Goal: Check status: Check status

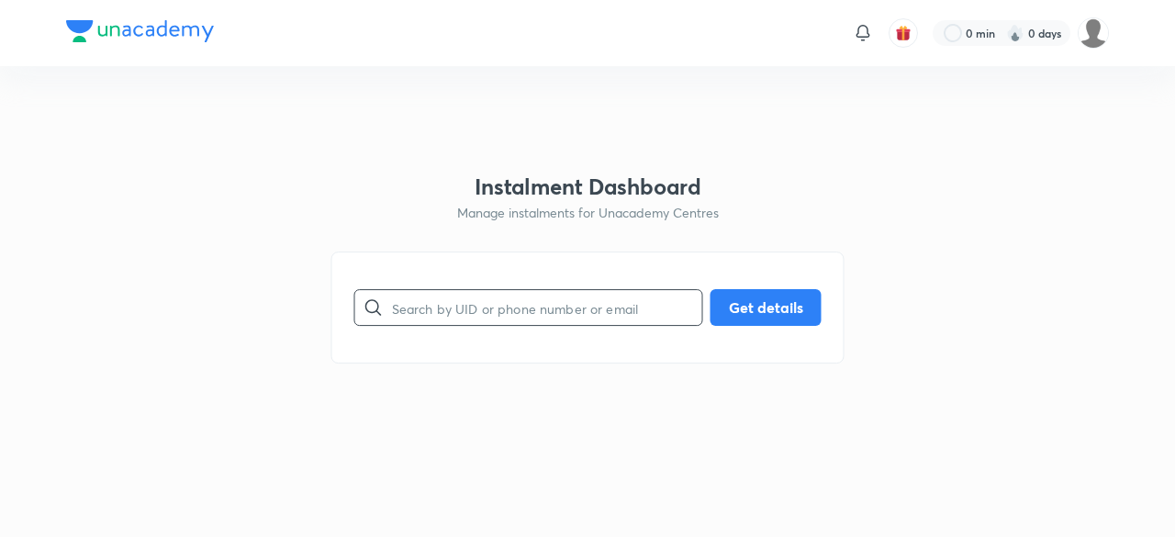
click at [520, 310] on input "text" at bounding box center [547, 308] width 310 height 47
paste input "1CBA6UGZ99"
type input "1CBA6UGZ99"
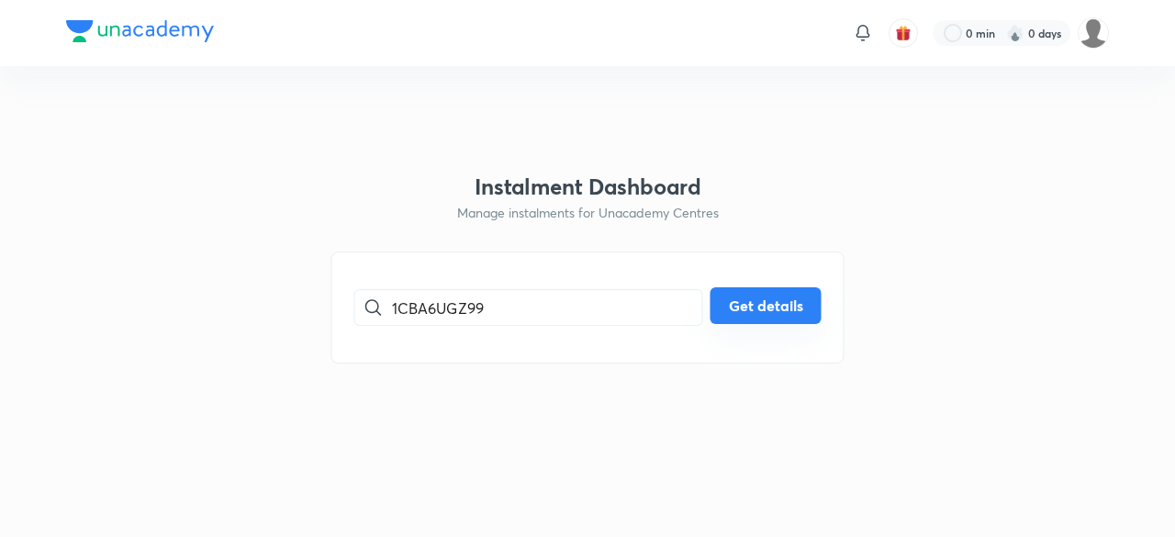
click at [777, 305] on button "Get details" at bounding box center [766, 305] width 111 height 37
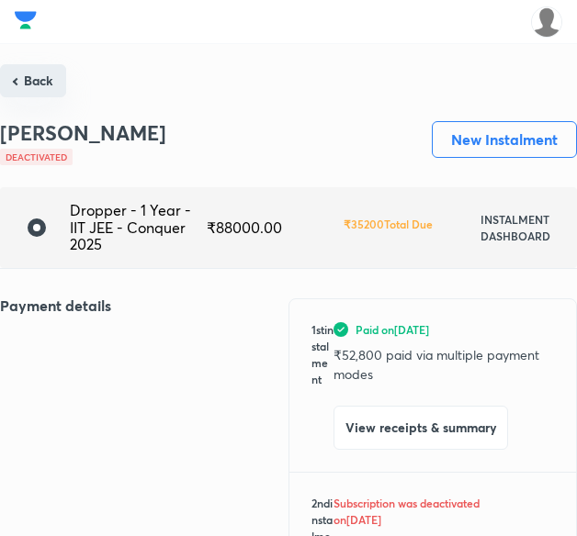
click at [39, 73] on button "Back" at bounding box center [33, 80] width 66 height 33
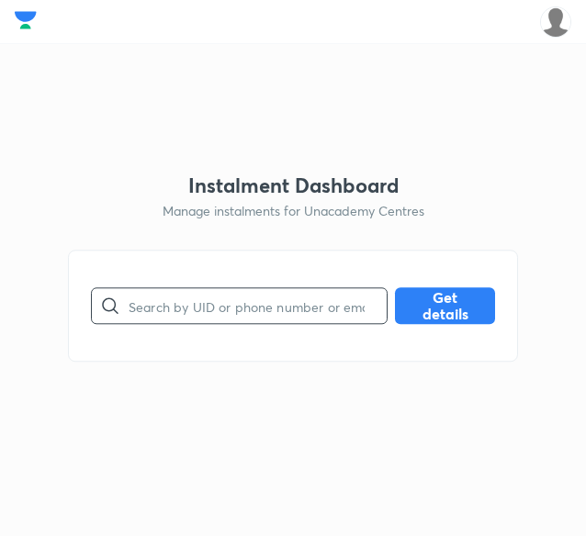
click at [247, 313] on input "text" at bounding box center [258, 306] width 258 height 47
paste input "21LBNAIC6Q"
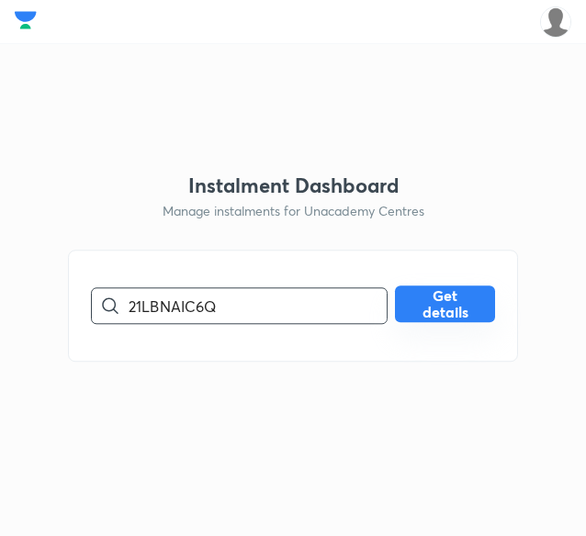
type input "21LBNAIC6Q"
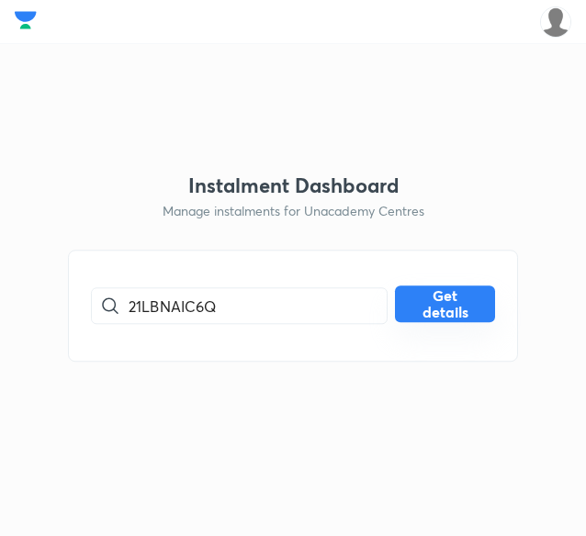
click at [436, 303] on button "Get details" at bounding box center [445, 305] width 100 height 37
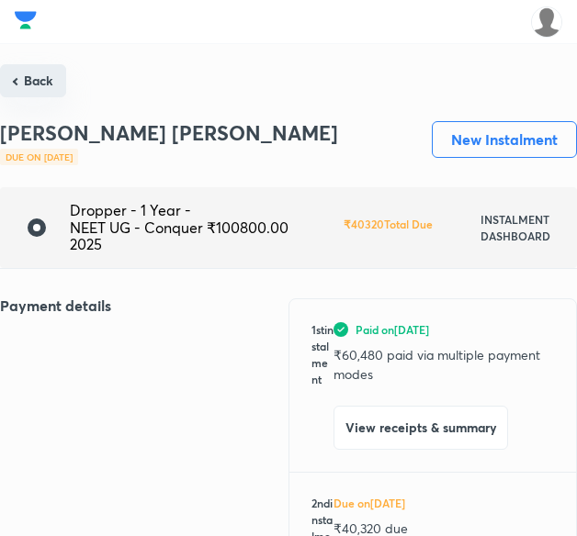
click at [53, 84] on button "Back" at bounding box center [33, 80] width 66 height 33
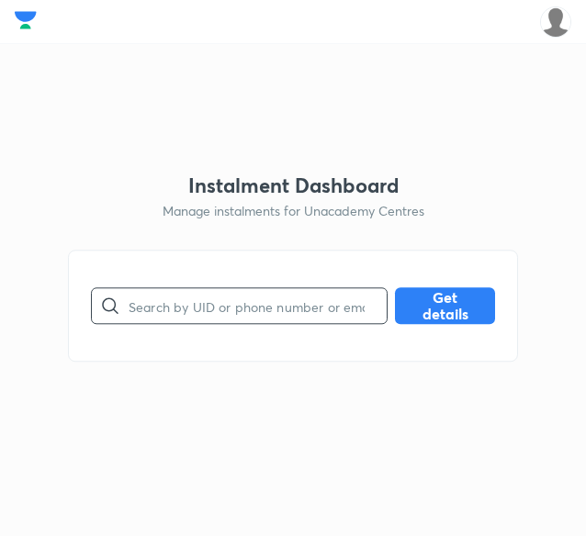
click at [227, 312] on input "text" at bounding box center [258, 306] width 258 height 47
paste input "5MAVNU3QYV"
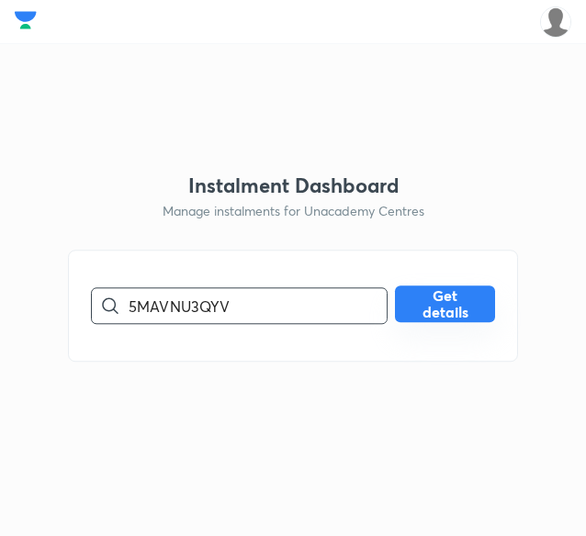
type input "5MAVNU3QYV"
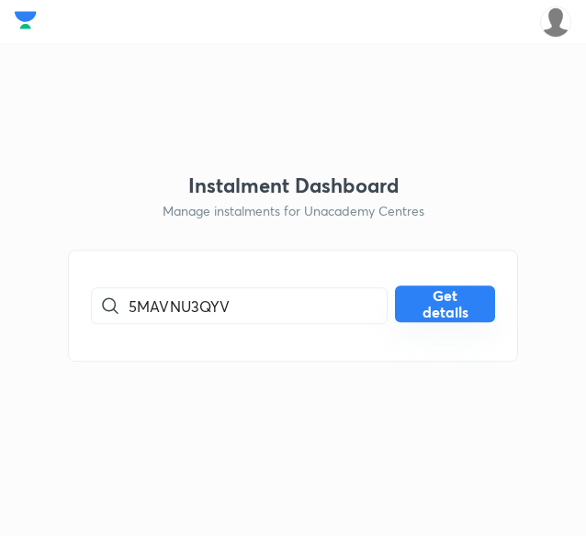
click at [450, 299] on button "Get details" at bounding box center [445, 305] width 100 height 37
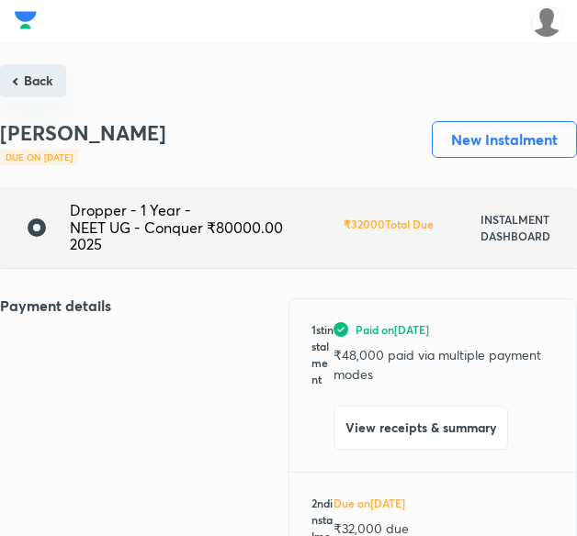
click at [40, 78] on button "Back" at bounding box center [33, 80] width 66 height 33
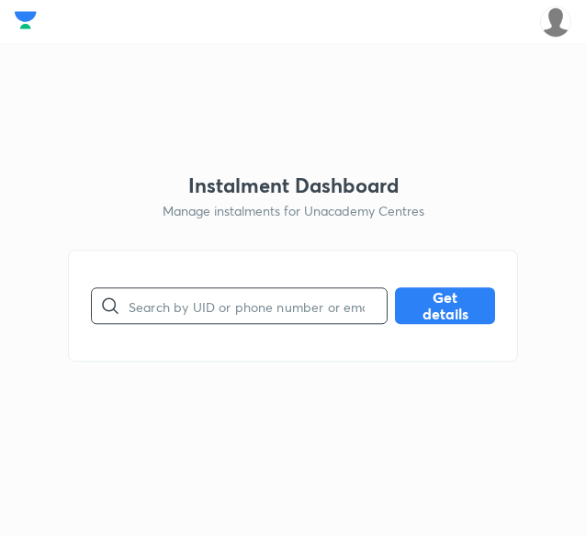
click at [266, 305] on input "text" at bounding box center [258, 306] width 258 height 47
paste input "02X0OFGPV3"
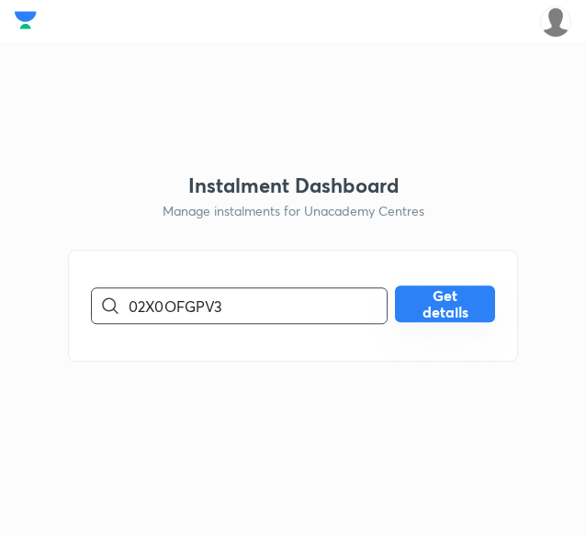
type input "02X0OFGPV3"
click at [430, 320] on button "Get details" at bounding box center [445, 305] width 100 height 37
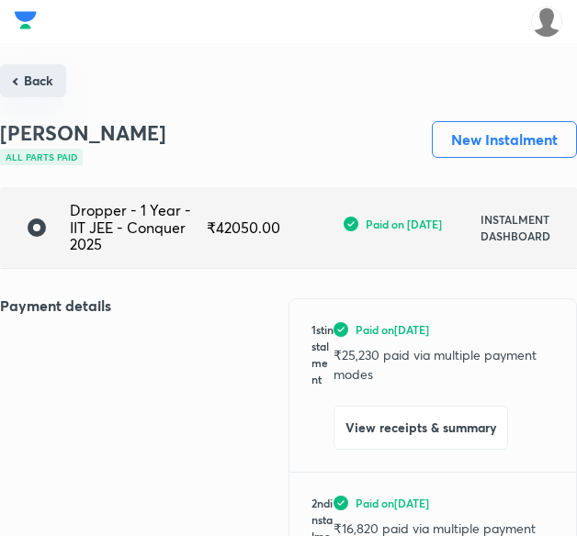
click at [31, 85] on button "Back" at bounding box center [33, 80] width 66 height 33
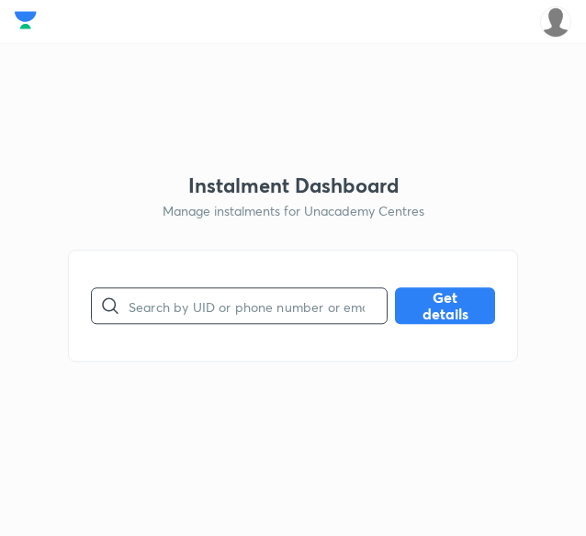
click at [263, 313] on input "text" at bounding box center [258, 306] width 258 height 47
paste input "21GQS01LWQ"
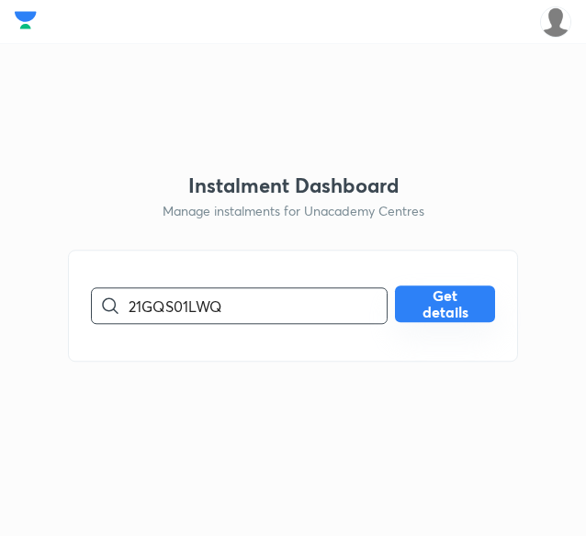
type input "21GQS01LWQ"
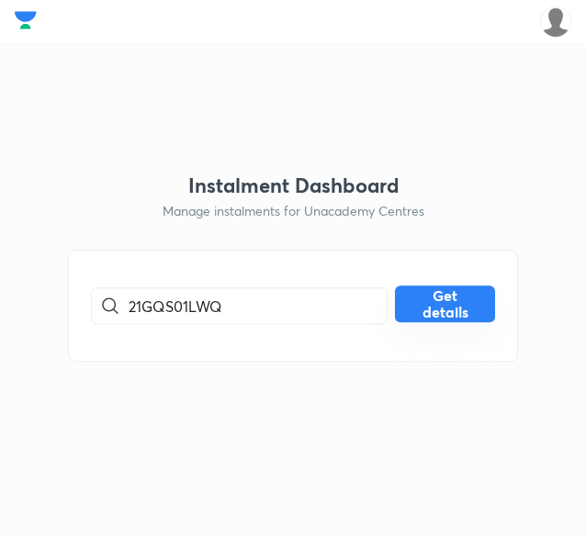
click at [424, 305] on button "Get details" at bounding box center [445, 305] width 100 height 37
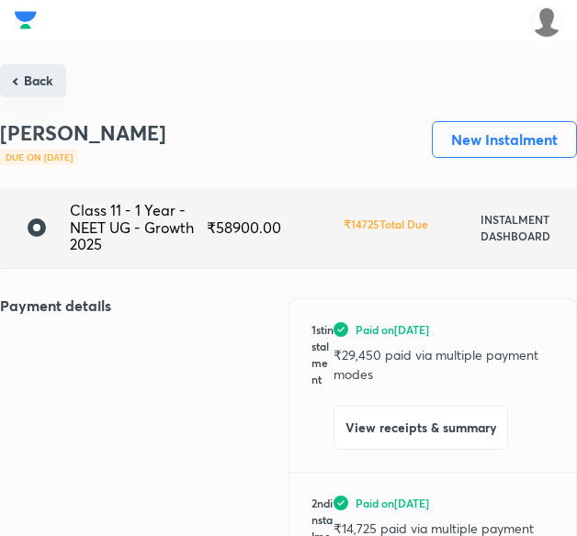
click at [26, 76] on button "Back" at bounding box center [33, 80] width 66 height 33
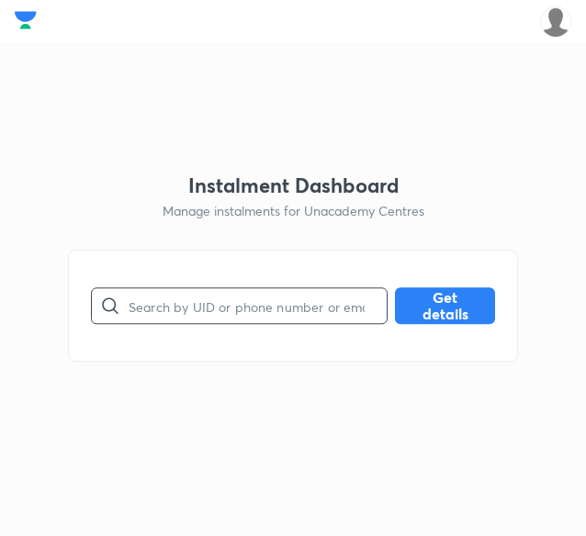
click at [343, 300] on input "text" at bounding box center [258, 306] width 258 height 47
paste input "2FG76J1MUA"
type input "2FG76J1MUA"
click at [447, 330] on div "2FG76J1MUA ​ Get details" at bounding box center [293, 307] width 450 height 112
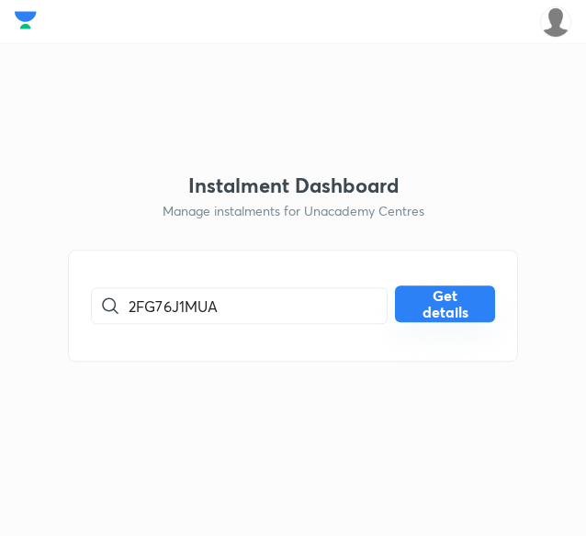
click at [446, 322] on button "Get details" at bounding box center [445, 305] width 100 height 37
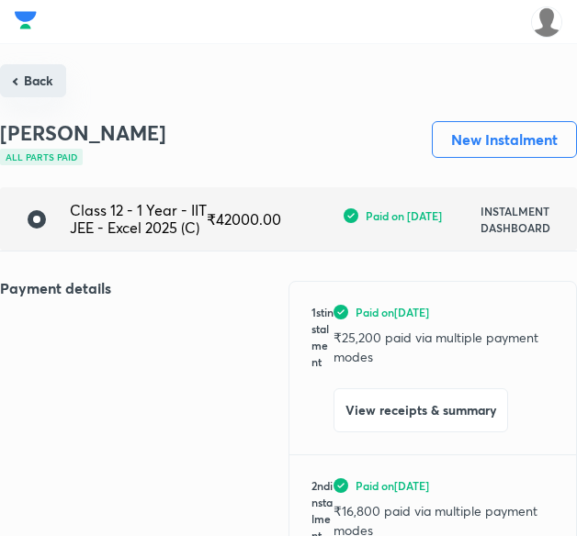
click at [30, 80] on button "Back" at bounding box center [33, 80] width 66 height 33
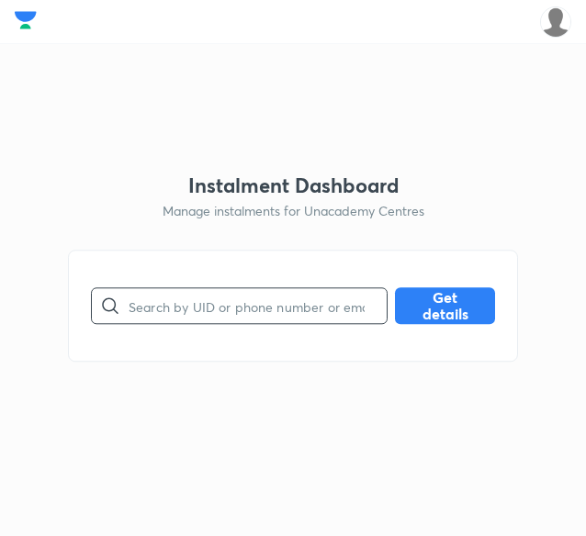
click at [162, 304] on input "text" at bounding box center [258, 306] width 258 height 47
paste input "5ZW1E2JXK7"
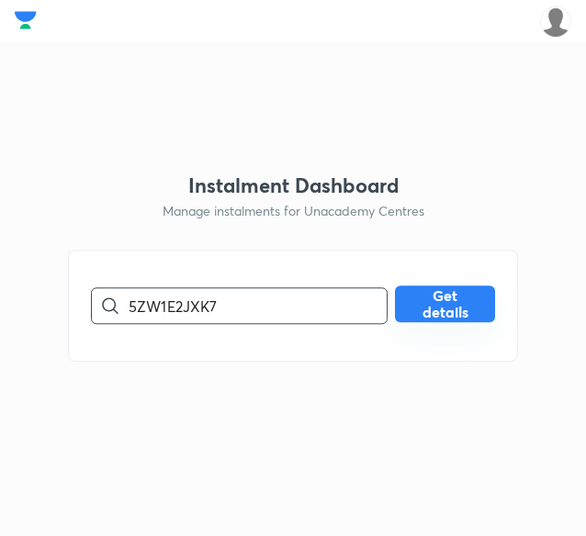
type input "5ZW1E2JXK7"
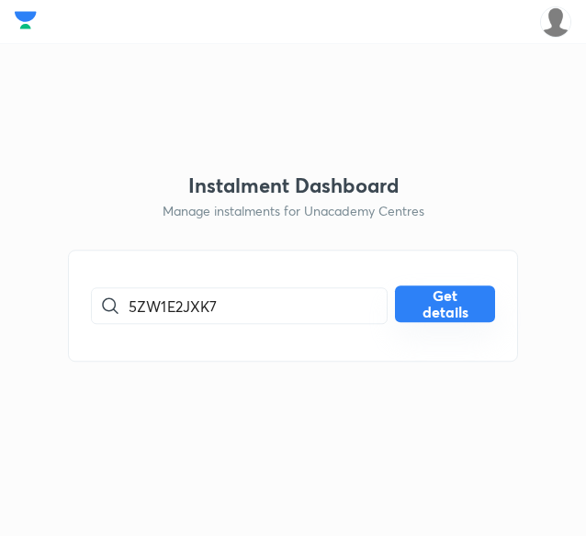
click at [477, 310] on button "Get details" at bounding box center [445, 305] width 100 height 37
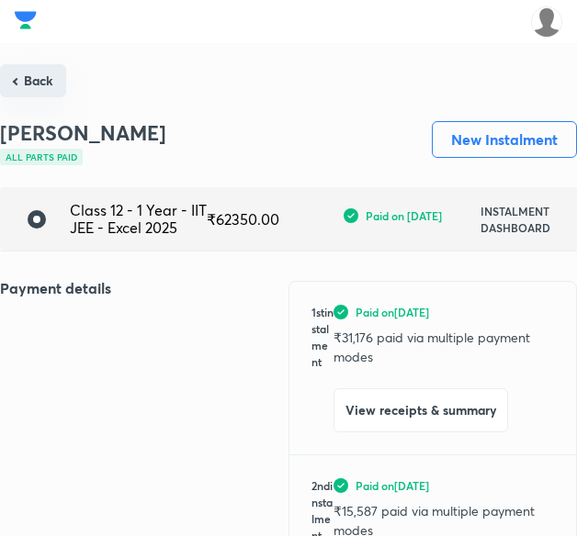
click at [39, 78] on button "Back" at bounding box center [33, 80] width 66 height 33
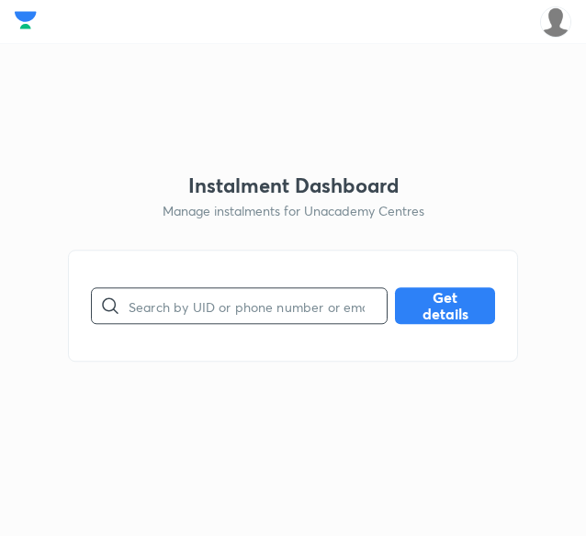
click at [186, 313] on input "text" at bounding box center [258, 306] width 258 height 47
paste input "5ZW1E2JXK7"
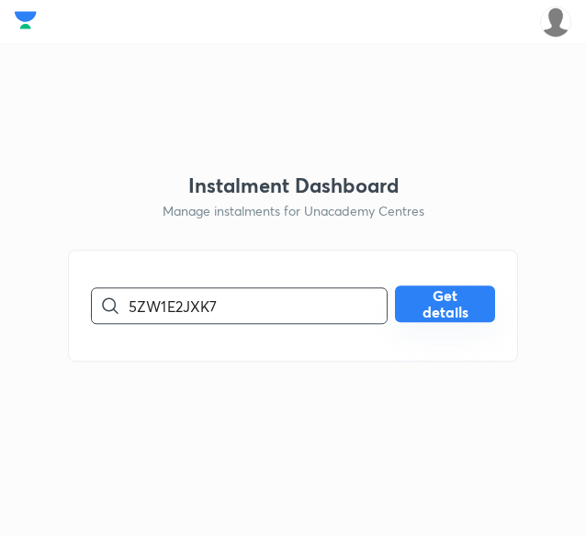
type input "5ZW1E2JXK7"
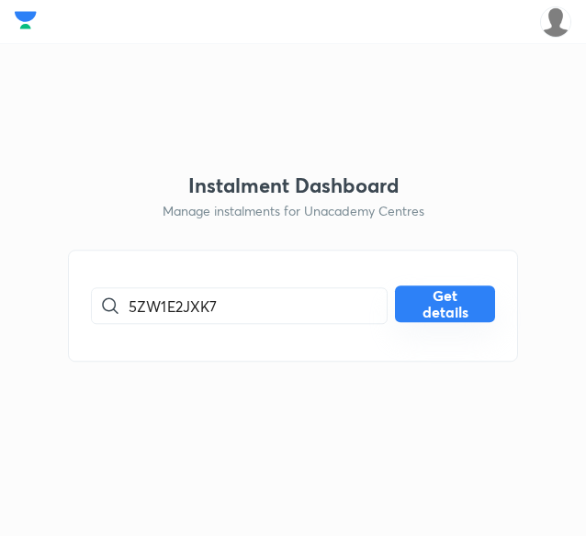
click at [478, 298] on button "Get details" at bounding box center [445, 305] width 100 height 37
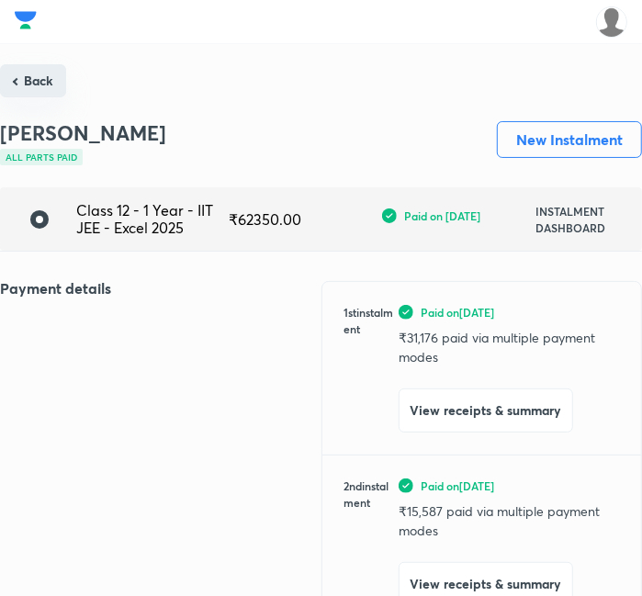
click at [44, 87] on button "Back" at bounding box center [33, 80] width 66 height 33
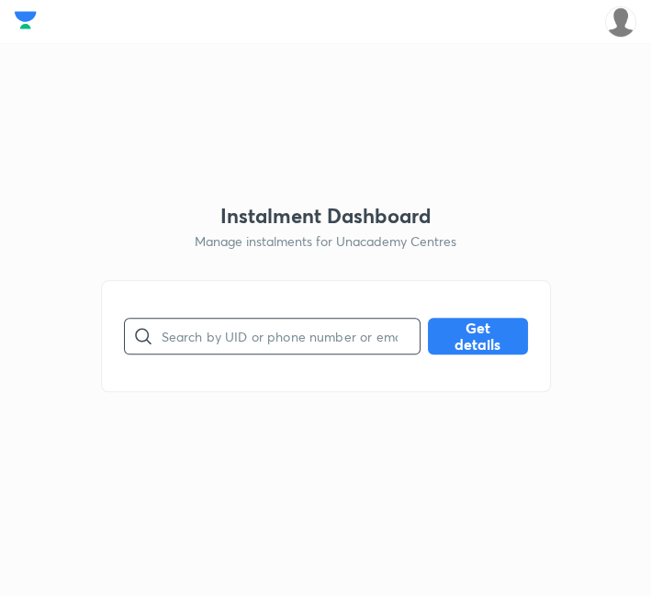
click at [178, 337] on input "text" at bounding box center [291, 336] width 258 height 47
paste input "83KQQYY41Z"
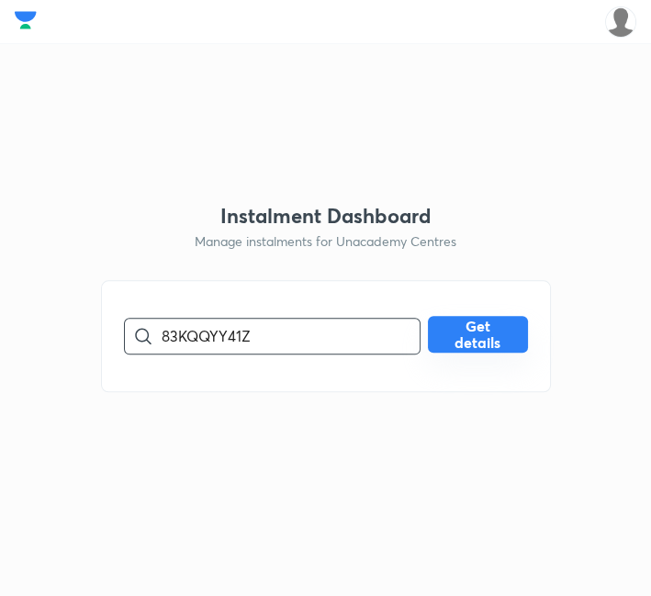
type input "83KQQYY41Z"
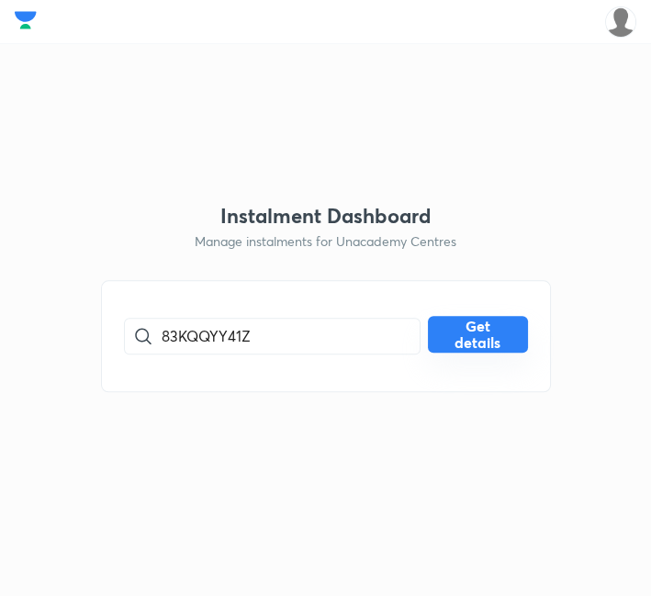
click at [515, 334] on button "Get details" at bounding box center [478, 334] width 100 height 37
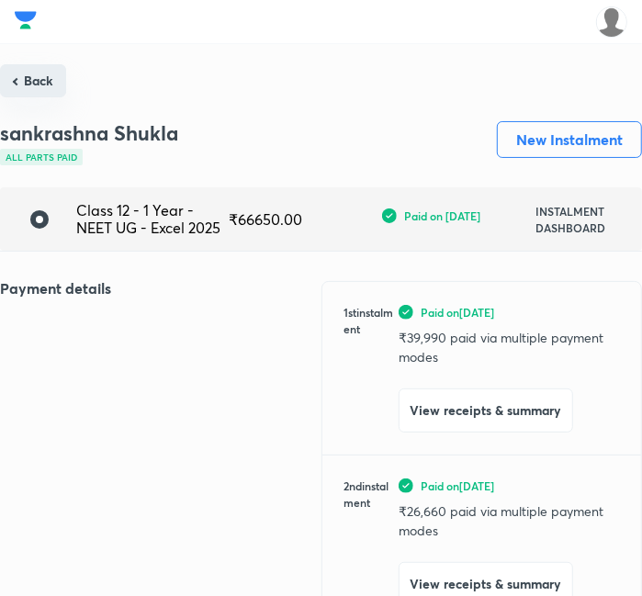
click at [37, 85] on button "Back" at bounding box center [33, 80] width 66 height 33
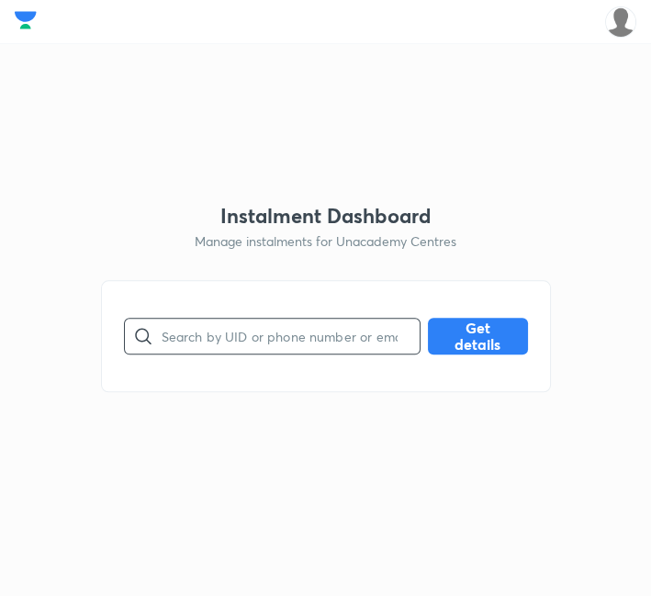
click at [225, 340] on input "text" at bounding box center [291, 336] width 258 height 47
paste input "DTPIZ0MMKF"
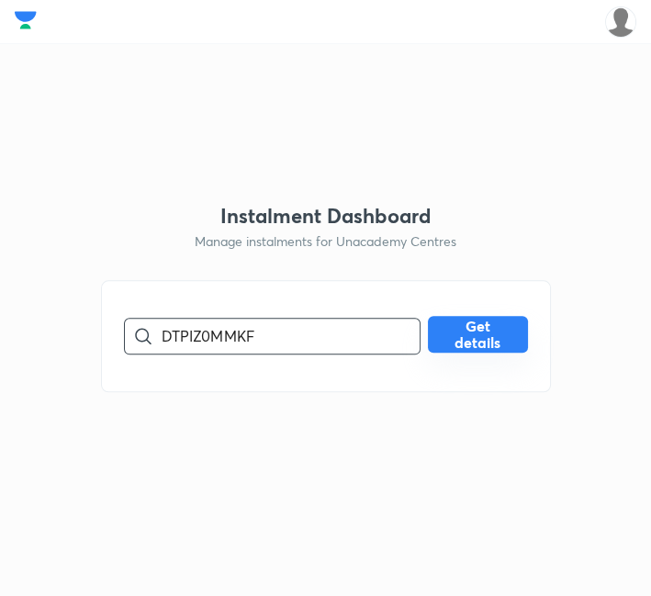
type input "DTPIZ0MMKF"
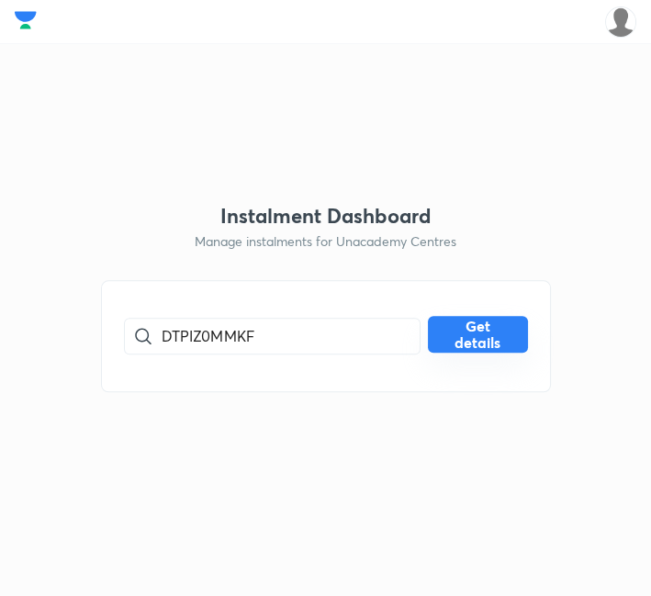
click at [485, 334] on button "Get details" at bounding box center [478, 334] width 100 height 37
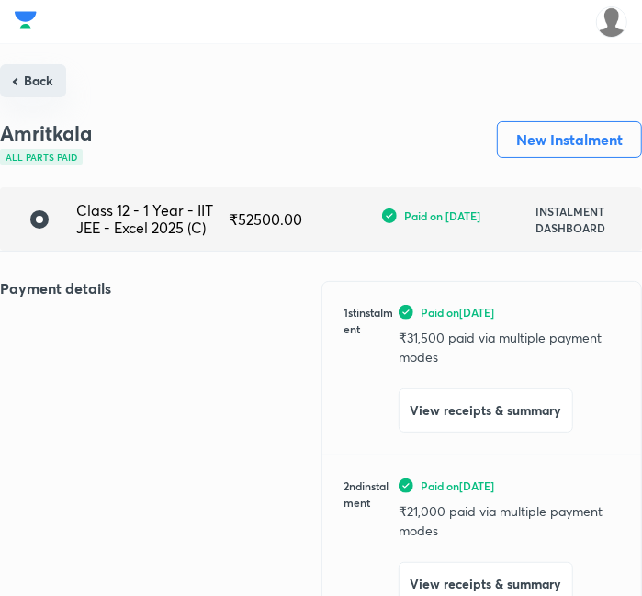
click at [38, 80] on button "Back" at bounding box center [33, 80] width 66 height 33
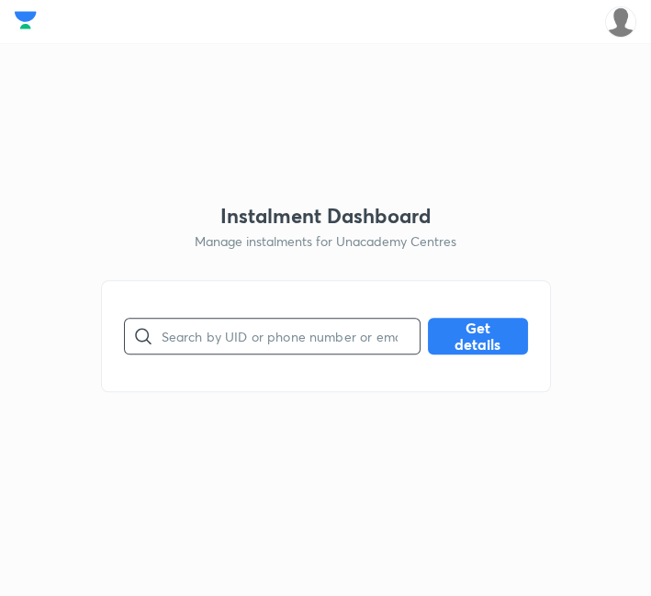
click at [213, 337] on input "text" at bounding box center [291, 336] width 258 height 47
paste input "5ZW1E2JXK7"
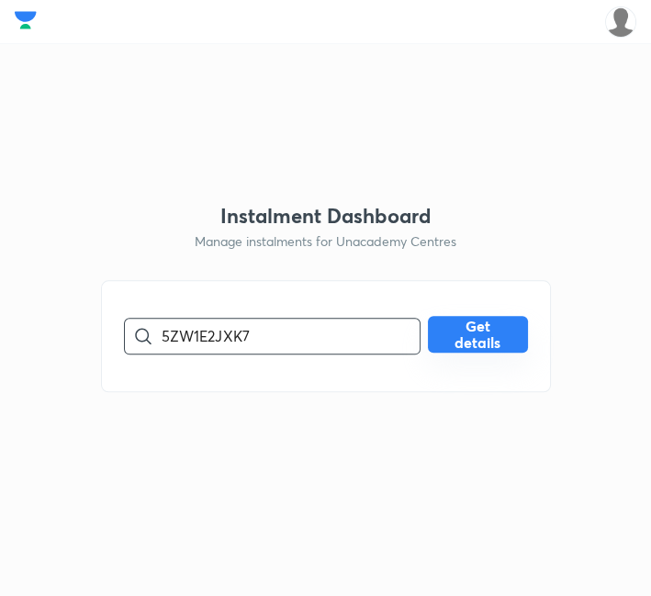
type input "5ZW1E2JXK7"
click at [440, 340] on button "Get details" at bounding box center [478, 334] width 100 height 37
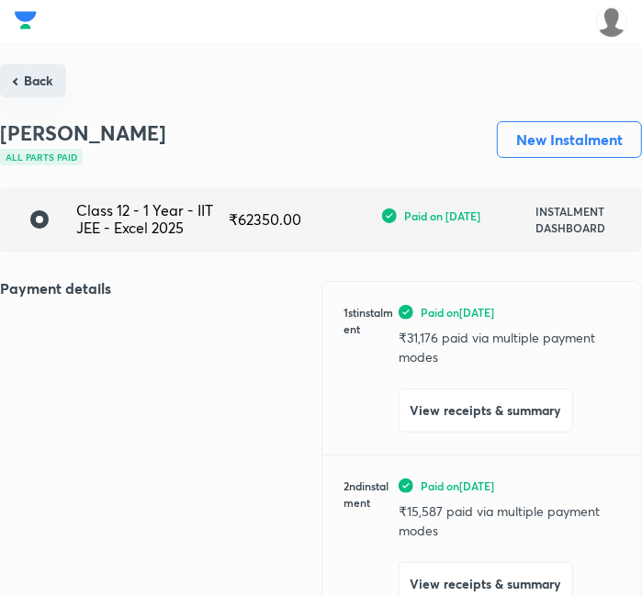
click at [33, 86] on button "Back" at bounding box center [33, 80] width 66 height 33
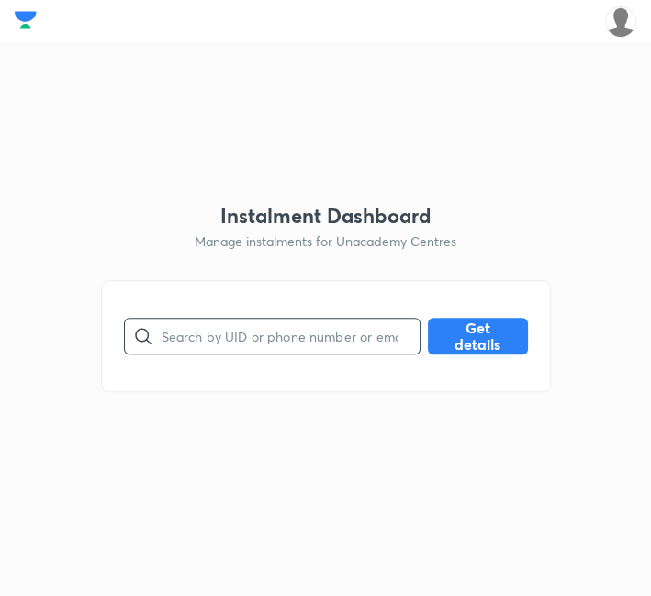
click at [291, 342] on input "text" at bounding box center [291, 336] width 258 height 47
paste input "83KQQYY41Z"
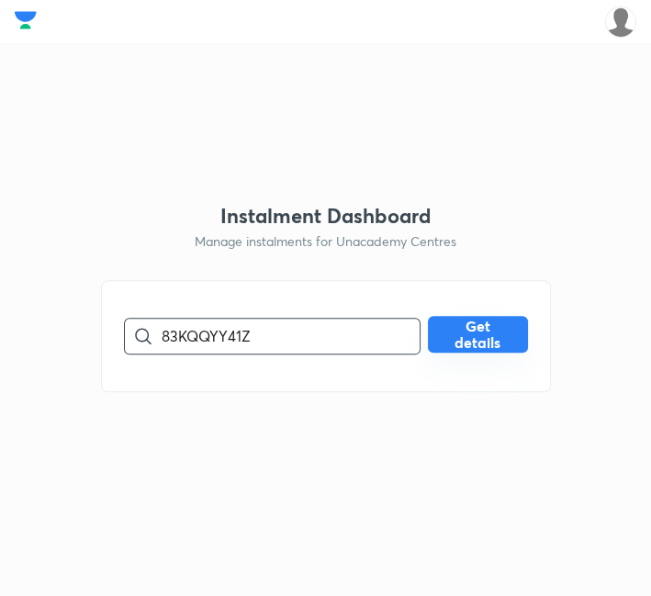
type input "83KQQYY41Z"
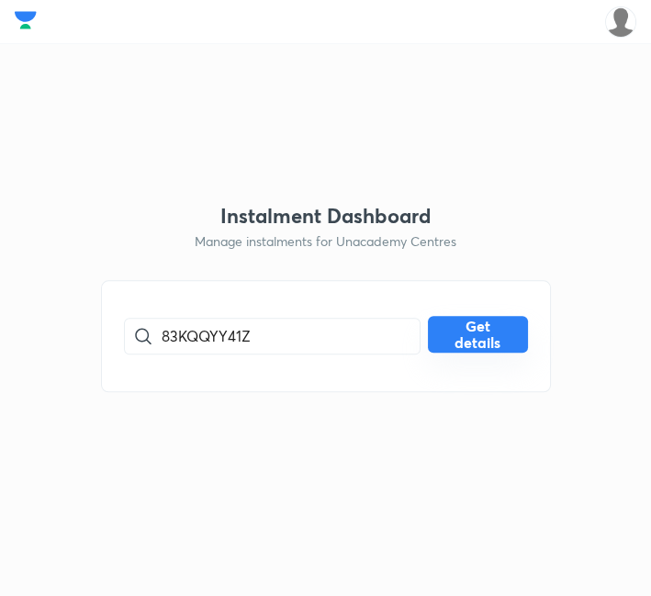
click at [492, 348] on button "Get details" at bounding box center [478, 334] width 100 height 37
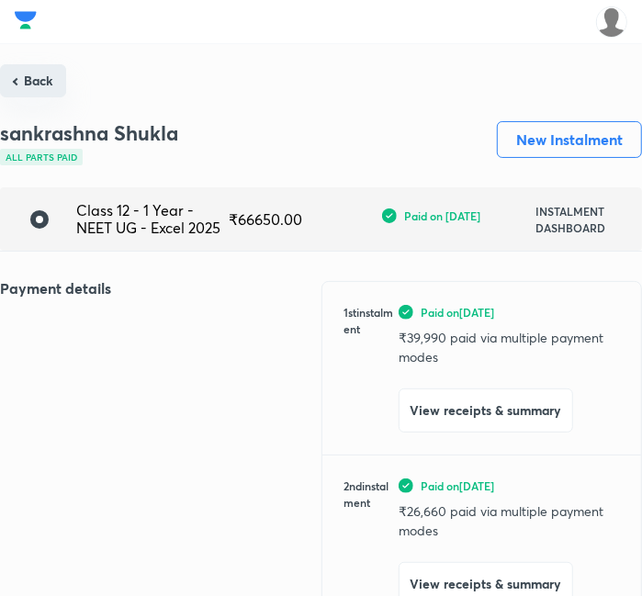
click at [46, 74] on button "Back" at bounding box center [33, 80] width 66 height 33
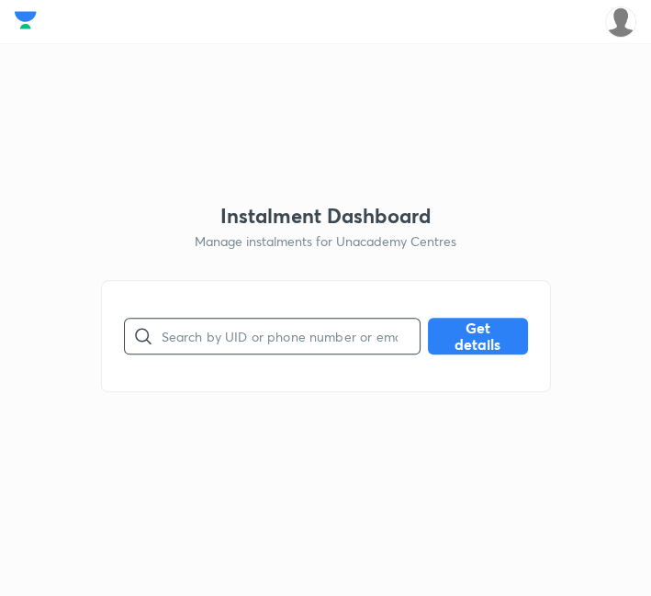
click at [239, 339] on input "text" at bounding box center [291, 336] width 258 height 47
paste input "DTPIZ0MMKF"
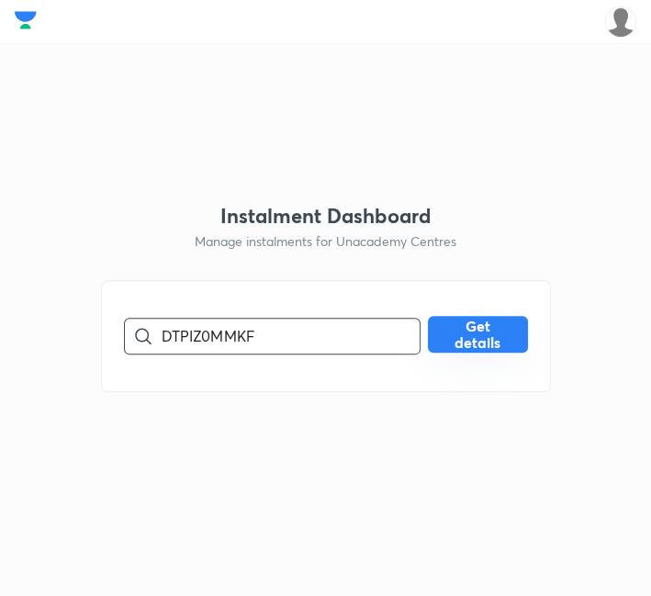
type input "DTPIZ0MMKF"
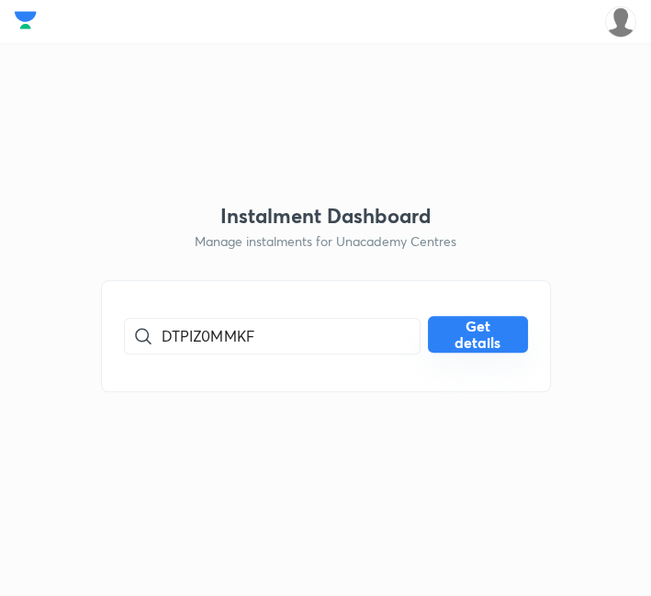
click at [486, 338] on button "Get details" at bounding box center [478, 334] width 100 height 37
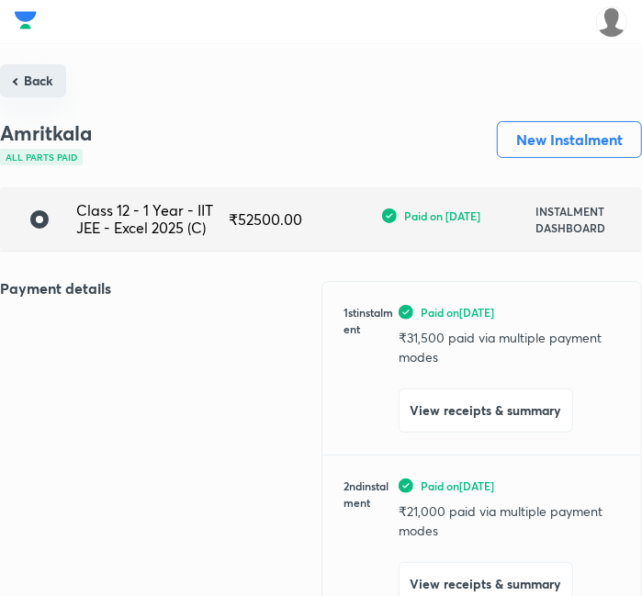
click at [41, 89] on button "Back" at bounding box center [33, 80] width 66 height 33
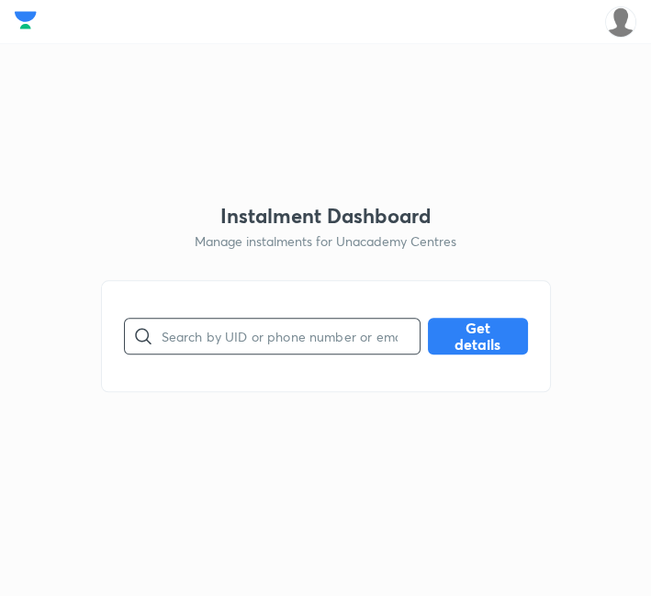
click at [289, 343] on input "text" at bounding box center [291, 336] width 258 height 47
paste input "EVR7VYSH4M"
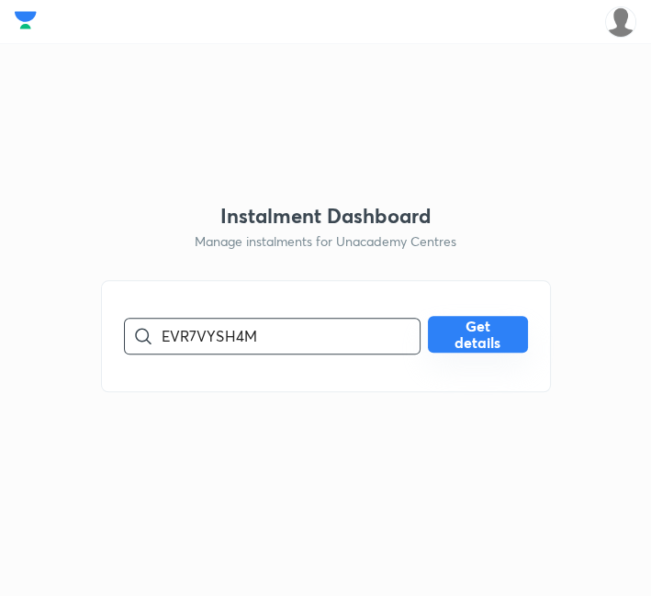
type input "EVR7VYSH4M"
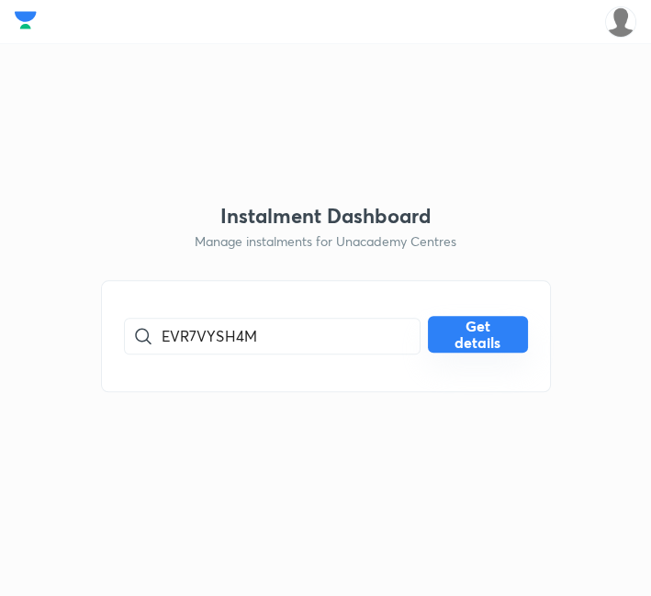
click at [479, 332] on button "Get details" at bounding box center [478, 334] width 100 height 37
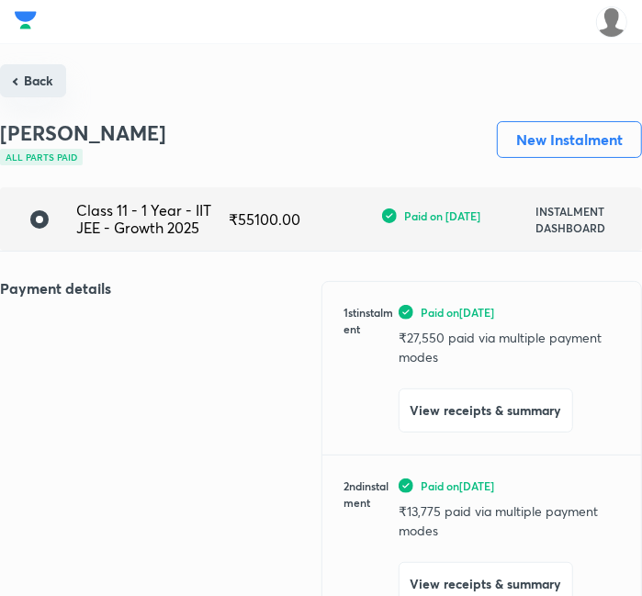
click at [26, 80] on button "Back" at bounding box center [33, 80] width 66 height 33
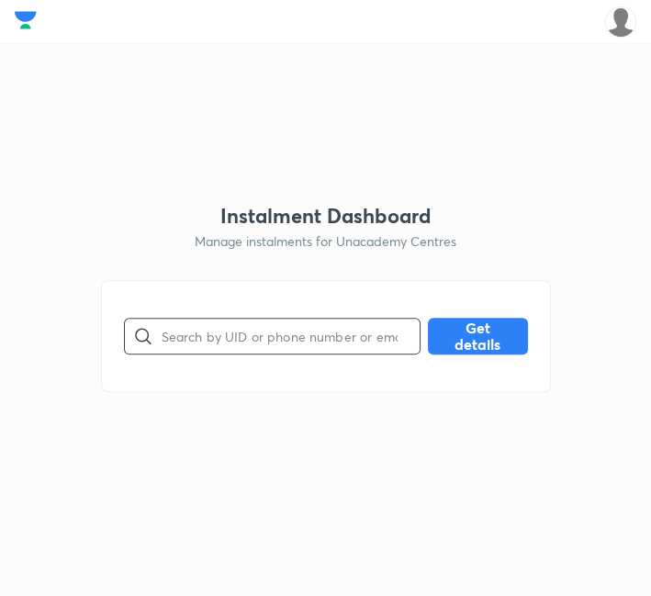
click at [210, 337] on input "text" at bounding box center [291, 336] width 258 height 47
paste input "EVR7VYSH4M"
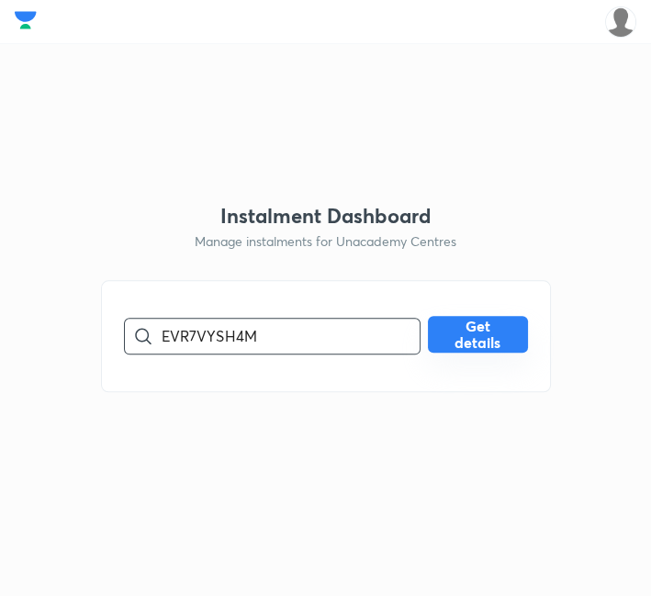
type input "EVR7VYSH4M"
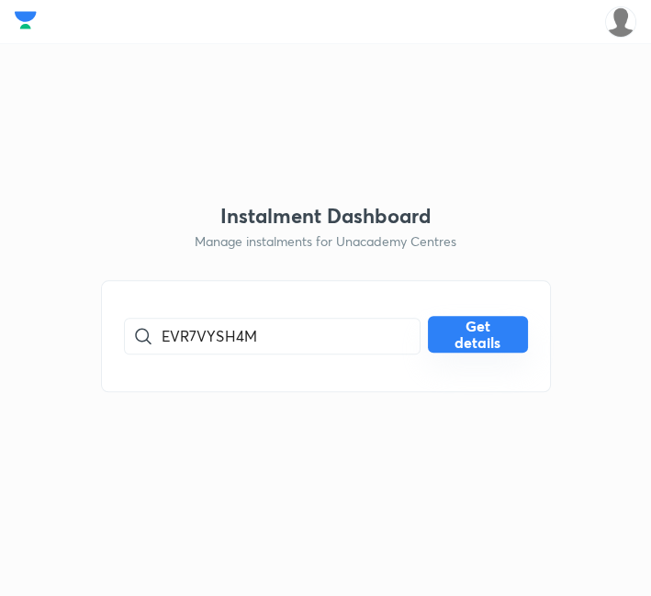
click at [492, 345] on button "Get details" at bounding box center [478, 334] width 100 height 37
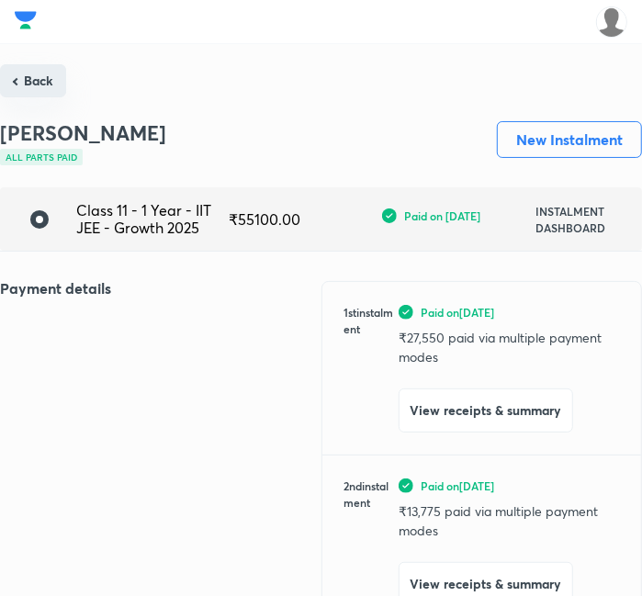
click at [34, 78] on button "Back" at bounding box center [33, 80] width 66 height 33
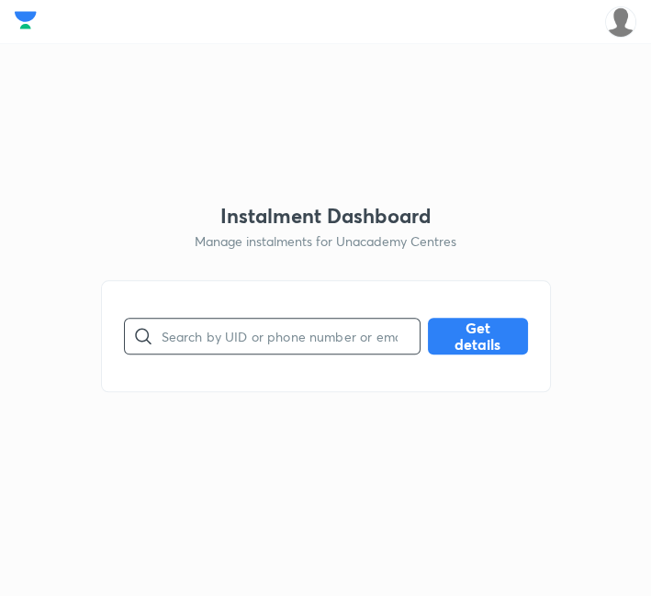
click at [309, 337] on input "text" at bounding box center [291, 336] width 258 height 47
paste input "K2NETLH565"
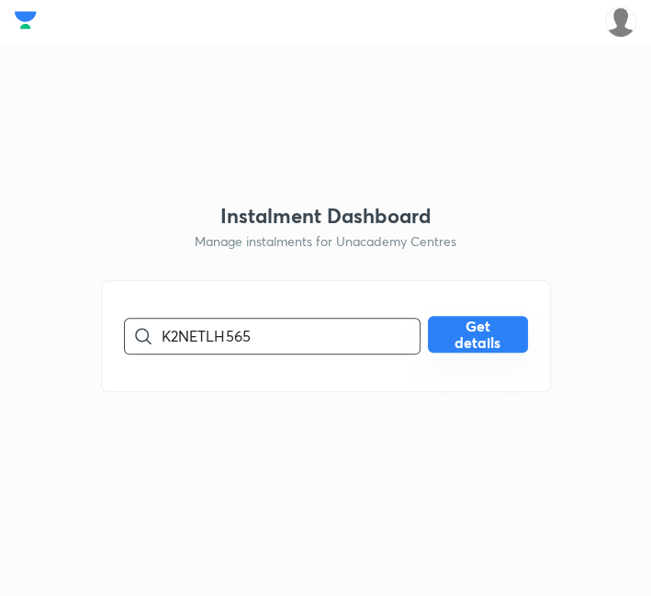
type input "K2NETLH565"
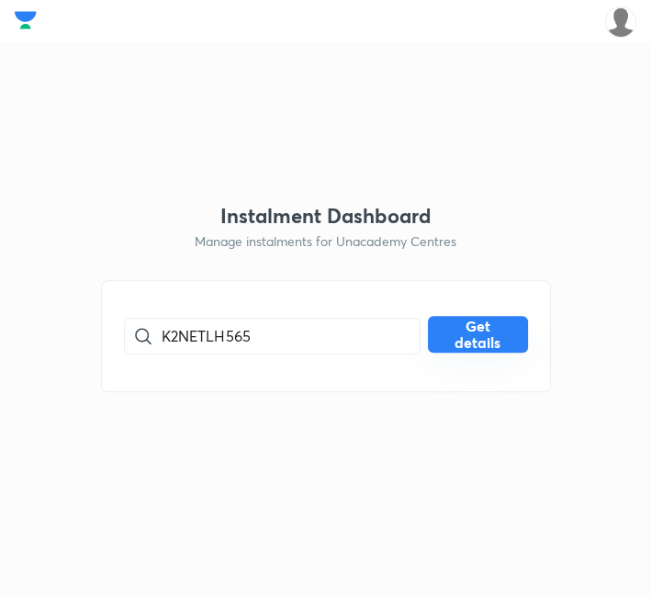
click at [512, 330] on button "Get details" at bounding box center [478, 334] width 100 height 37
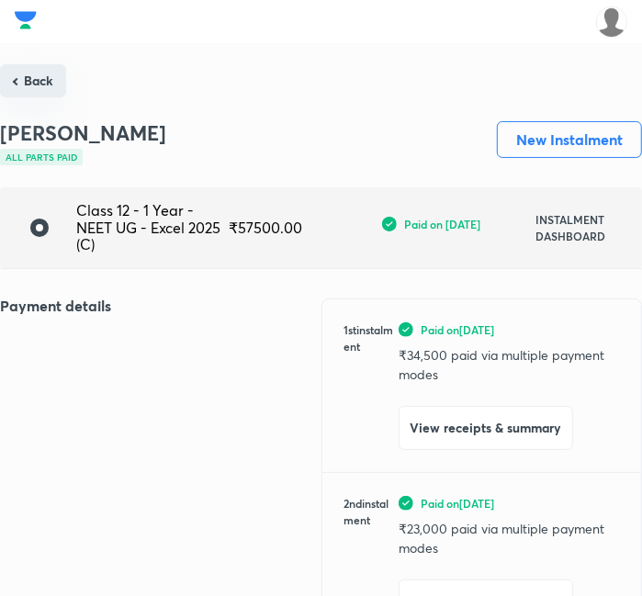
click at [39, 73] on button "Back" at bounding box center [33, 80] width 66 height 33
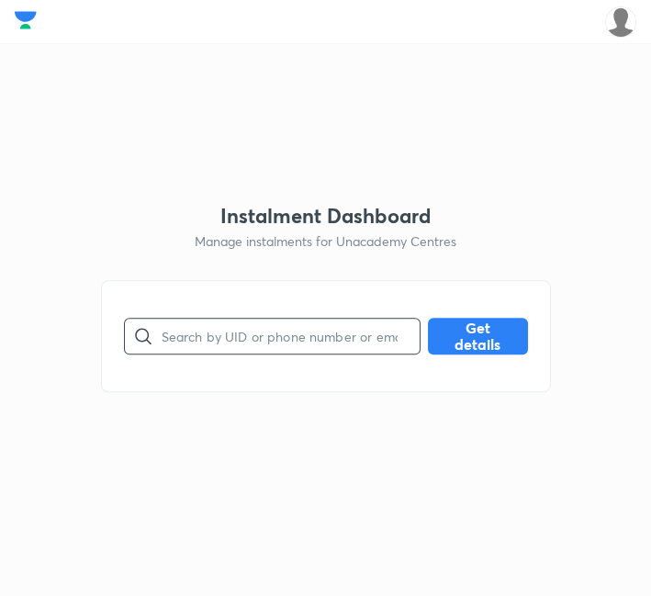
click at [221, 343] on input "text" at bounding box center [291, 336] width 258 height 47
paste input "MLIDCQUL0W"
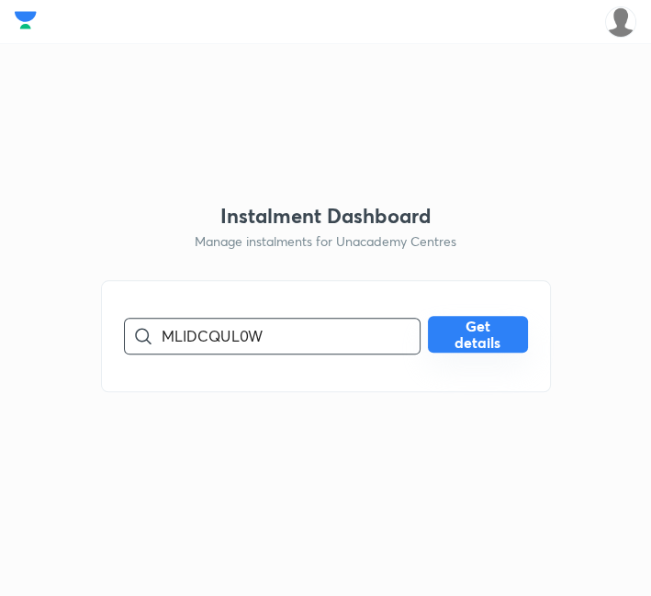
type input "MLIDCQUL0W"
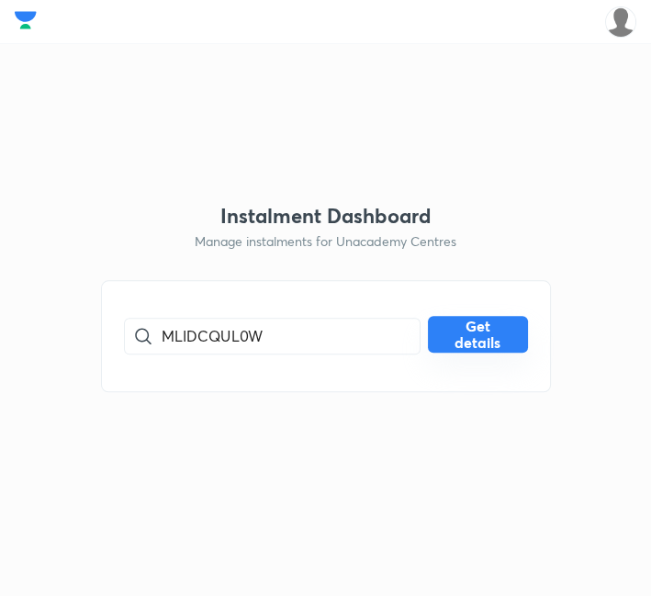
click at [469, 345] on button "Get details" at bounding box center [478, 334] width 100 height 37
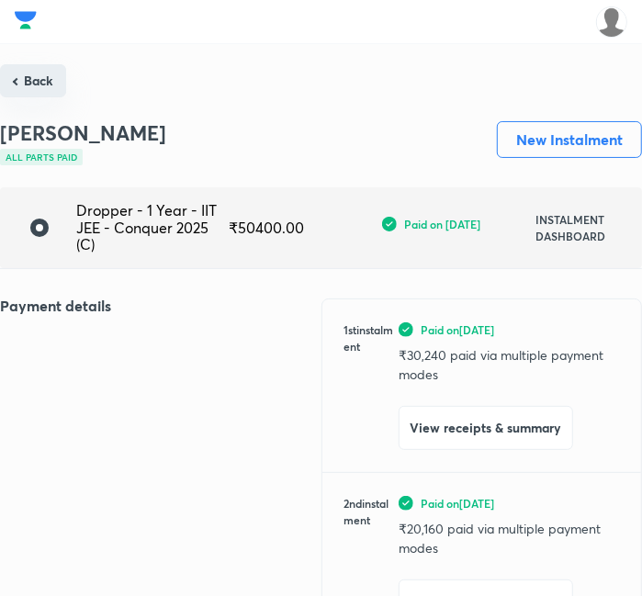
click at [34, 77] on button "Back" at bounding box center [33, 80] width 66 height 33
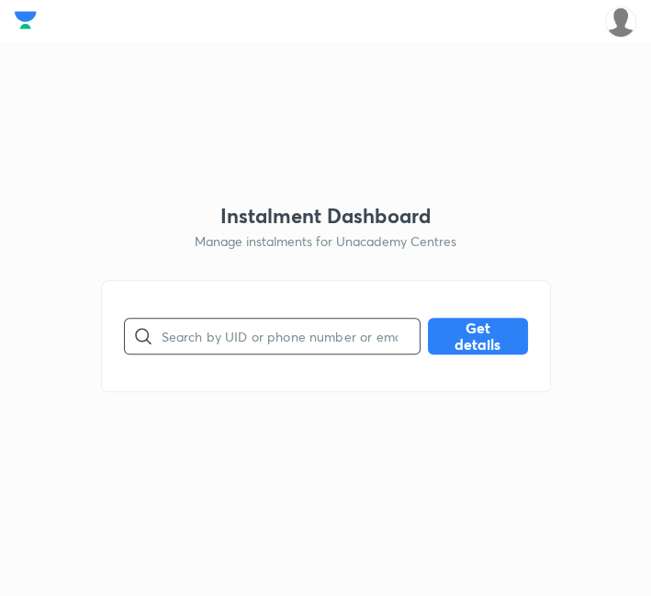
click at [259, 338] on input "text" at bounding box center [291, 336] width 258 height 47
paste input "MPTWNXWFH6"
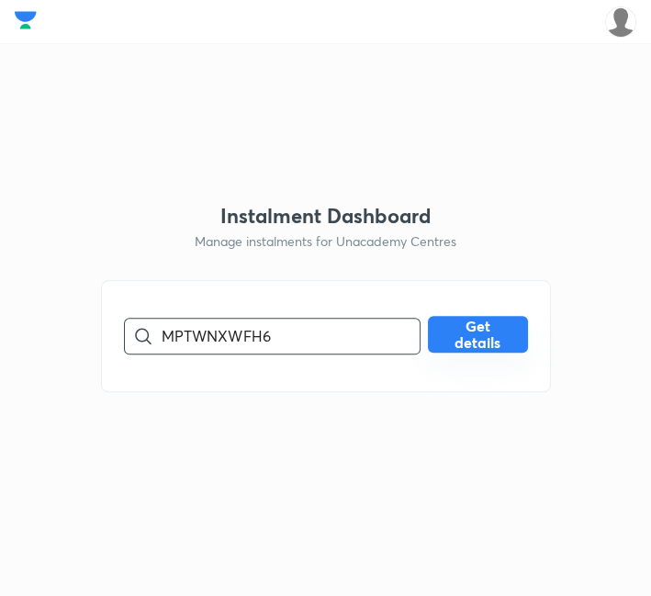
type input "MPTWNXWFH6"
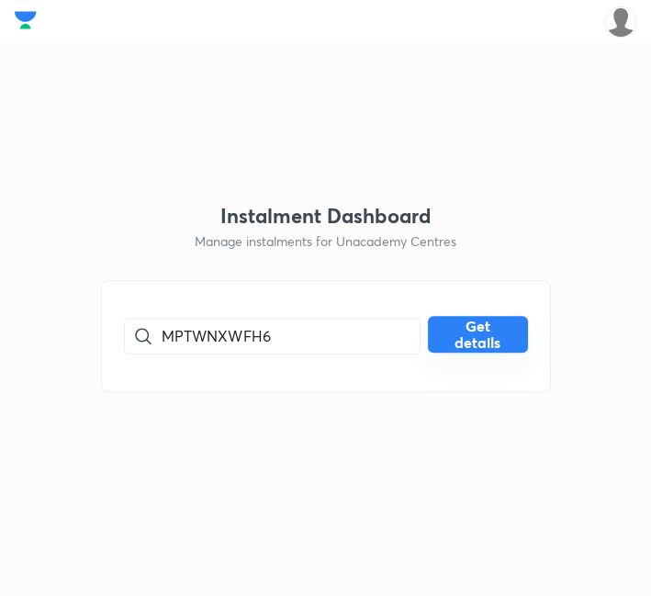
click at [468, 333] on button "Get details" at bounding box center [478, 334] width 100 height 37
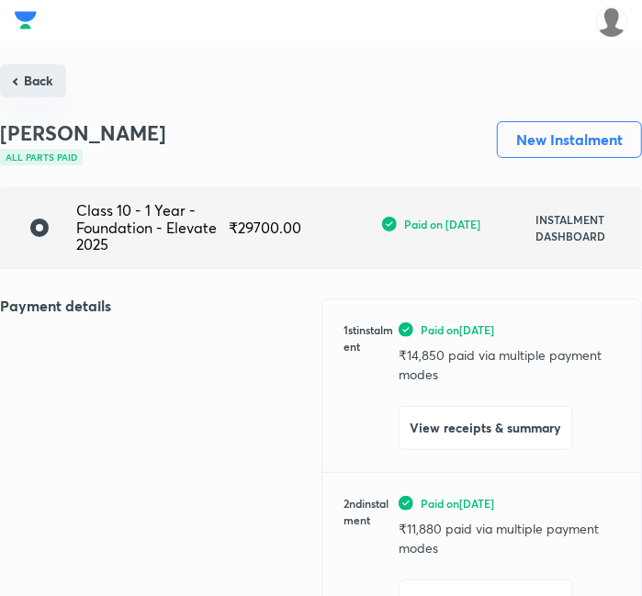
click at [38, 89] on button "Back" at bounding box center [33, 80] width 66 height 33
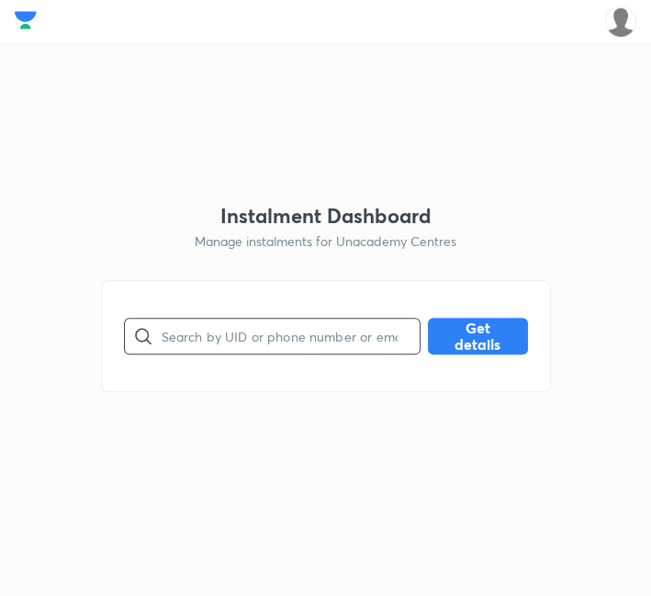
click at [297, 329] on input "text" at bounding box center [291, 336] width 258 height 47
paste input "MPTWNXWFH6"
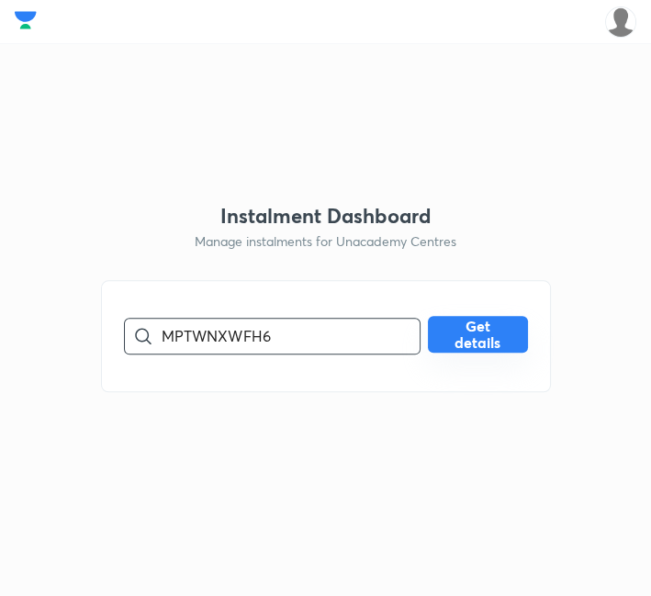
type input "MPTWNXWFH6"
click at [500, 349] on button "Get details" at bounding box center [478, 334] width 100 height 37
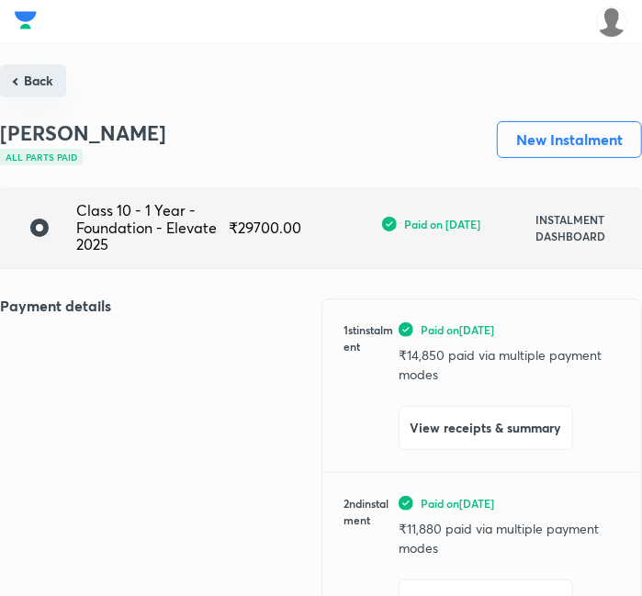
click at [28, 90] on button "Back" at bounding box center [33, 80] width 66 height 33
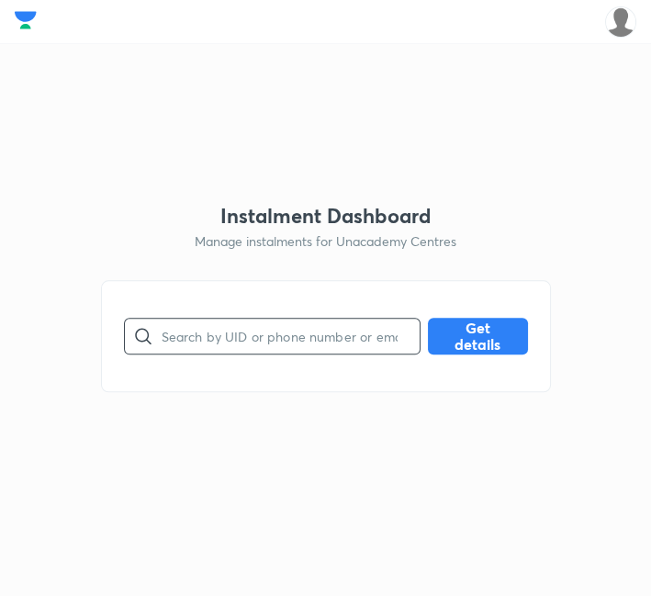
click at [286, 347] on input "text" at bounding box center [291, 336] width 258 height 47
paste input "O0ULGRQY9R"
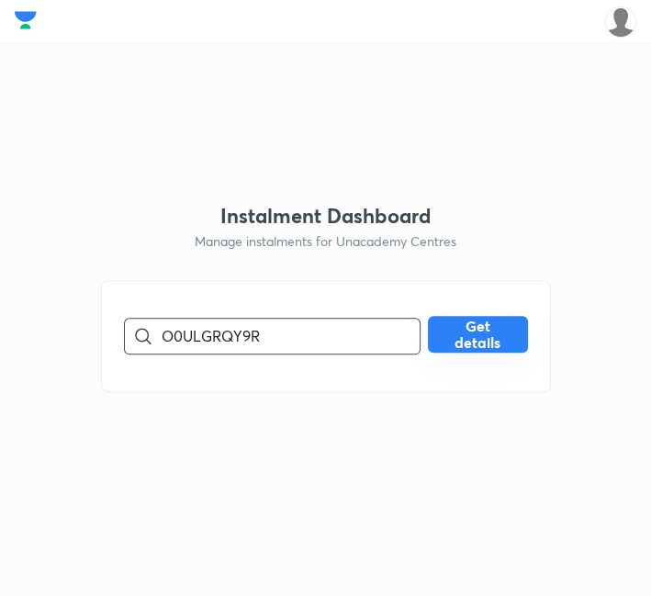
type input "O0ULGRQY9R"
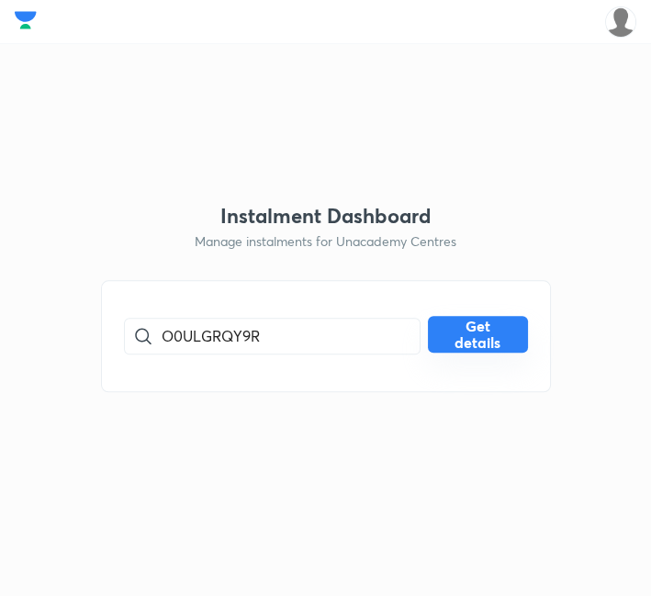
click at [455, 345] on button "Get details" at bounding box center [478, 334] width 100 height 37
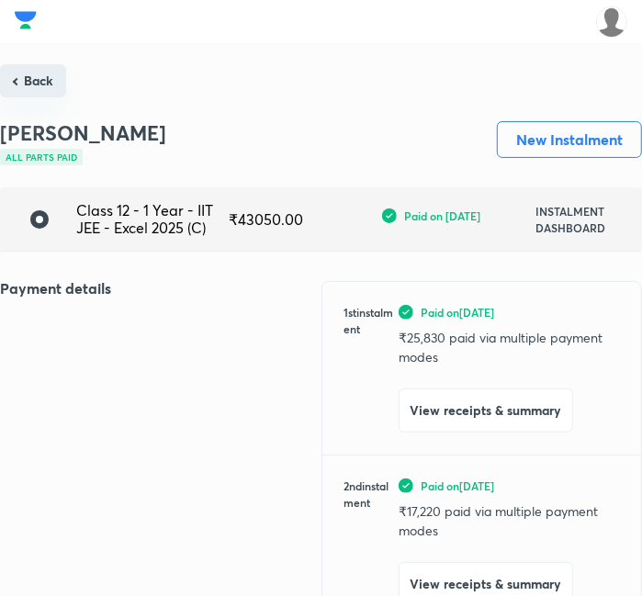
click at [40, 94] on button "Back" at bounding box center [33, 80] width 66 height 33
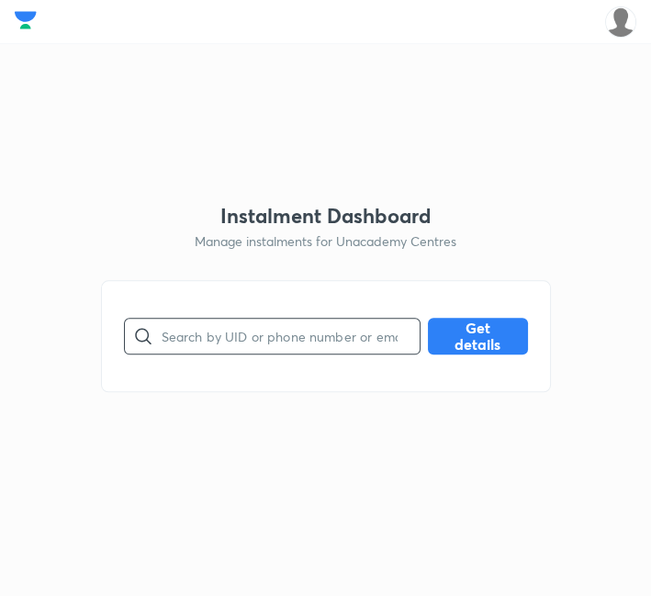
click at [269, 334] on input "text" at bounding box center [291, 336] width 258 height 47
paste input "O54OA6XYY7"
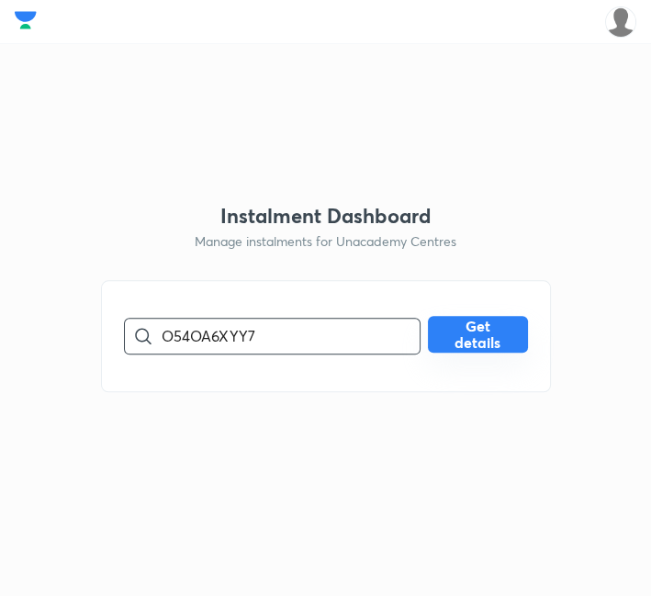
type input "O54OA6XYY7"
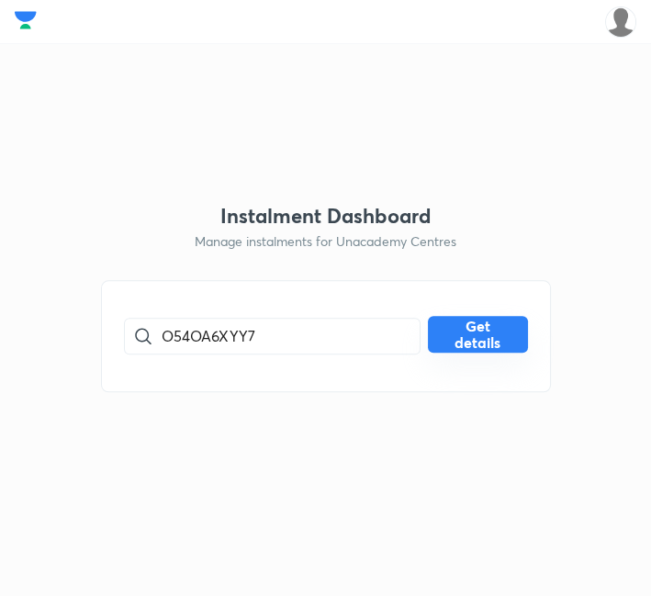
click at [473, 331] on button "Get details" at bounding box center [478, 334] width 100 height 37
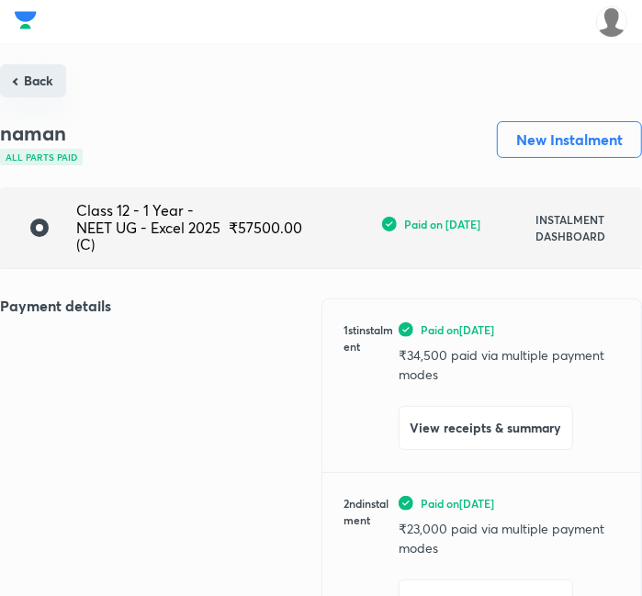
click at [40, 81] on button "Back" at bounding box center [33, 80] width 66 height 33
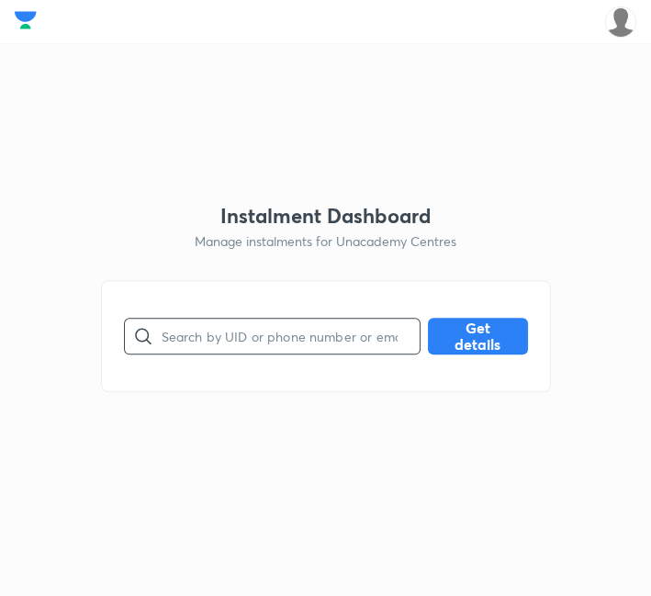
click at [277, 337] on input "text" at bounding box center [291, 336] width 258 height 47
paste input "Q81A4072JS"
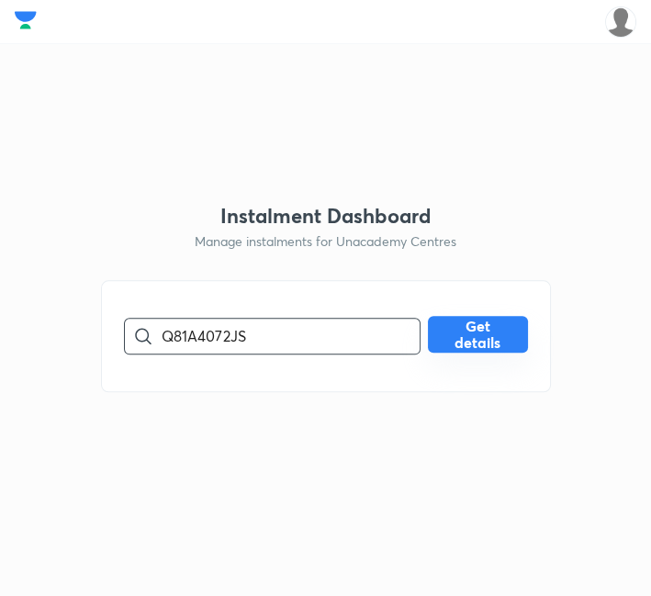
type input "Q81A4072JS"
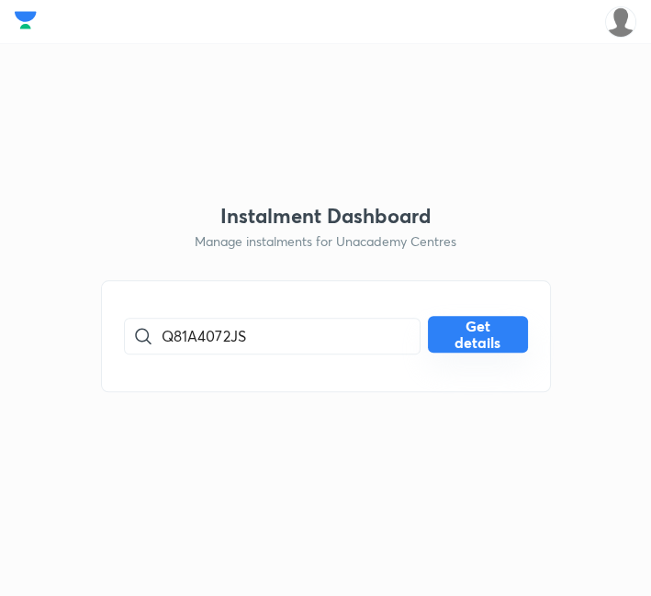
click at [439, 347] on button "Get details" at bounding box center [478, 334] width 100 height 37
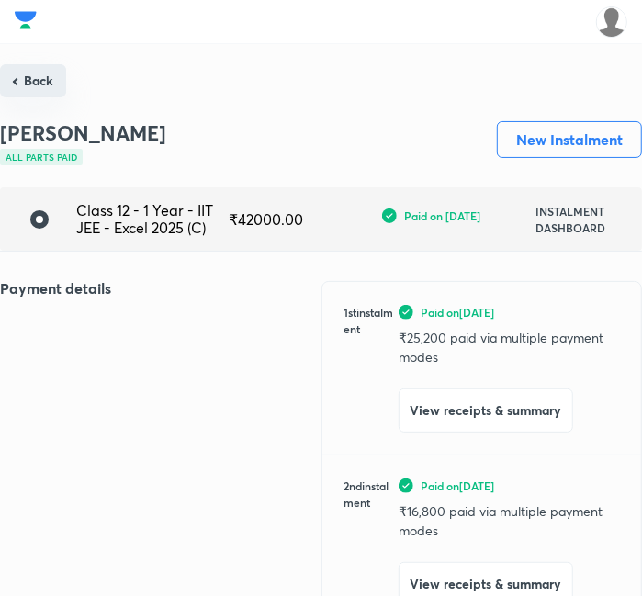
click at [27, 85] on button "Back" at bounding box center [33, 80] width 66 height 33
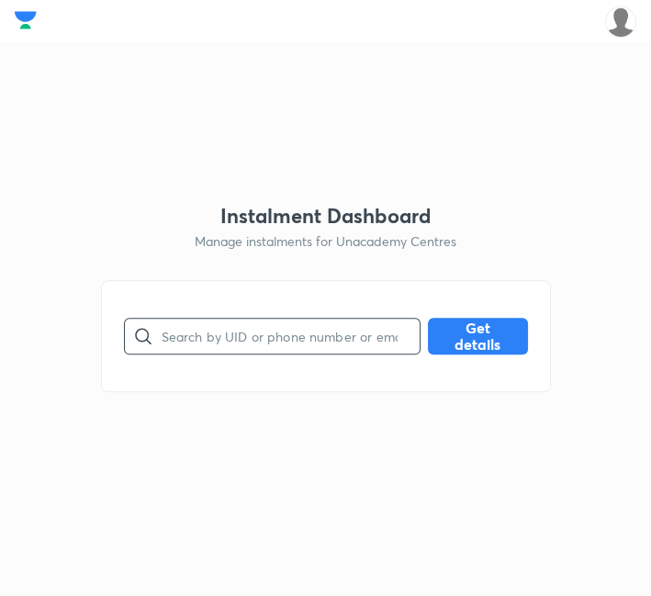
click at [245, 338] on input "text" at bounding box center [291, 336] width 258 height 47
paste input "Q81A4072JS"
type input "Q81A4072JS"
drag, startPoint x: 256, startPoint y: 338, endPoint x: -165, endPoint y: 390, distance: 424.7
click at [0, 44] on html "0 min 0 days Instalment Dashboard Manage instalments for Unacademy Centres Q81A…" at bounding box center [325, 22] width 651 height 44
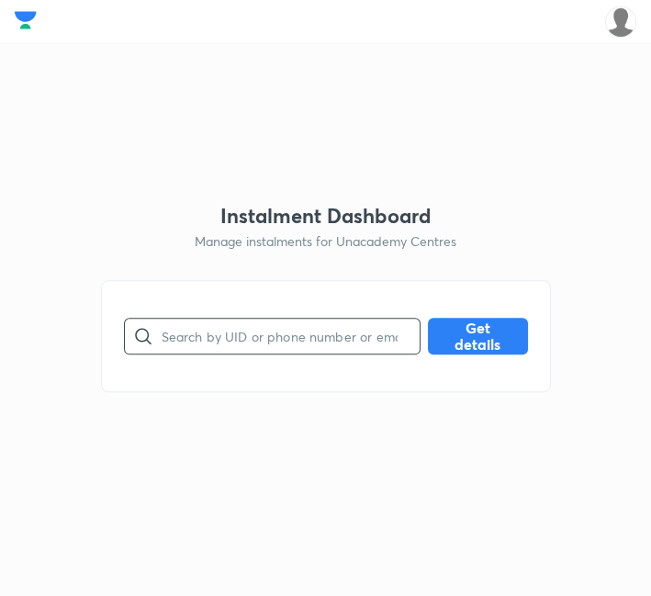
click at [260, 336] on input "text" at bounding box center [291, 336] width 258 height 47
paste input "RYFH4D5RJ6"
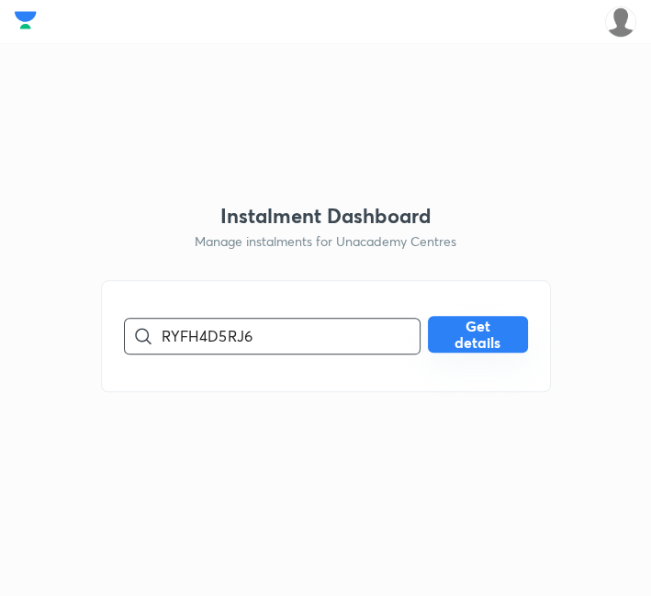
type input "RYFH4D5RJ6"
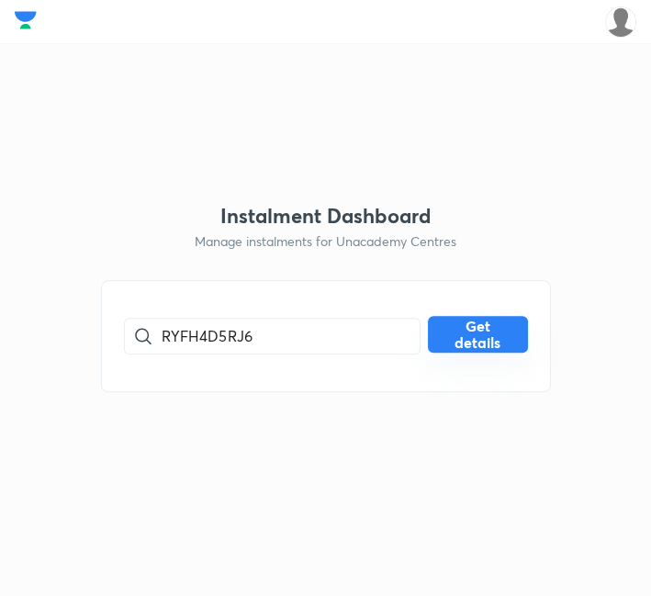
click at [498, 327] on button "Get details" at bounding box center [478, 334] width 100 height 37
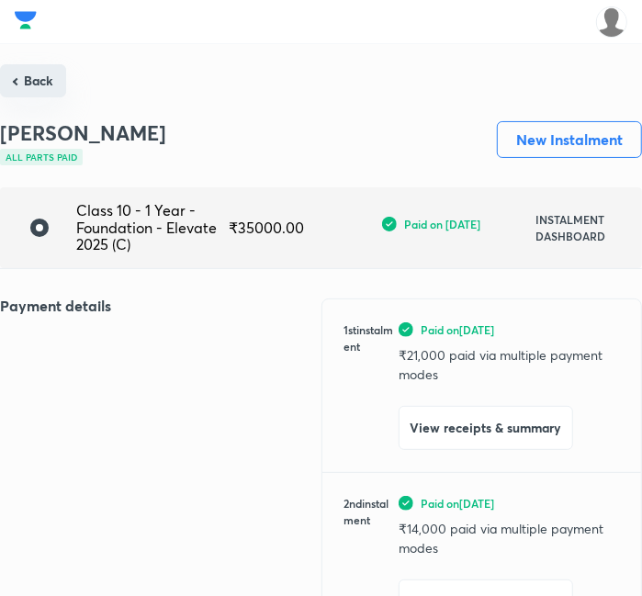
click at [35, 96] on button "Back" at bounding box center [33, 80] width 66 height 33
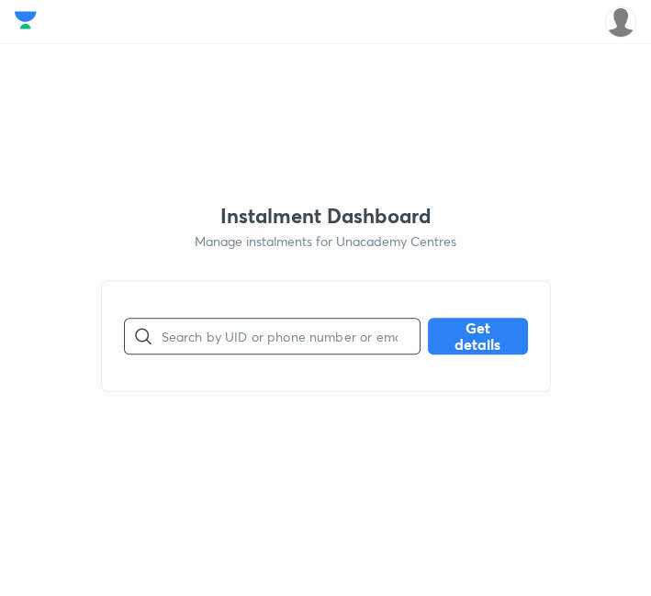
click at [262, 337] on input "text" at bounding box center [291, 336] width 258 height 47
paste input "XTCF0W8HZF"
type input "XTCF0W8HZF"
click at [455, 353] on div "XTCF0W8HZF ​ Get details" at bounding box center [326, 336] width 404 height 37
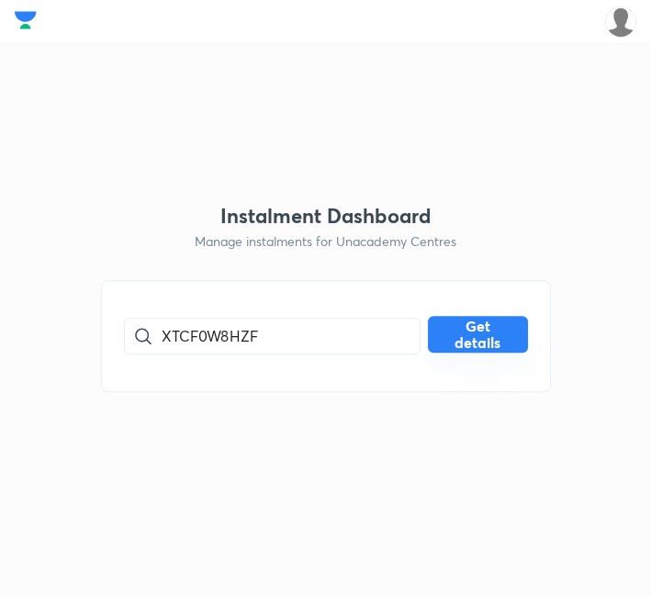
click at [459, 342] on button "Get details" at bounding box center [478, 334] width 100 height 37
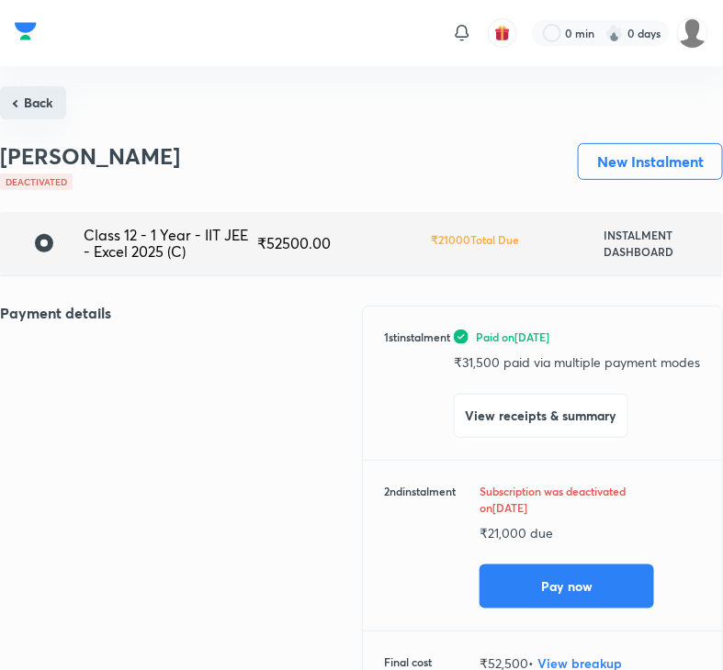
click at [42, 101] on button "Back" at bounding box center [33, 102] width 66 height 33
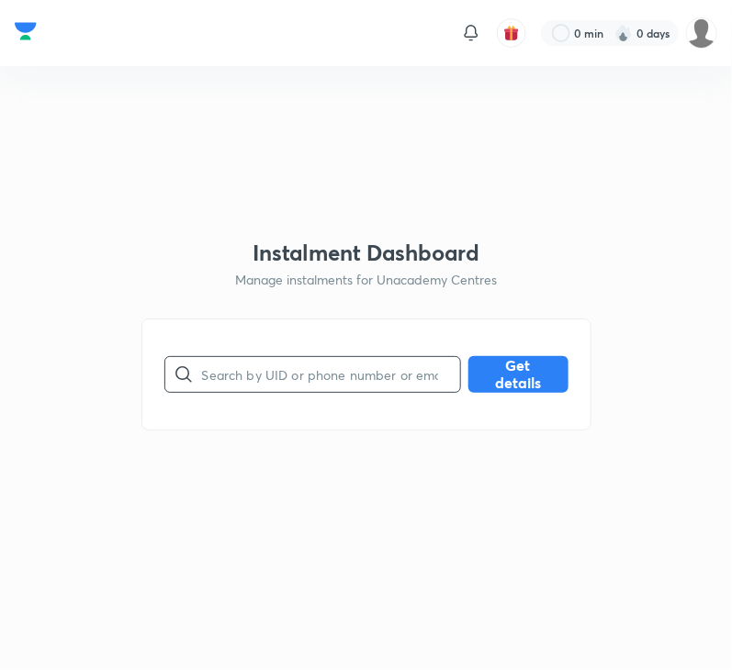
click at [295, 377] on input "text" at bounding box center [331, 374] width 258 height 47
paste input "0QP25Y0JE9"
type input "0QP25Y0JE9"
click at [551, 373] on button "Get details" at bounding box center [518, 372] width 100 height 37
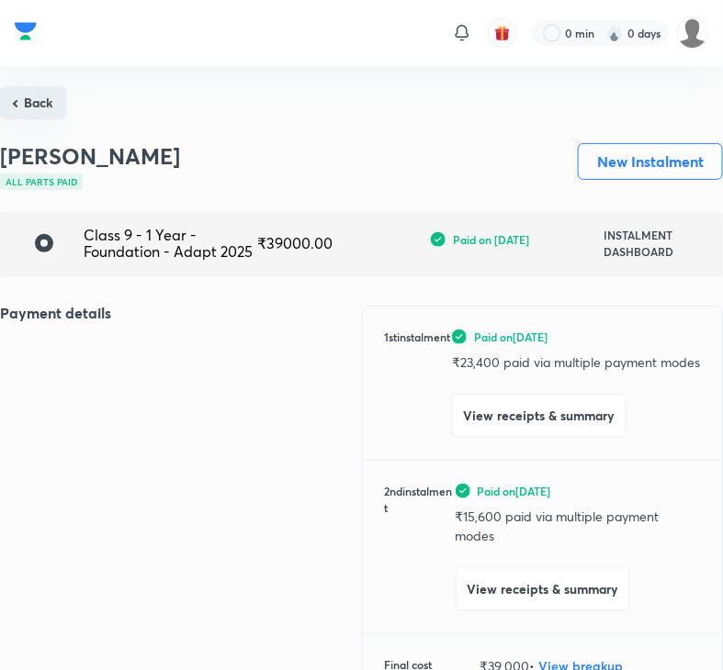
click at [52, 105] on button "Back" at bounding box center [33, 102] width 66 height 33
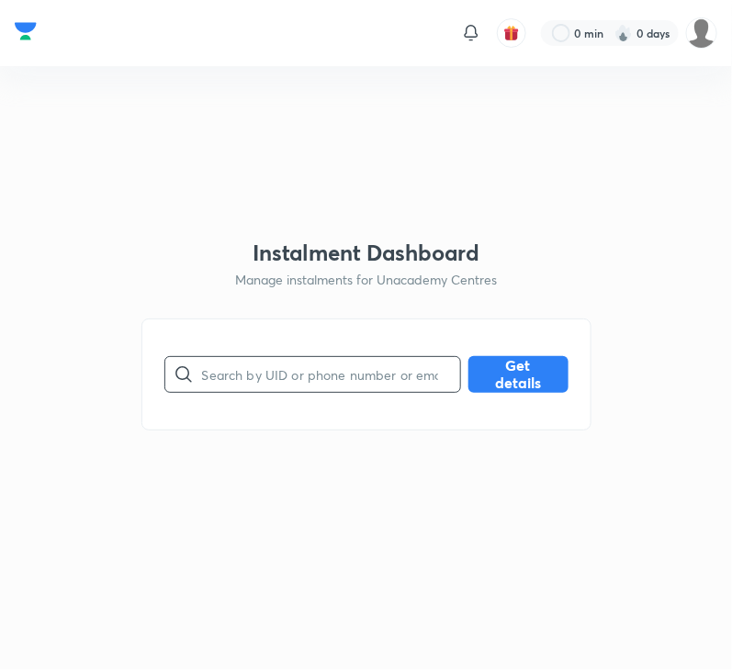
click at [409, 386] on input "text" at bounding box center [331, 374] width 258 height 47
paste input "4WB2M6KRCA"
type input "4WB2M6KRCA"
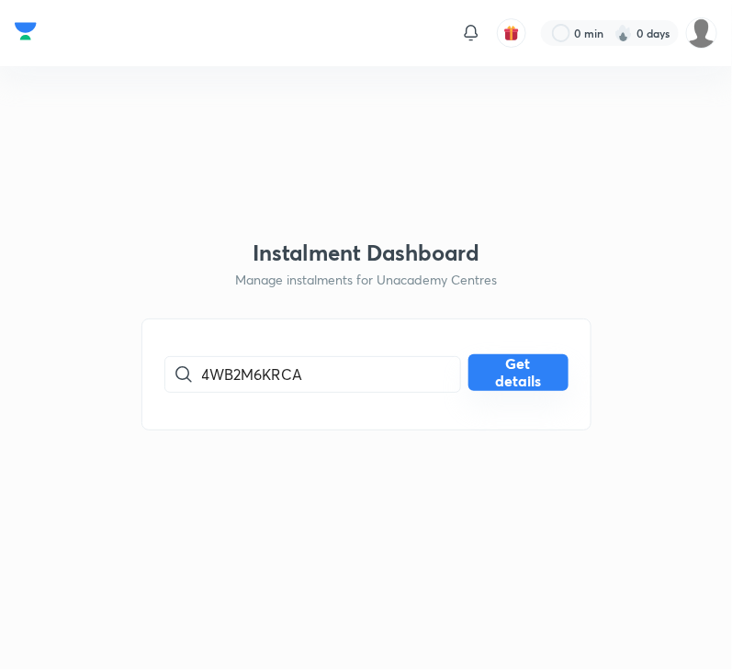
click at [493, 385] on button "Get details" at bounding box center [518, 372] width 100 height 37
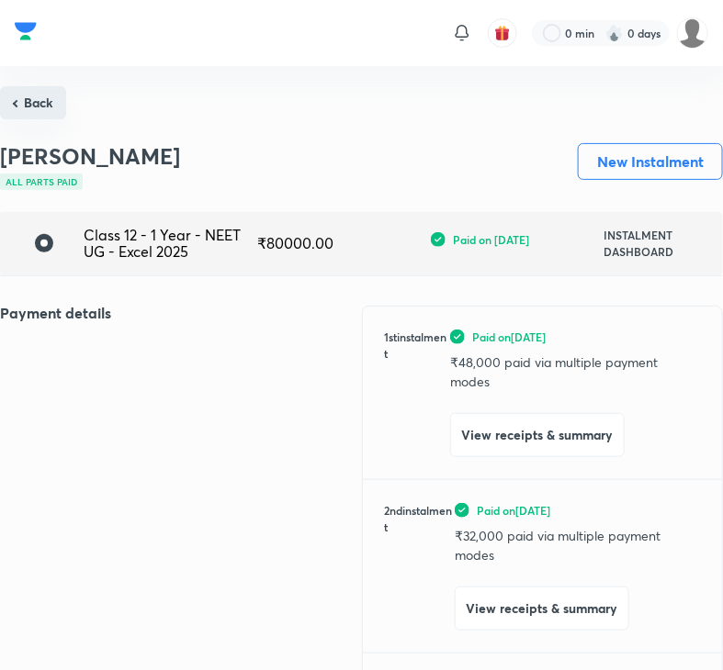
click at [47, 103] on button "Back" at bounding box center [33, 102] width 66 height 33
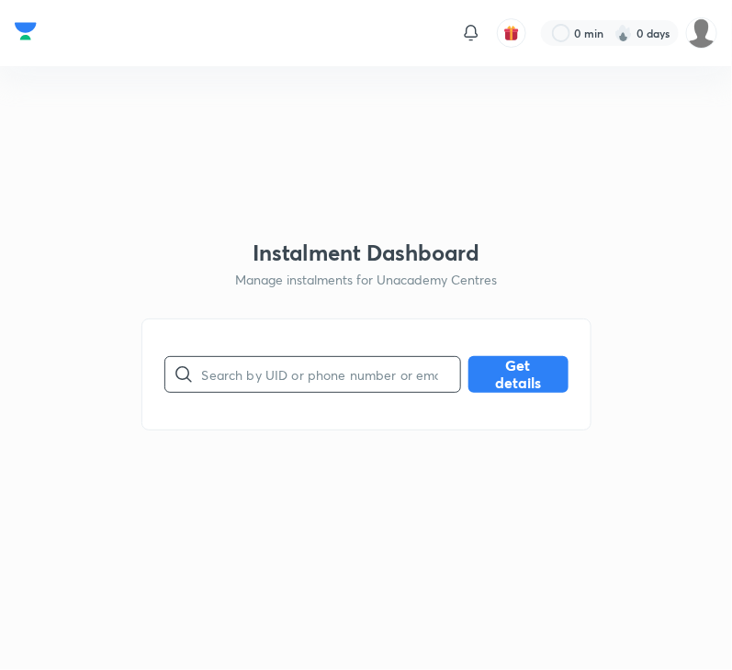
click at [225, 373] on input "text" at bounding box center [331, 374] width 258 height 47
paste input "6NBERT34XI"
type input "6NBERT34XI"
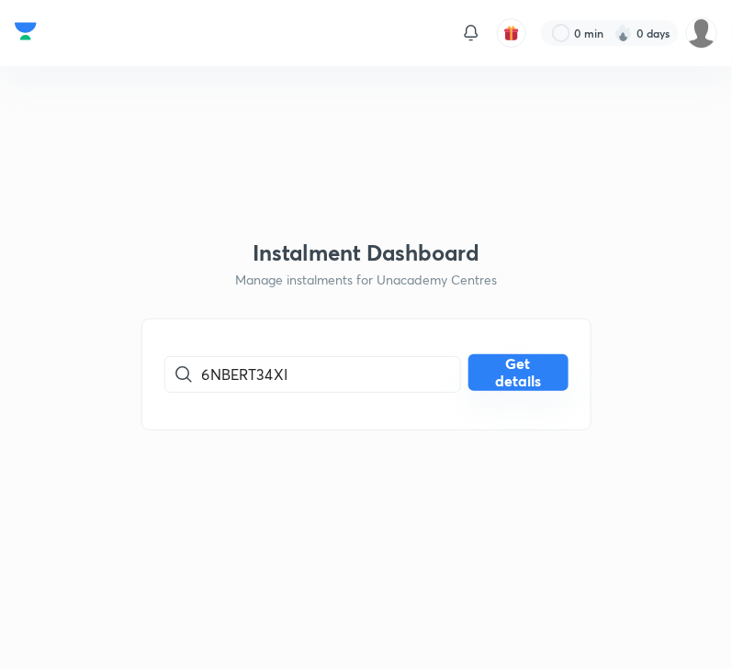
click at [536, 372] on button "Get details" at bounding box center [518, 372] width 100 height 37
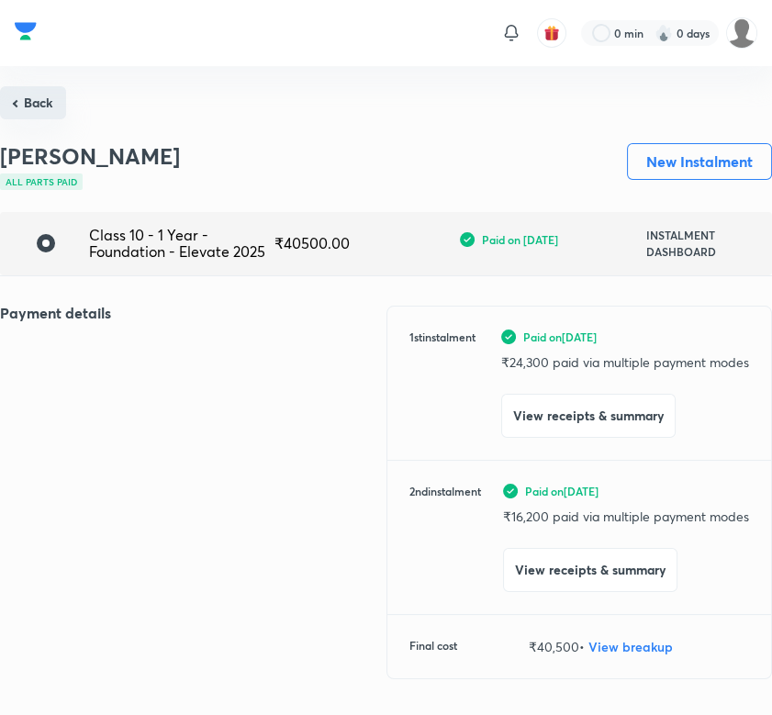
click at [31, 107] on button "Back" at bounding box center [33, 102] width 66 height 33
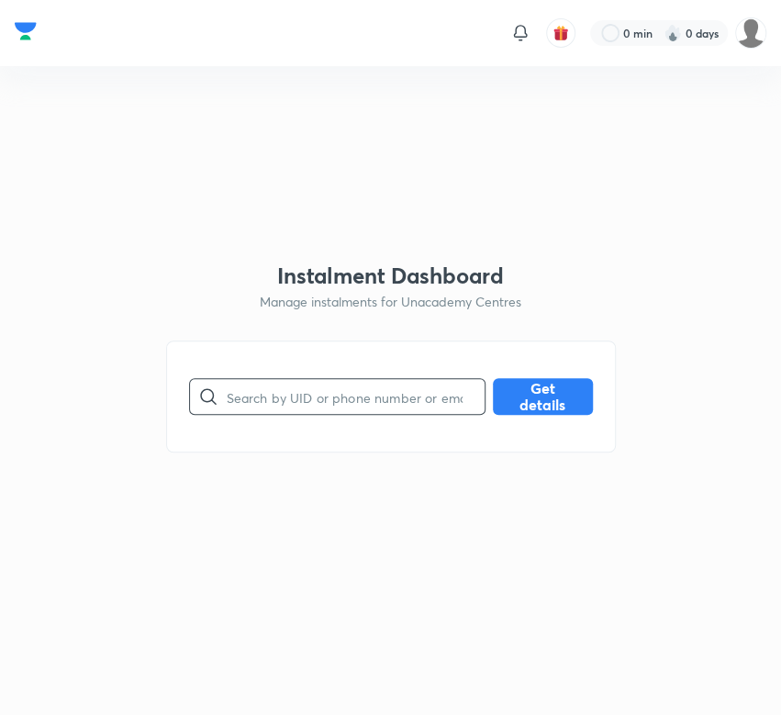
click at [289, 401] on input "text" at bounding box center [356, 397] width 258 height 47
paste input "81S4JAIZ9G"
type input "81S4JAIZ9G"
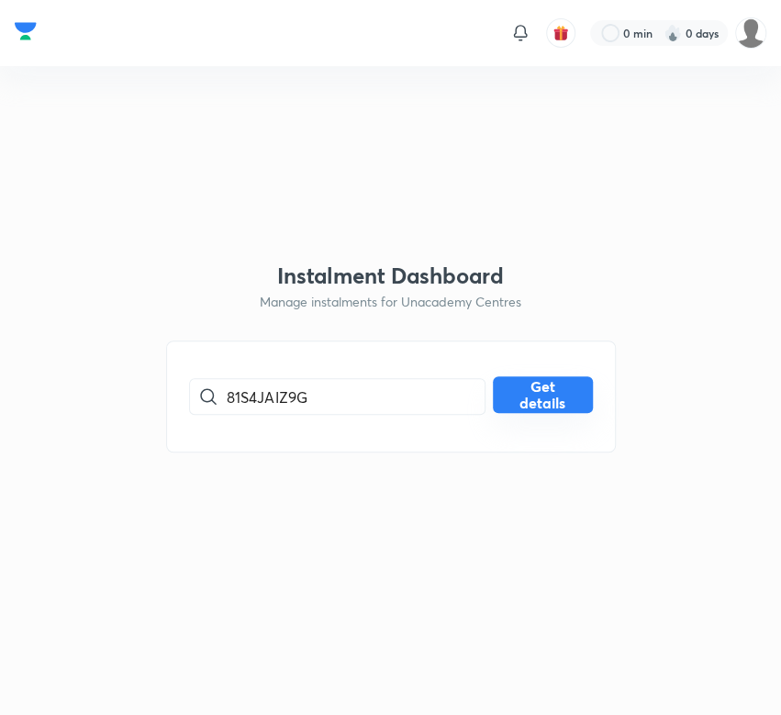
click at [539, 405] on button "Get details" at bounding box center [543, 395] width 100 height 37
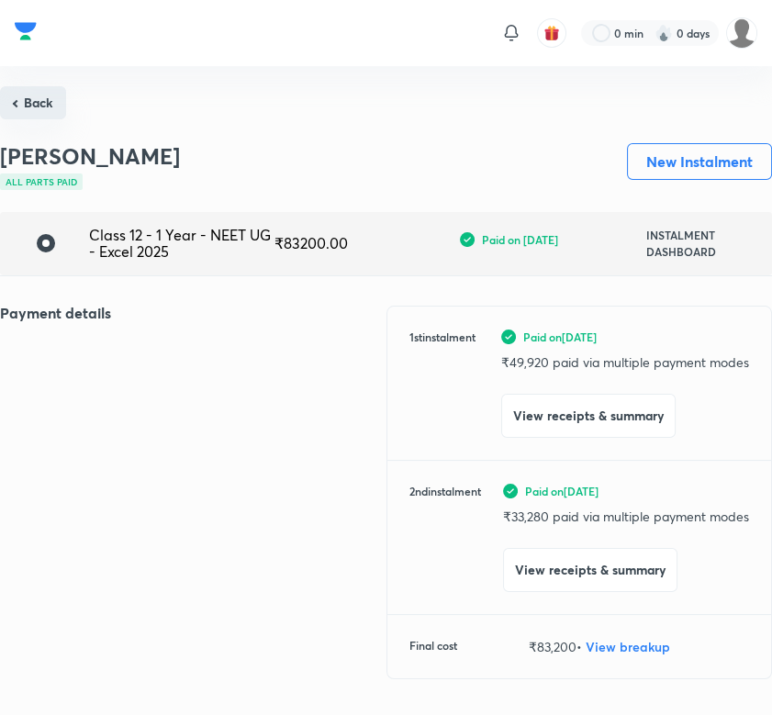
click at [51, 107] on button "Back" at bounding box center [33, 102] width 66 height 33
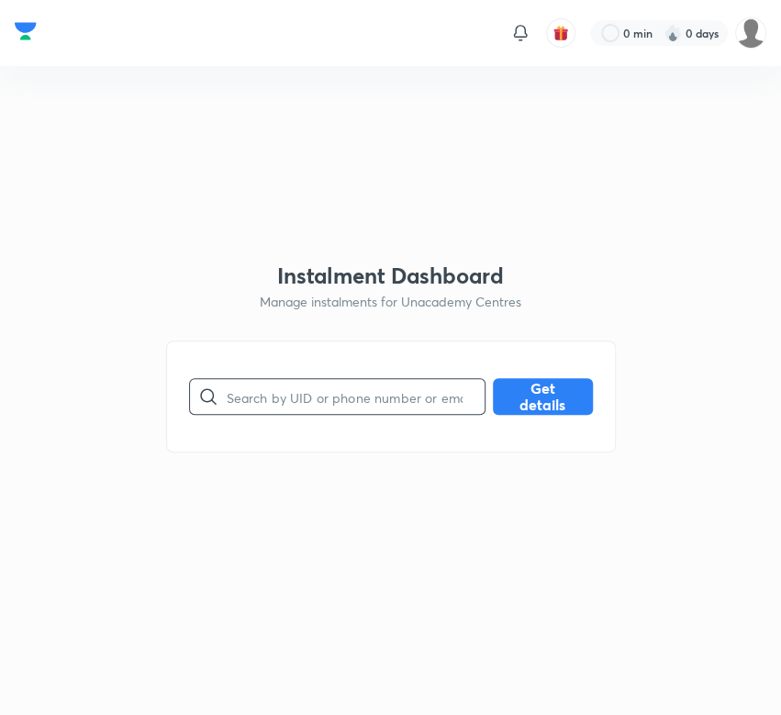
click at [338, 405] on input "text" at bounding box center [356, 397] width 258 height 47
paste input "HWCC9XKH18"
type input "HWCC9XKH18"
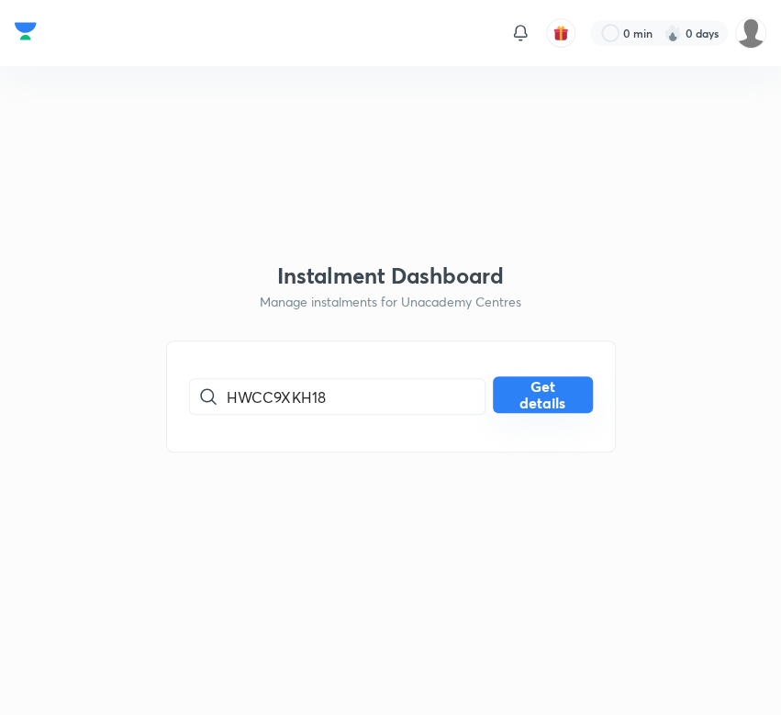
click at [526, 394] on button "Get details" at bounding box center [543, 395] width 100 height 37
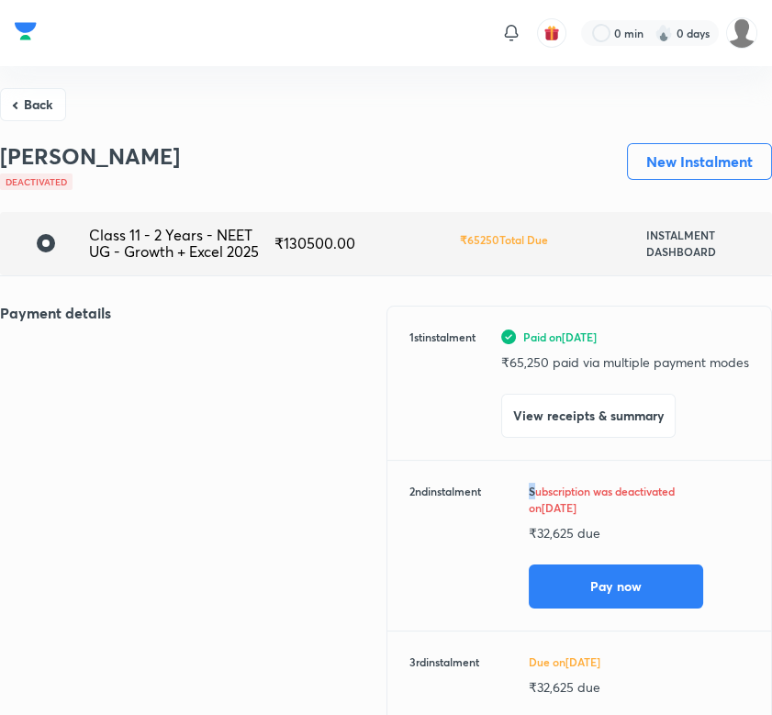
click at [537, 493] on h6 "Subscription was deactivated on [DATE]" at bounding box center [621, 499] width 184 height 33
click at [41, 108] on button "Back" at bounding box center [33, 102] width 66 height 33
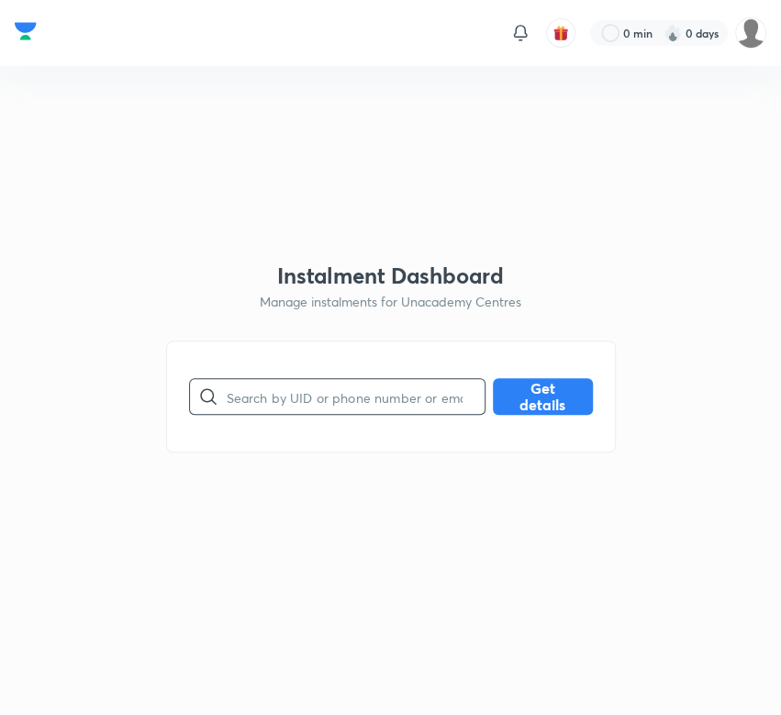
click at [273, 400] on input "text" at bounding box center [356, 397] width 258 height 47
paste input "JFM1UV1YVR"
type input "JFM1UV1YVR"
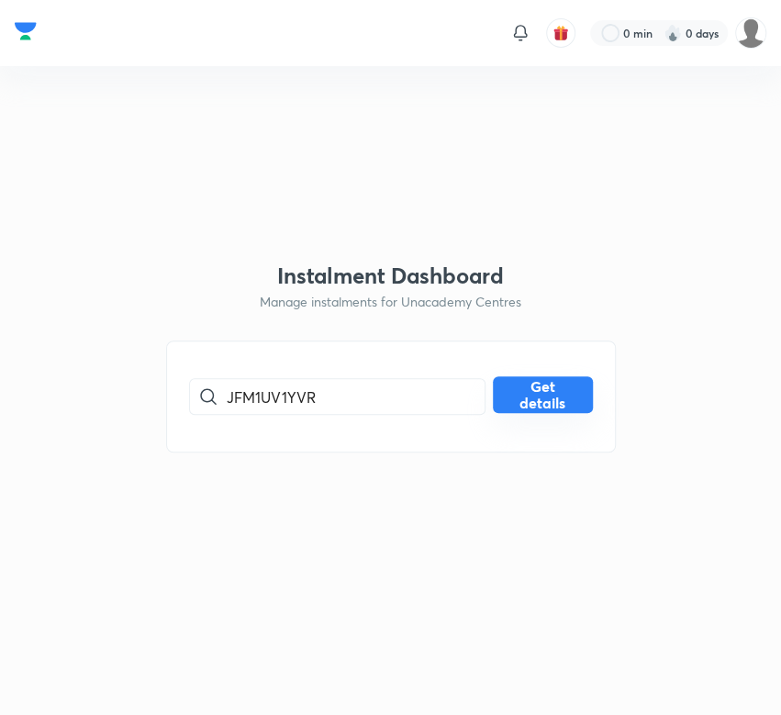
click at [505, 400] on button "Get details" at bounding box center [543, 395] width 100 height 37
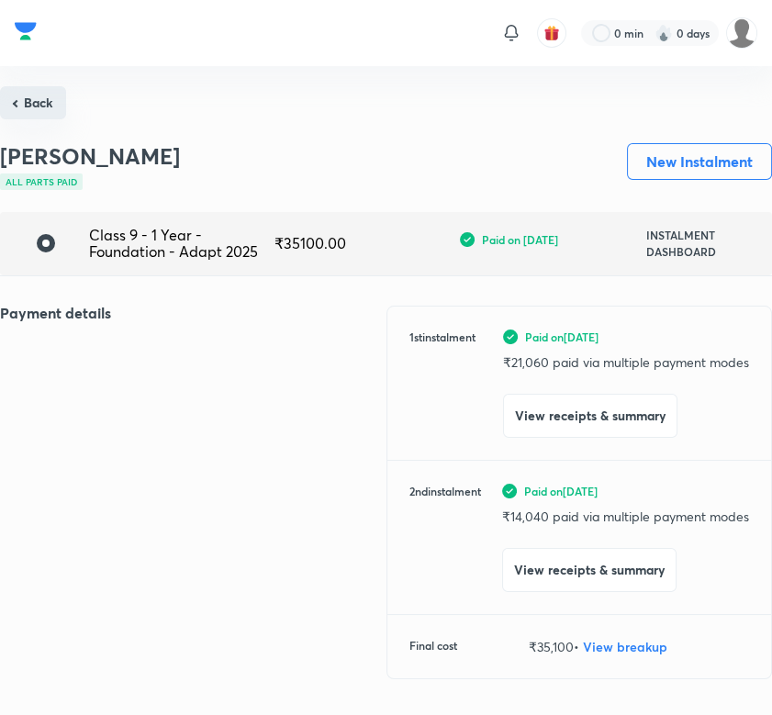
click at [39, 95] on button "Back" at bounding box center [33, 102] width 66 height 33
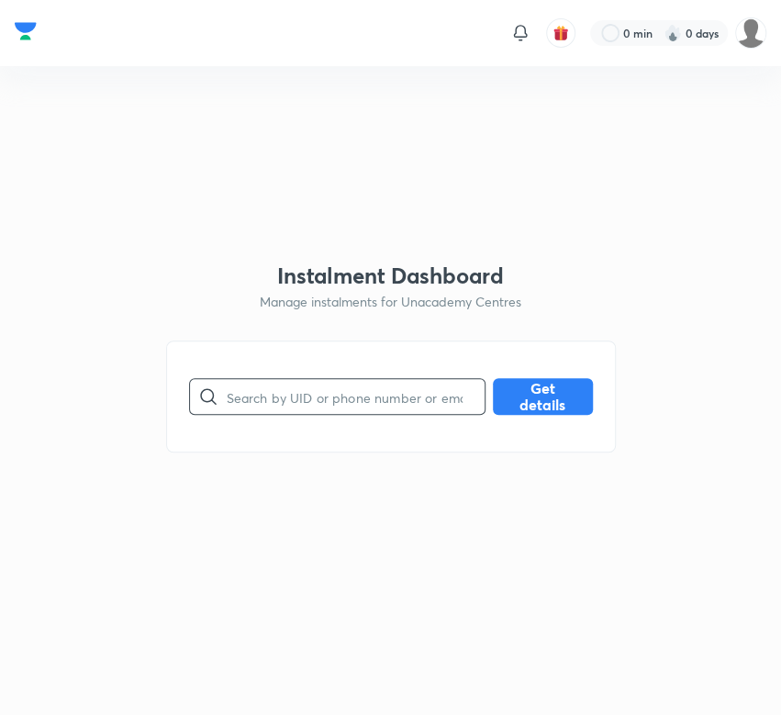
click at [272, 398] on input "text" at bounding box center [356, 397] width 258 height 47
paste input "RFUS0IX9A0"
type input "RFUS0IX9A0"
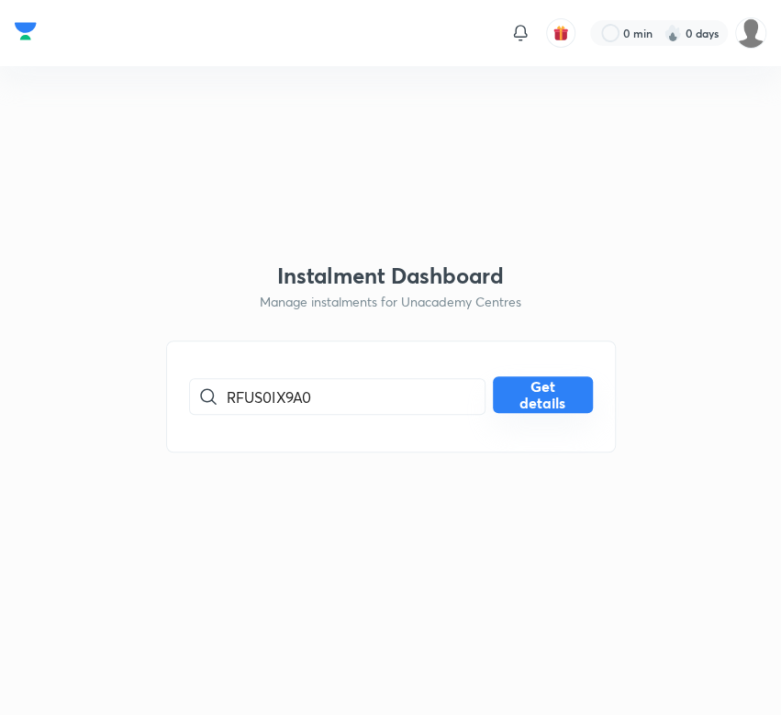
click at [558, 408] on button "Get details" at bounding box center [543, 395] width 100 height 37
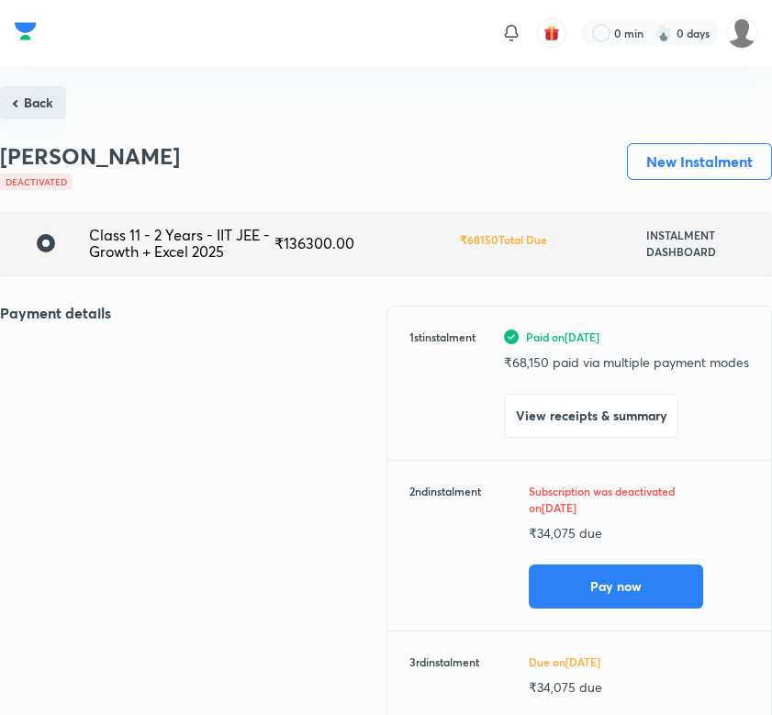
click at [39, 101] on button "Back" at bounding box center [33, 102] width 66 height 33
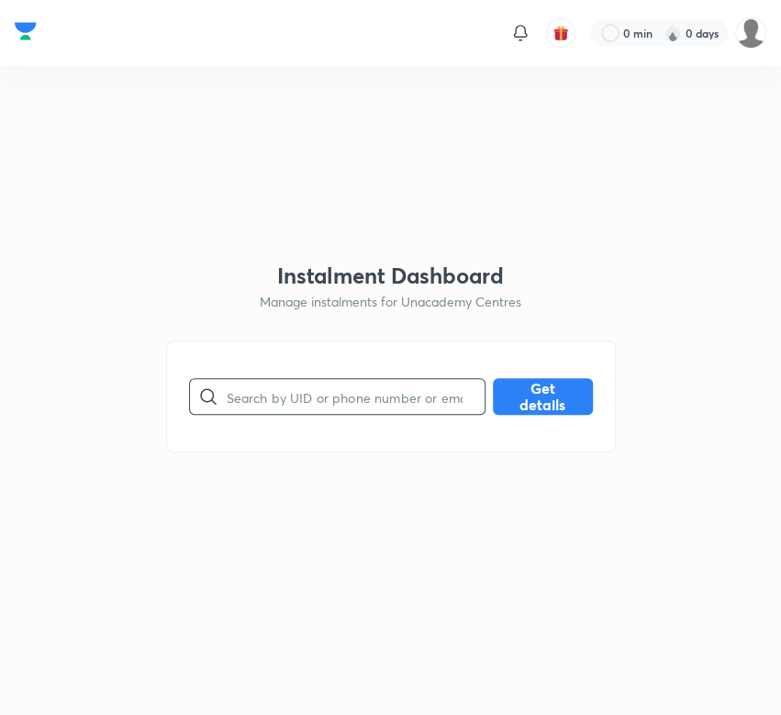
click at [283, 400] on input "text" at bounding box center [356, 397] width 258 height 47
paste input "PH5VZ00O3B"
type input "PH5VZ00O3B"
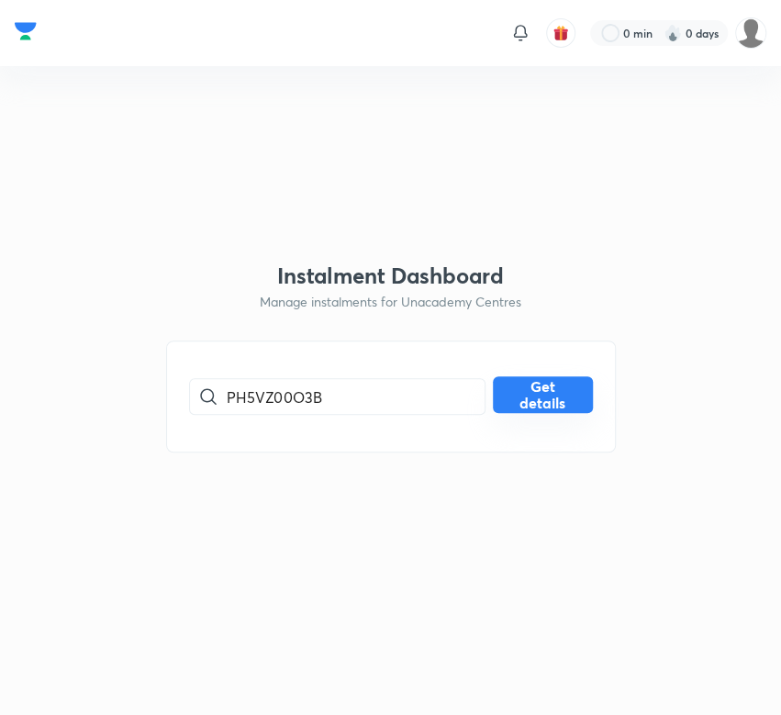
click at [513, 404] on button "Get details" at bounding box center [543, 395] width 100 height 37
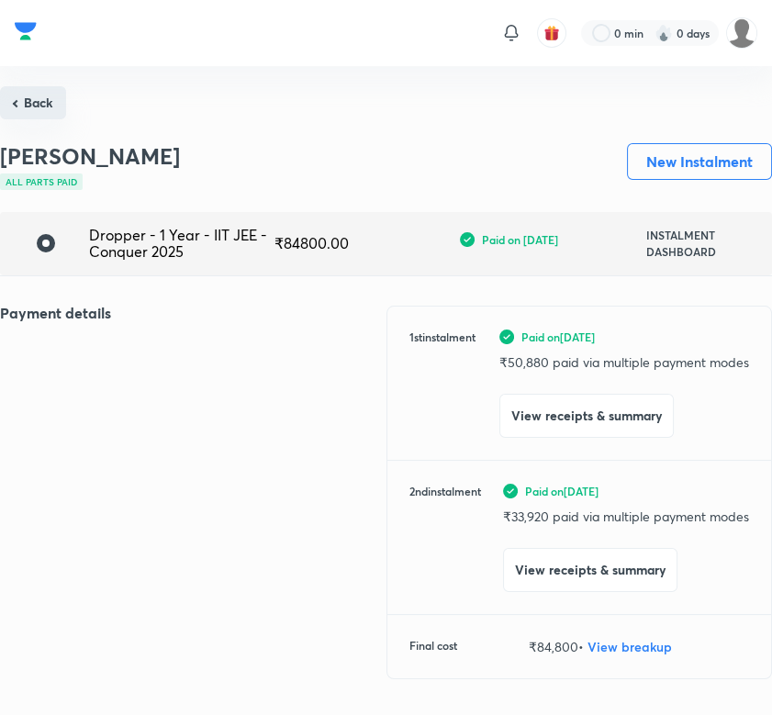
click at [38, 107] on button "Back" at bounding box center [33, 102] width 66 height 33
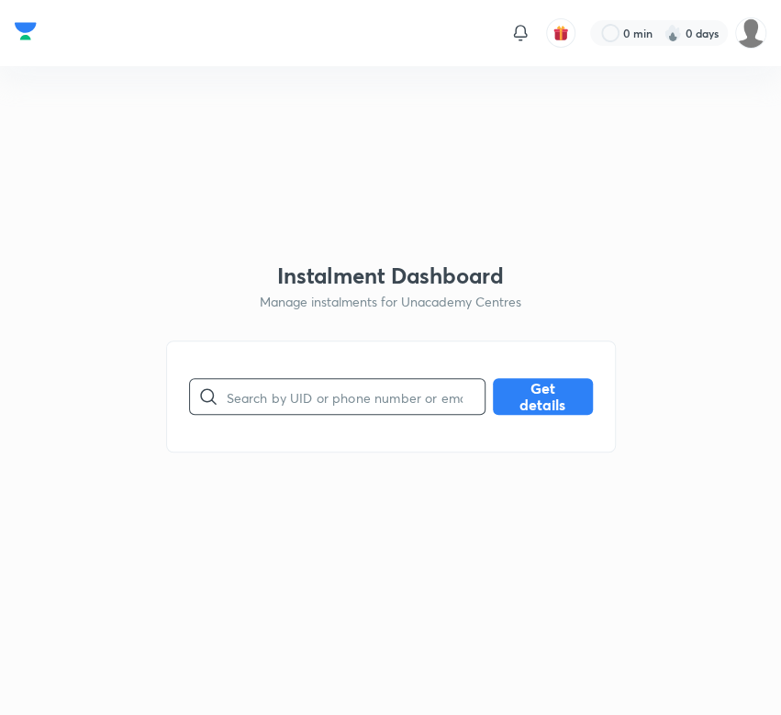
click at [306, 400] on input "text" at bounding box center [356, 397] width 258 height 47
paste input "03BFSIE07S"
type input "03BFSIE07S"
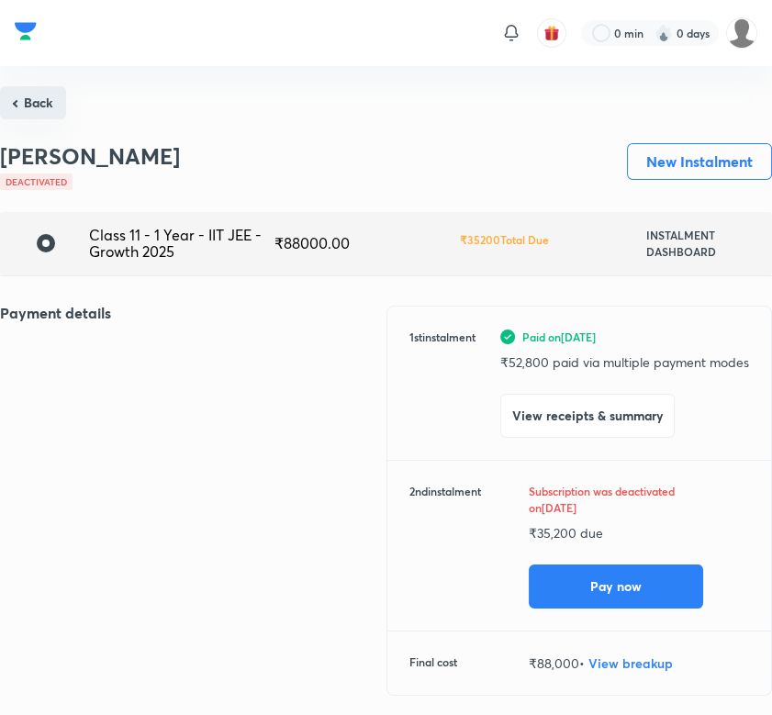
click at [29, 110] on button "Back" at bounding box center [33, 102] width 66 height 33
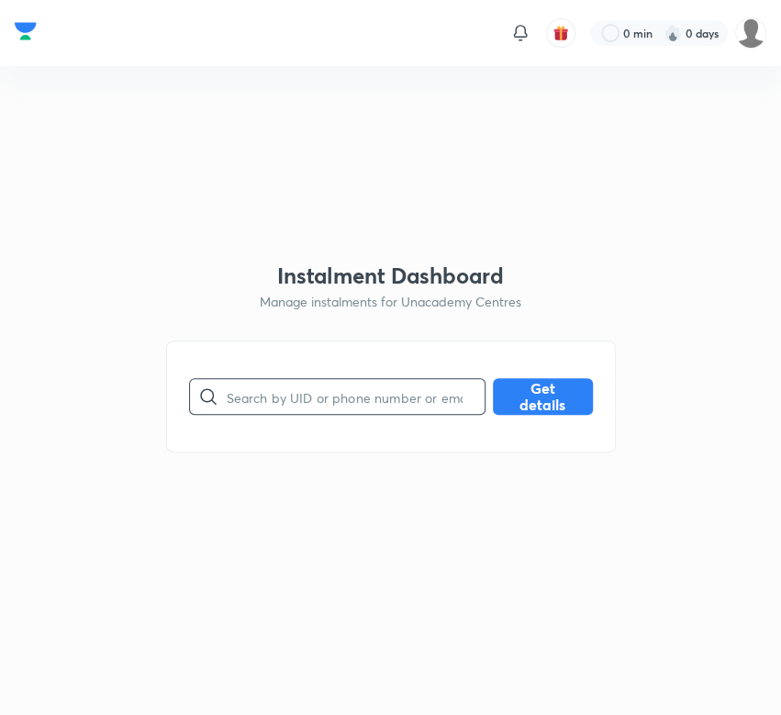
click at [275, 399] on input "text" at bounding box center [356, 397] width 258 height 47
paste input "12CADYSFYO"
type input "12CADYSFYO"
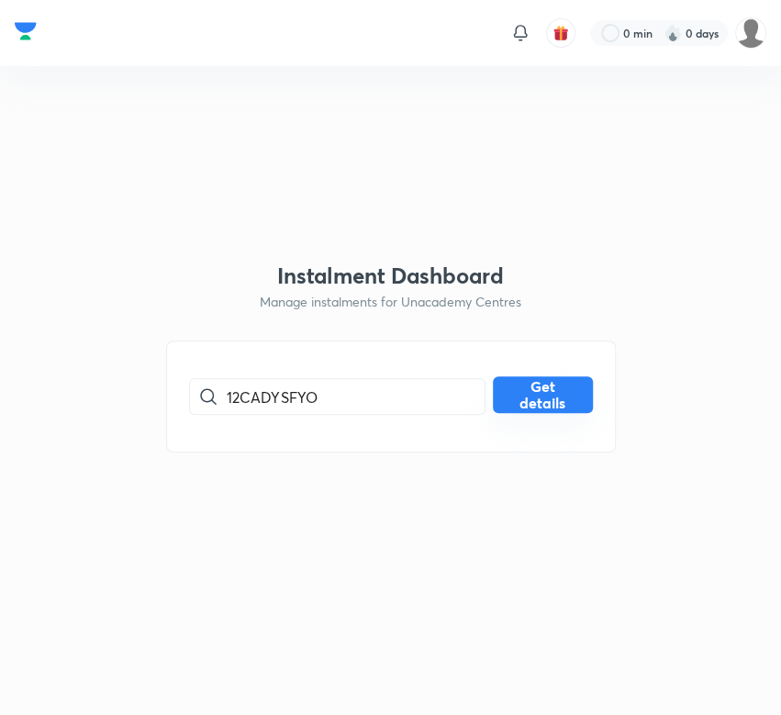
click at [549, 402] on button "Get details" at bounding box center [543, 395] width 100 height 37
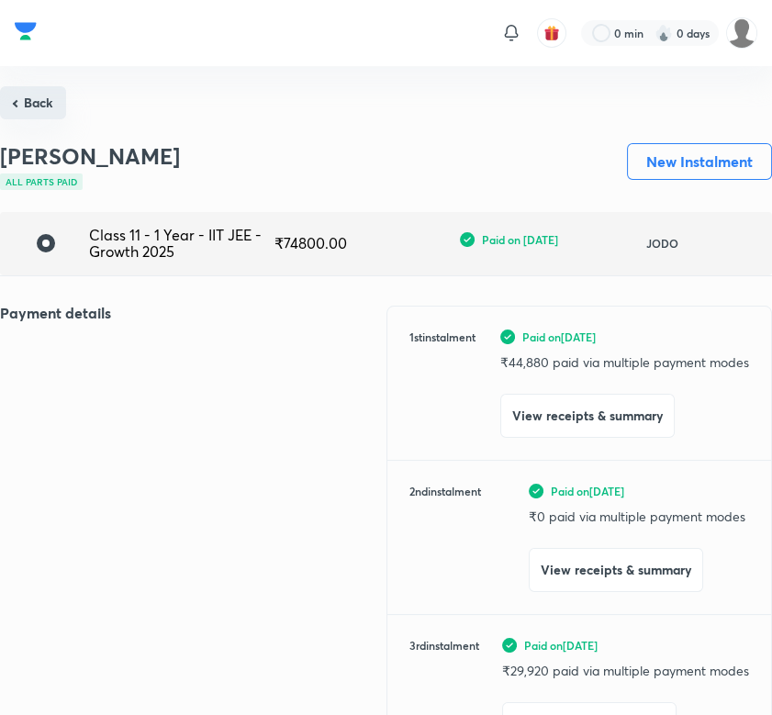
click at [22, 101] on button "Back" at bounding box center [33, 102] width 66 height 33
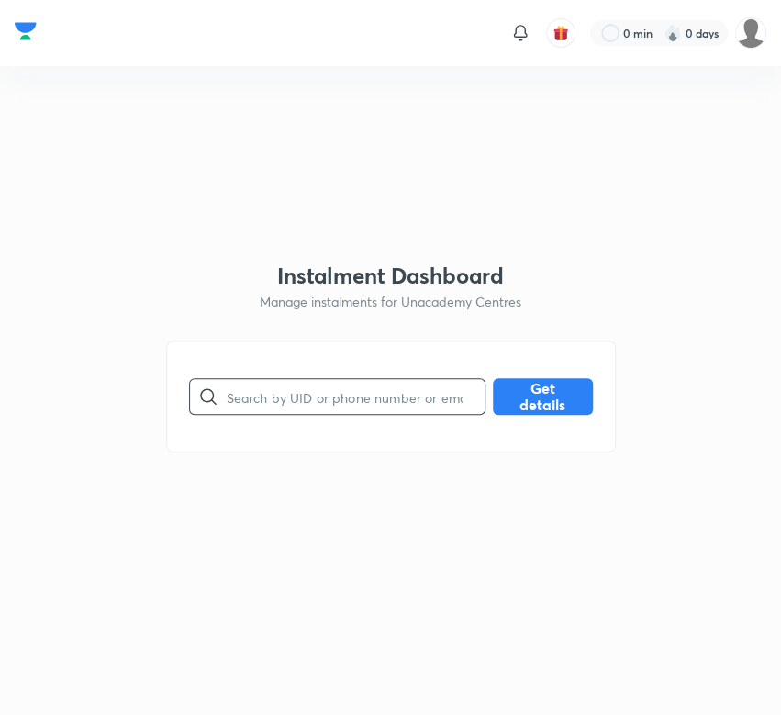
click at [316, 415] on input "text" at bounding box center [356, 397] width 258 height 47
paste input "1FVJX1ID0C"
type input "1FVJX1ID0C"
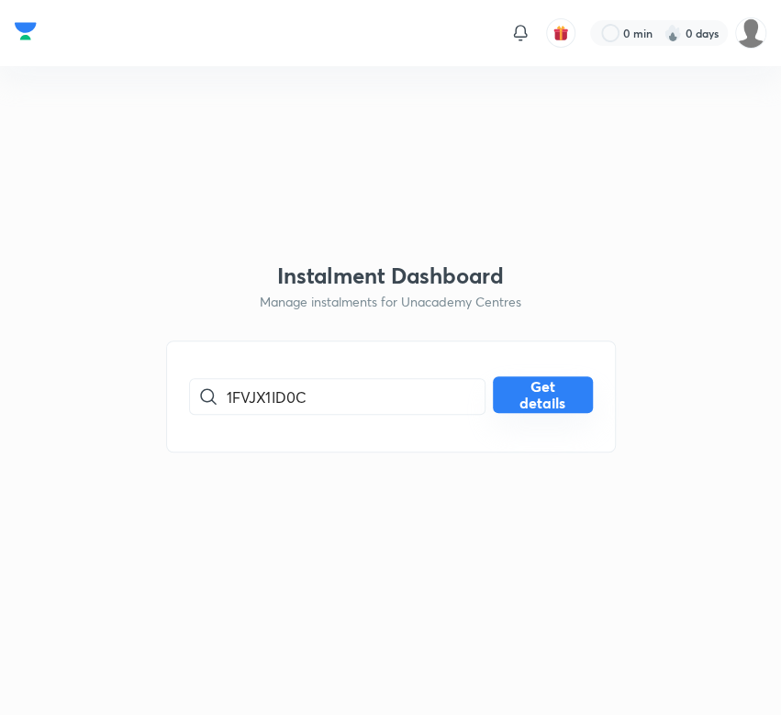
click at [514, 400] on button "Get details" at bounding box center [543, 395] width 100 height 37
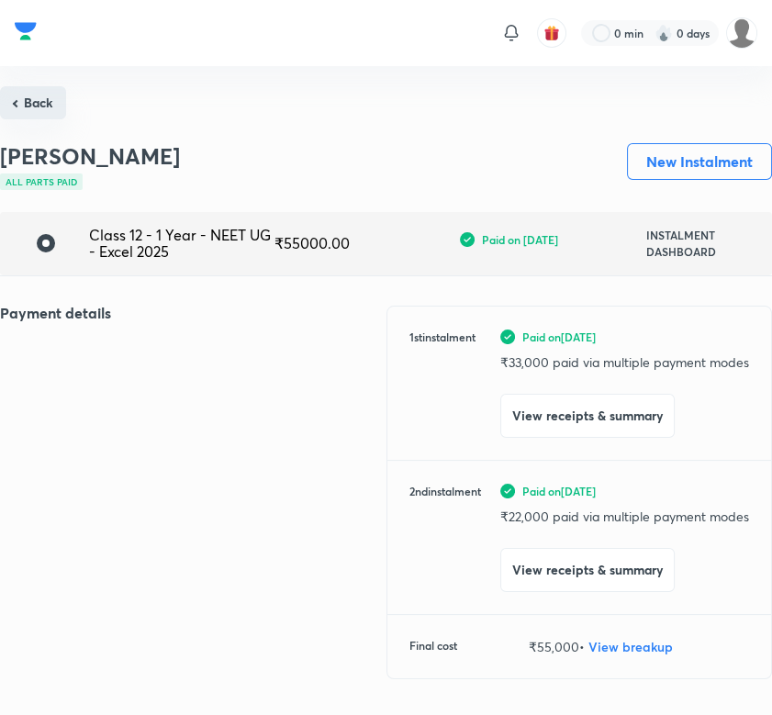
click at [29, 104] on button "Back" at bounding box center [33, 102] width 66 height 33
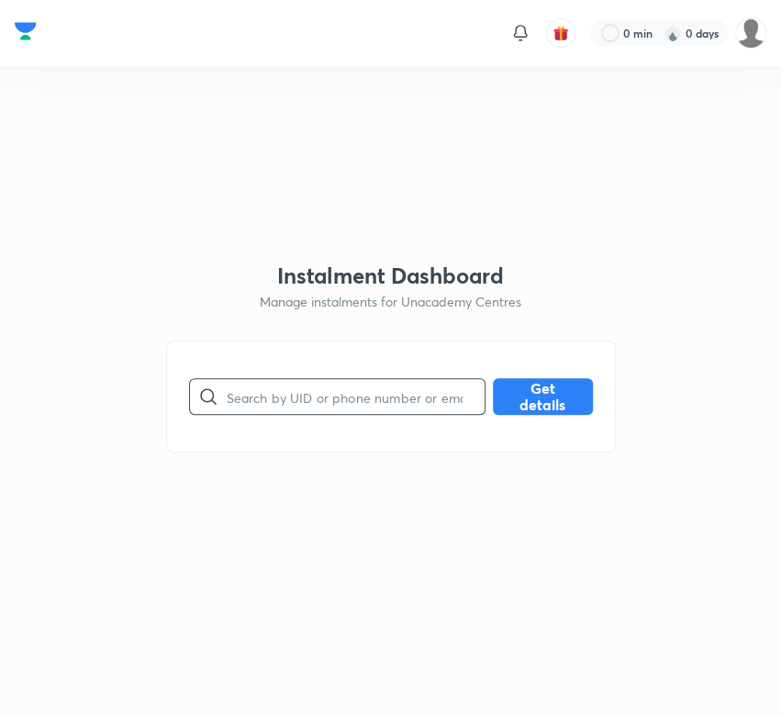
click at [295, 395] on input "text" at bounding box center [356, 397] width 258 height 47
paste input "2LNALD5CJA"
type input "2LNALD5CJA"
click at [527, 404] on button "Get details" at bounding box center [543, 395] width 100 height 37
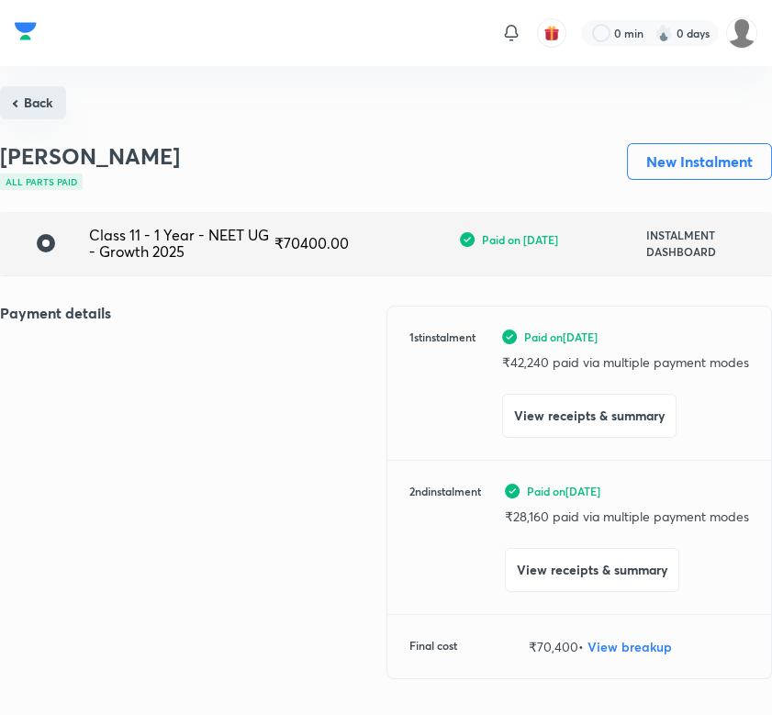
click at [50, 107] on button "Back" at bounding box center [33, 102] width 66 height 33
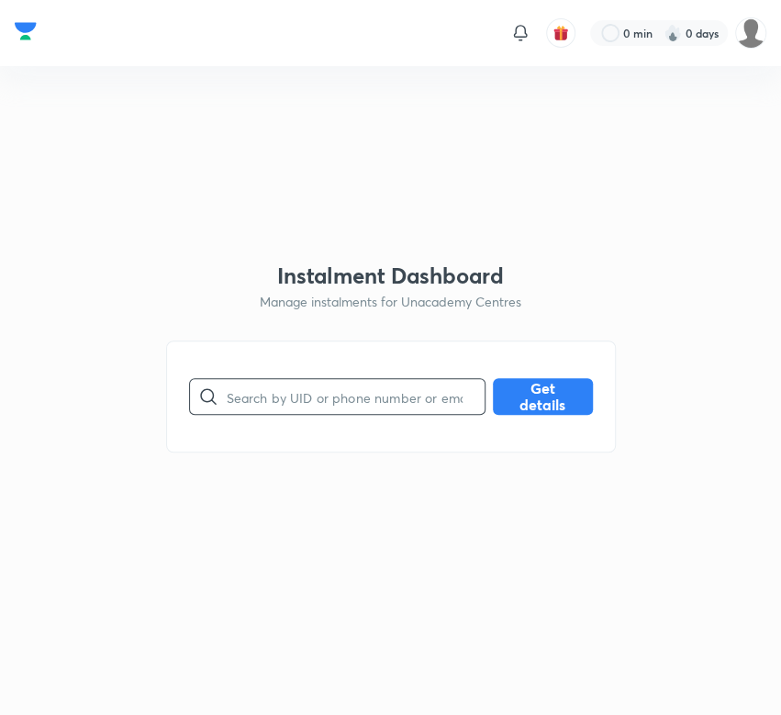
click at [345, 398] on input "text" at bounding box center [356, 397] width 258 height 47
paste input "3AMZ16AMRU"
type input "3AMZ16AMRU"
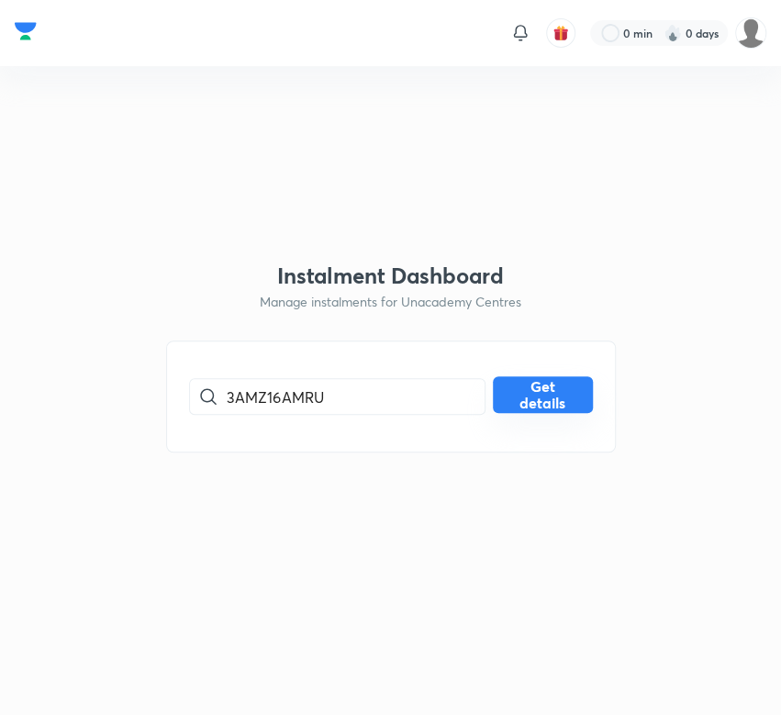
click at [565, 393] on button "Get details" at bounding box center [543, 395] width 100 height 37
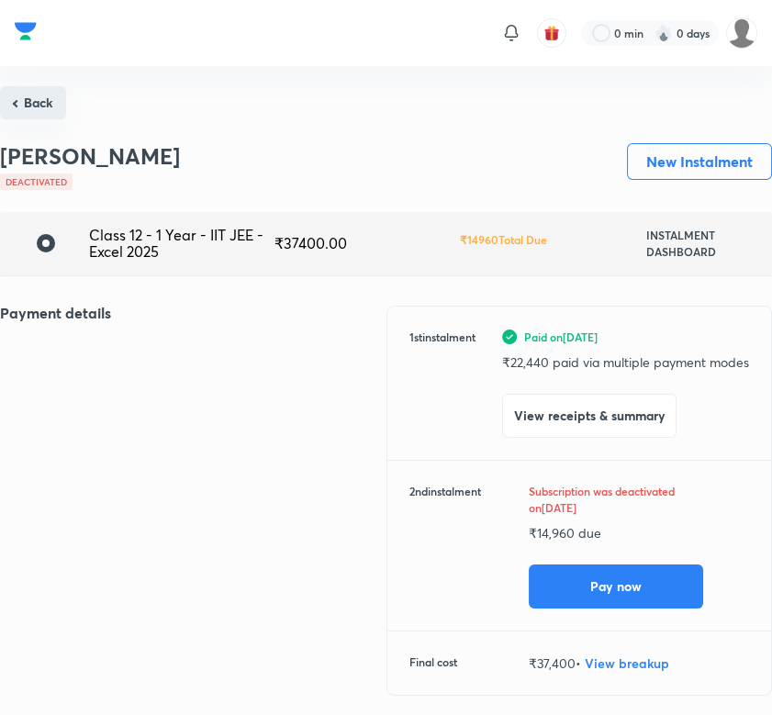
click at [30, 107] on button "Back" at bounding box center [33, 102] width 66 height 33
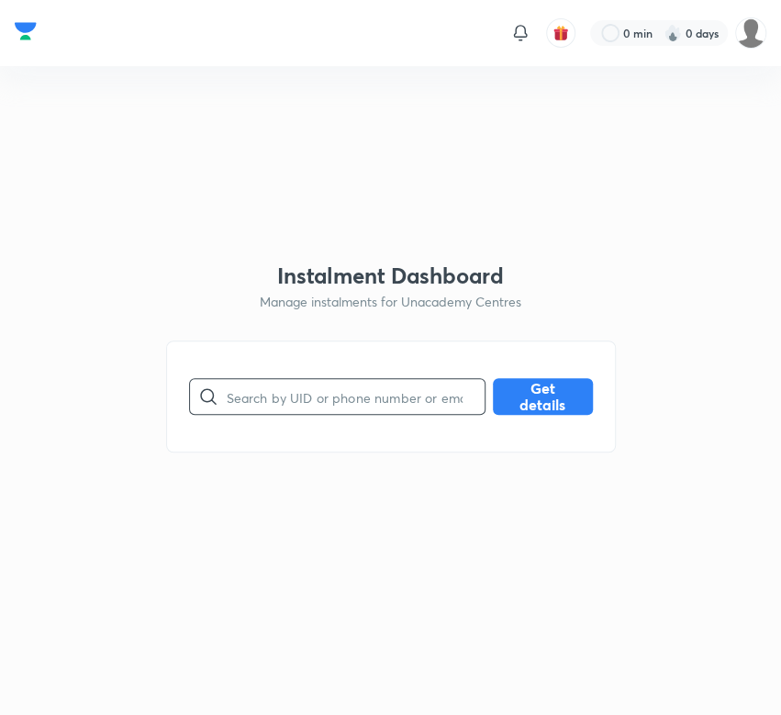
click at [265, 392] on input "text" at bounding box center [356, 397] width 258 height 47
paste input "3CME8UFSVB"
type input "3CME8UFSVB"
click at [567, 408] on button "Get details" at bounding box center [543, 395] width 100 height 37
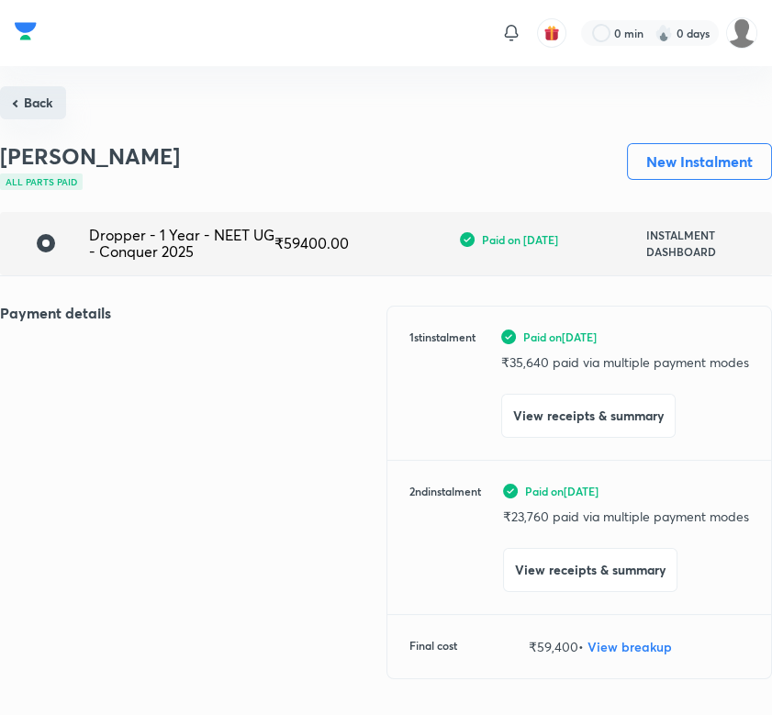
click at [26, 99] on button "Back" at bounding box center [33, 102] width 66 height 33
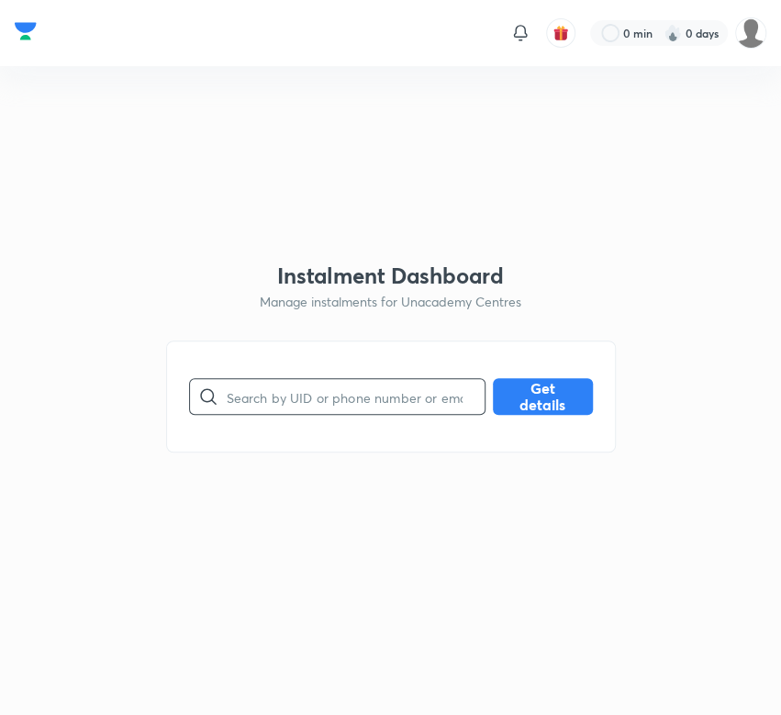
click at [381, 395] on input "text" at bounding box center [356, 397] width 258 height 47
paste input "3Y0HBYK0Y3"
type input "3Y0HBYK0Y3"
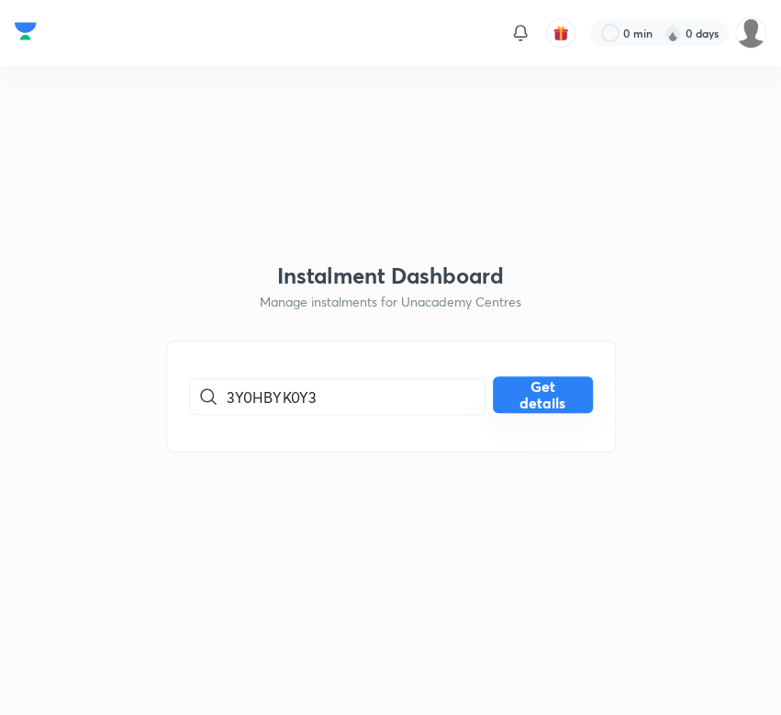
click at [538, 400] on button "Get details" at bounding box center [543, 395] width 100 height 37
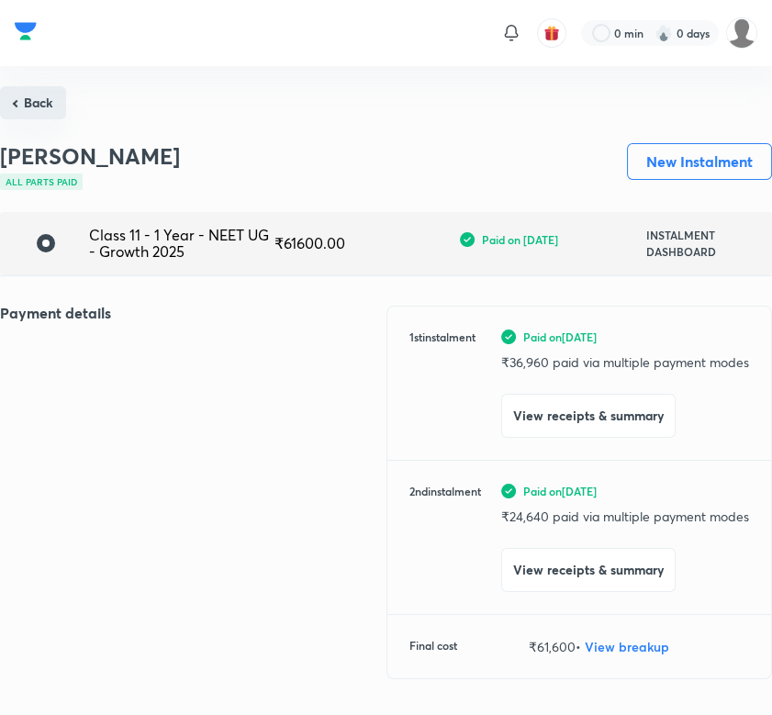
click at [37, 106] on button "Back" at bounding box center [33, 102] width 66 height 33
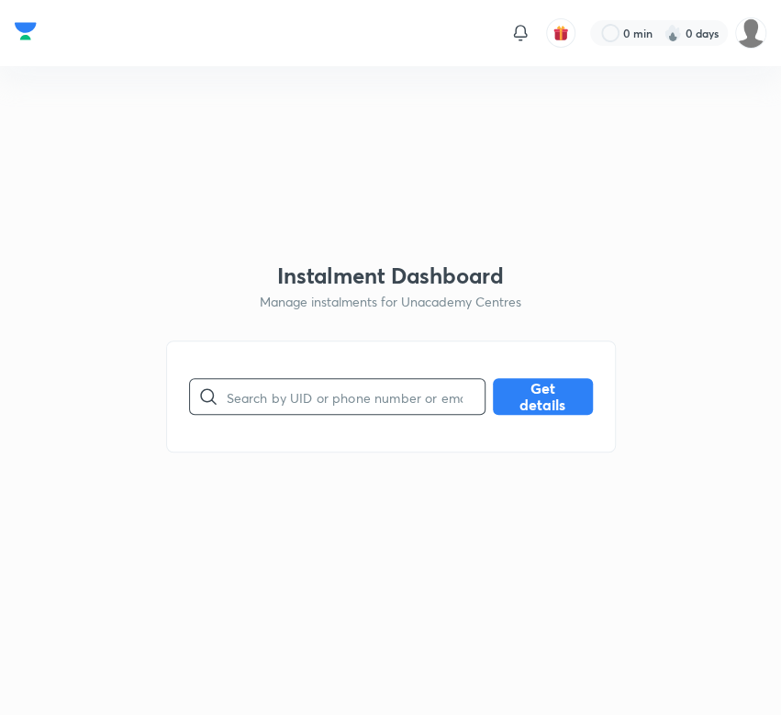
click at [330, 393] on input "text" at bounding box center [356, 397] width 258 height 47
paste input "4VDVPRU1CQ"
type input "4VDVPRU1CQ"
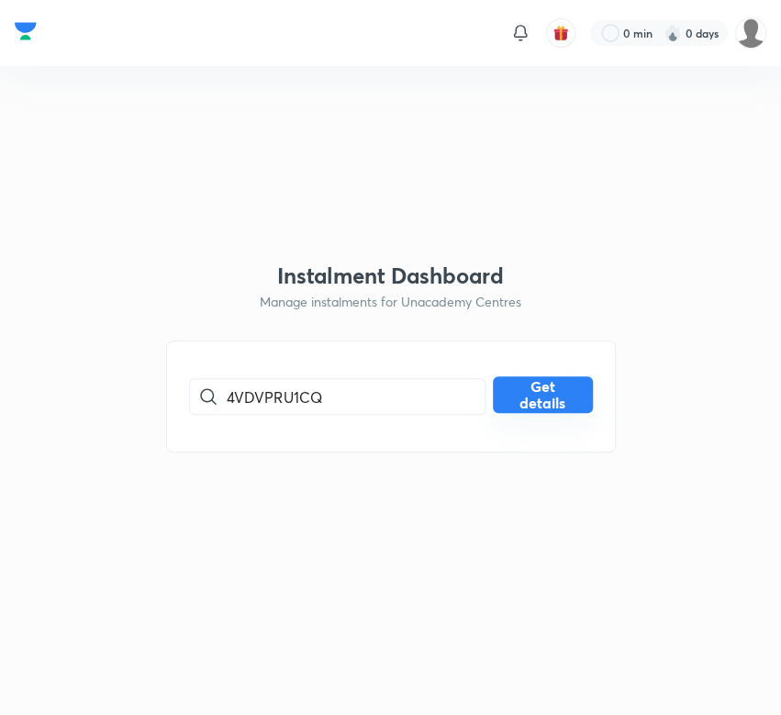
click at [566, 394] on button "Get details" at bounding box center [543, 395] width 100 height 37
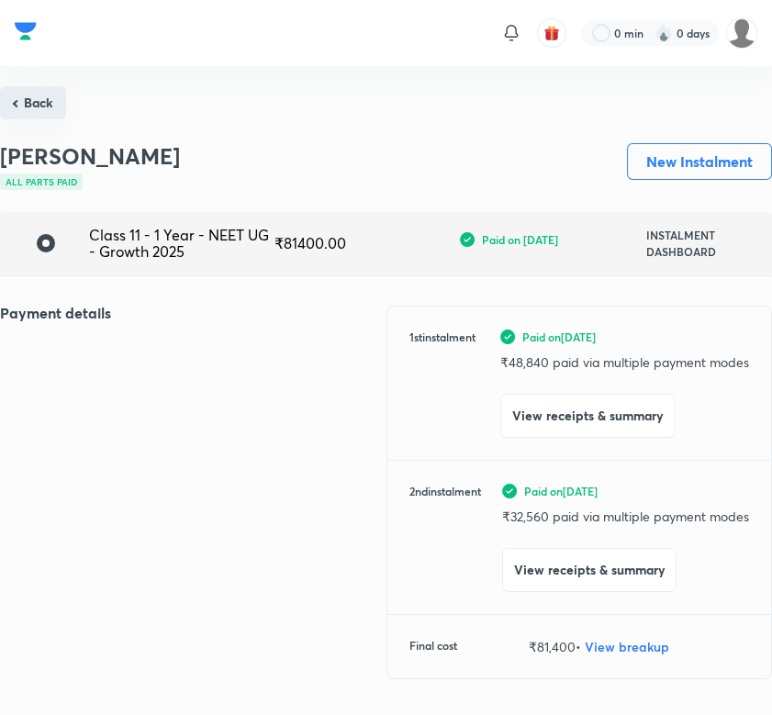
click at [45, 105] on button "Back" at bounding box center [33, 102] width 66 height 33
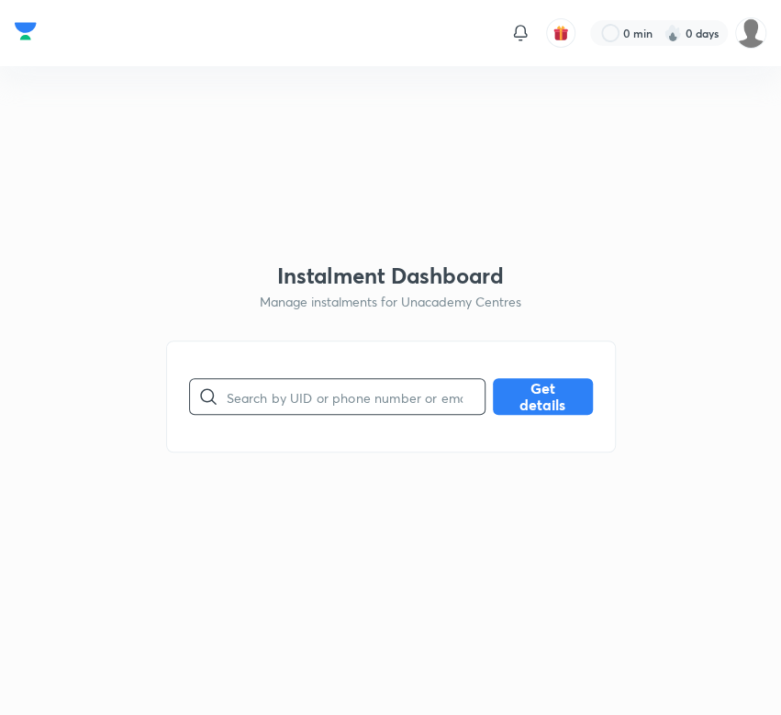
click at [330, 399] on input "text" at bounding box center [356, 397] width 258 height 47
paste input "5V2IQPELH8"
type input "5V2IQPELH8"
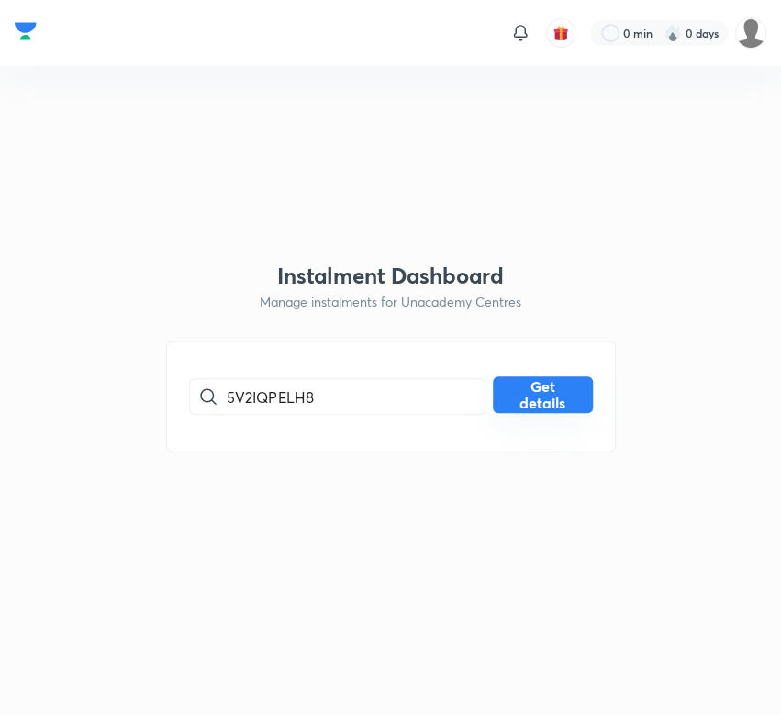
click at [515, 400] on button "Get details" at bounding box center [543, 395] width 100 height 37
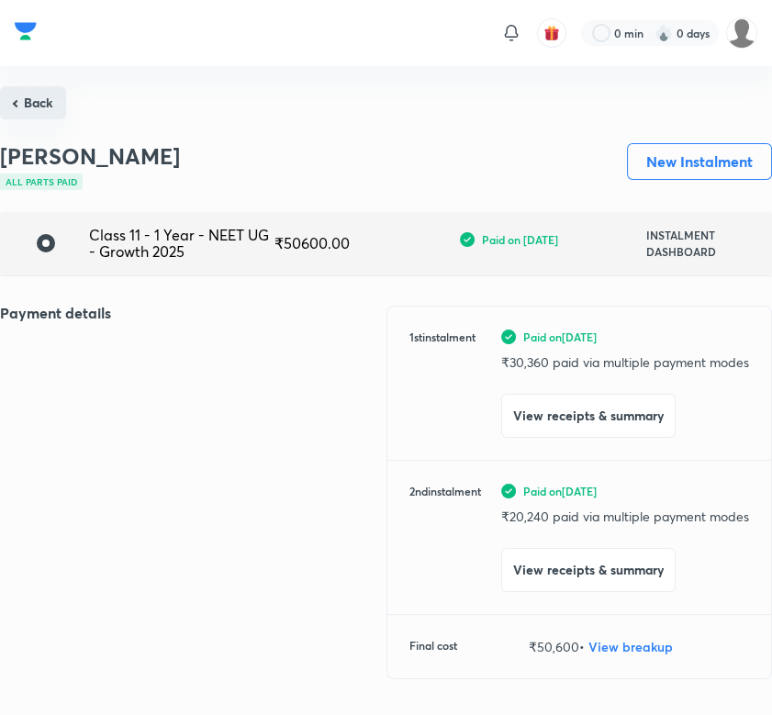
click at [51, 100] on button "Back" at bounding box center [33, 102] width 66 height 33
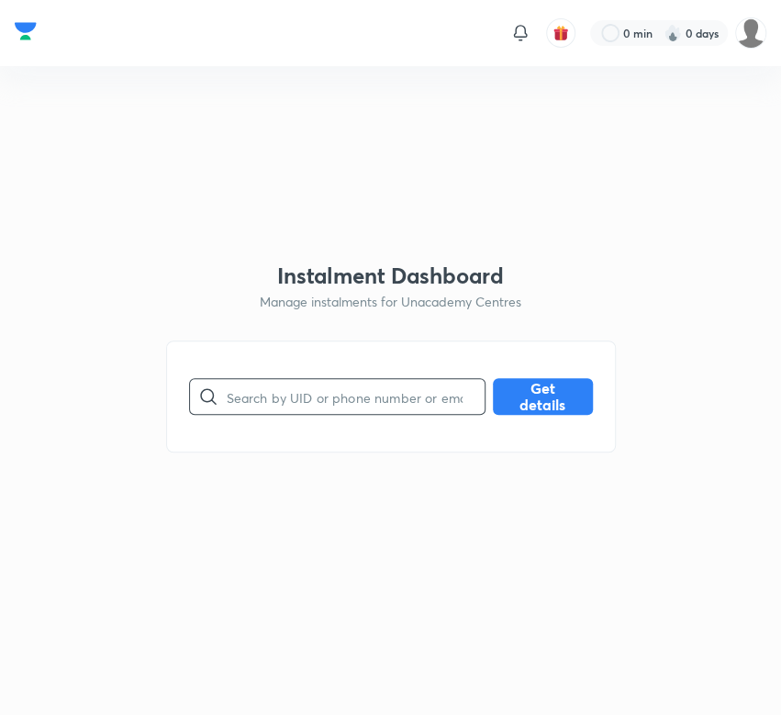
click at [286, 393] on input "text" at bounding box center [356, 397] width 258 height 47
paste input "6IVVKTQTD5"
type input "6IVVKTQTD5"
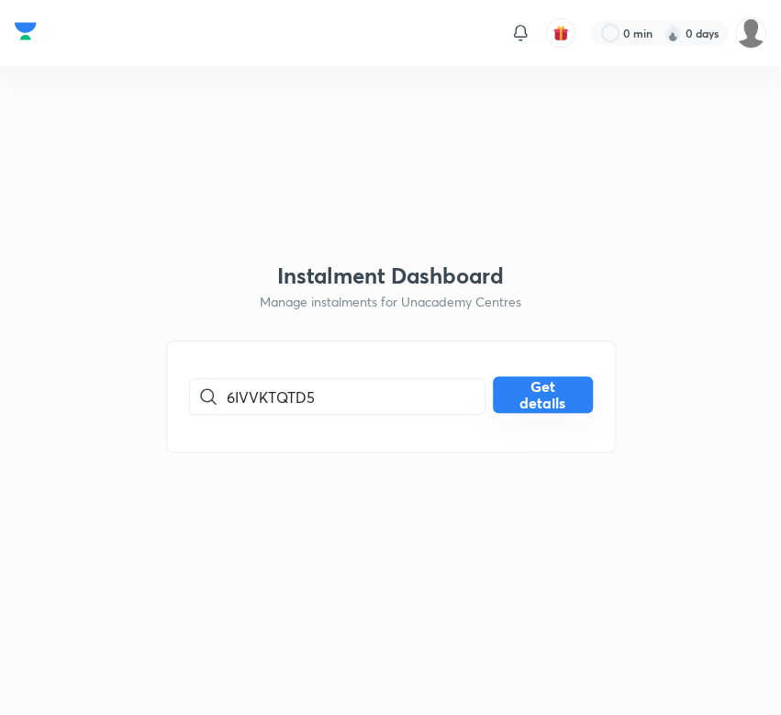
click at [508, 392] on button "Get details" at bounding box center [543, 395] width 100 height 37
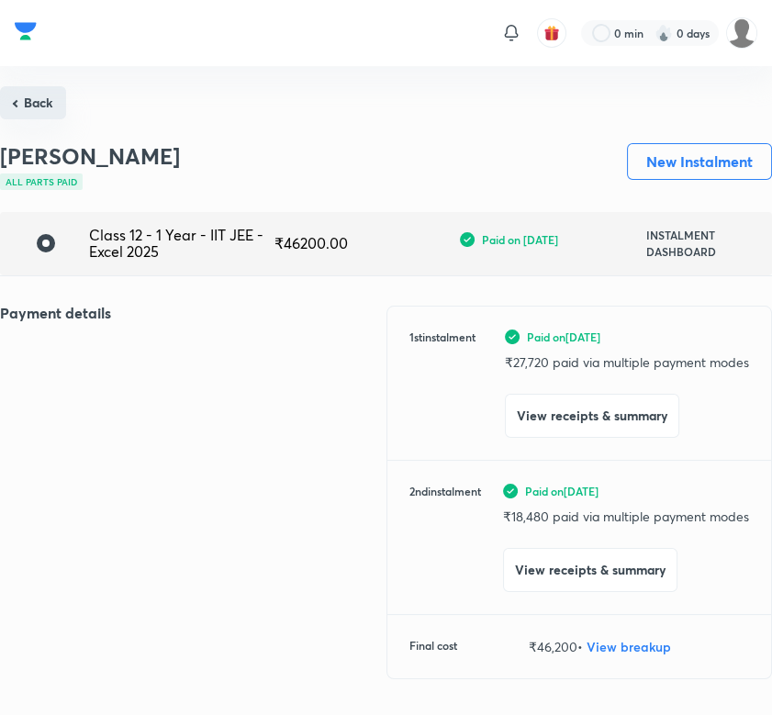
click at [44, 107] on button "Back" at bounding box center [33, 102] width 66 height 33
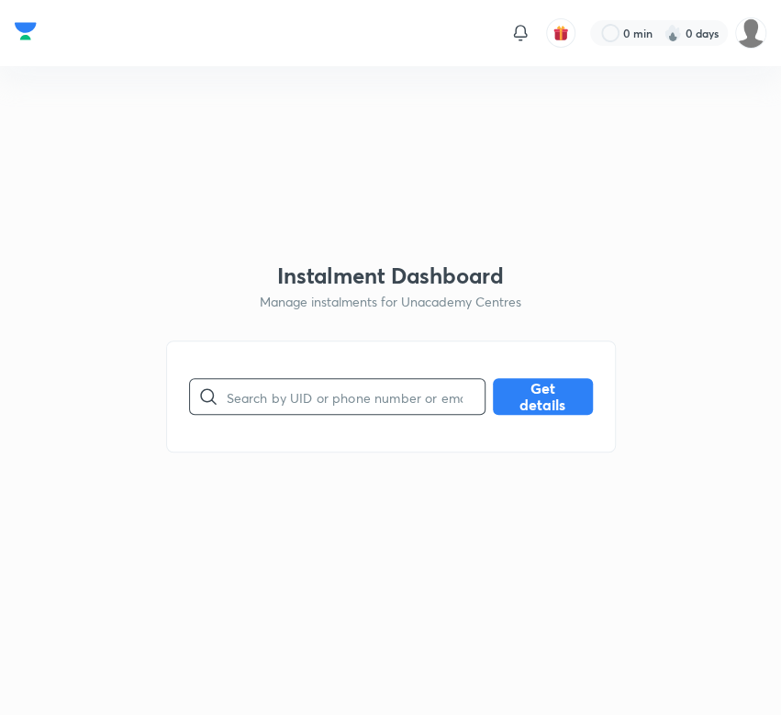
click at [340, 400] on input "text" at bounding box center [356, 397] width 258 height 47
paste input "8ANPNG1UWV"
type input "8ANPNG1UWV"
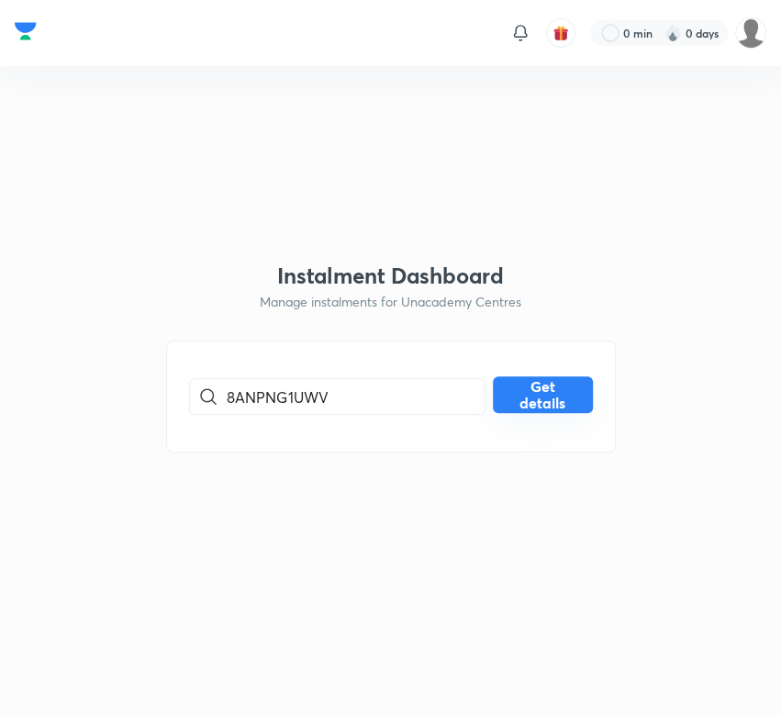
click at [528, 399] on button "Get details" at bounding box center [543, 395] width 100 height 37
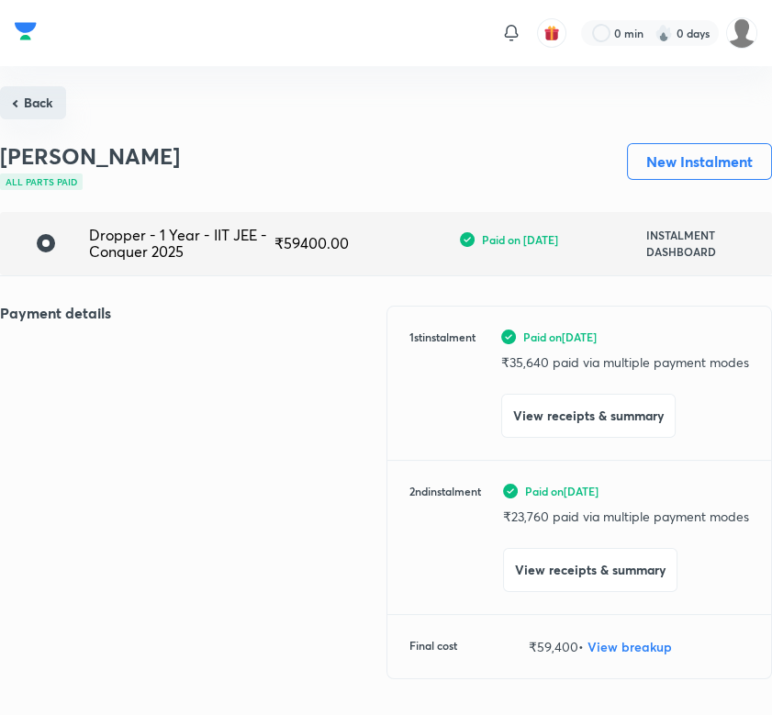
click at [48, 106] on button "Back" at bounding box center [33, 102] width 66 height 33
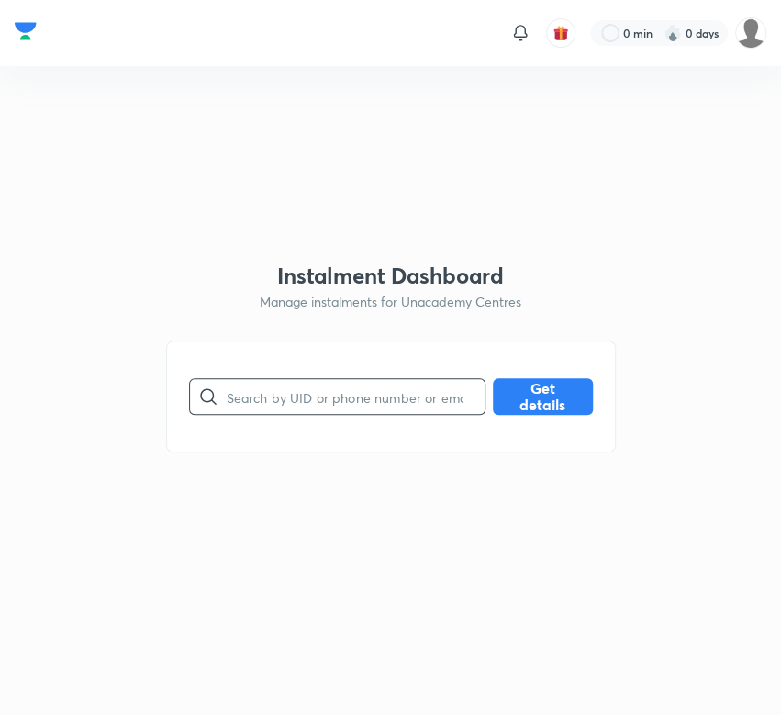
click at [263, 398] on input "text" at bounding box center [356, 397] width 258 height 47
paste input "908OWKPPA3"
type input "908OWKPPA3"
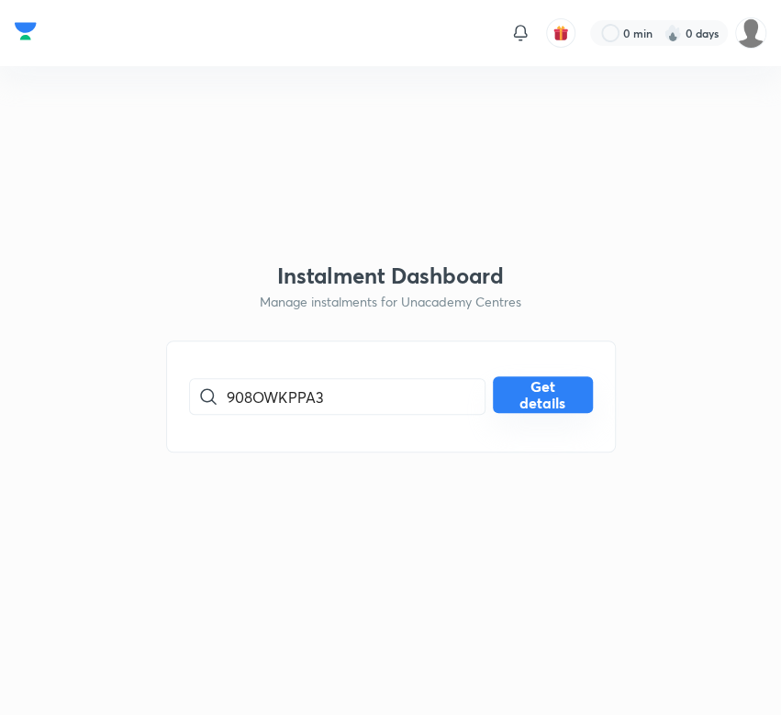
click at [544, 397] on button "Get details" at bounding box center [543, 395] width 100 height 37
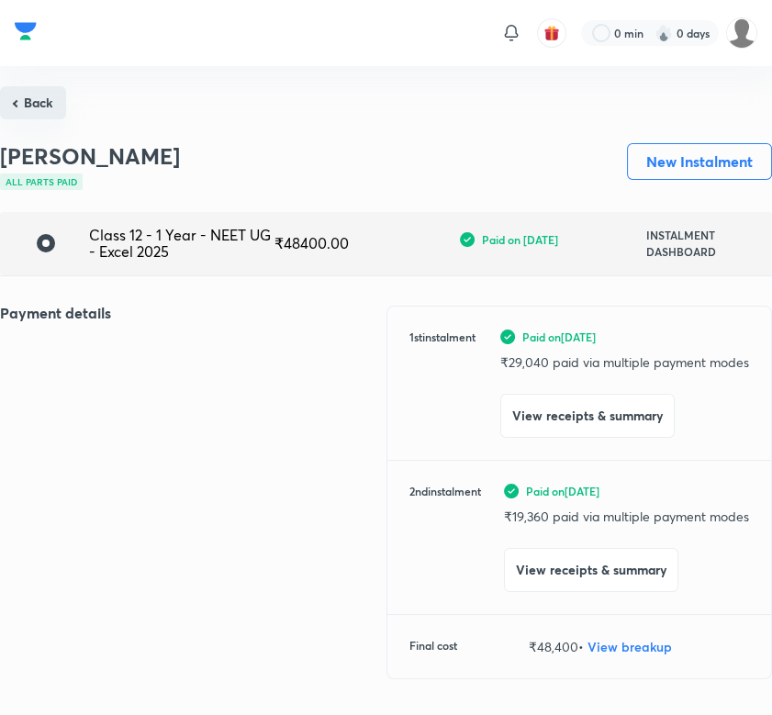
click at [46, 100] on button "Back" at bounding box center [33, 102] width 66 height 33
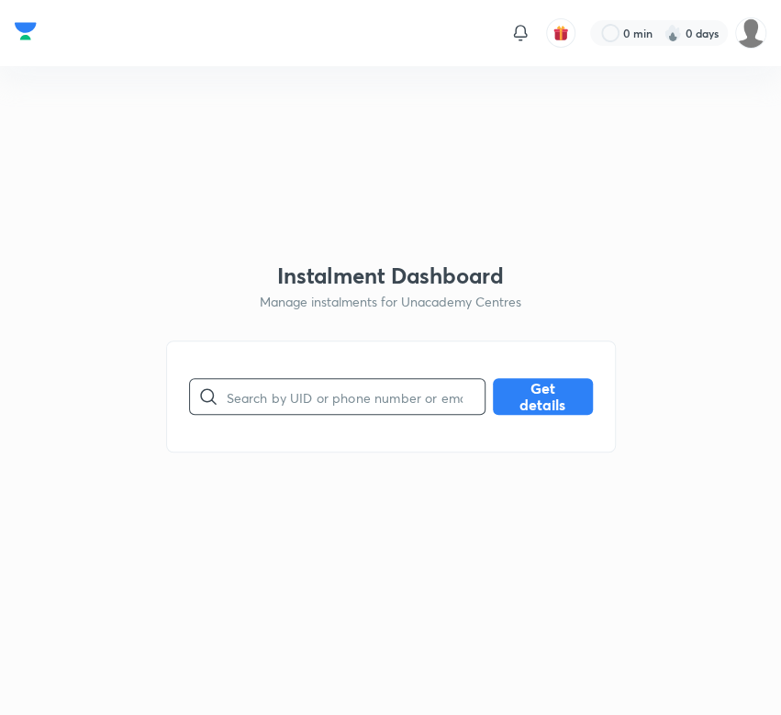
click at [242, 396] on input "text" at bounding box center [356, 397] width 258 height 47
paste input "9N9VCWEH39"
type input "9N9VCWEH39"
click at [551, 405] on button "Get details" at bounding box center [543, 395] width 100 height 37
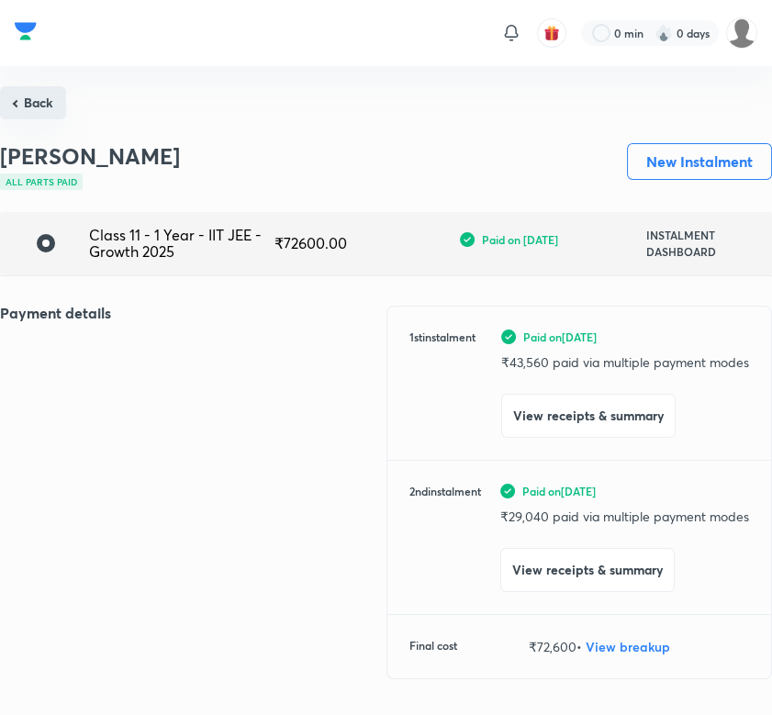
click at [35, 99] on button "Back" at bounding box center [33, 102] width 66 height 33
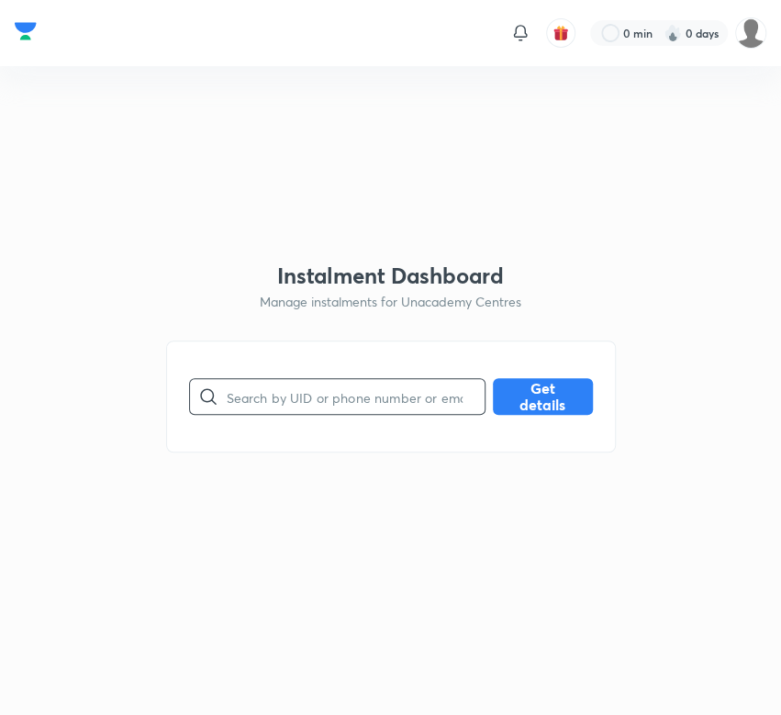
click at [282, 401] on input "text" at bounding box center [356, 397] width 258 height 47
paste input "A5DKFXN7VY"
type input "A5DKFXN7VY"
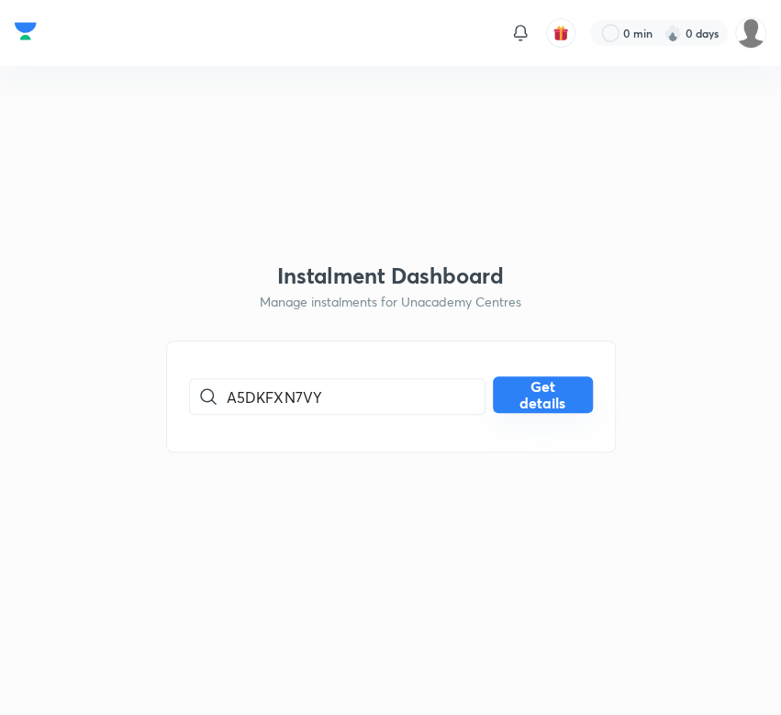
click at [570, 393] on button "Get details" at bounding box center [543, 395] width 100 height 37
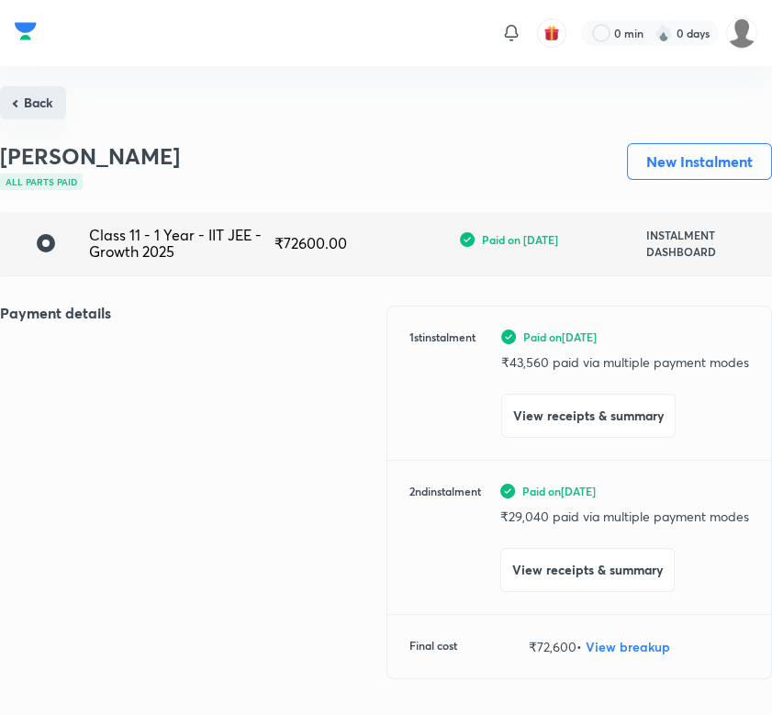
click at [22, 107] on button "Back" at bounding box center [33, 102] width 66 height 33
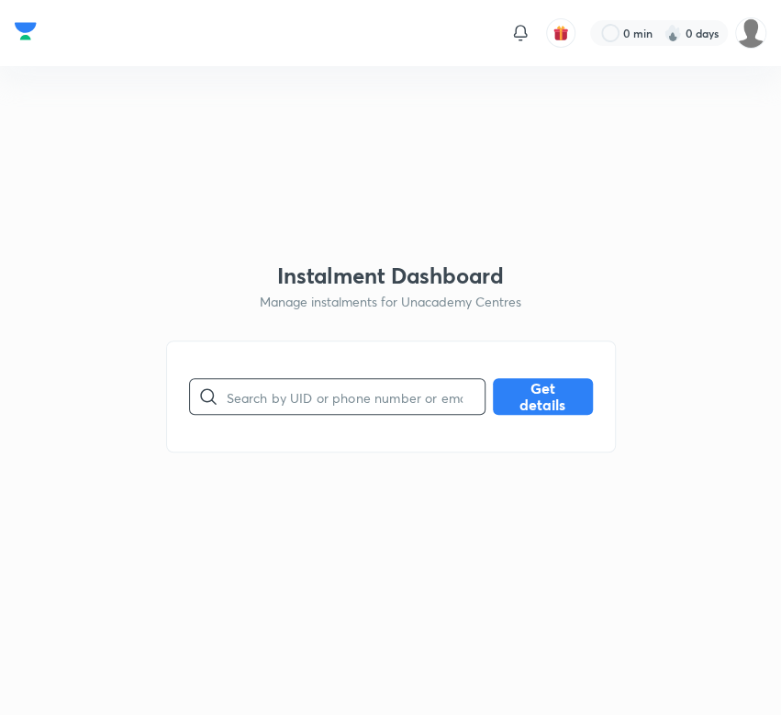
click at [245, 394] on input "text" at bounding box center [356, 397] width 258 height 47
paste input "E8MI8800JF"
type input "E8MI8800JF"
click at [566, 389] on button "Get details" at bounding box center [543, 395] width 100 height 37
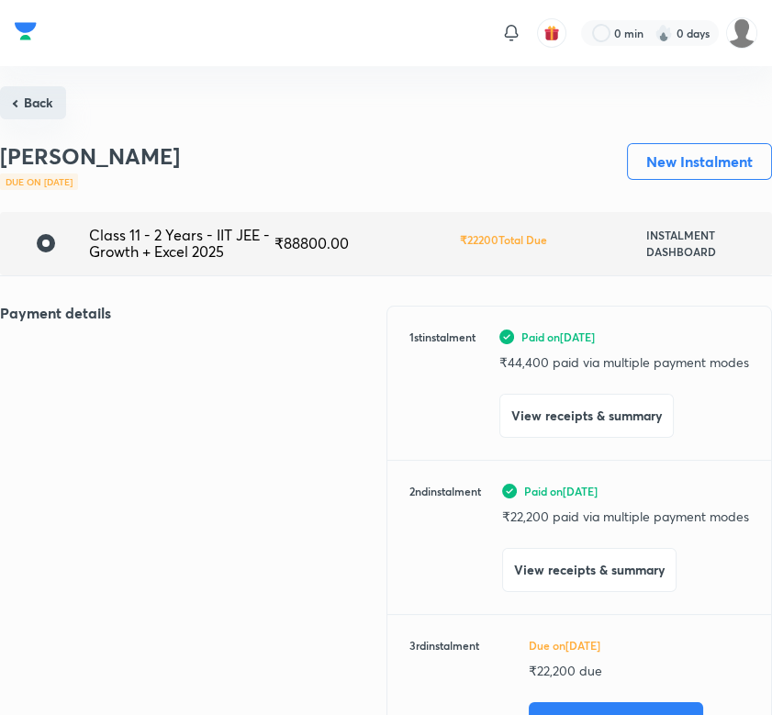
click at [51, 114] on button "Back" at bounding box center [33, 102] width 66 height 33
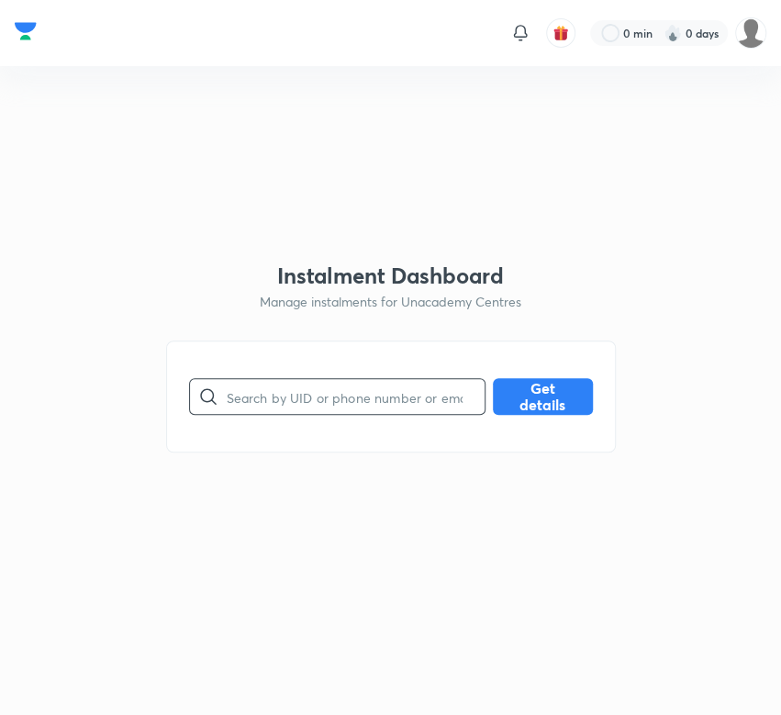
click at [287, 389] on input "text" at bounding box center [356, 397] width 258 height 47
paste input "EIYT7JDWG1"
type input "EIYT7JDWG1"
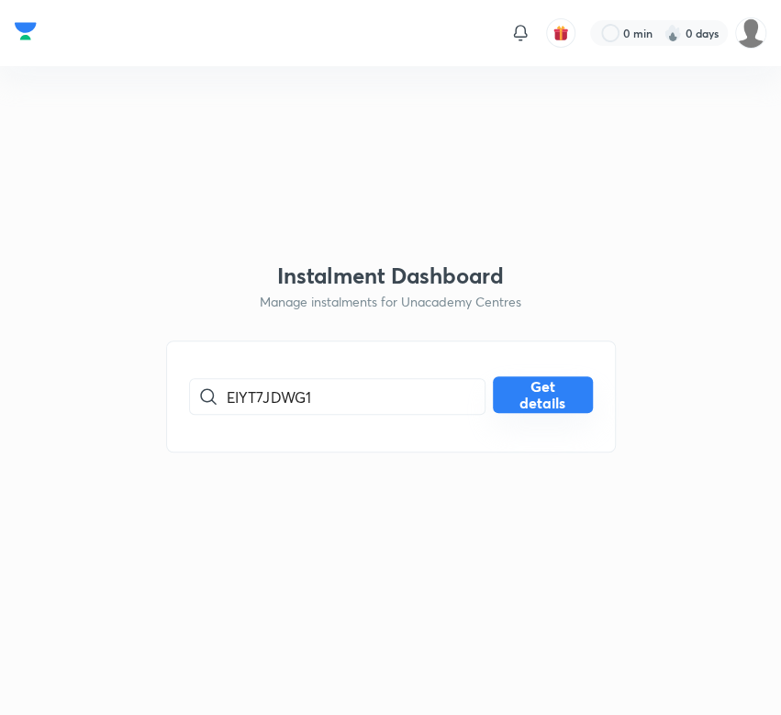
click at [528, 395] on button "Get details" at bounding box center [543, 395] width 100 height 37
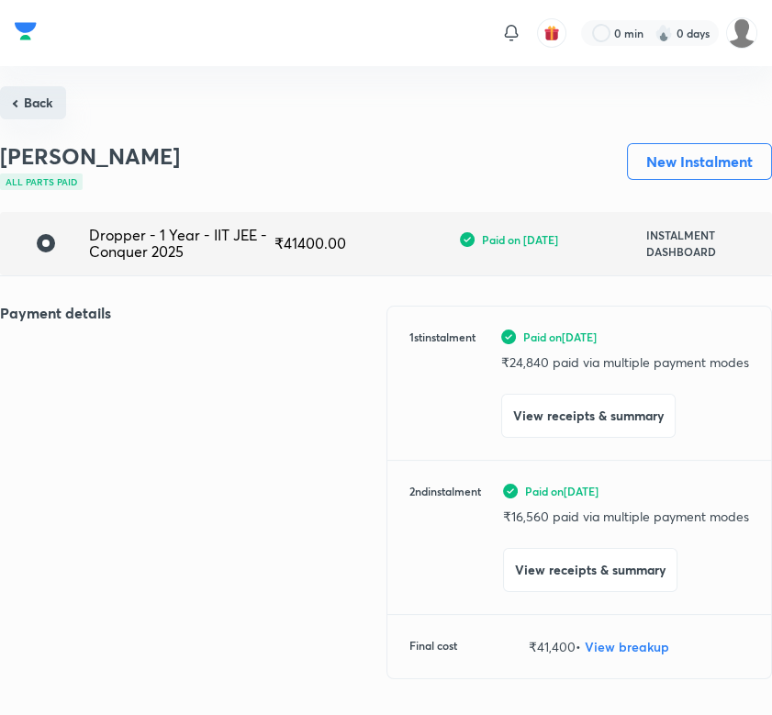
click at [36, 106] on button "Back" at bounding box center [33, 102] width 66 height 33
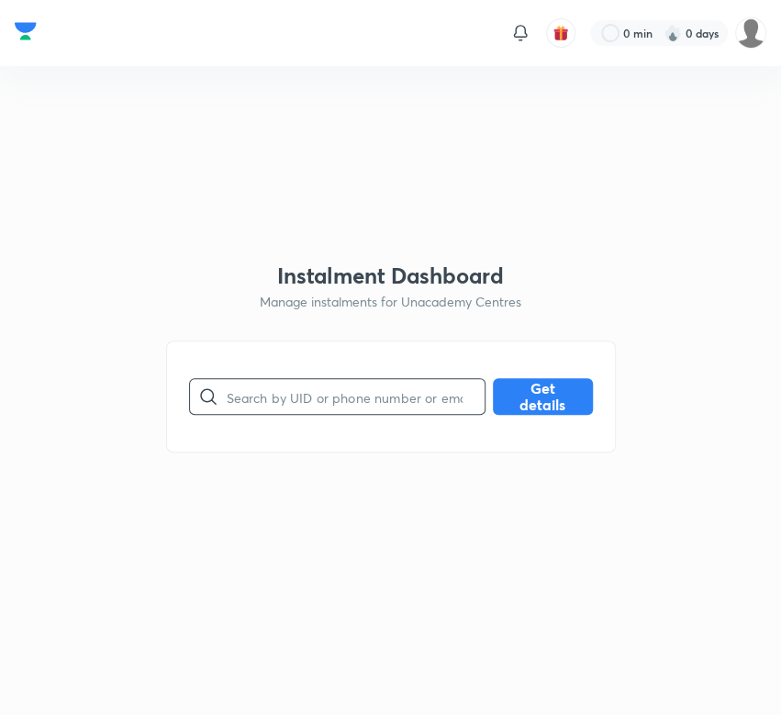
click at [329, 404] on input "text" at bounding box center [356, 397] width 258 height 47
paste input "HCD4QJ09JF"
type input "HCD4QJ09JF"
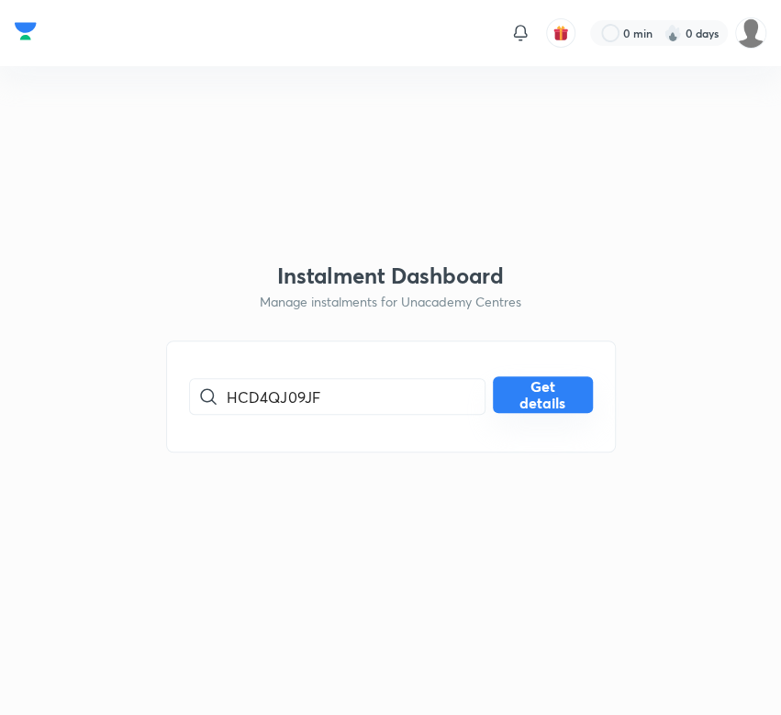
click at [568, 389] on button "Get details" at bounding box center [543, 395] width 100 height 37
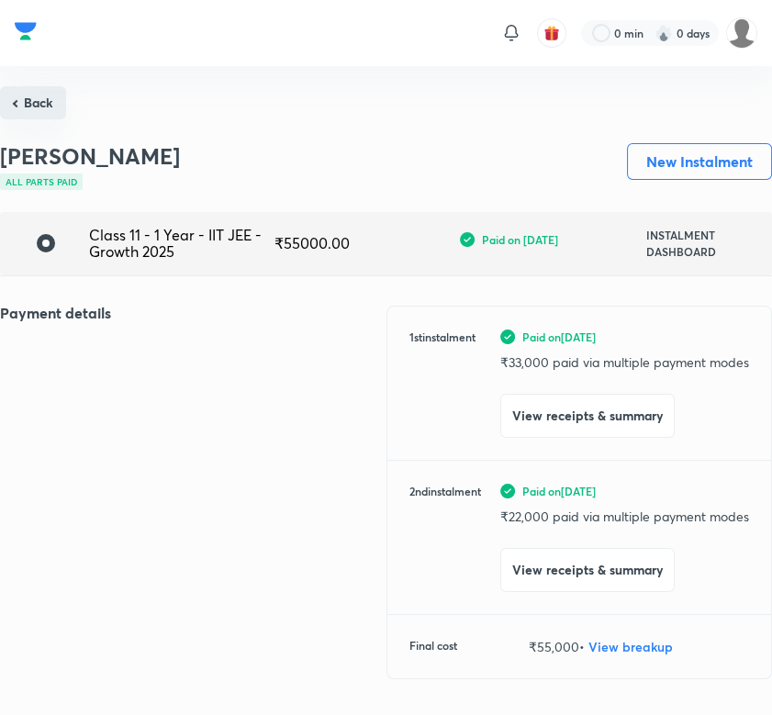
click at [45, 116] on button "Back" at bounding box center [33, 102] width 66 height 33
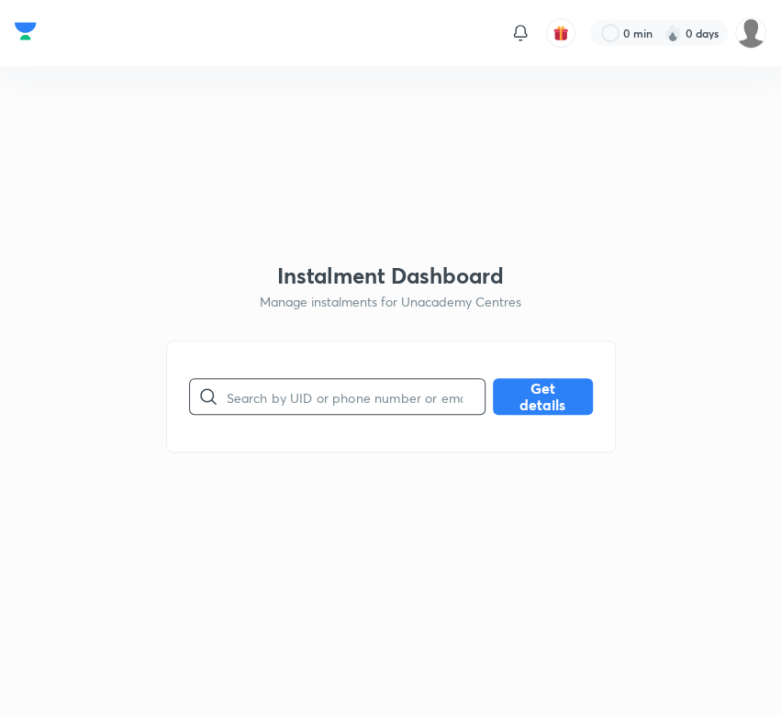
click at [346, 392] on input "text" at bounding box center [356, 397] width 258 height 47
paste input "JSGB4ZNZY9"
type input "JSGB4ZNZY9"
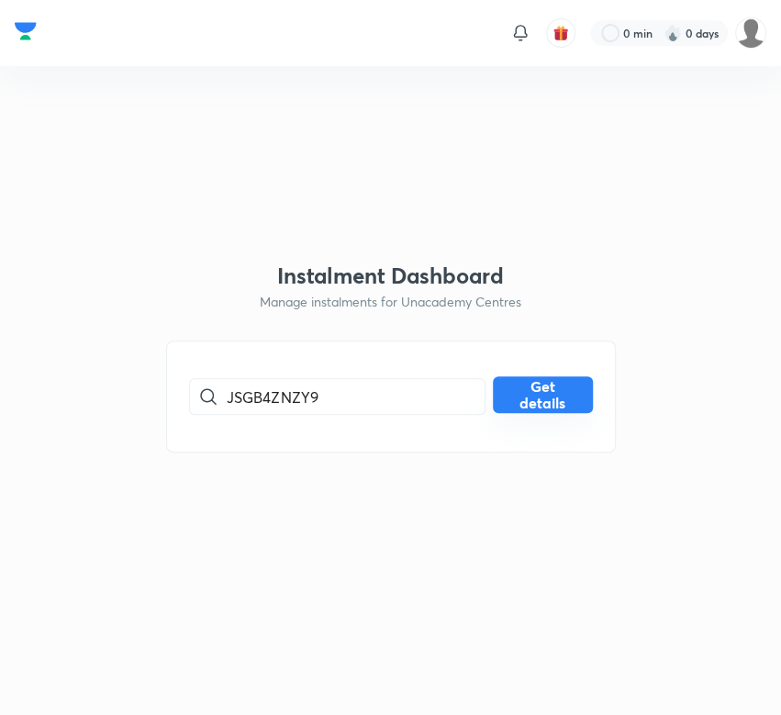
click at [570, 385] on button "Get details" at bounding box center [543, 395] width 100 height 37
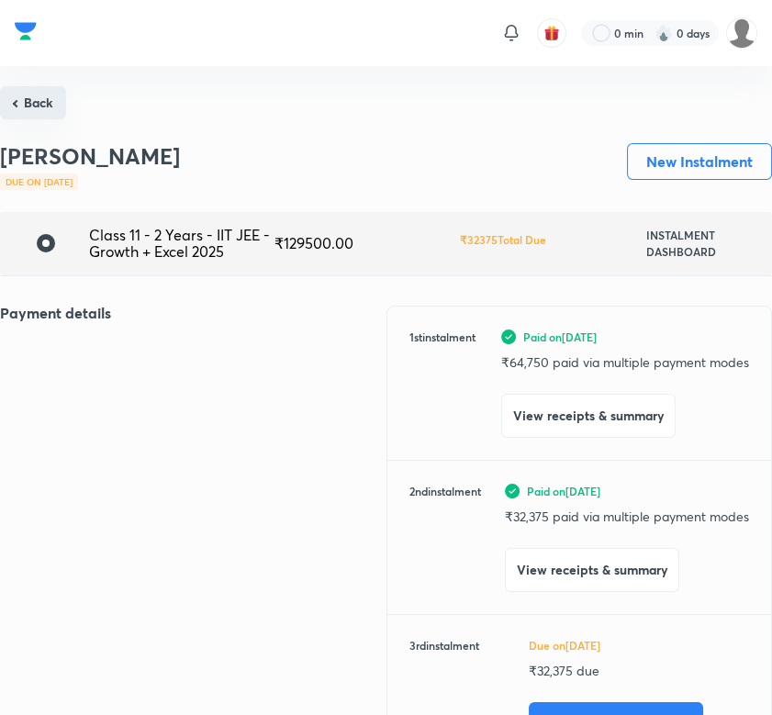
click at [29, 96] on button "Back" at bounding box center [33, 102] width 66 height 33
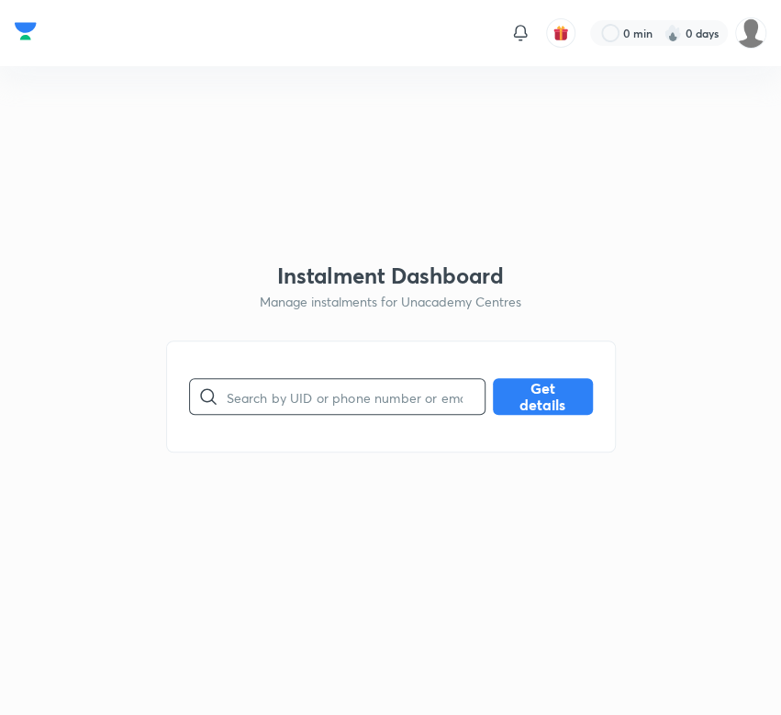
click at [264, 398] on input "text" at bounding box center [356, 397] width 258 height 47
paste input "KC13OTWBQF"
type input "KC13OTWBQF"
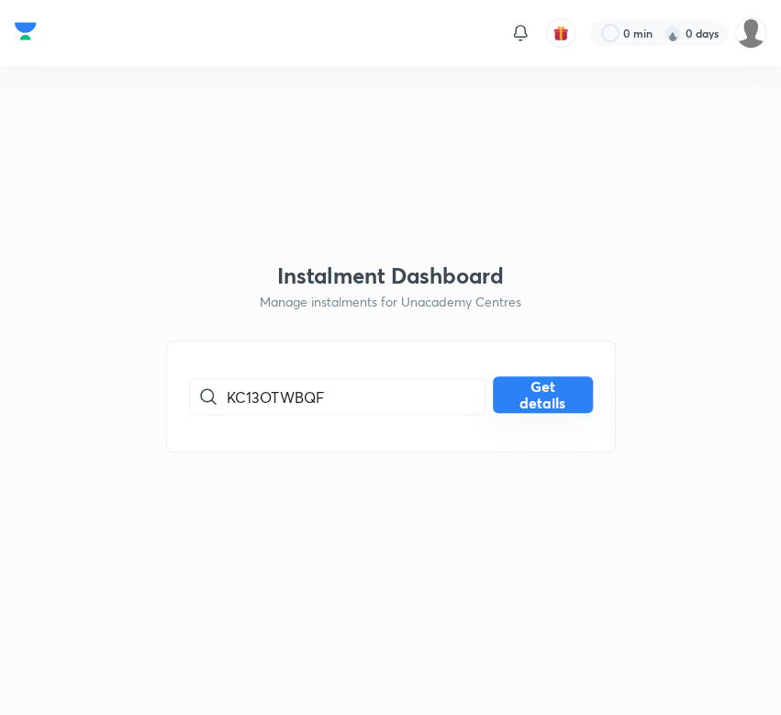
click at [524, 386] on button "Get details" at bounding box center [543, 395] width 100 height 37
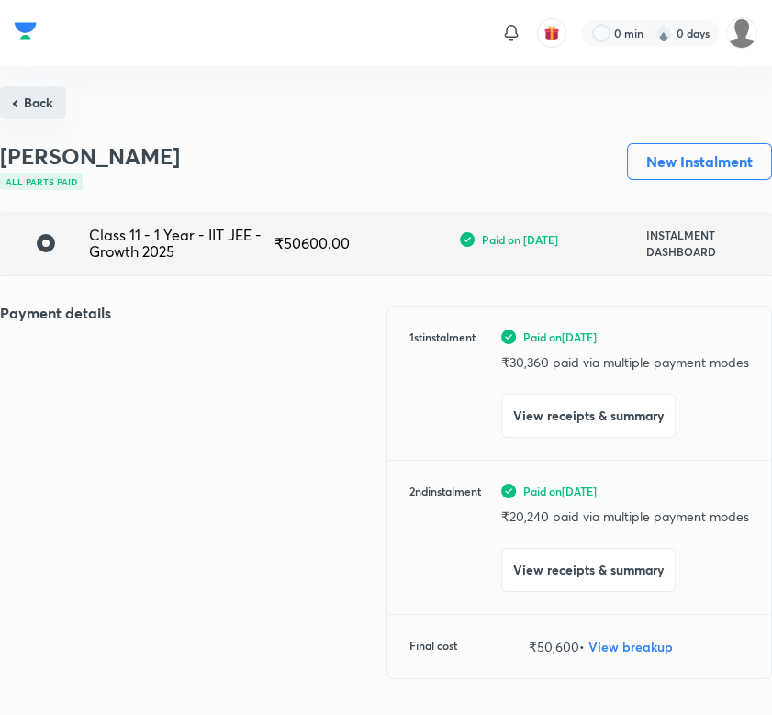
click at [39, 106] on button "Back" at bounding box center [33, 102] width 66 height 33
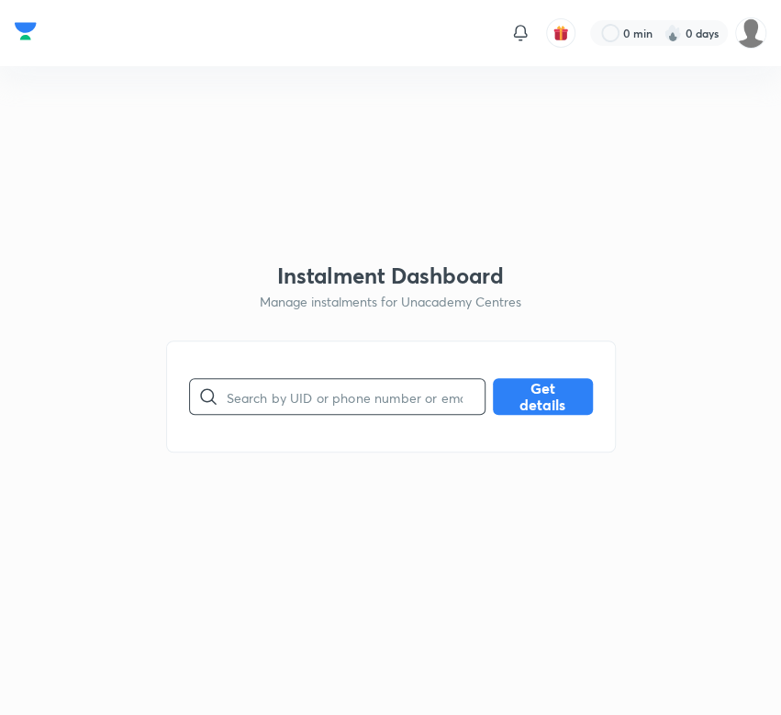
click at [343, 393] on input "text" at bounding box center [356, 397] width 258 height 47
paste input "KG62OM0873"
type input "KG62OM0873"
click at [534, 399] on button "Get details" at bounding box center [543, 395] width 100 height 37
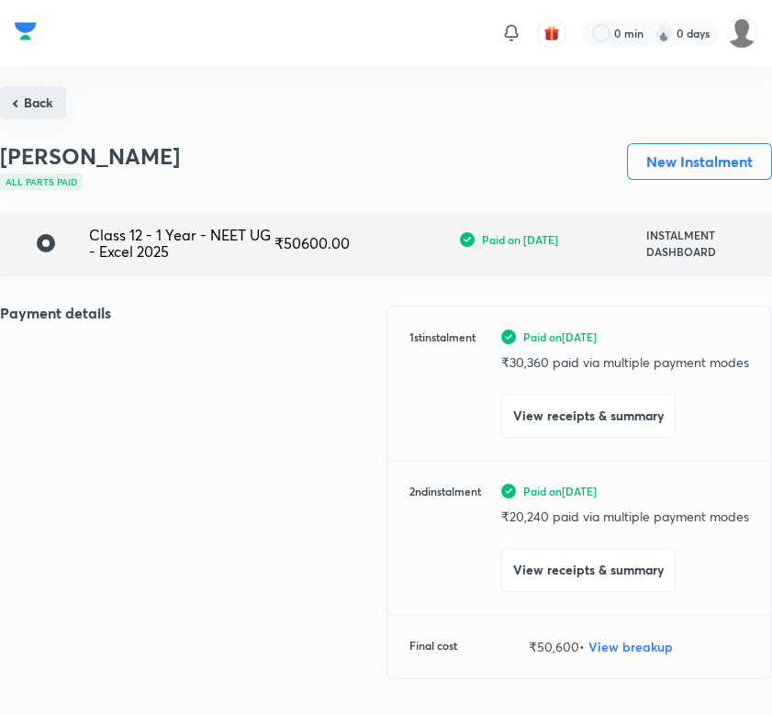
click at [38, 100] on button "Back" at bounding box center [33, 102] width 66 height 33
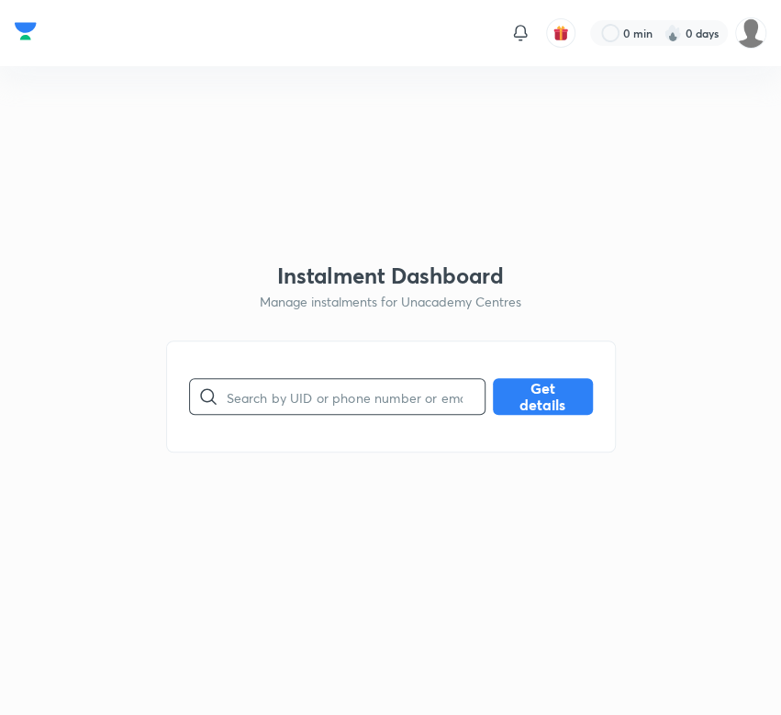
click at [369, 403] on input "text" at bounding box center [356, 397] width 258 height 47
paste input "KGIF0VBTNR"
type input "KGIF0VBTNR"
click at [551, 394] on button "Get details" at bounding box center [543, 395] width 100 height 37
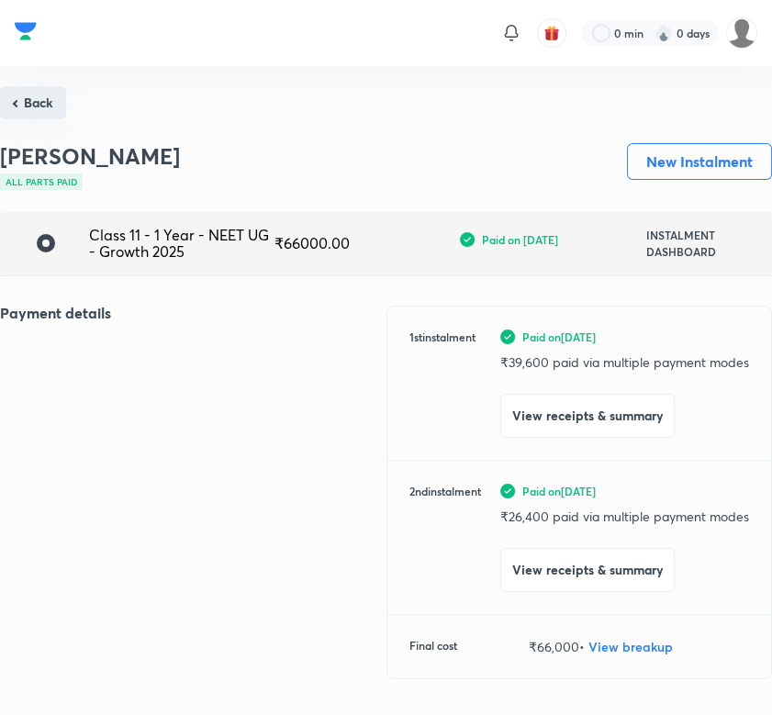
click at [26, 92] on button "Back" at bounding box center [33, 102] width 66 height 33
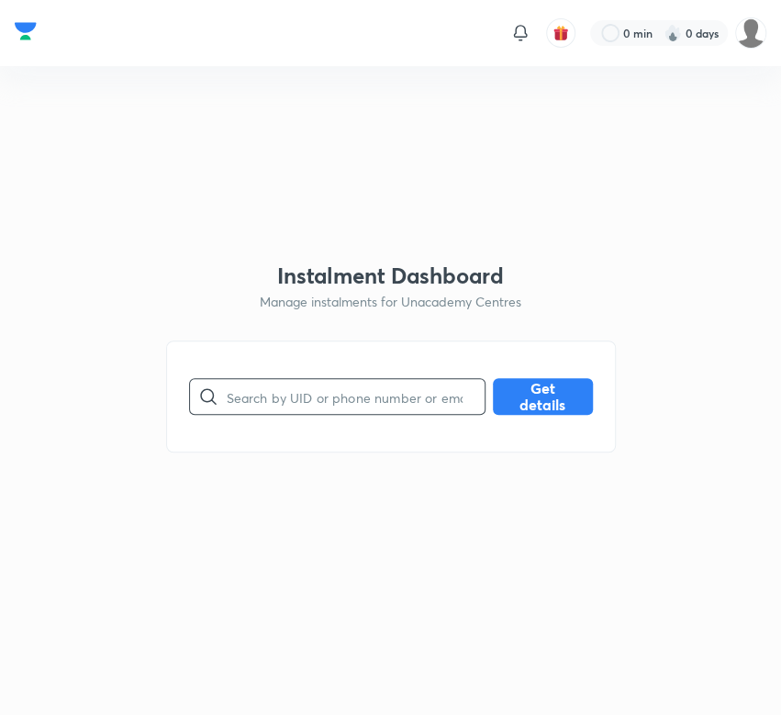
click at [335, 401] on input "text" at bounding box center [356, 397] width 258 height 47
paste input "KJBXJD6YIY"
type input "KJBXJD6YIY"
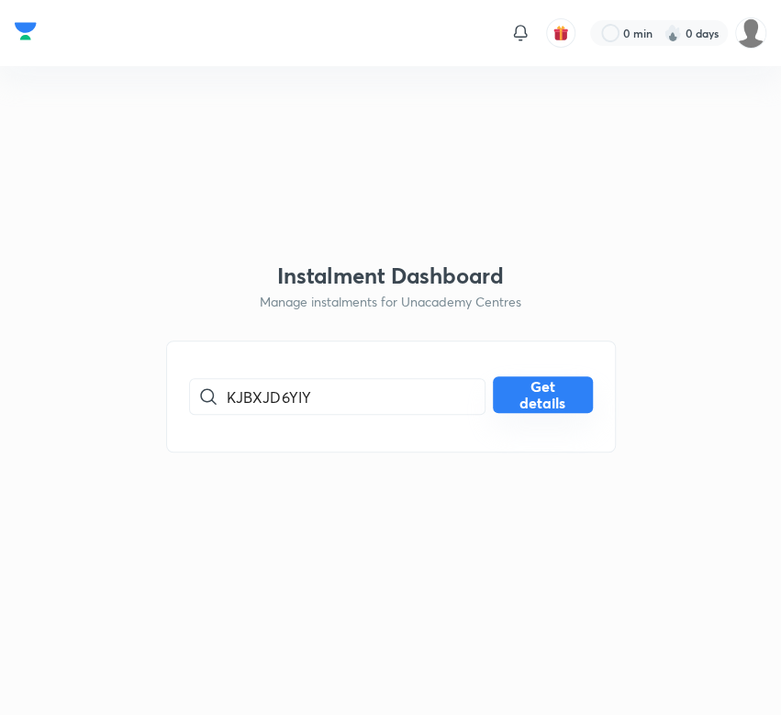
click at [562, 392] on button "Get details" at bounding box center [543, 395] width 100 height 37
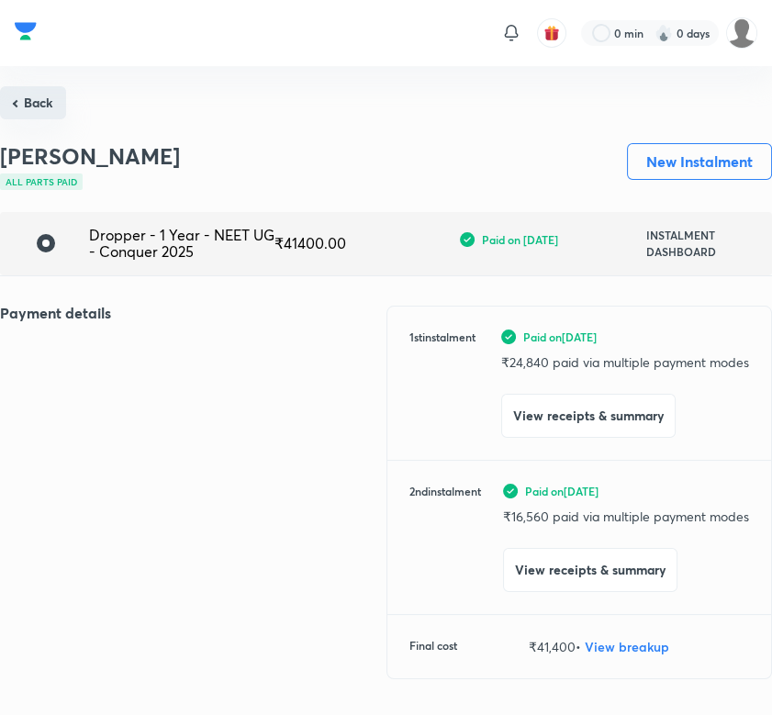
click at [36, 96] on button "Back" at bounding box center [33, 102] width 66 height 33
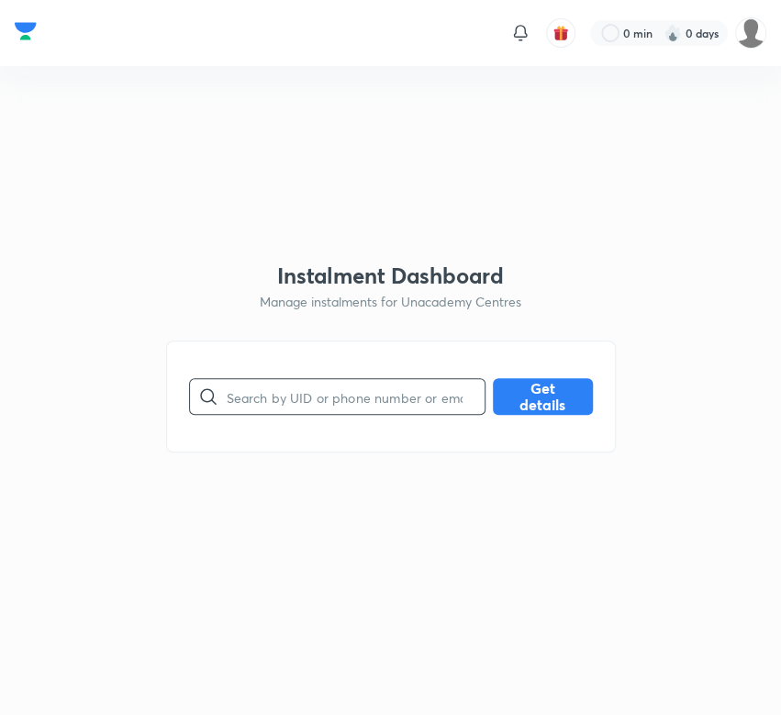
click at [356, 400] on input "text" at bounding box center [356, 397] width 258 height 47
paste input "MPNNS70JGJ"
type input "MPNNS70JGJ"
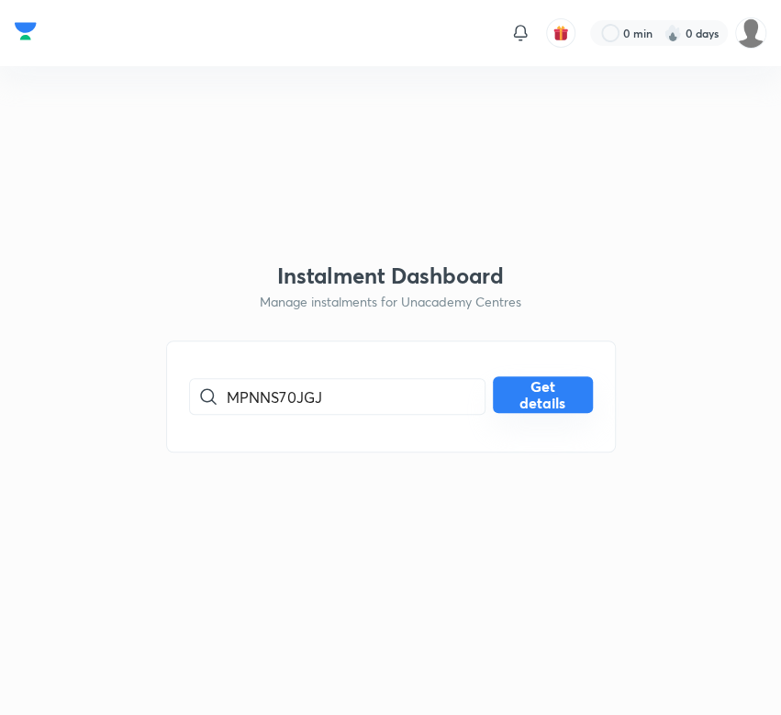
click at [512, 404] on button "Get details" at bounding box center [543, 395] width 100 height 37
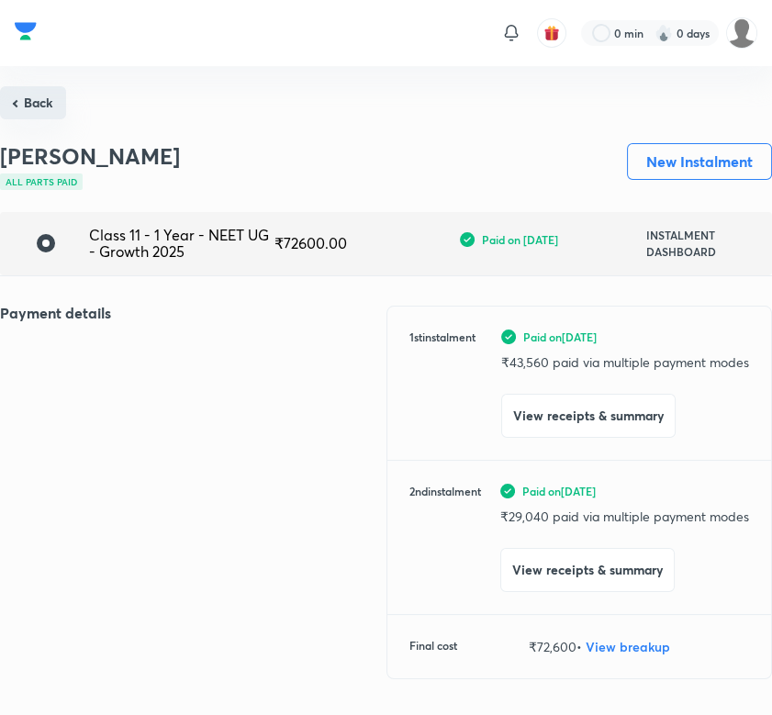
click at [44, 105] on button "Back" at bounding box center [33, 102] width 66 height 33
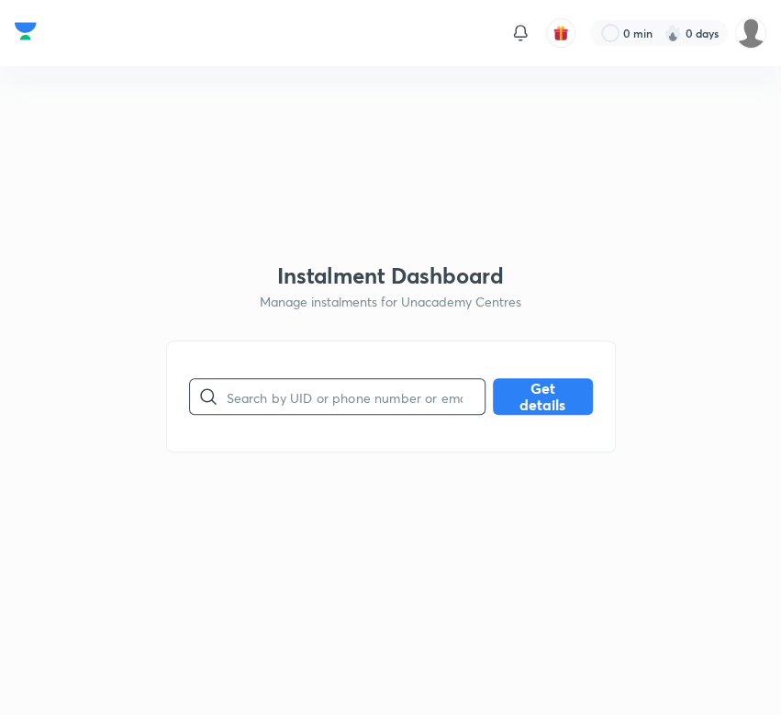
click at [365, 397] on input "text" at bounding box center [356, 397] width 258 height 47
paste input "MU7K1JPSFL"
type input "MU7K1JPSFL"
click at [529, 401] on button "Get details" at bounding box center [543, 395] width 100 height 37
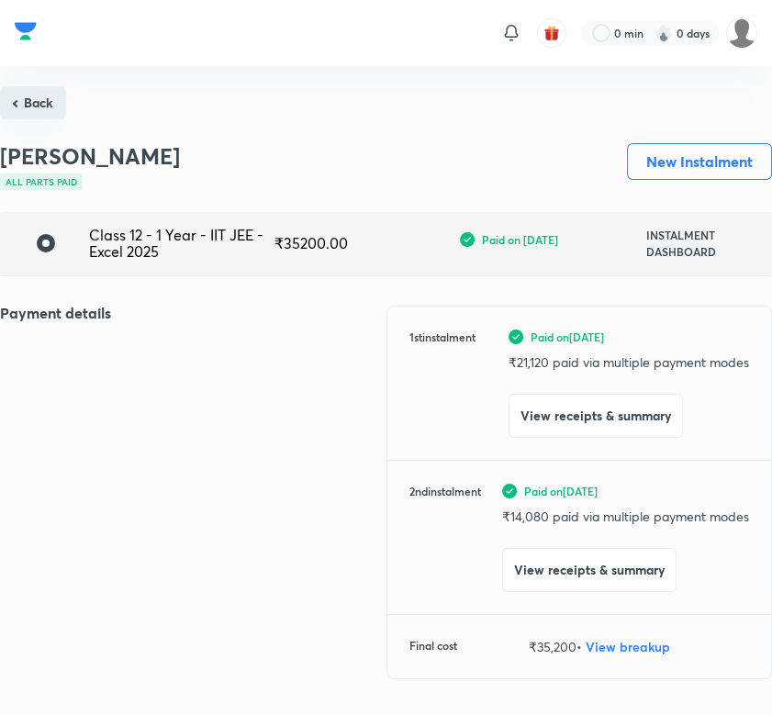
click at [36, 102] on button "Back" at bounding box center [33, 102] width 66 height 33
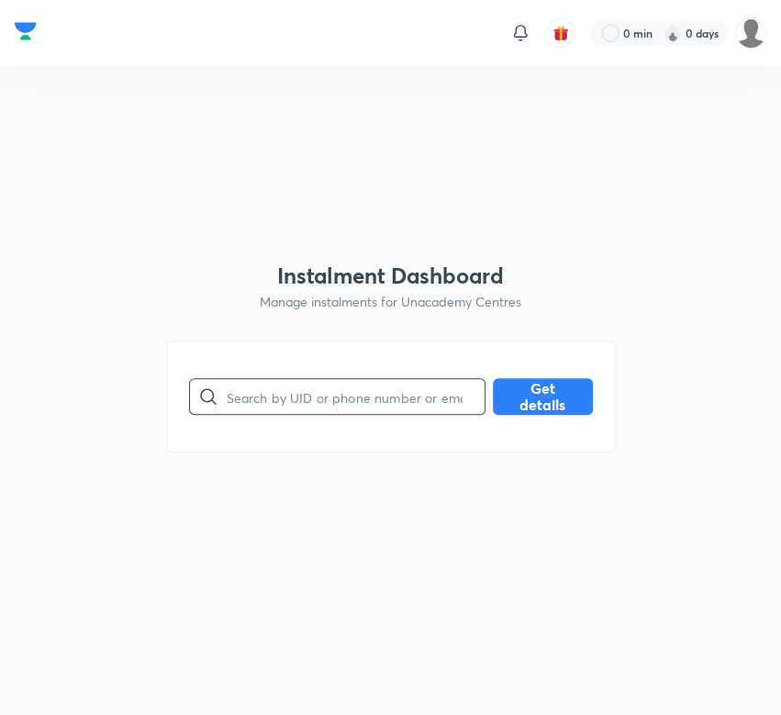
click at [292, 393] on input "text" at bounding box center [356, 397] width 258 height 47
paste input "N6FJEW4FH9"
type input "N6FJEW4FH9"
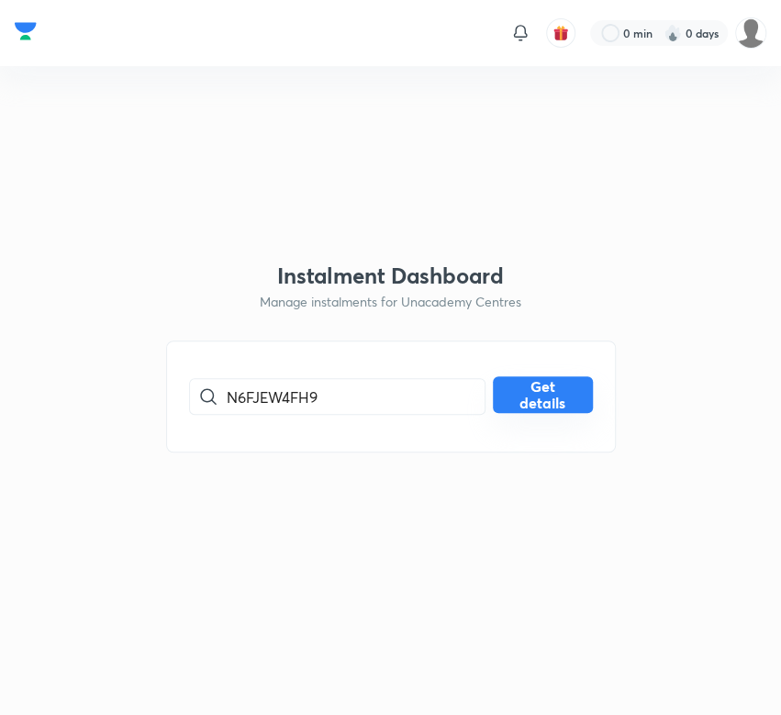
click at [533, 410] on button "Get details" at bounding box center [543, 395] width 100 height 37
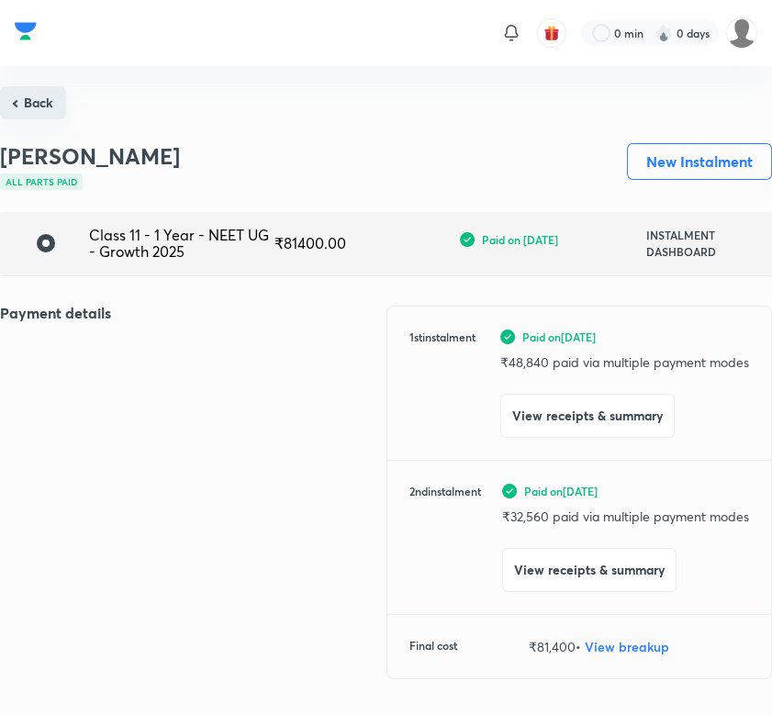
click at [28, 112] on button "Back" at bounding box center [33, 102] width 66 height 33
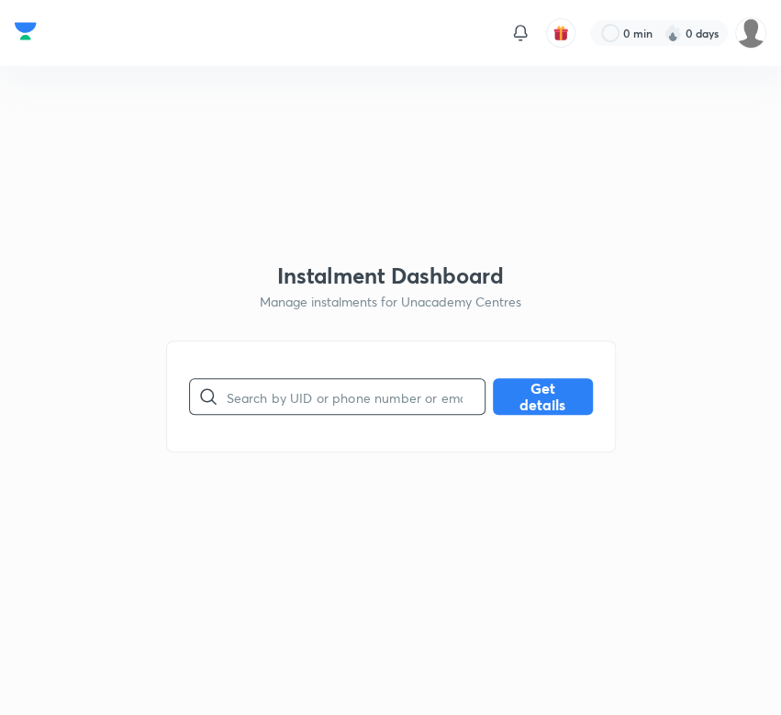
click at [292, 403] on input "text" at bounding box center [356, 397] width 258 height 47
paste input "N8JO2VGZEW"
type input "N8JO2VGZEW"
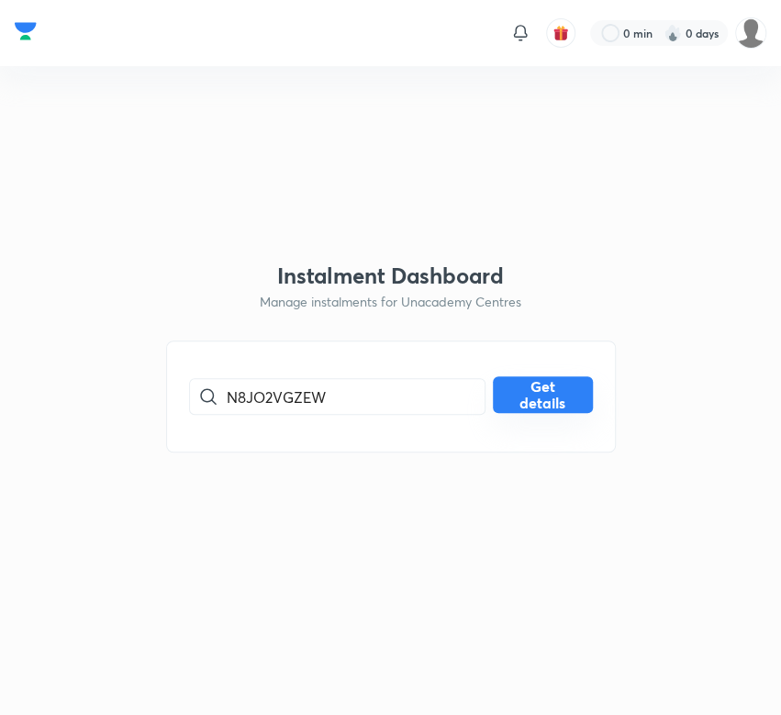
click at [527, 393] on button "Get details" at bounding box center [543, 395] width 100 height 37
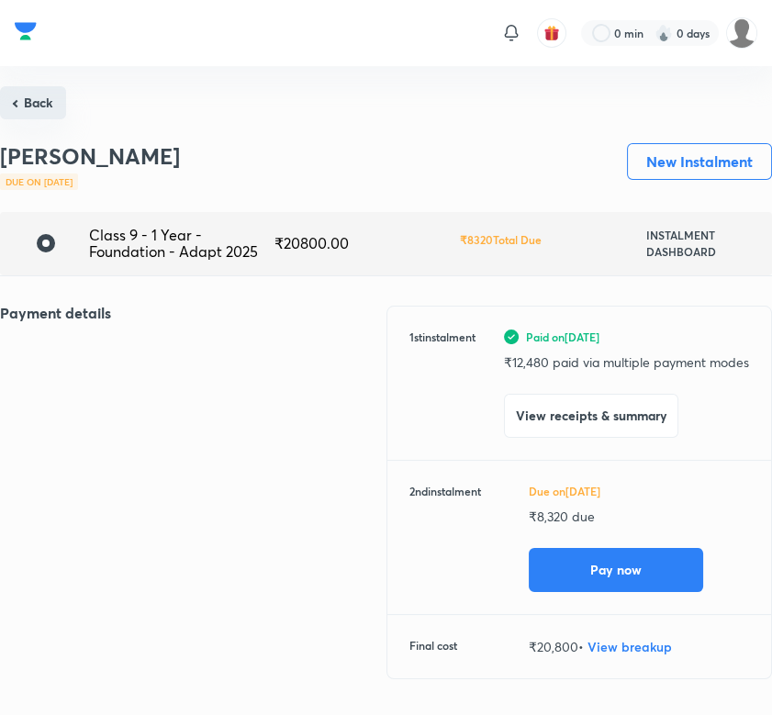
click at [43, 102] on button "Back" at bounding box center [33, 102] width 66 height 33
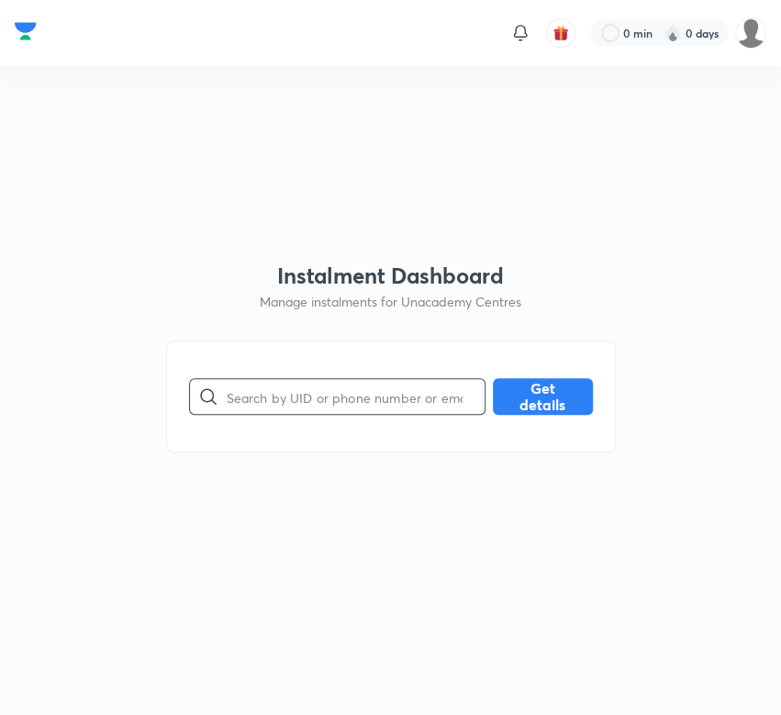
click at [338, 398] on input "text" at bounding box center [356, 397] width 258 height 47
paste input "NUKE6CKVYX"
type input "NUKE6CKVYX"
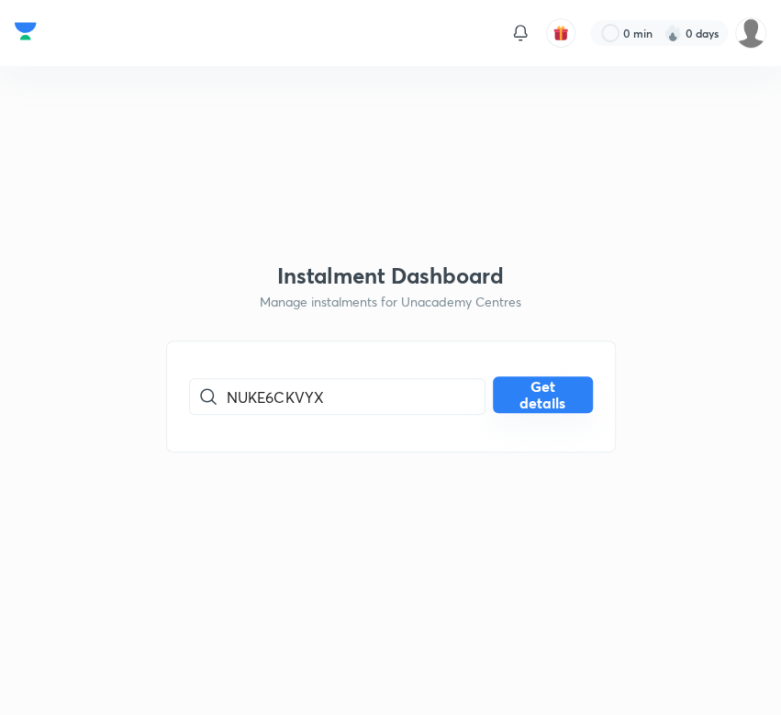
click at [523, 402] on button "Get details" at bounding box center [543, 395] width 100 height 37
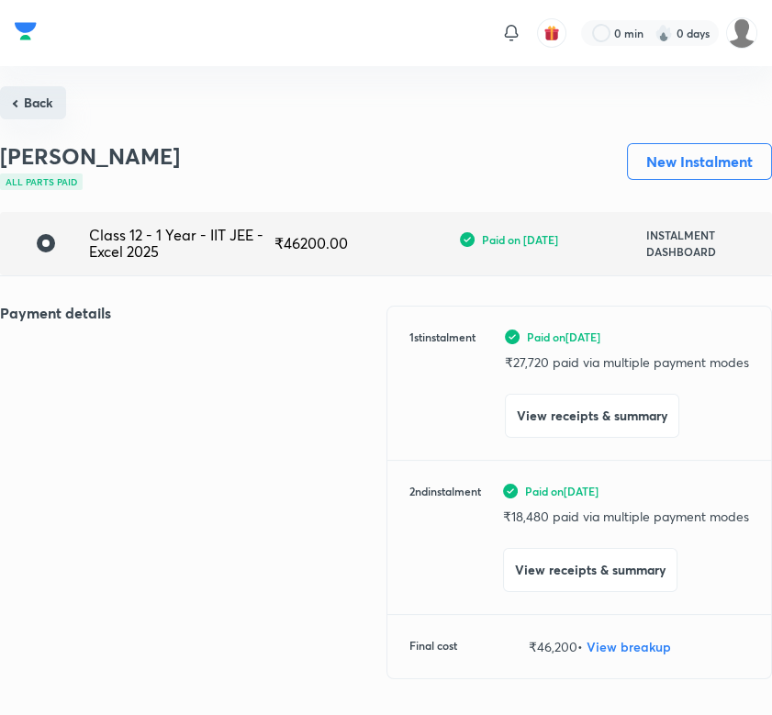
click at [34, 99] on button "Back" at bounding box center [33, 102] width 66 height 33
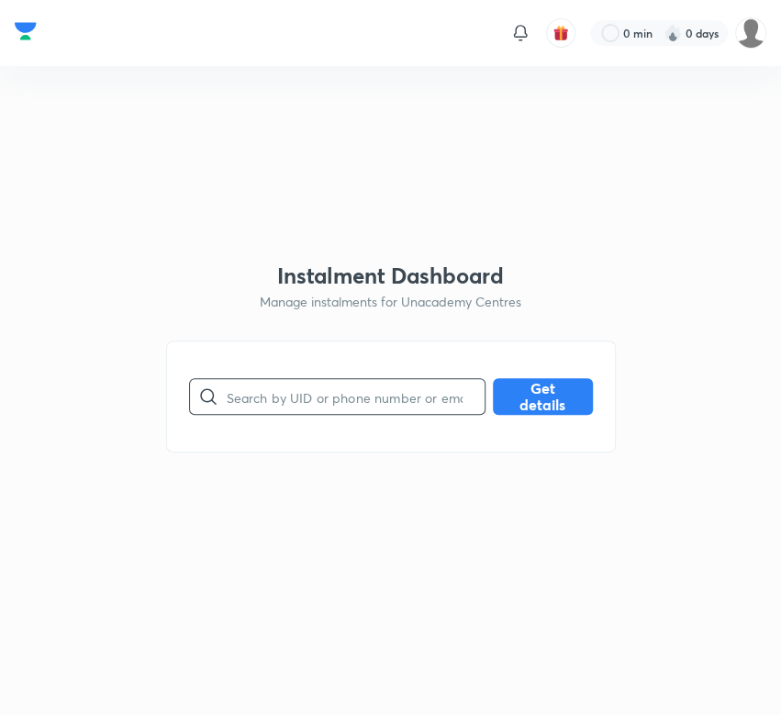
click at [356, 400] on input "text" at bounding box center [356, 397] width 258 height 47
paste input "Q4VG7SXSSS"
type input "Q4VG7SXSSS"
click at [523, 391] on button "Get details" at bounding box center [543, 395] width 100 height 37
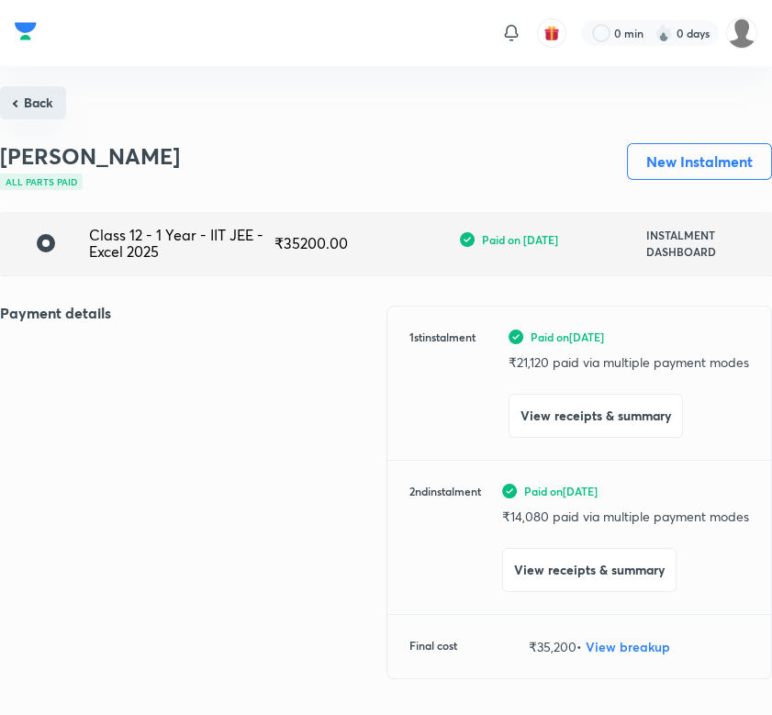
click at [20, 113] on button "Back" at bounding box center [33, 102] width 66 height 33
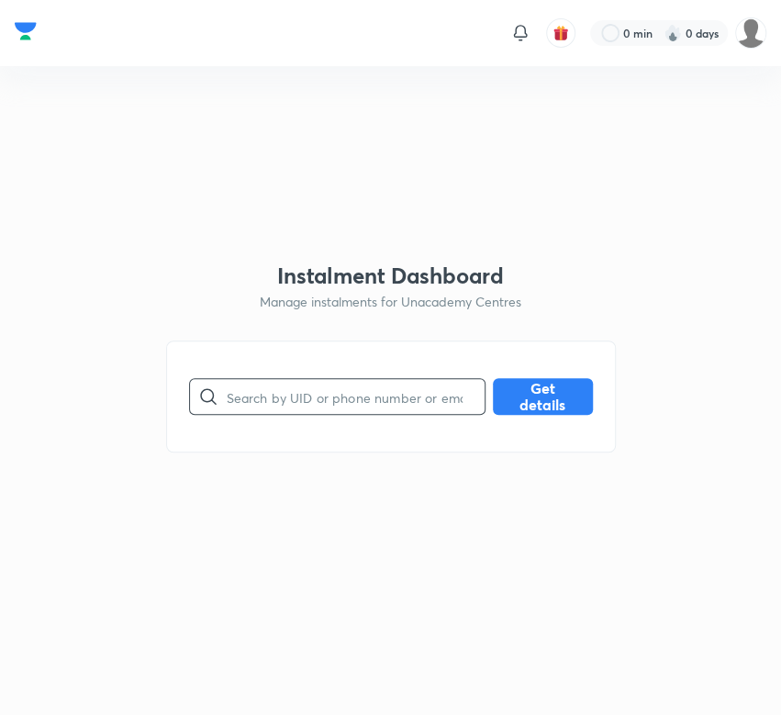
click at [345, 395] on input "text" at bounding box center [356, 397] width 258 height 47
paste input "QGQP0K5MU9"
type input "QGQP0K5MU9"
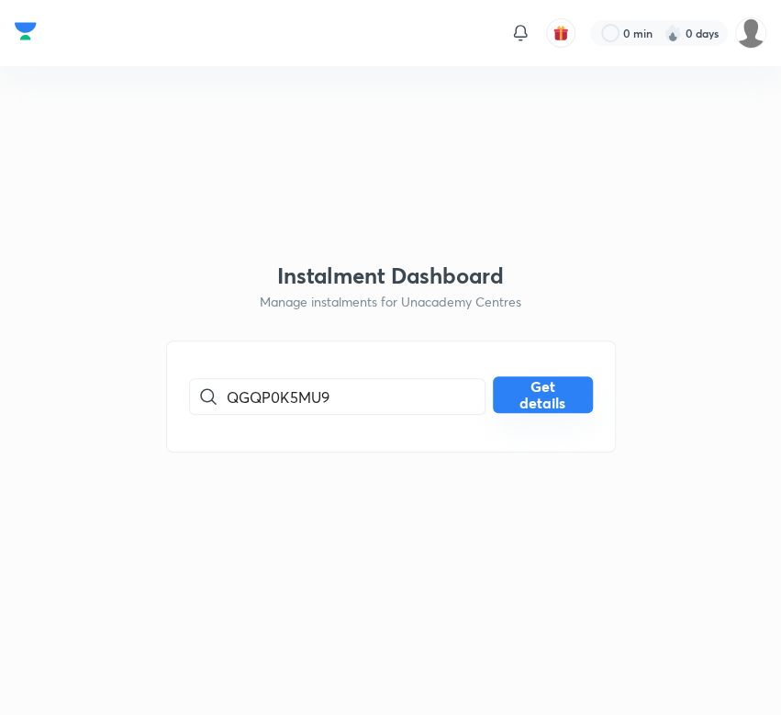
click at [570, 393] on button "Get details" at bounding box center [543, 395] width 100 height 37
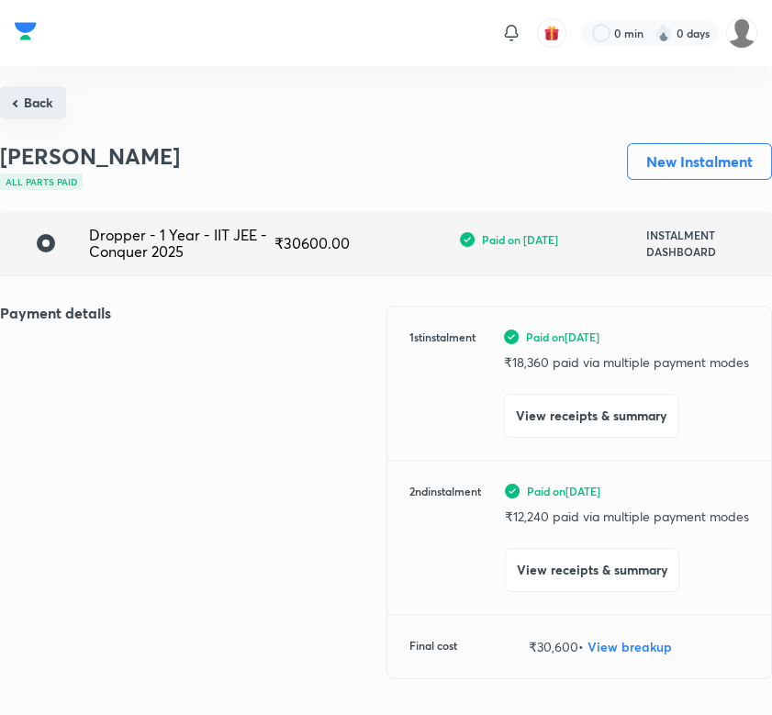
click at [44, 113] on button "Back" at bounding box center [33, 102] width 66 height 33
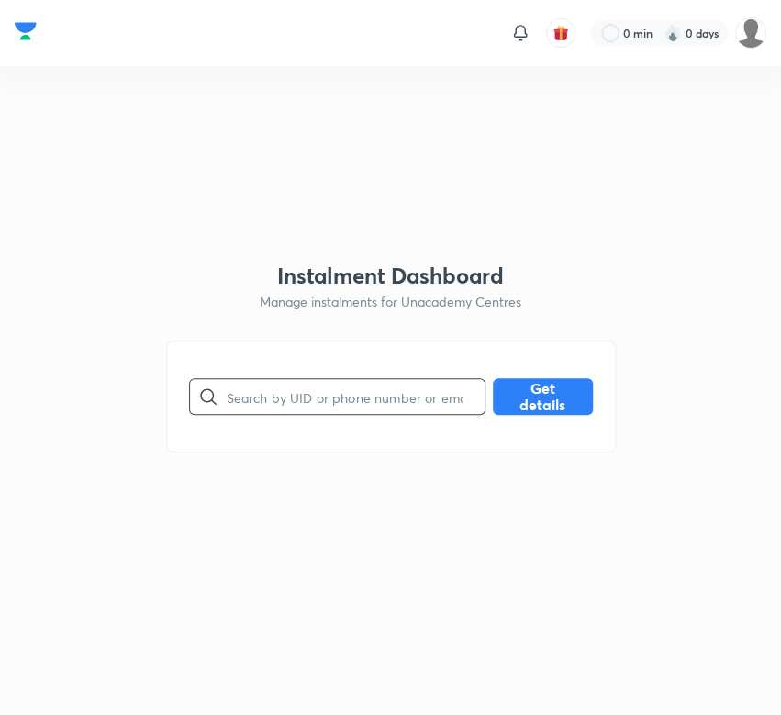
click at [280, 393] on input "text" at bounding box center [356, 397] width 258 height 47
paste input "QXA85IN2E4"
type input "QXA85IN2E4"
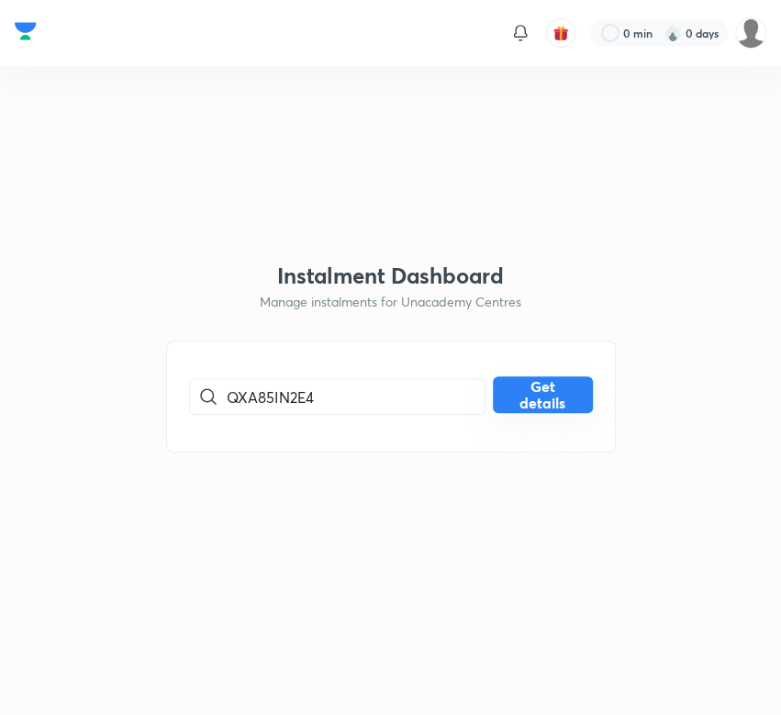
click at [549, 406] on button "Get details" at bounding box center [543, 395] width 100 height 37
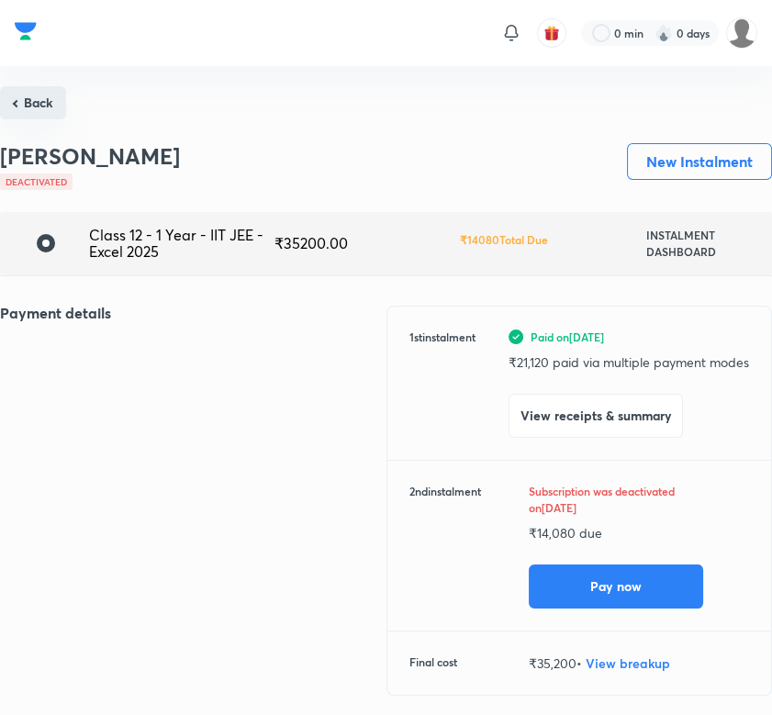
click at [40, 111] on button "Back" at bounding box center [33, 102] width 66 height 33
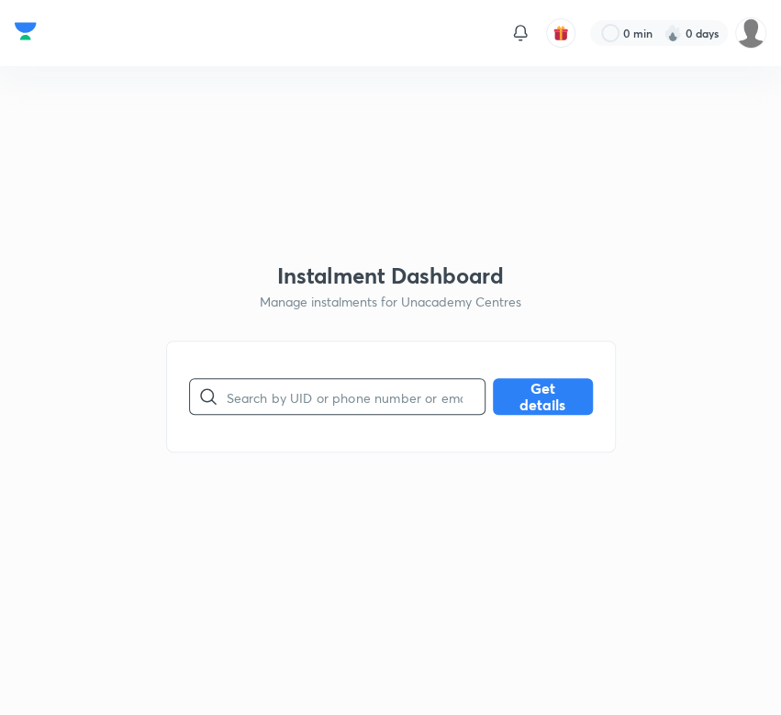
click at [290, 399] on input "text" at bounding box center [356, 397] width 258 height 47
paste input "RKUZ6YNKPE"
type input "RKUZ6YNKPE"
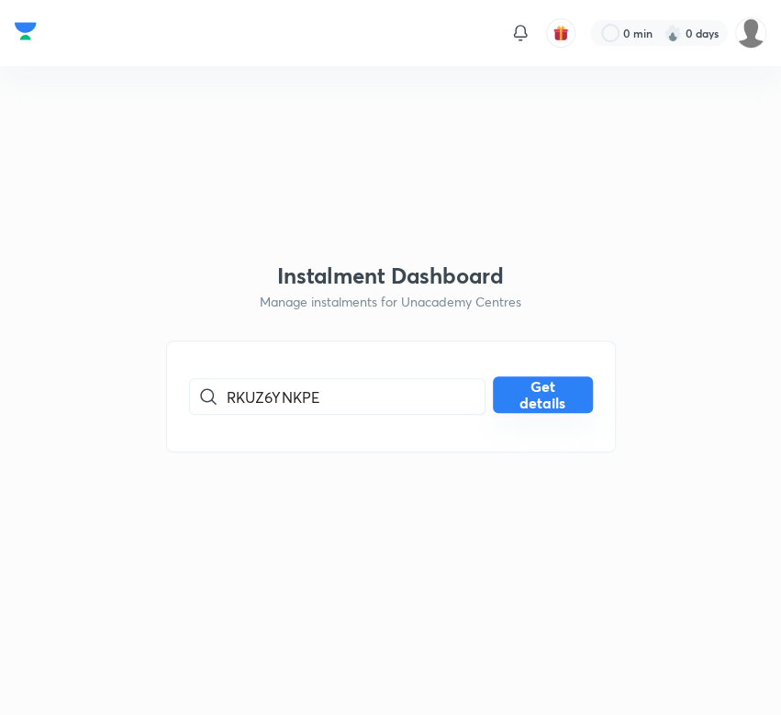
click at [512, 398] on button "Get details" at bounding box center [543, 395] width 100 height 37
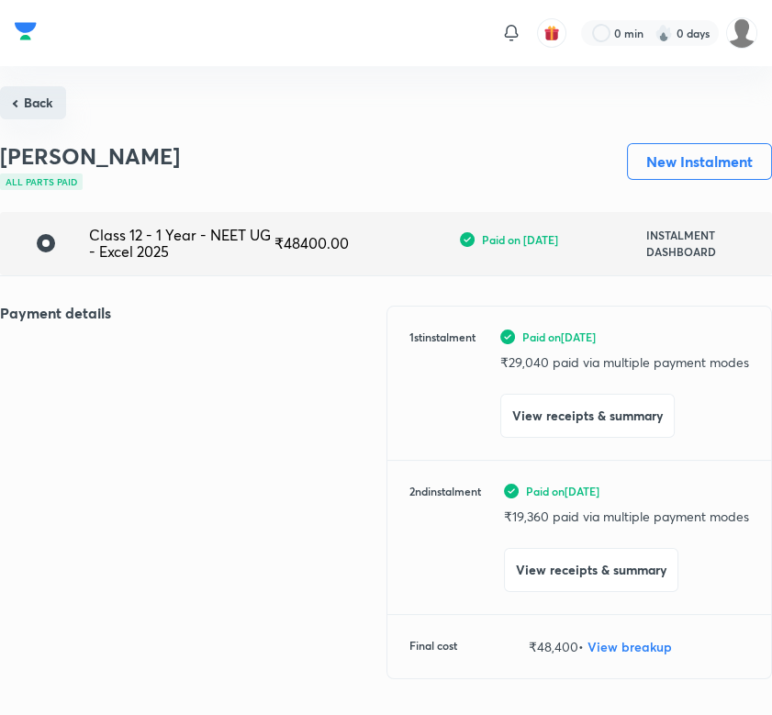
click at [29, 88] on button "Back" at bounding box center [33, 102] width 66 height 33
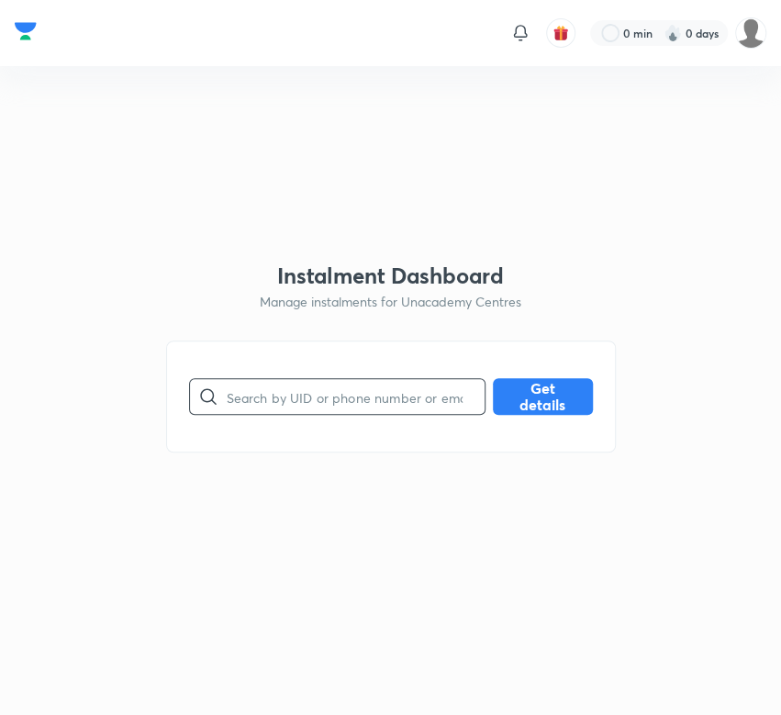
click at [316, 399] on input "text" at bounding box center [356, 397] width 258 height 47
paste input "RO19M0JRSQ"
type input "RO19M0JRSQ"
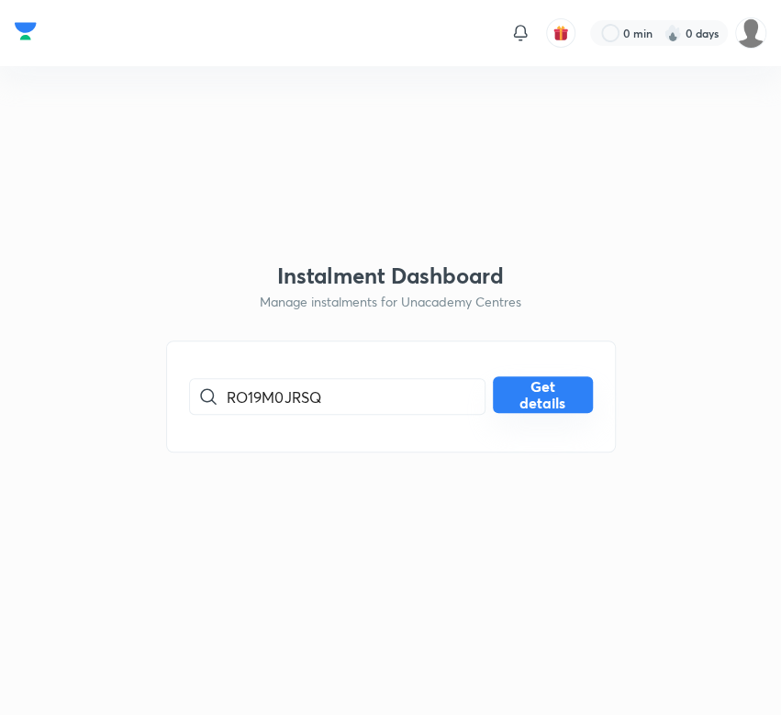
click at [522, 399] on button "Get details" at bounding box center [543, 395] width 100 height 37
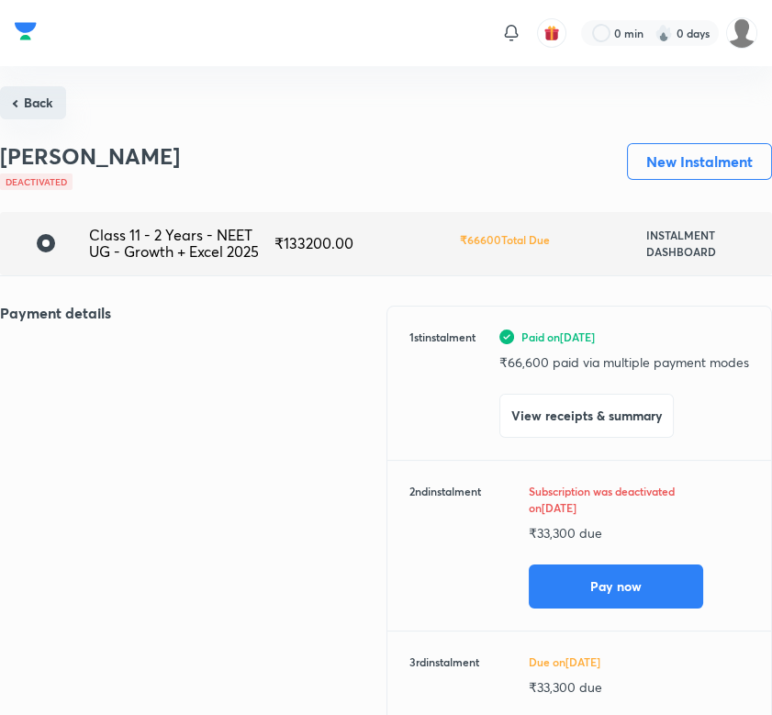
click at [50, 109] on button "Back" at bounding box center [33, 102] width 66 height 33
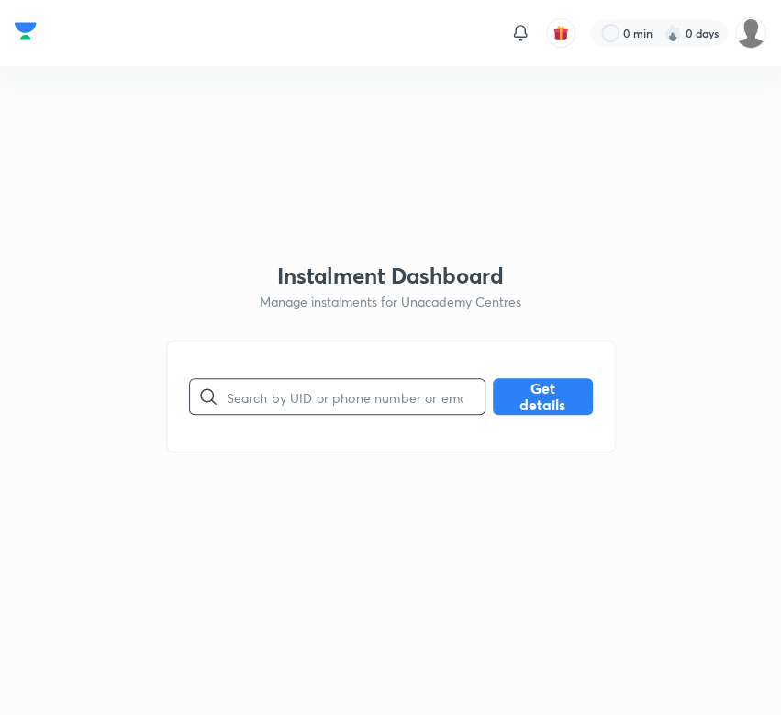
click at [284, 400] on input "text" at bounding box center [356, 397] width 258 height 47
paste input "SIMMJX6FAV"
type input "SIMMJX6FAV"
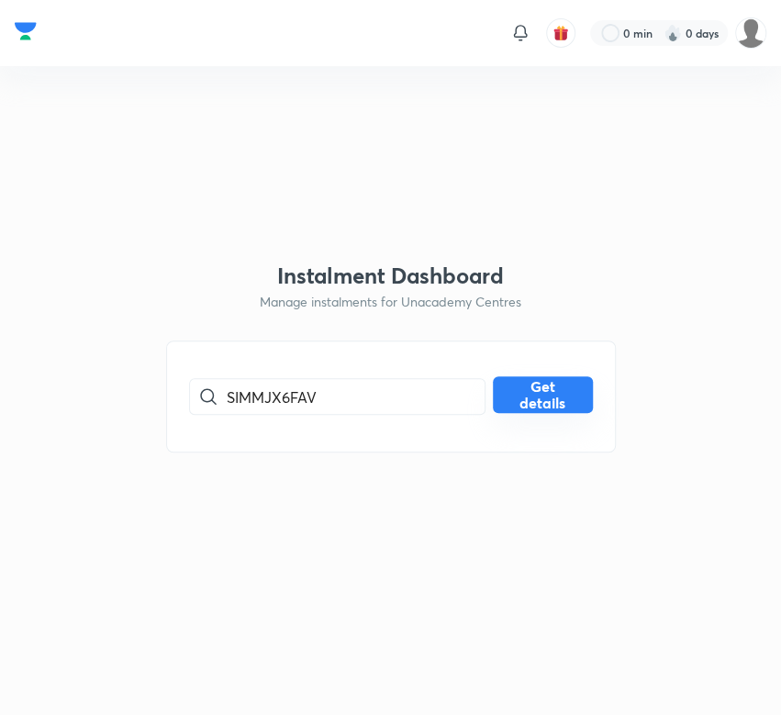
click at [529, 391] on button "Get details" at bounding box center [543, 395] width 100 height 37
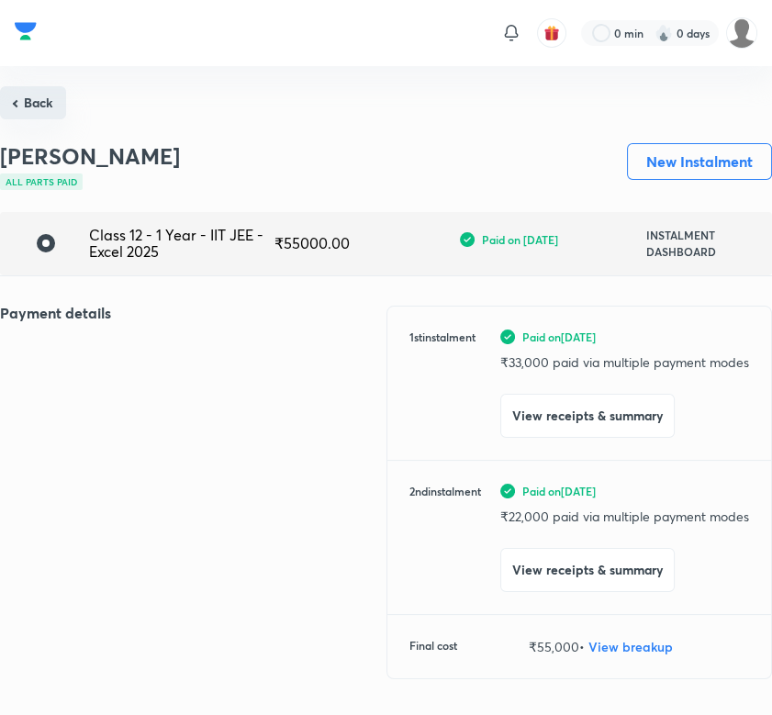
click at [37, 104] on button "Back" at bounding box center [33, 102] width 66 height 33
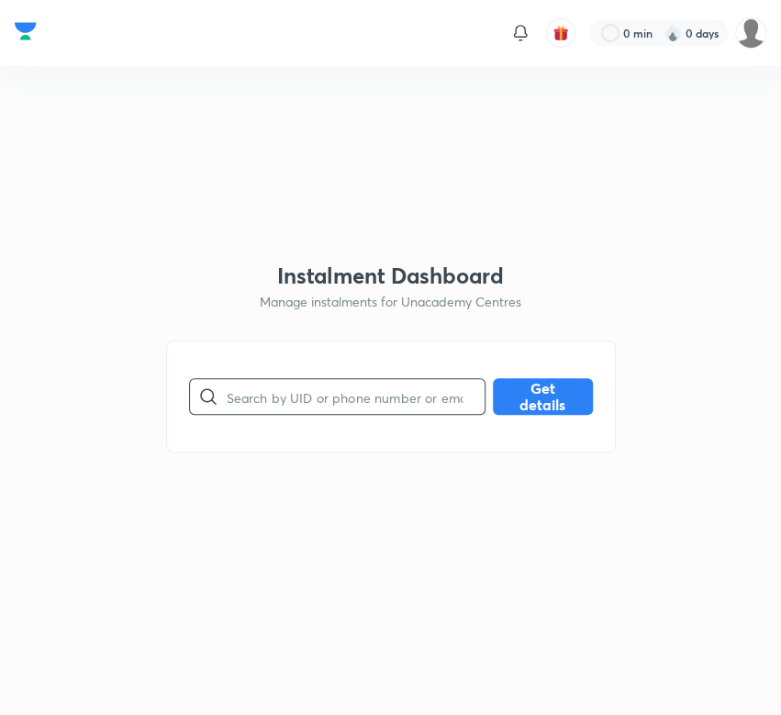
click at [287, 393] on input "text" at bounding box center [356, 397] width 258 height 47
paste input "SOD1CN4IP8"
type input "SOD1CN4IP8"
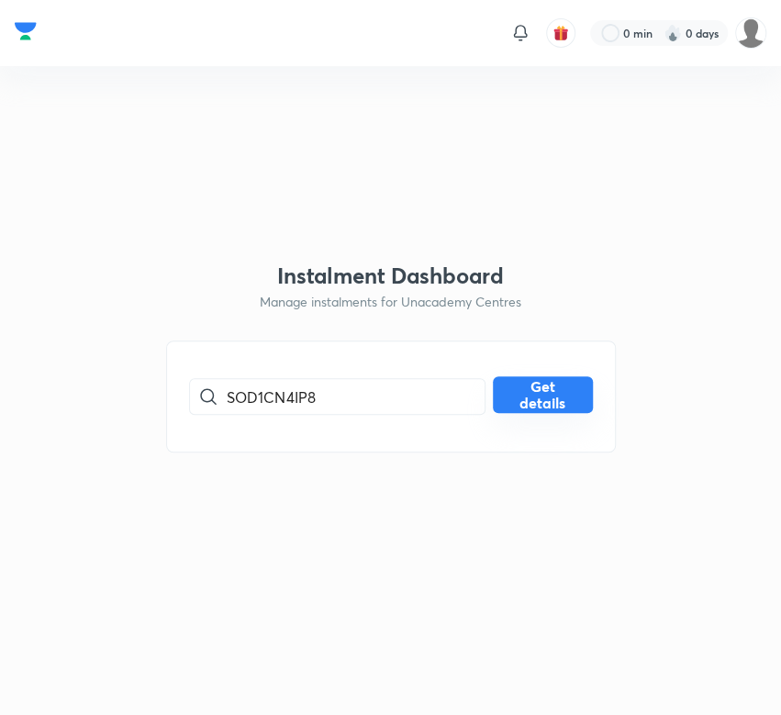
click at [577, 400] on button "Get details" at bounding box center [543, 395] width 100 height 37
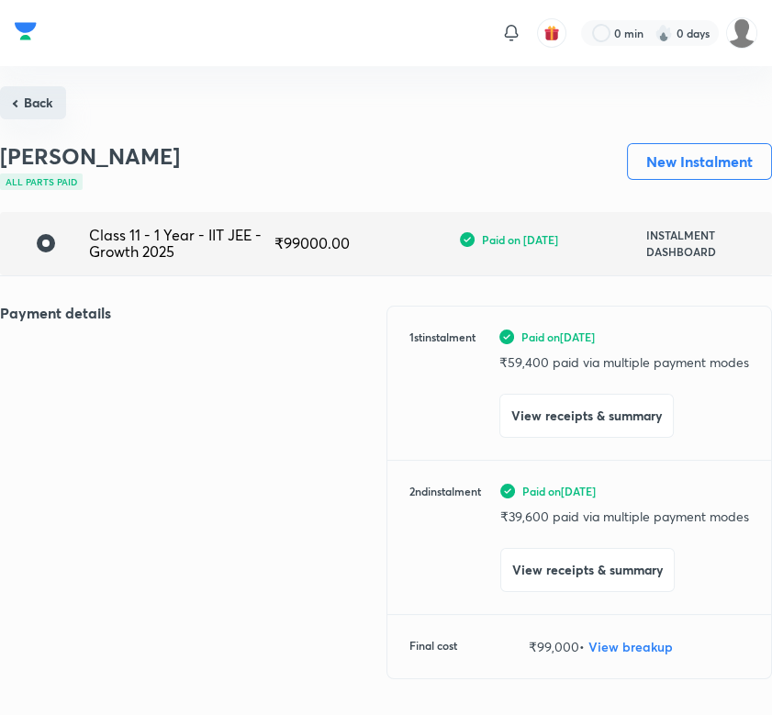
click at [30, 107] on button "Back" at bounding box center [33, 102] width 66 height 33
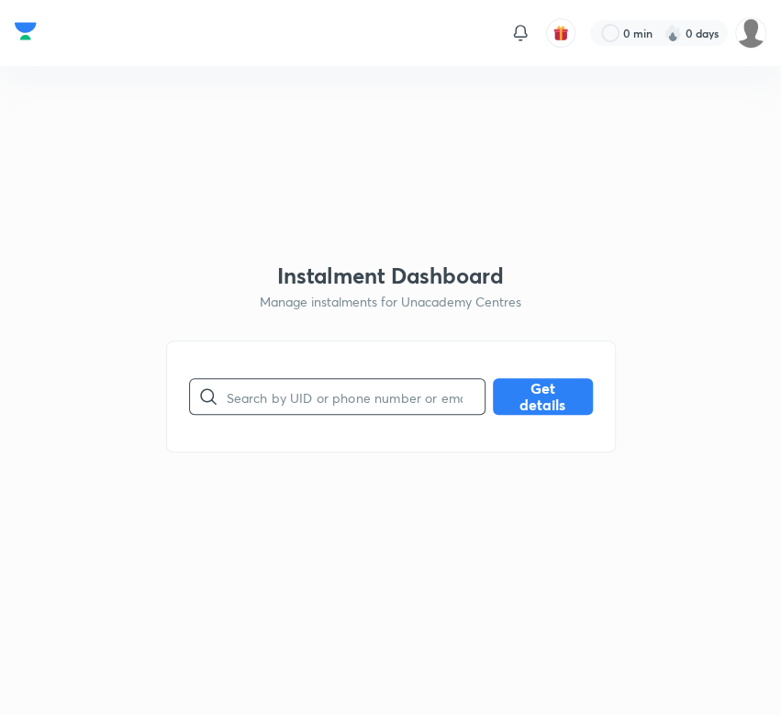
click at [272, 397] on input "text" at bounding box center [356, 397] width 258 height 47
paste input "SUZNW76O5P"
type input "SUZNW76O5P"
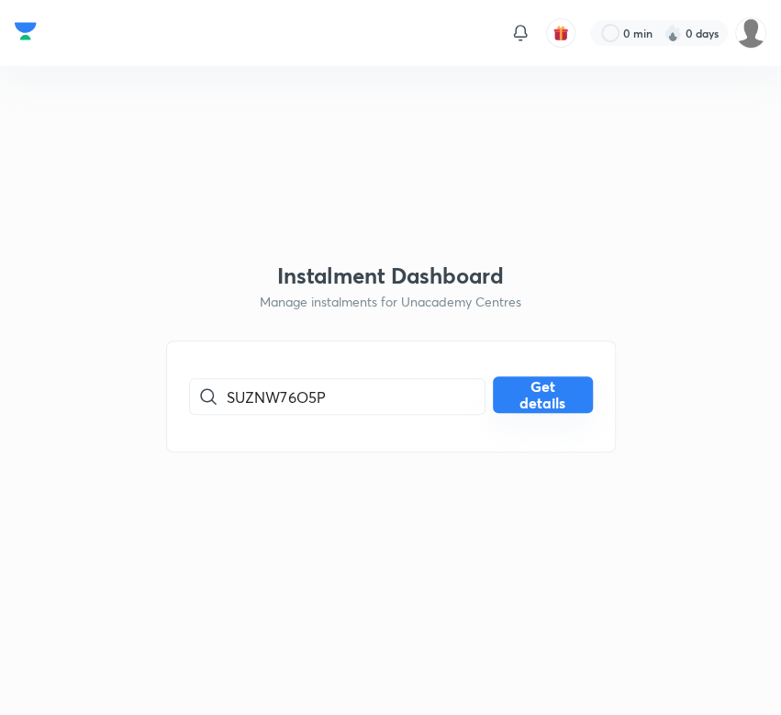
click at [554, 395] on button "Get details" at bounding box center [543, 395] width 100 height 37
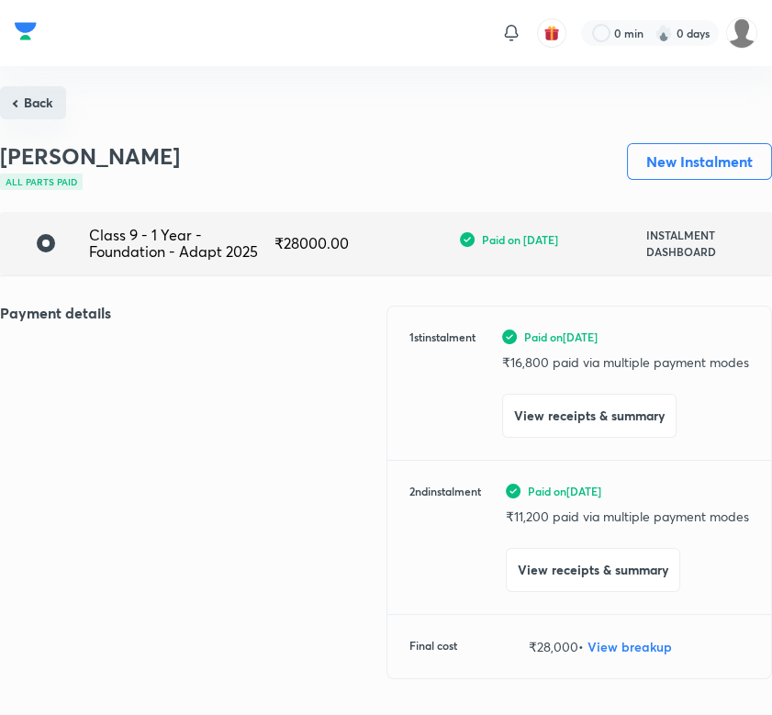
click at [24, 99] on button "Back" at bounding box center [33, 102] width 66 height 33
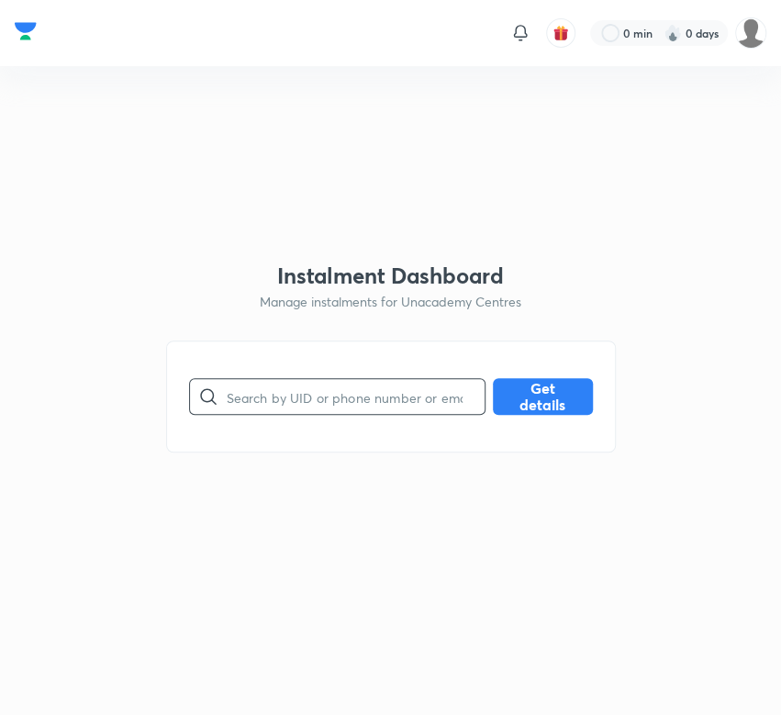
click at [301, 397] on input "text" at bounding box center [356, 397] width 258 height 47
paste input "V2HMLD2KL6"
type input "V2HMLD2KL6"
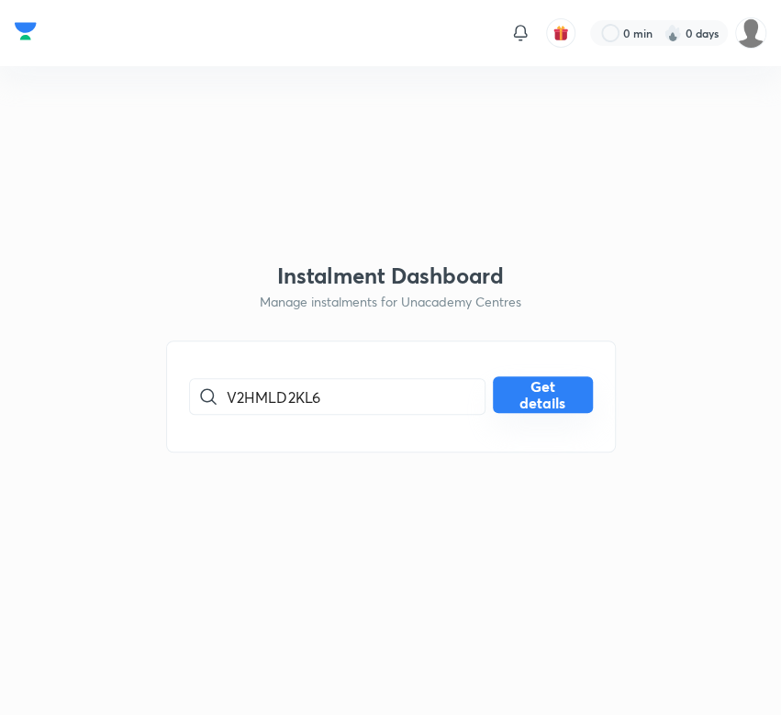
click at [566, 386] on button "Get details" at bounding box center [543, 395] width 100 height 37
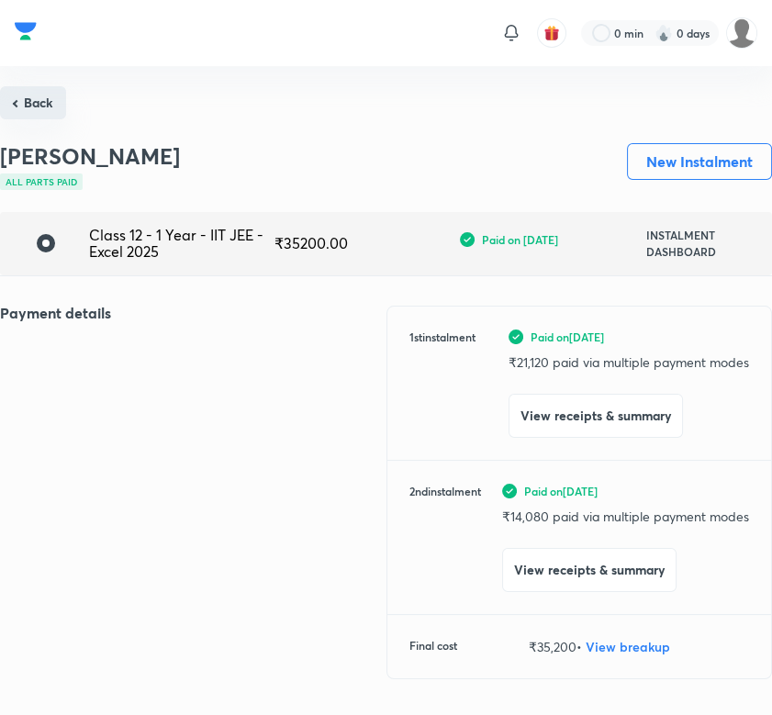
click at [28, 101] on button "Back" at bounding box center [33, 102] width 66 height 33
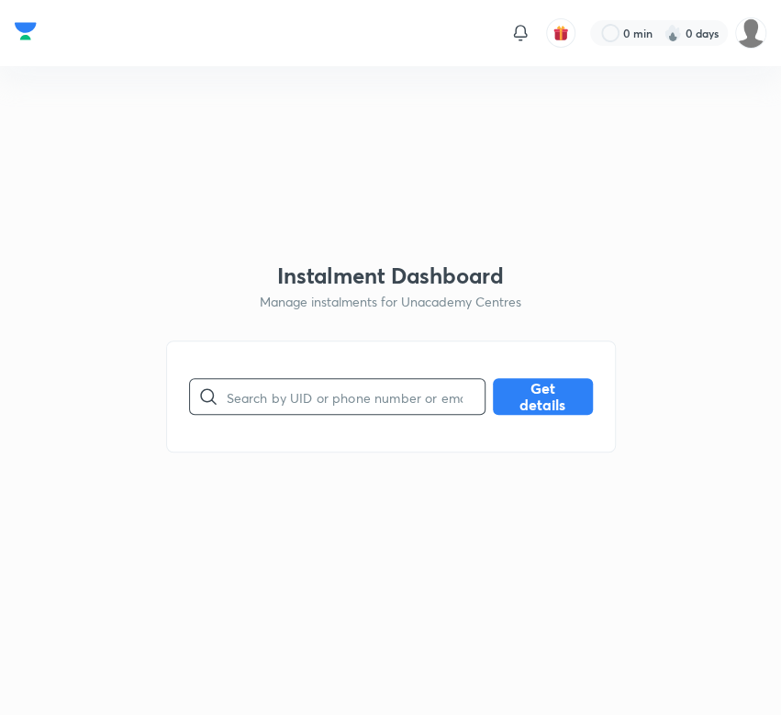
click at [274, 398] on input "text" at bounding box center [356, 397] width 258 height 47
paste input "XC3PJK03VO"
type input "XC3PJK03VO"
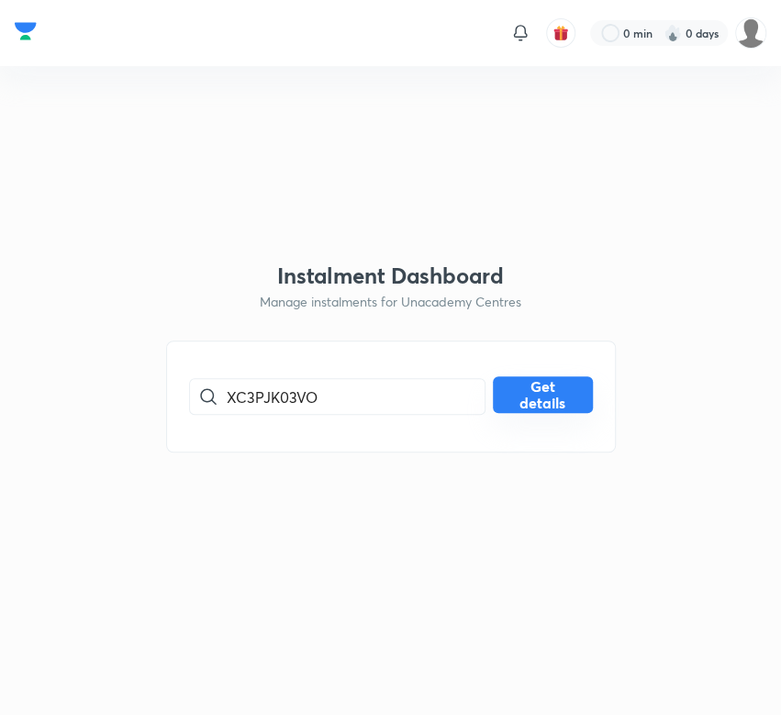
click at [542, 391] on button "Get details" at bounding box center [543, 395] width 100 height 37
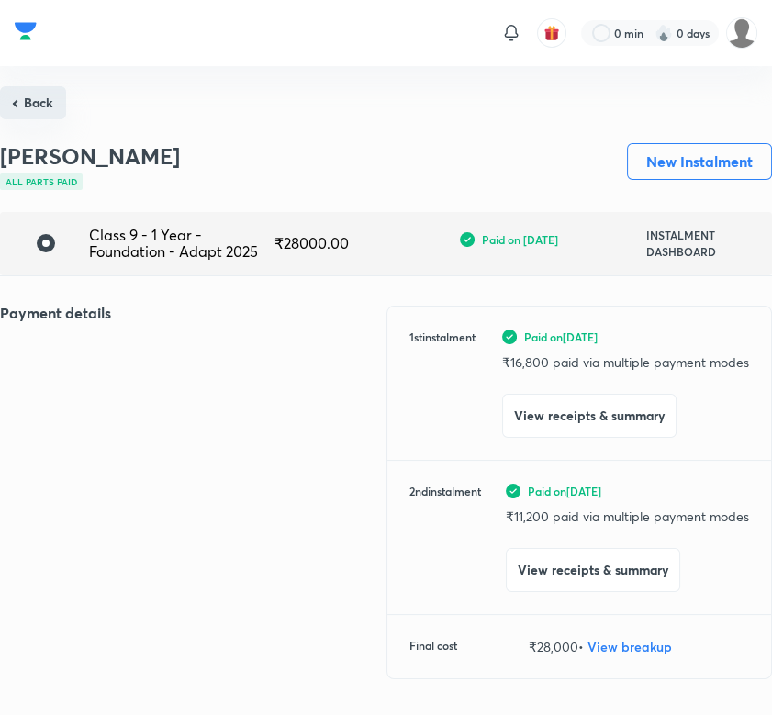
click at [50, 96] on button "Back" at bounding box center [33, 102] width 66 height 33
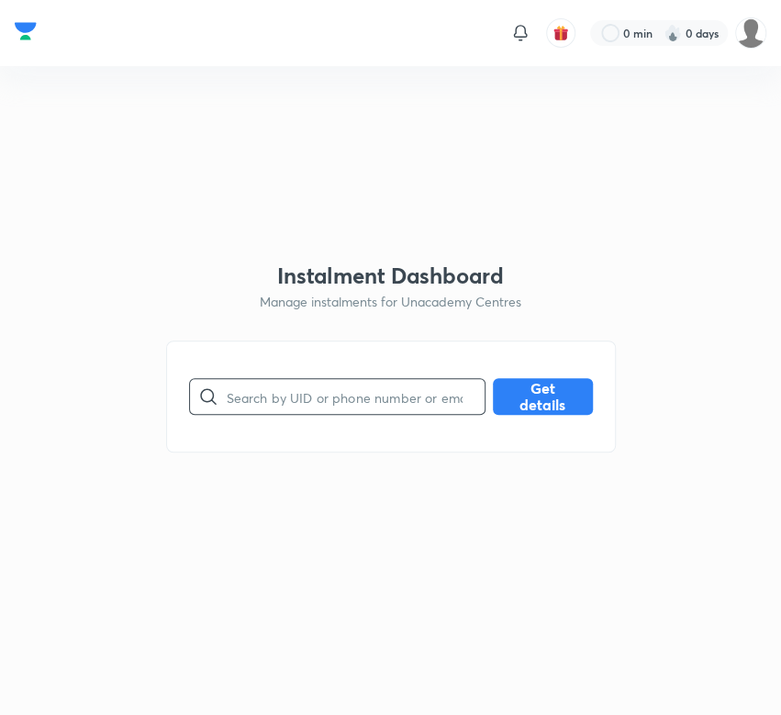
click at [300, 397] on input "text" at bounding box center [356, 397] width 258 height 47
click at [269, 402] on input "text" at bounding box center [356, 397] width 258 height 47
paste input "YXZ26FUO8N"
type input "YXZ26FUO8N"
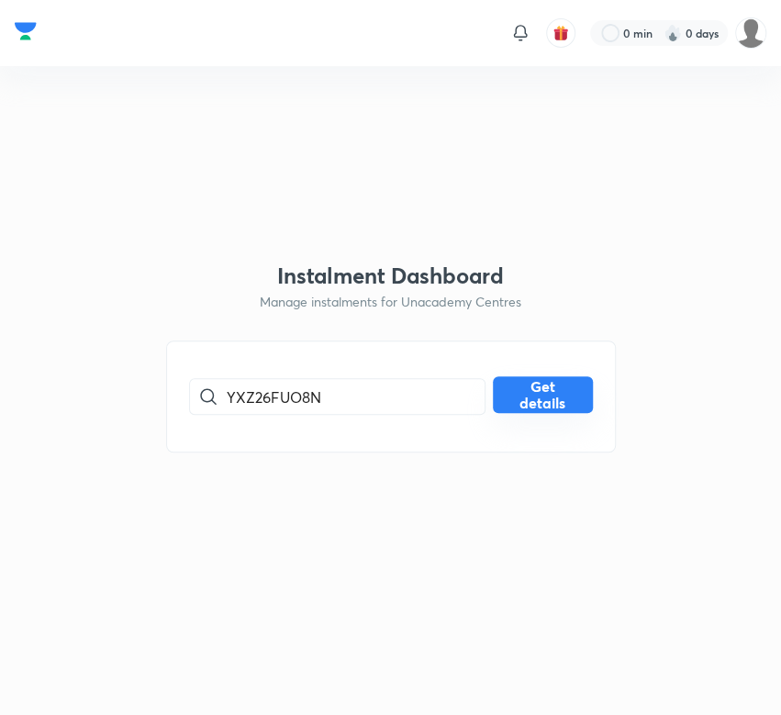
click at [557, 400] on button "Get details" at bounding box center [543, 395] width 100 height 37
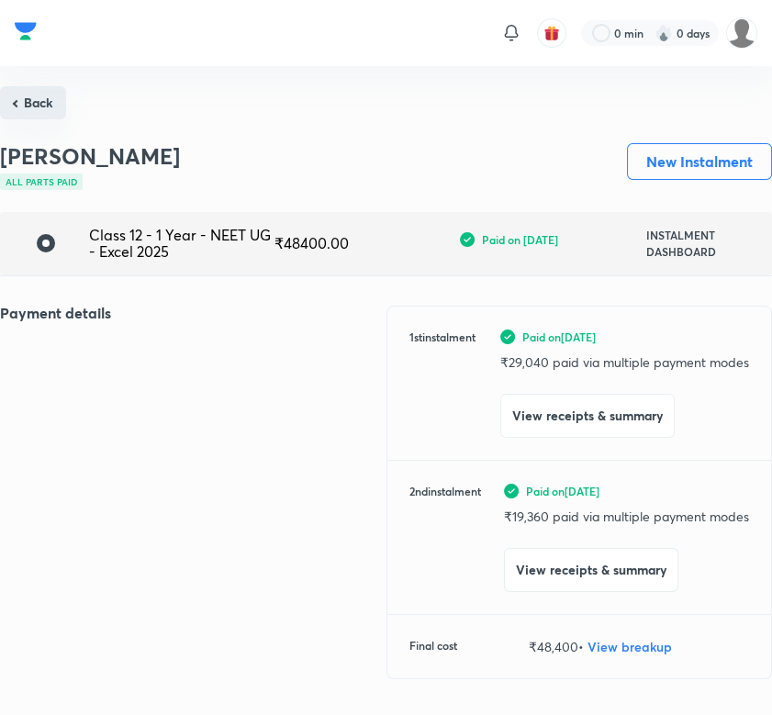
click at [39, 107] on button "Back" at bounding box center [33, 102] width 66 height 33
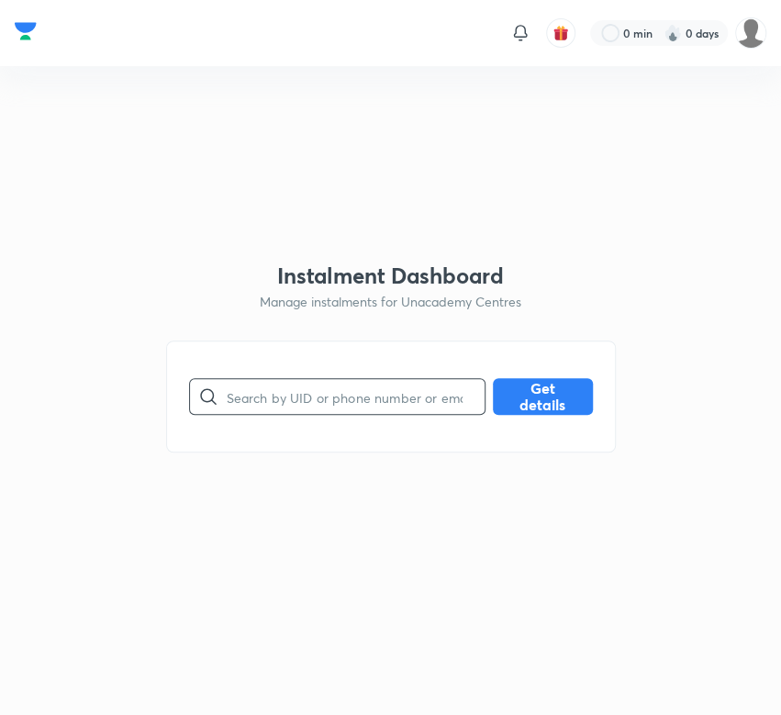
click at [298, 398] on input "text" at bounding box center [356, 397] width 258 height 47
paste input "ZQSEVVNR6X"
type input "ZQSEVVNR6X"
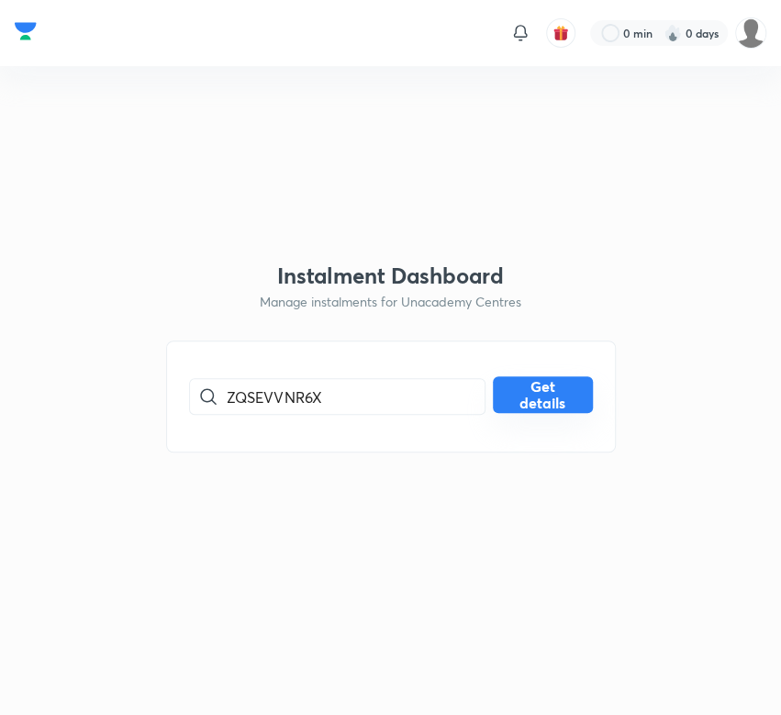
click at [523, 407] on button "Get details" at bounding box center [543, 395] width 100 height 37
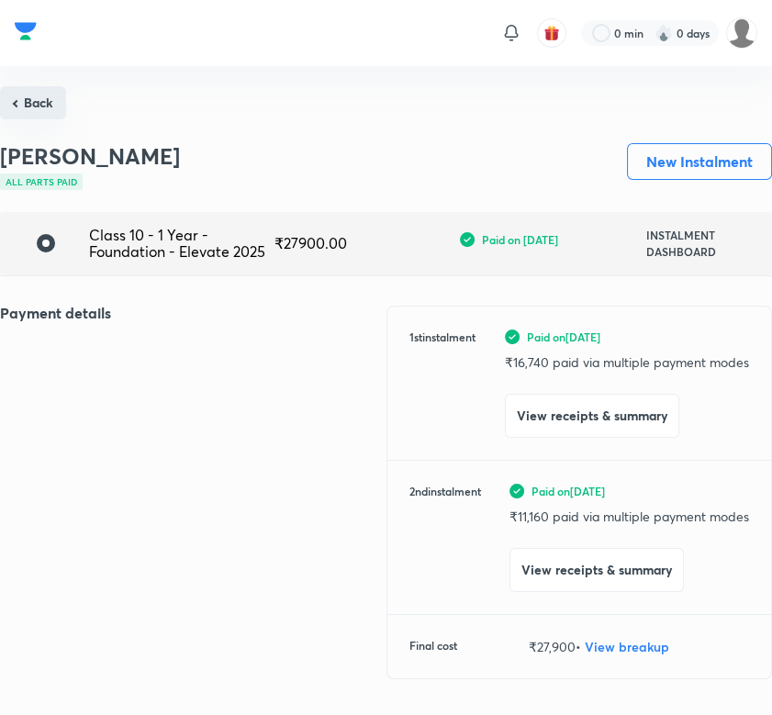
click at [38, 93] on button "Back" at bounding box center [33, 102] width 66 height 33
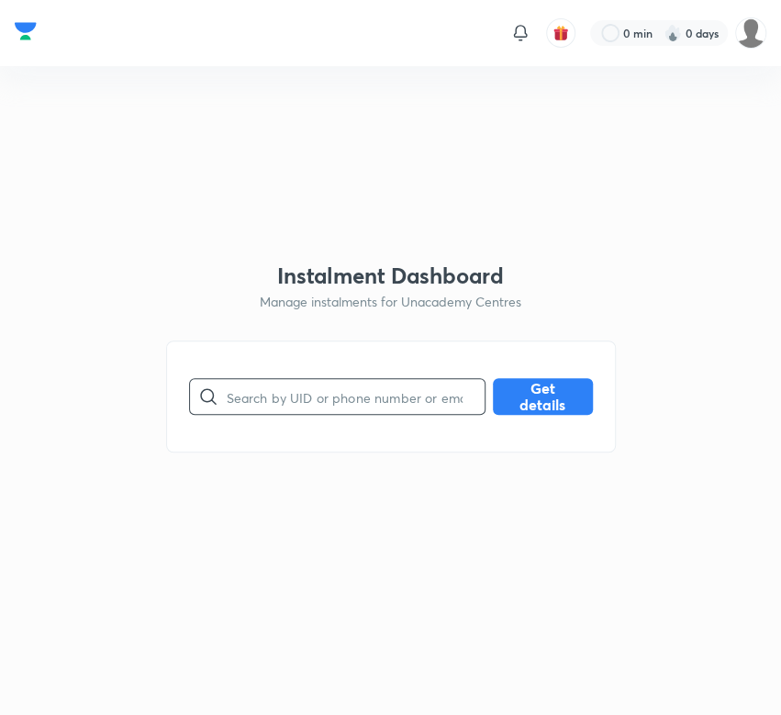
click at [343, 396] on input "text" at bounding box center [356, 397] width 258 height 47
paste input "ZRRAKVQ7L6"
type input "ZRRAKVQ7L6"
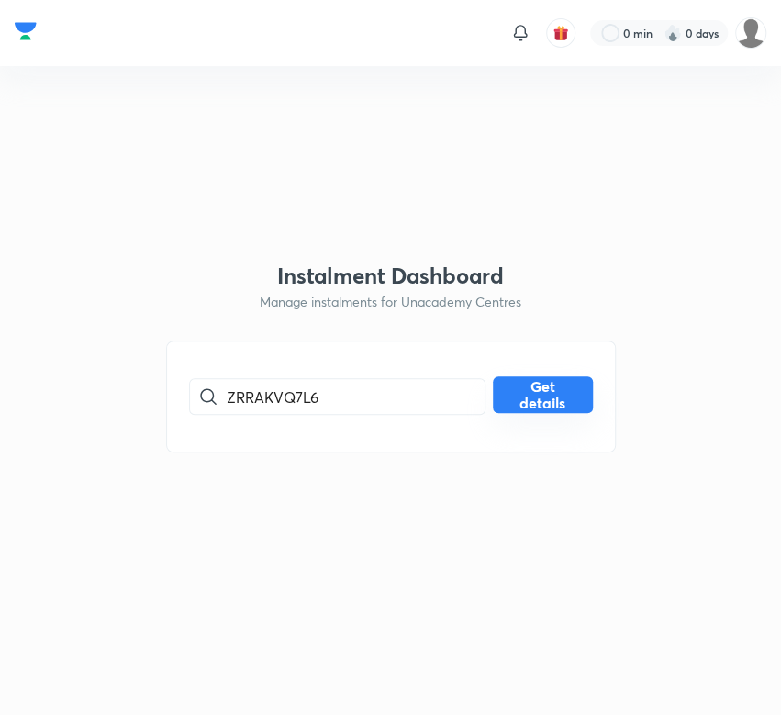
click at [523, 405] on button "Get details" at bounding box center [543, 395] width 100 height 37
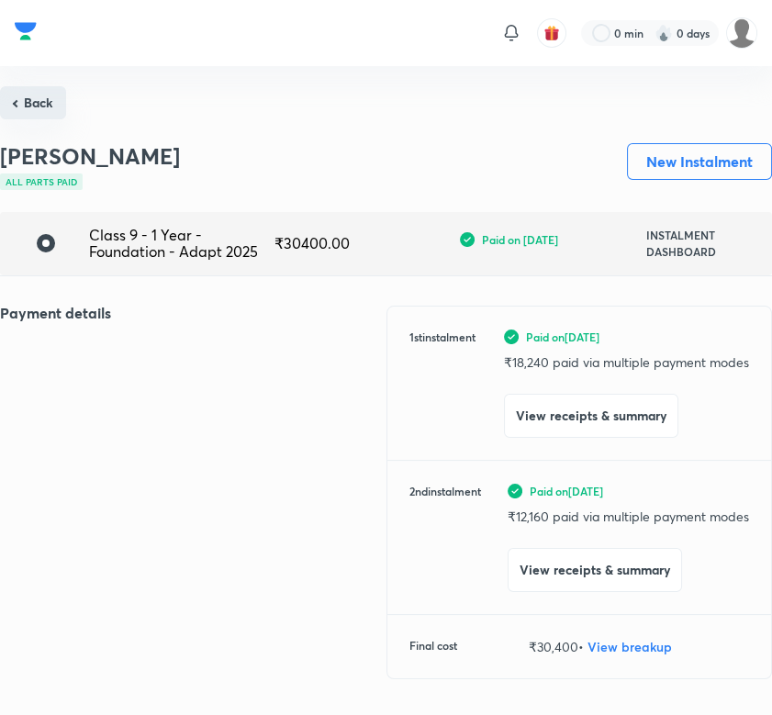
click at [19, 97] on button "Back" at bounding box center [33, 102] width 66 height 33
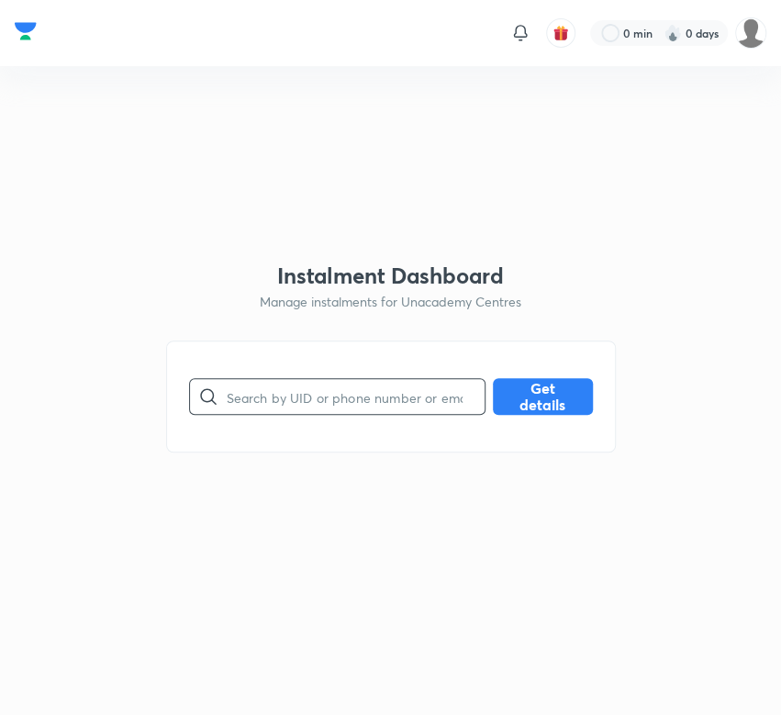
click at [282, 395] on input "text" at bounding box center [356, 397] width 258 height 47
paste input "0QTO894UVG"
type input "0QTO894UVG"
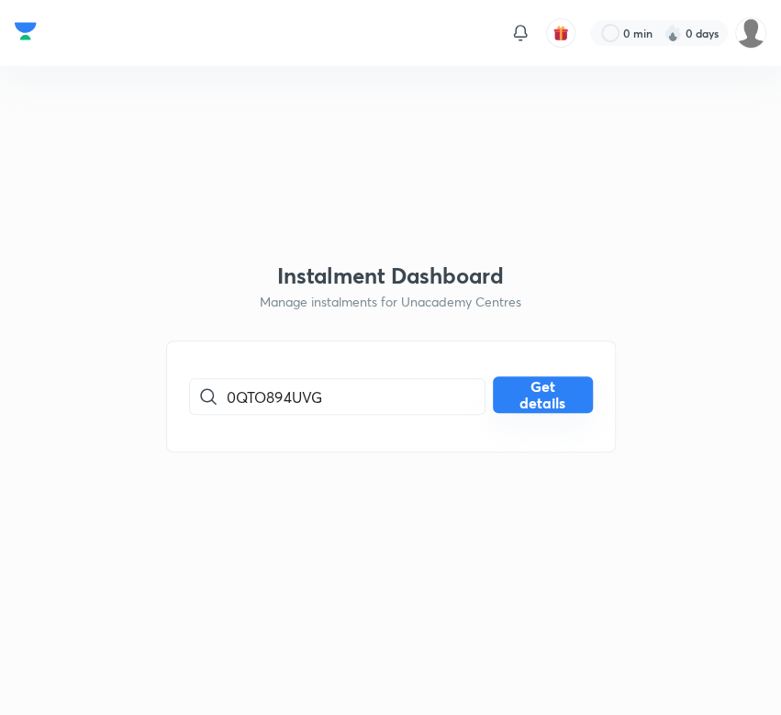
click at [552, 401] on button "Get details" at bounding box center [543, 395] width 100 height 37
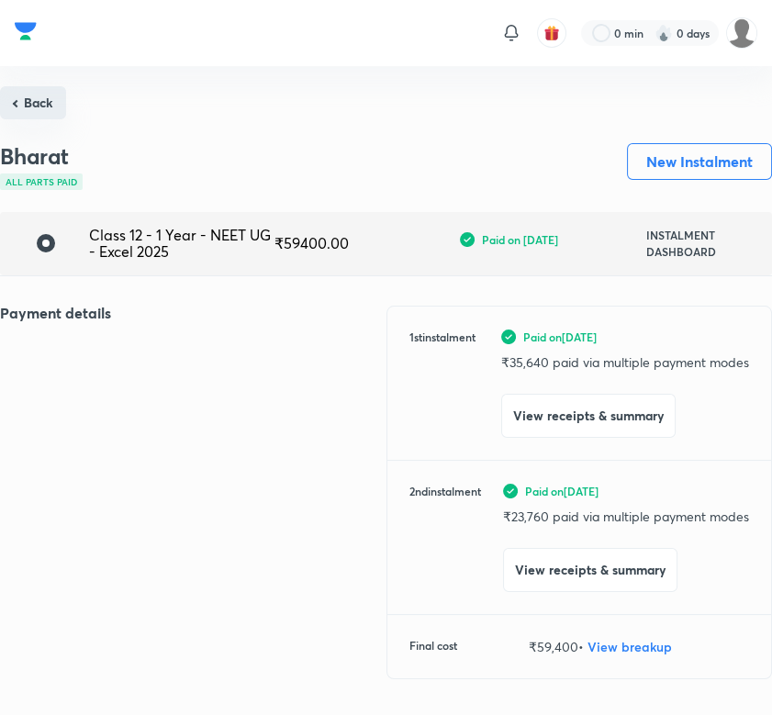
click at [33, 104] on button "Back" at bounding box center [33, 102] width 66 height 33
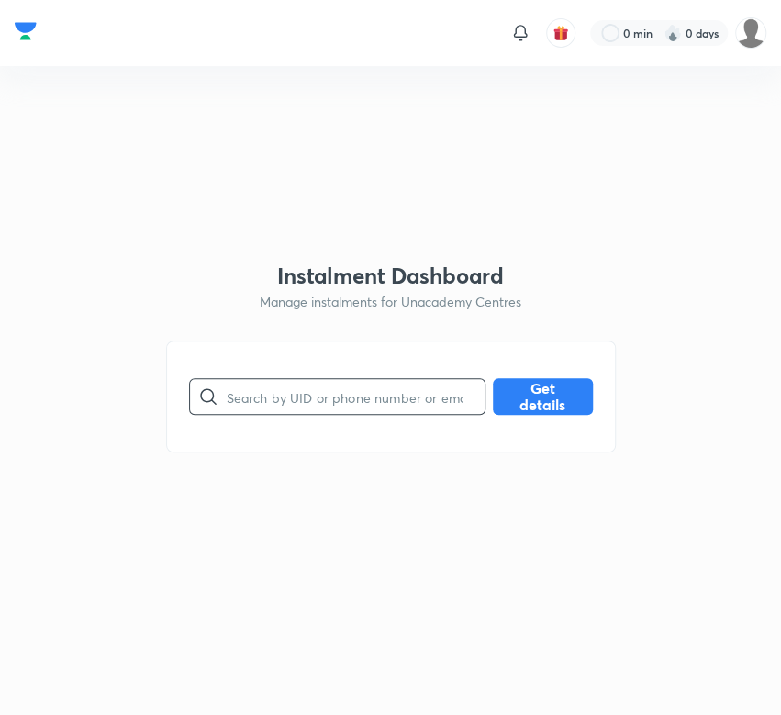
click at [294, 394] on input "text" at bounding box center [356, 397] width 258 height 47
paste input "12ERSMVBOY"
type input "12ERSMVBOY"
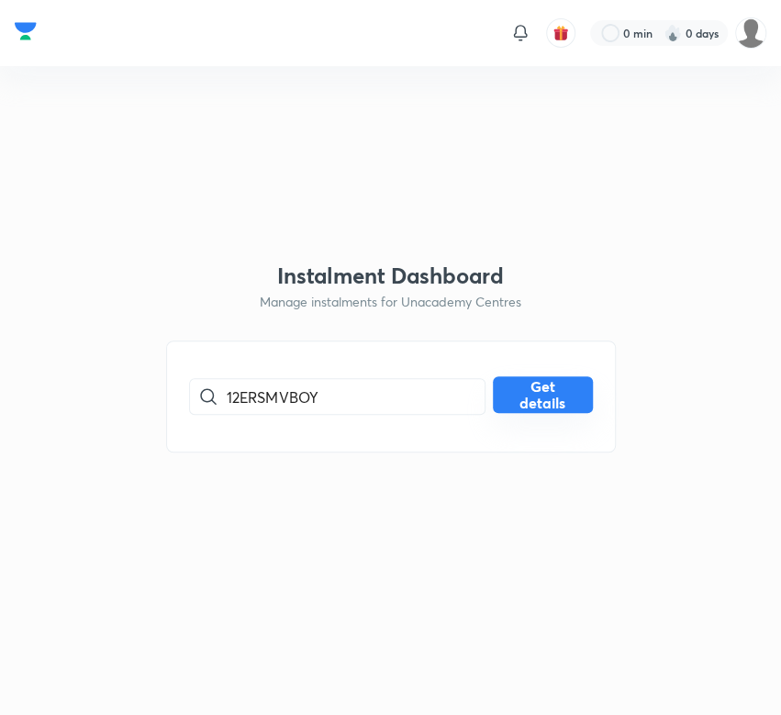
click at [563, 400] on button "Get details" at bounding box center [543, 395] width 100 height 37
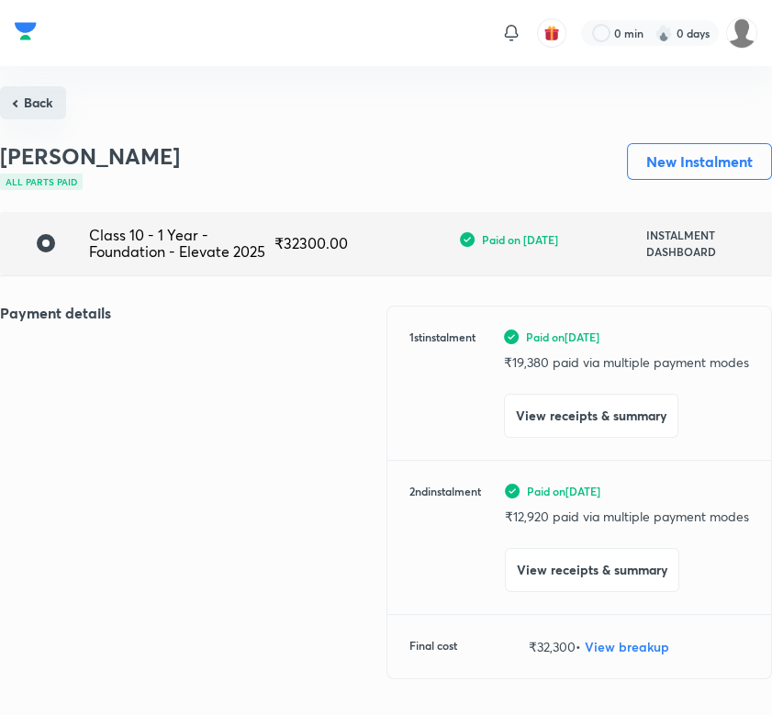
click at [44, 114] on button "Back" at bounding box center [33, 102] width 66 height 33
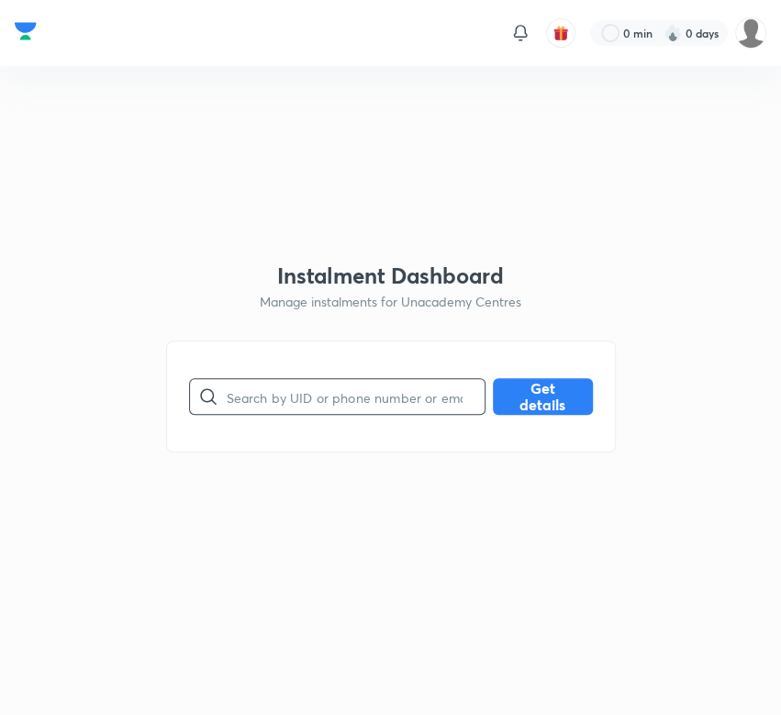
click at [252, 400] on input "text" at bounding box center [356, 397] width 258 height 47
paste input "19J452UDDD"
type input "19J452UDDD"
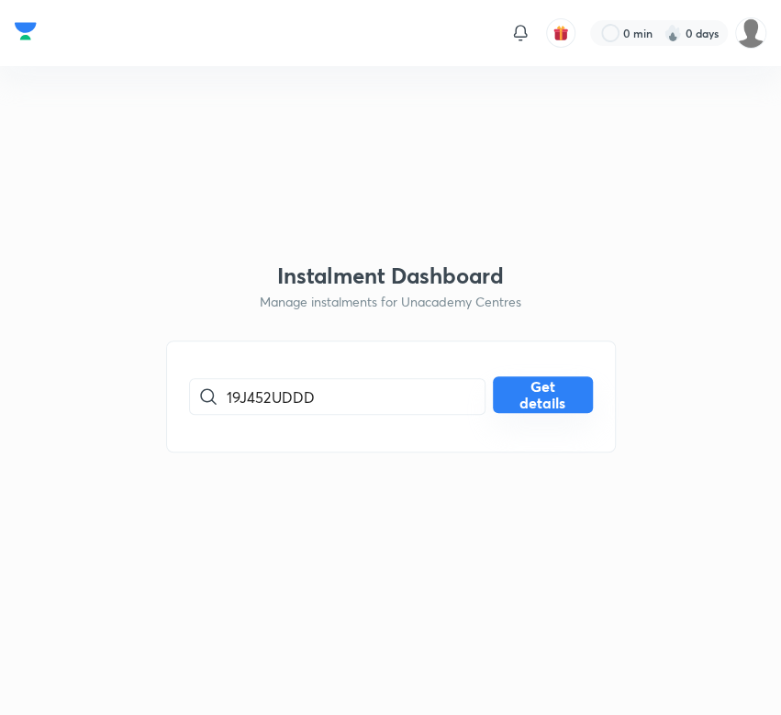
click at [548, 389] on button "Get details" at bounding box center [543, 395] width 100 height 37
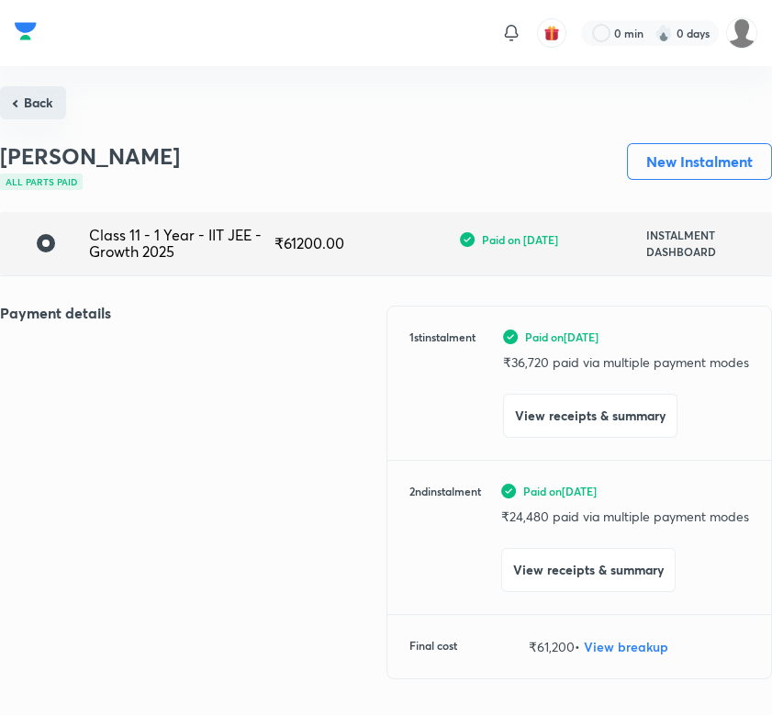
click at [18, 98] on button "Back" at bounding box center [33, 102] width 66 height 33
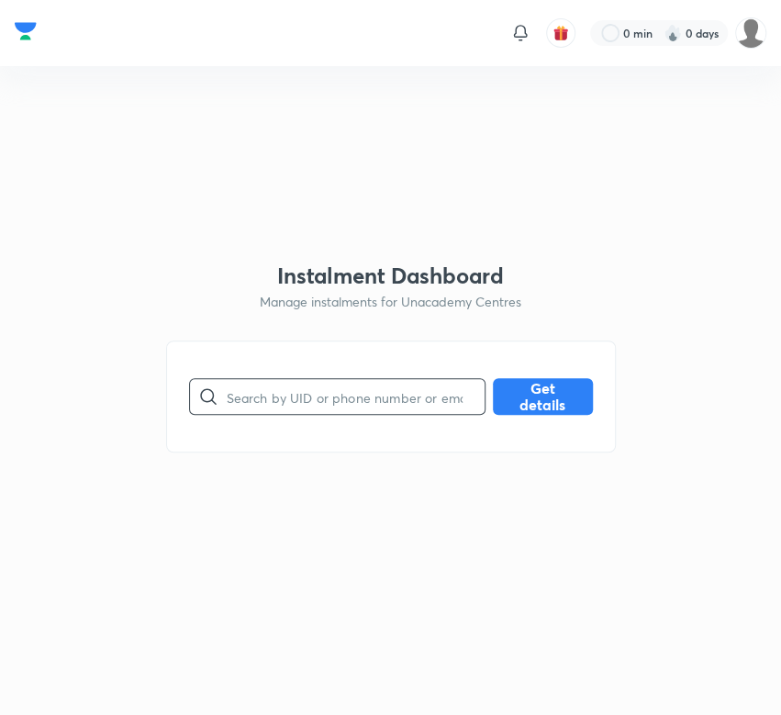
click at [372, 395] on input "text" at bounding box center [356, 397] width 258 height 47
paste input "3XLSEVNZ26"
type input "3XLSEVNZ26"
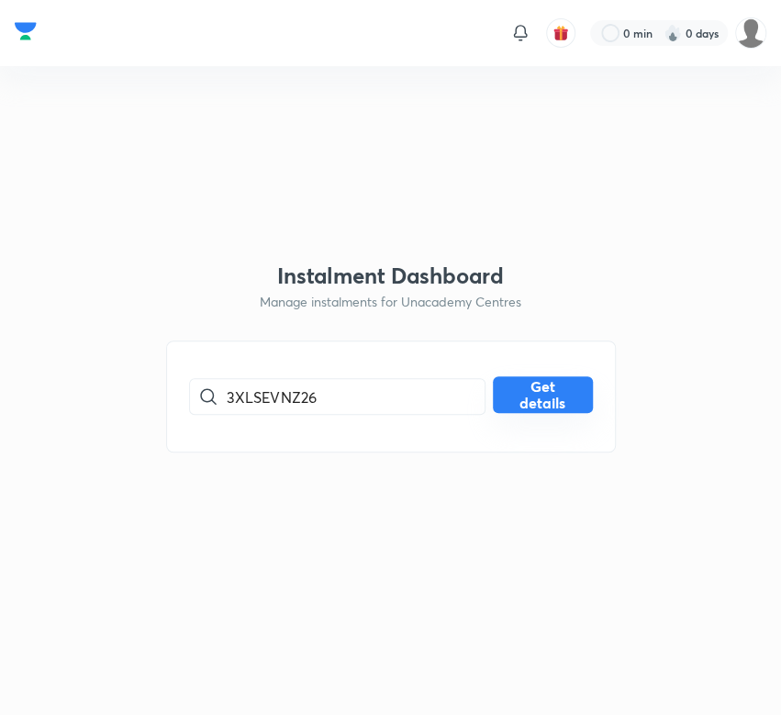
click at [580, 393] on button "Get details" at bounding box center [543, 395] width 100 height 37
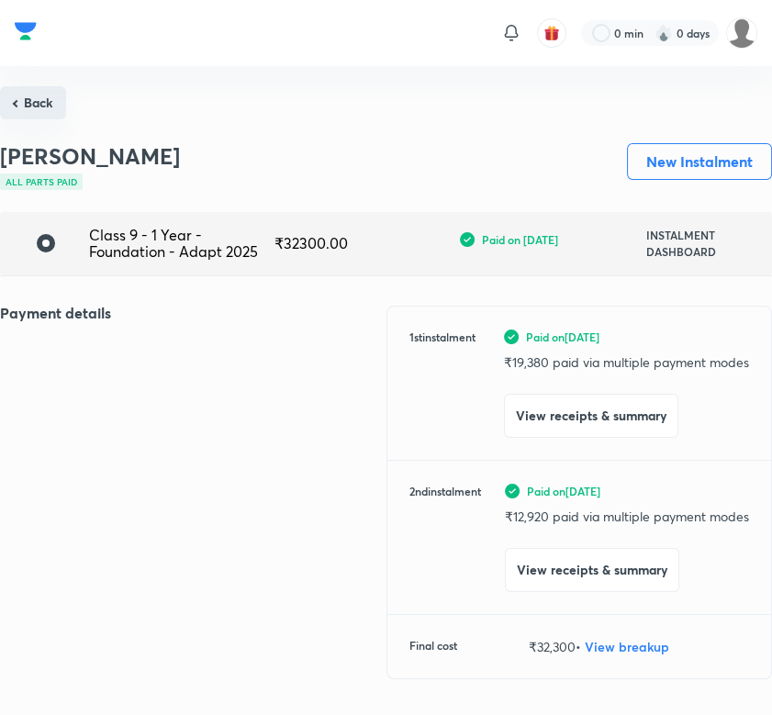
click at [47, 95] on button "Back" at bounding box center [33, 102] width 66 height 33
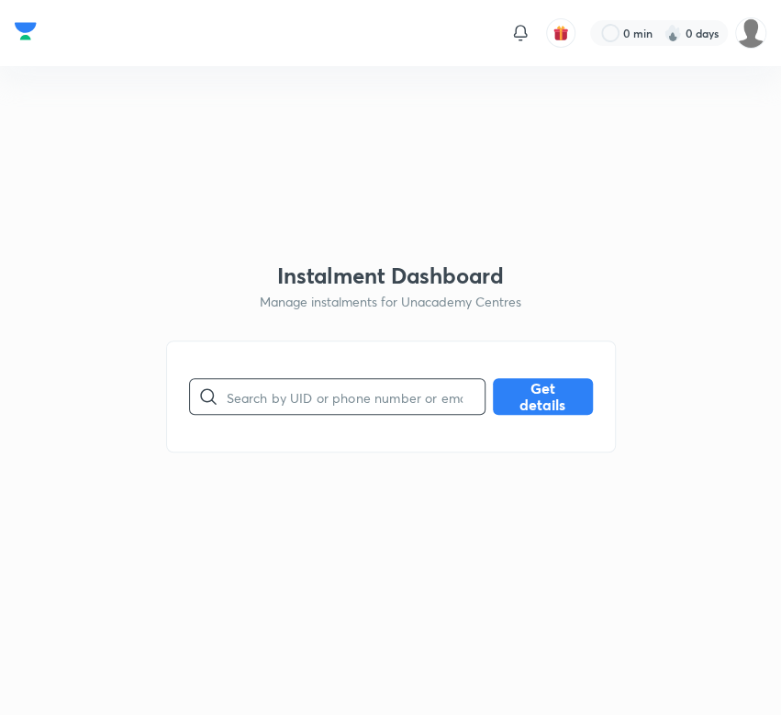
click at [250, 399] on input "text" at bounding box center [356, 397] width 258 height 47
paste input "4X1V4KH68F"
type input "4X1V4KH68F"
click at [554, 401] on button "Get details" at bounding box center [543, 395] width 100 height 37
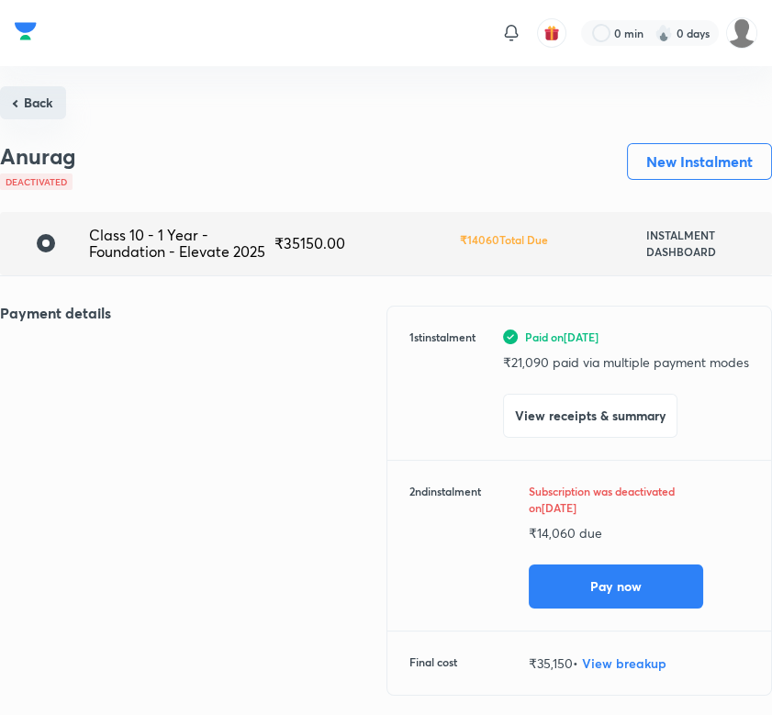
click at [41, 101] on button "Back" at bounding box center [33, 102] width 66 height 33
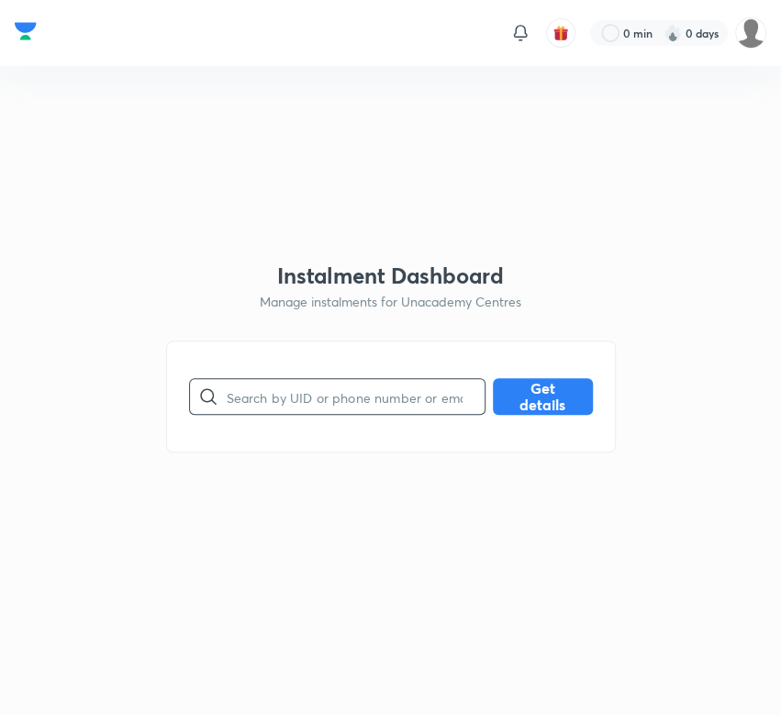
click at [364, 398] on input "text" at bounding box center [356, 397] width 258 height 47
paste input "5RYQ99Z7K3"
type input "5RYQ99Z7K3"
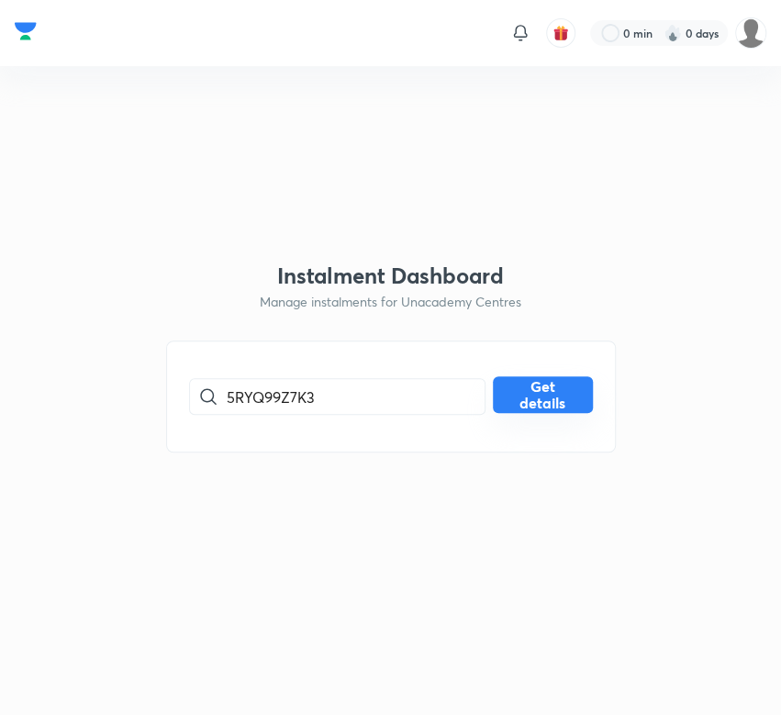
click at [574, 398] on button "Get details" at bounding box center [543, 395] width 100 height 37
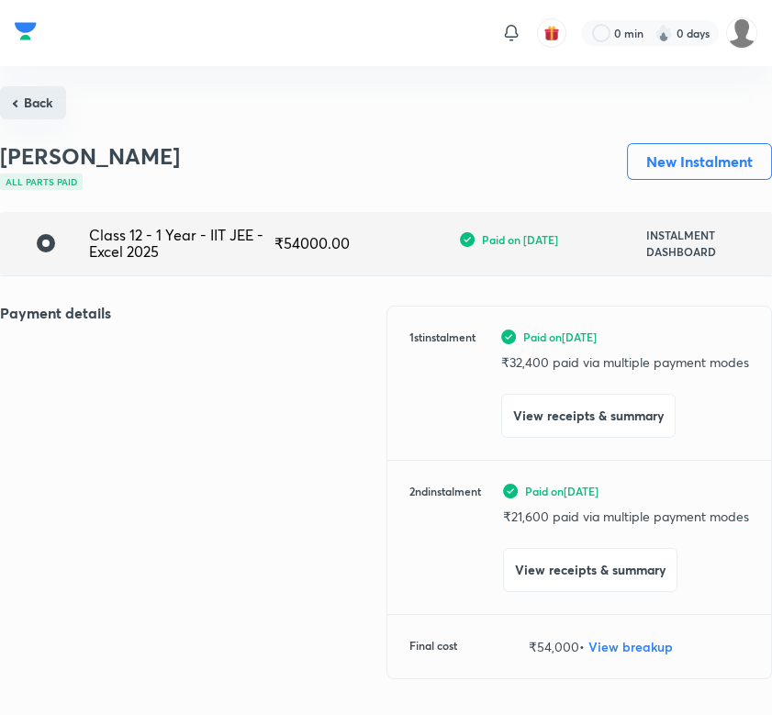
click at [42, 99] on button "Back" at bounding box center [33, 102] width 66 height 33
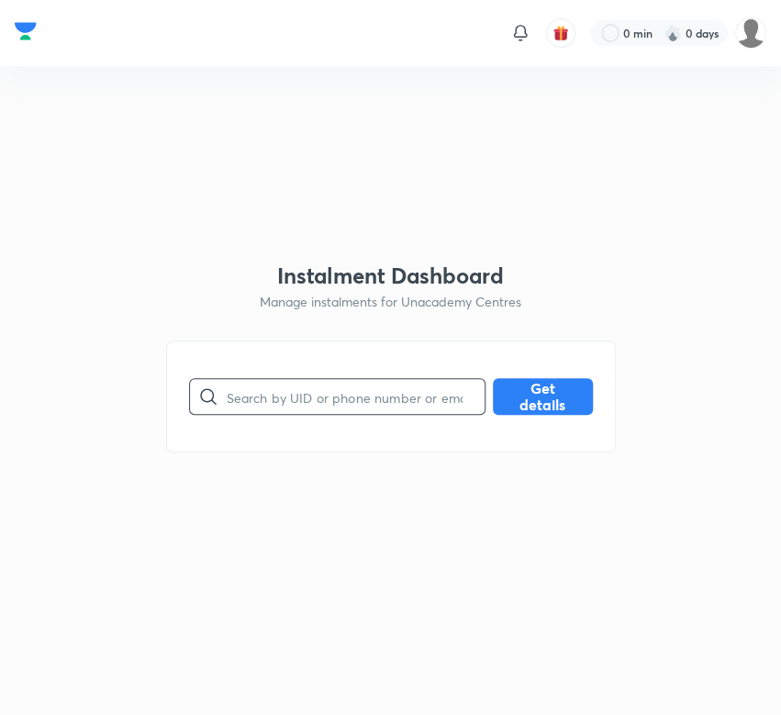
click at [303, 388] on input "text" at bounding box center [356, 397] width 258 height 47
paste input "5V5FJ9B3C1"
type input "5V5FJ9B3C1"
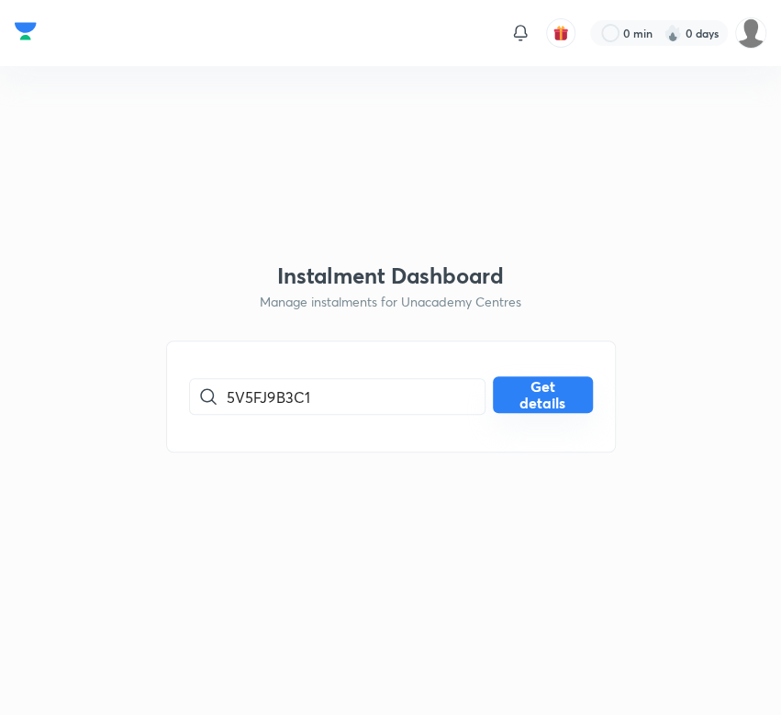
click at [551, 396] on button "Get details" at bounding box center [543, 395] width 100 height 37
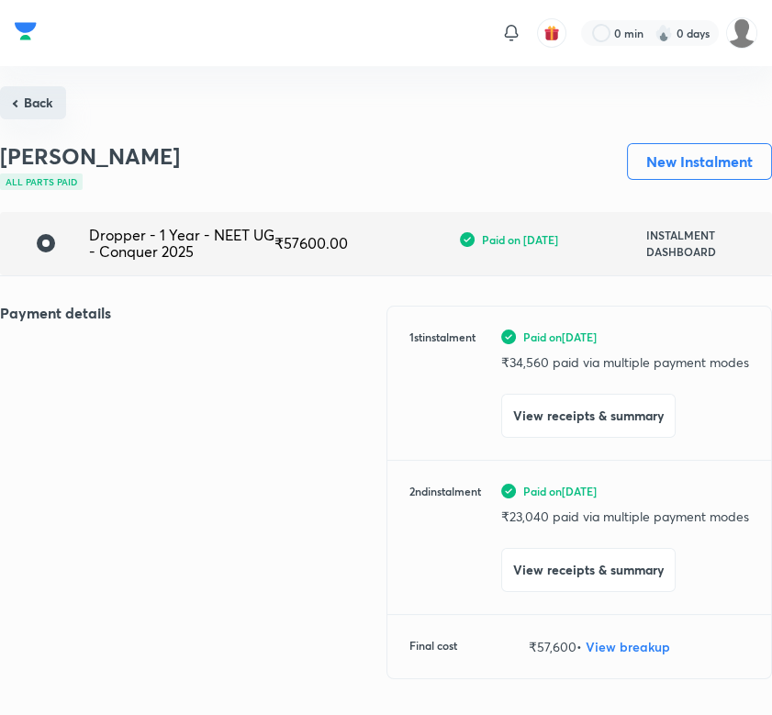
click at [18, 99] on button "Back" at bounding box center [33, 102] width 66 height 33
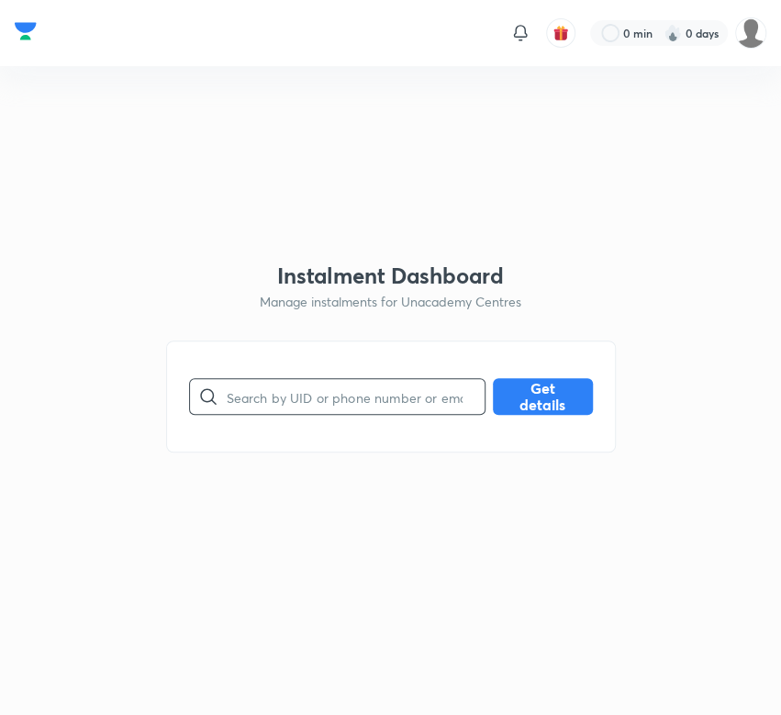
click at [286, 398] on input "text" at bounding box center [356, 397] width 258 height 47
paste input "5XJFK51I8Z"
type input "5XJFK51I8Z"
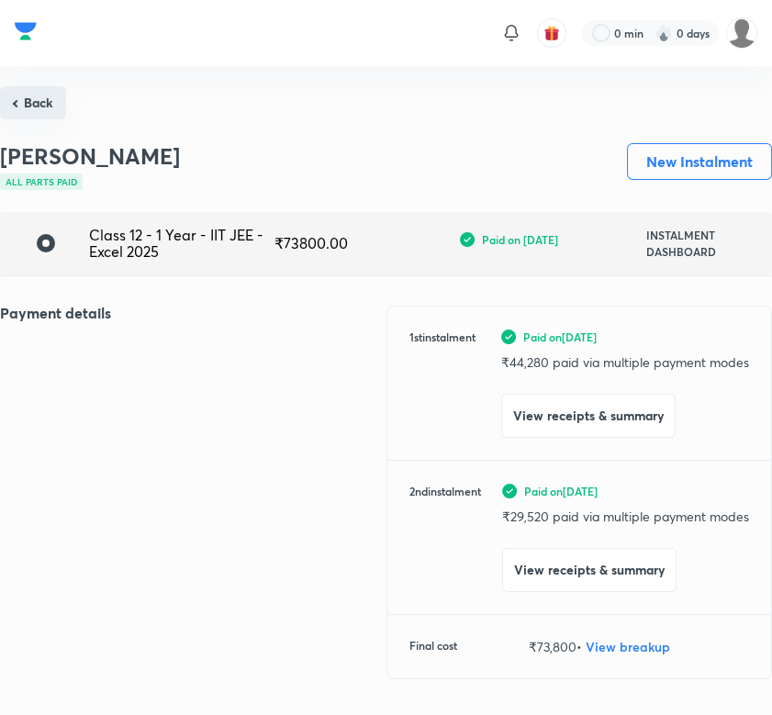
click at [28, 109] on button "Back" at bounding box center [33, 102] width 66 height 33
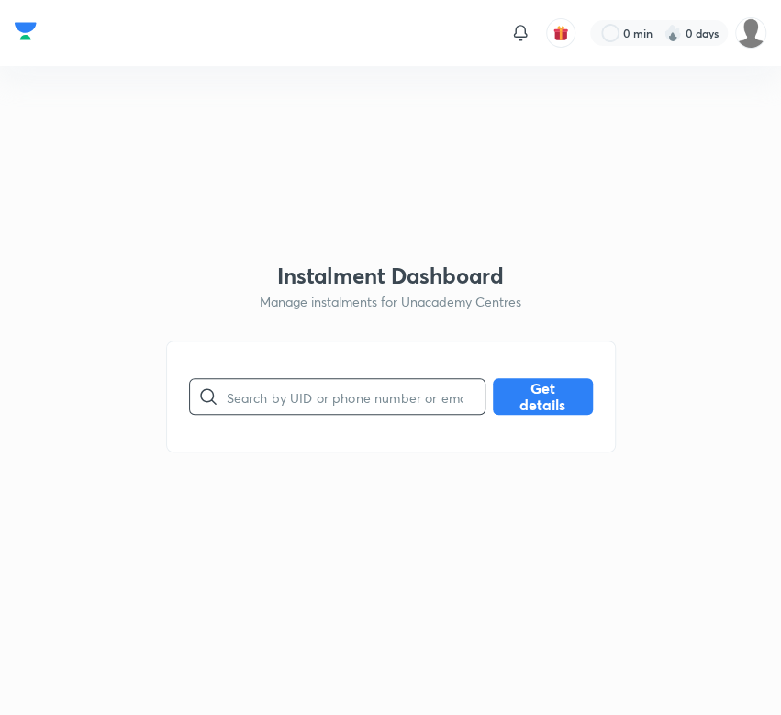
click at [309, 396] on input "text" at bounding box center [356, 397] width 258 height 47
paste input "64NYNPL0NB"
type input "64NYNPL0NB"
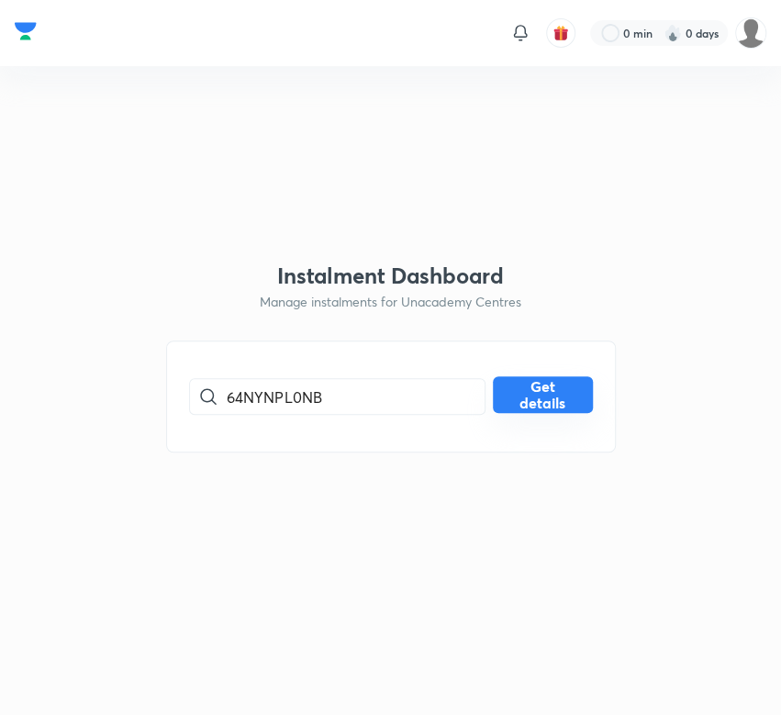
click at [560, 391] on button "Get details" at bounding box center [543, 395] width 100 height 37
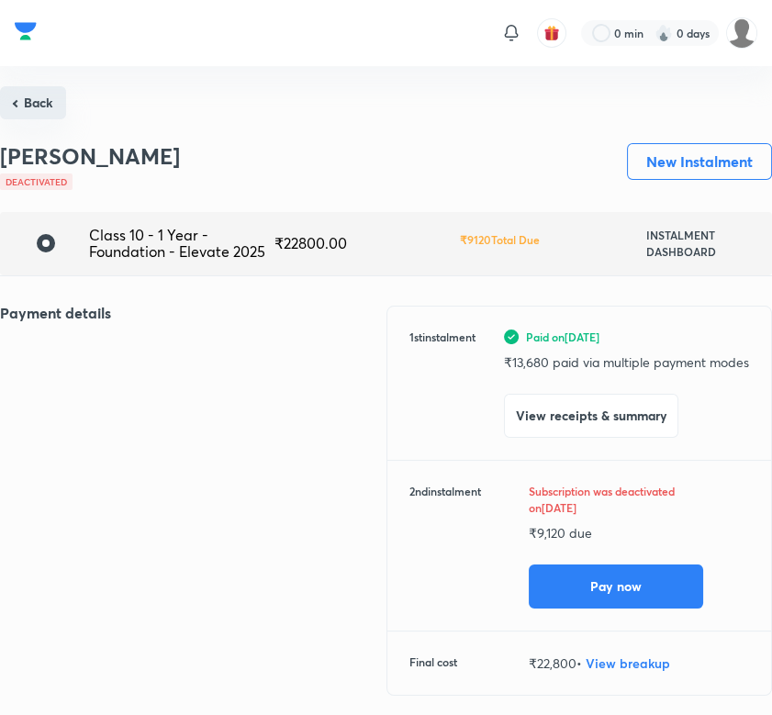
click at [39, 110] on button "Back" at bounding box center [33, 102] width 66 height 33
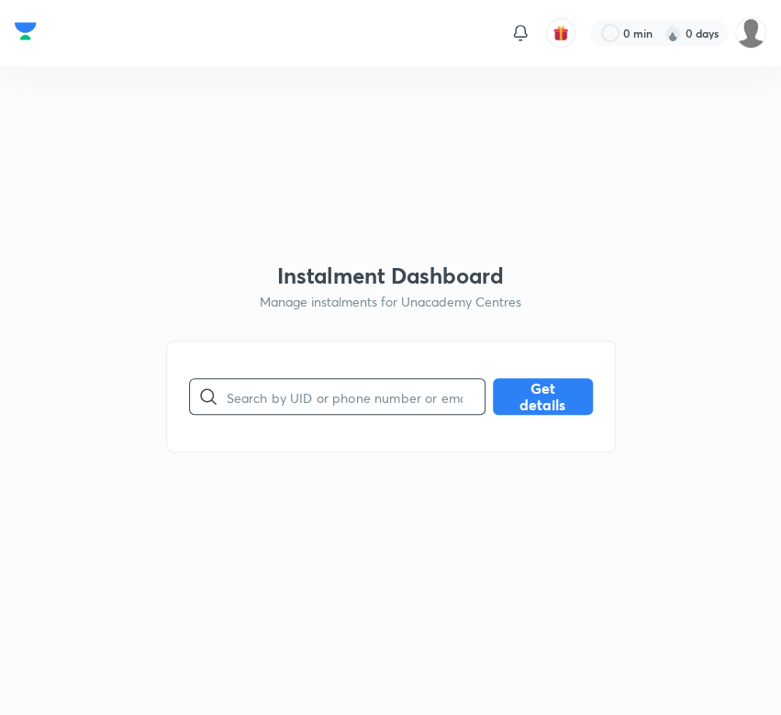
click at [343, 396] on input "text" at bounding box center [356, 397] width 258 height 47
paste input "6DMVN2B683"
type input "6DMVN2B683"
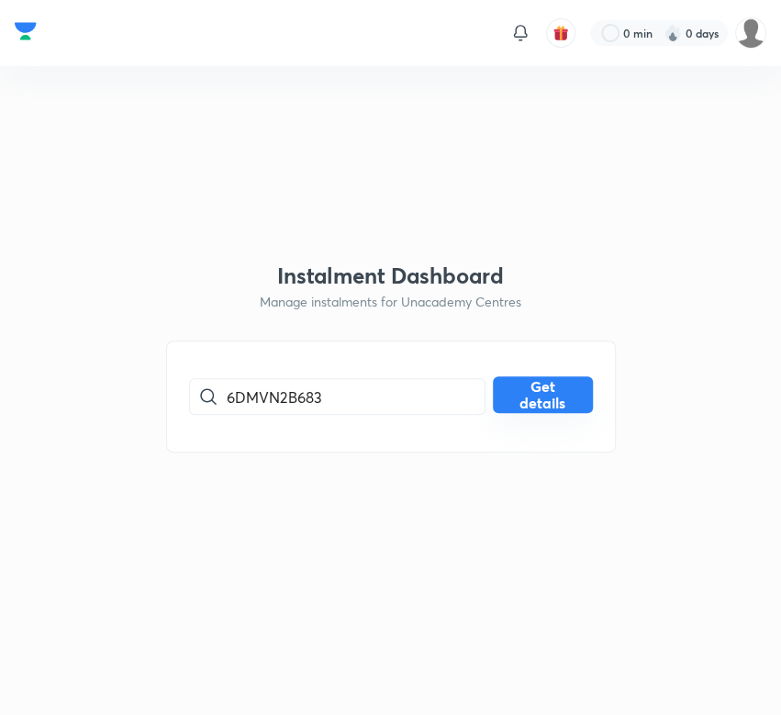
click at [524, 397] on button "Get details" at bounding box center [543, 395] width 100 height 37
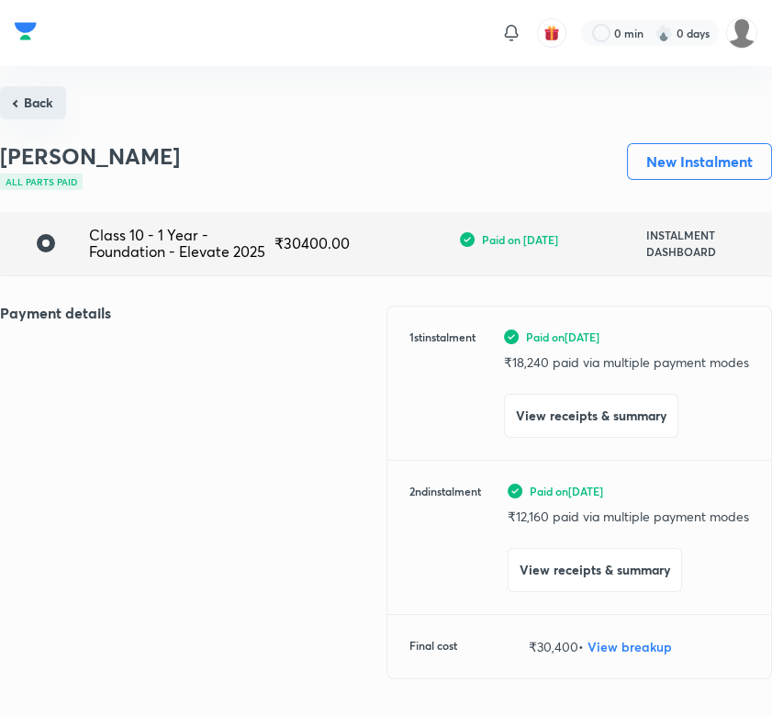
click at [52, 100] on button "Back" at bounding box center [33, 102] width 66 height 33
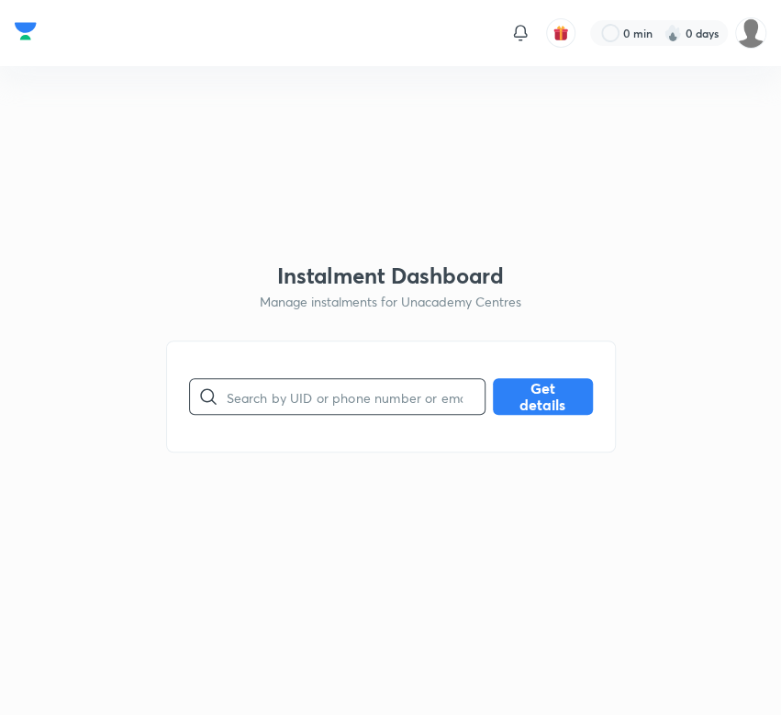
click at [338, 393] on input "text" at bounding box center [356, 397] width 258 height 47
paste input "8YWWMIPWBJ"
type input "8YWWMIPWBJ"
click at [519, 398] on button "Get details" at bounding box center [543, 395] width 100 height 37
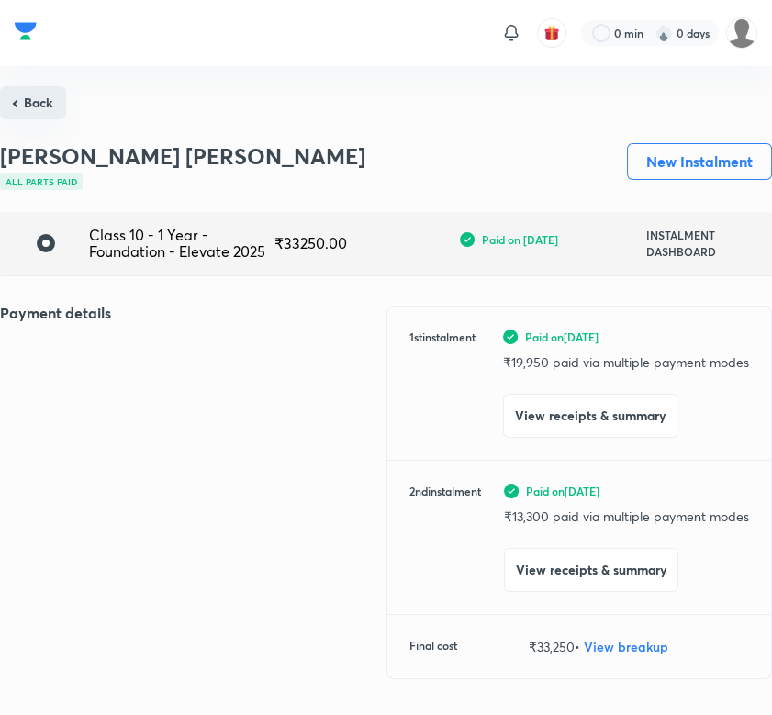
click at [35, 102] on button "Back" at bounding box center [33, 102] width 66 height 33
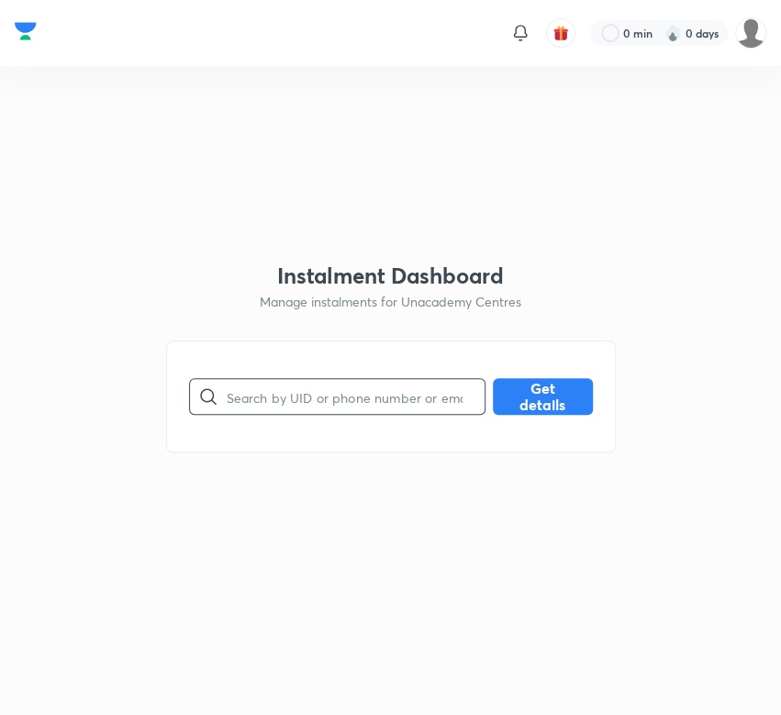
click at [282, 402] on input "text" at bounding box center [356, 397] width 258 height 47
paste input "9D96J27OBT"
type input "9D96J27OBT"
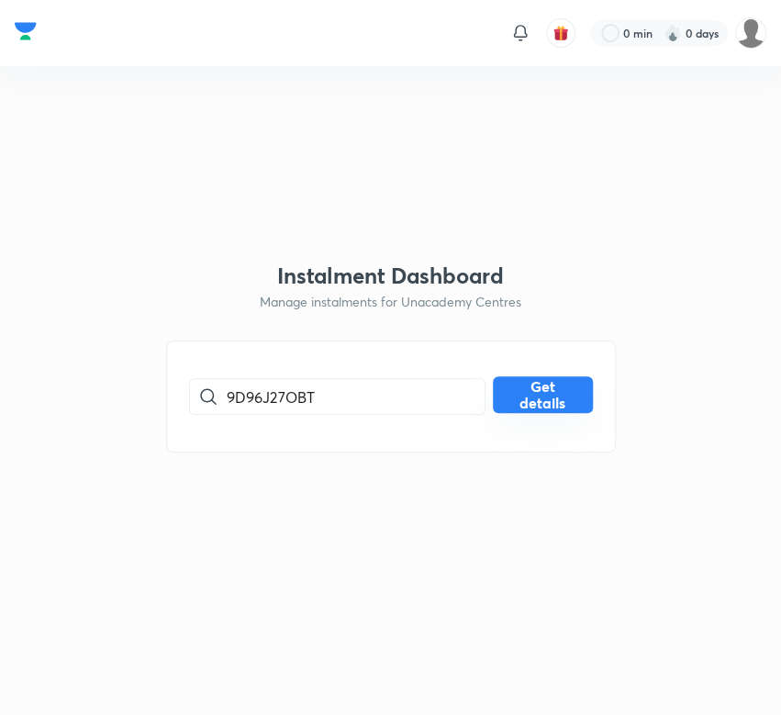
click at [510, 399] on button "Get details" at bounding box center [543, 395] width 100 height 37
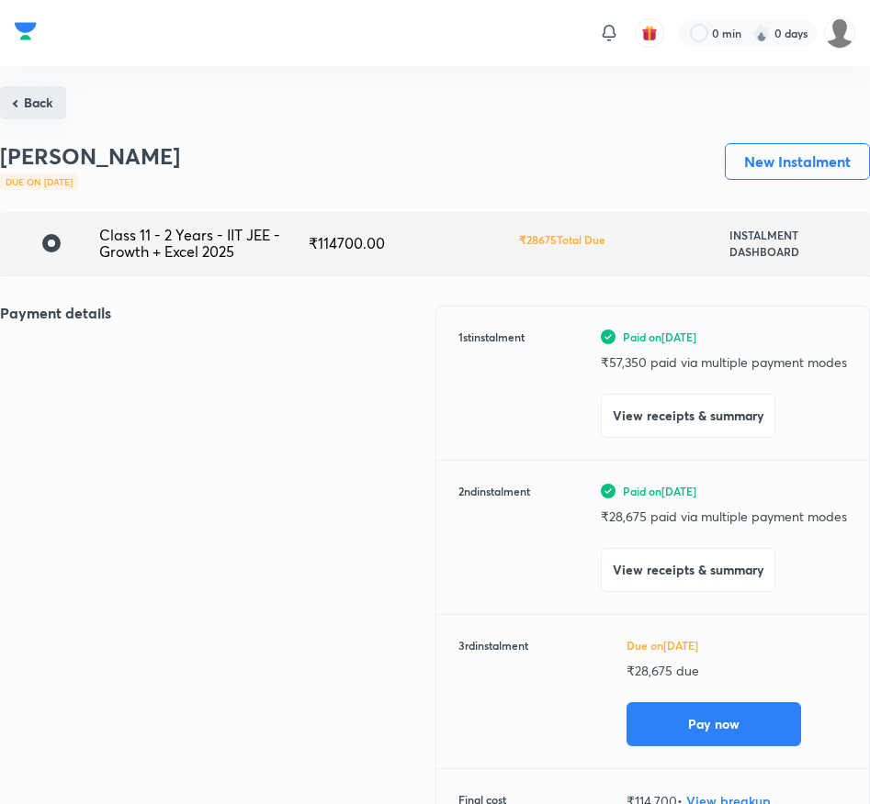
click at [43, 102] on button "Back" at bounding box center [33, 102] width 66 height 33
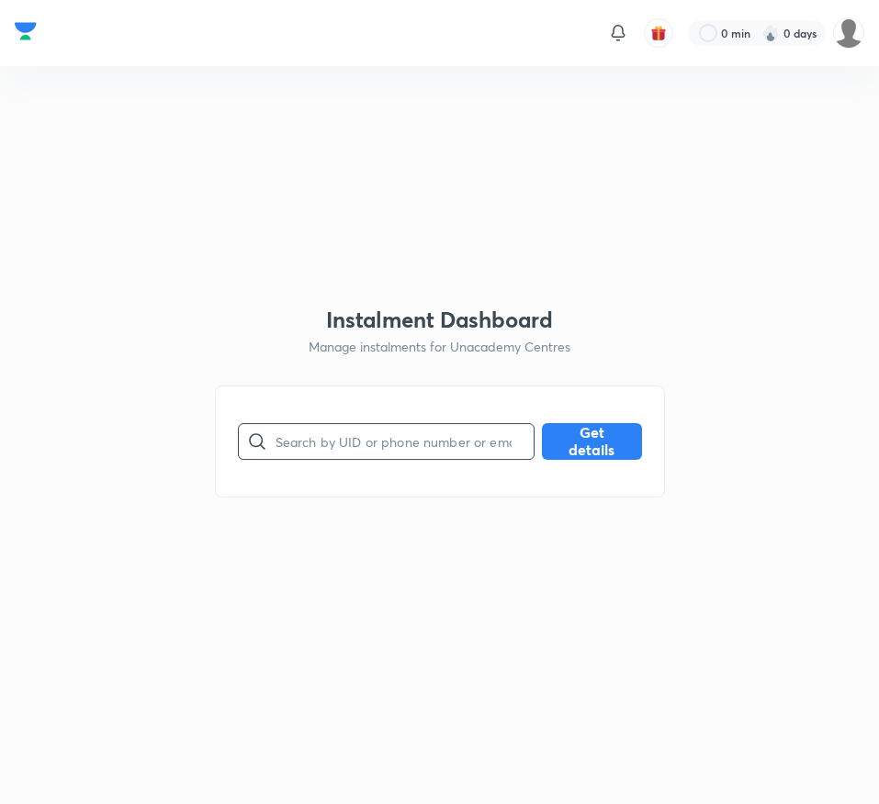
click at [325, 444] on input "text" at bounding box center [404, 441] width 258 height 47
paste input "ALZAT9MRLE"
type input "ALZAT9MRLE"
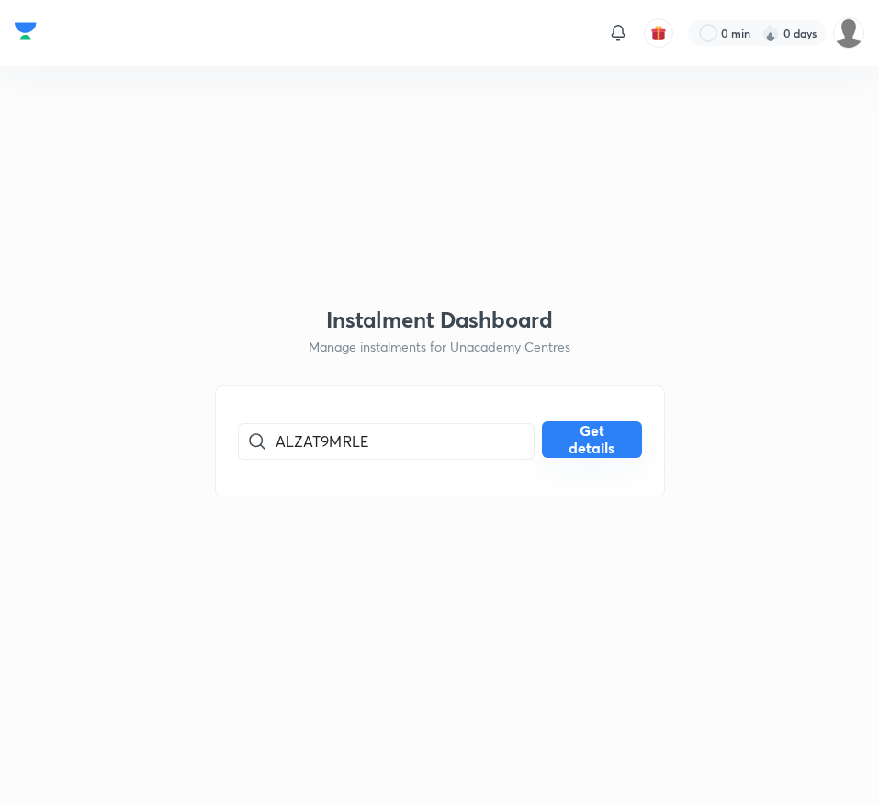
click at [608, 437] on button "Get details" at bounding box center [592, 440] width 100 height 37
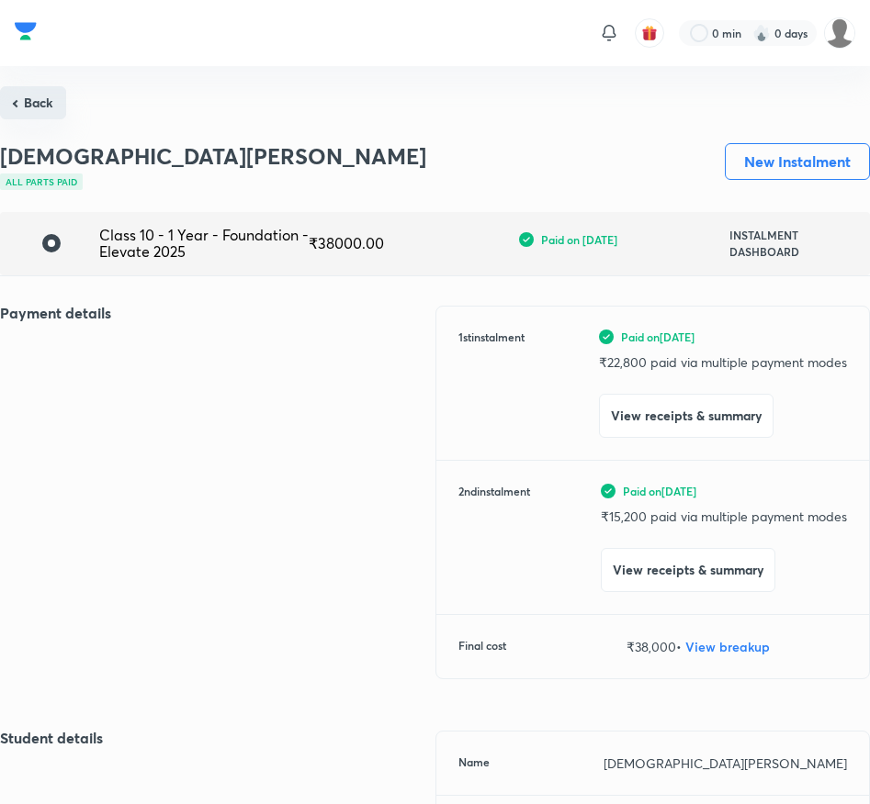
click at [48, 106] on button "Back" at bounding box center [33, 102] width 66 height 33
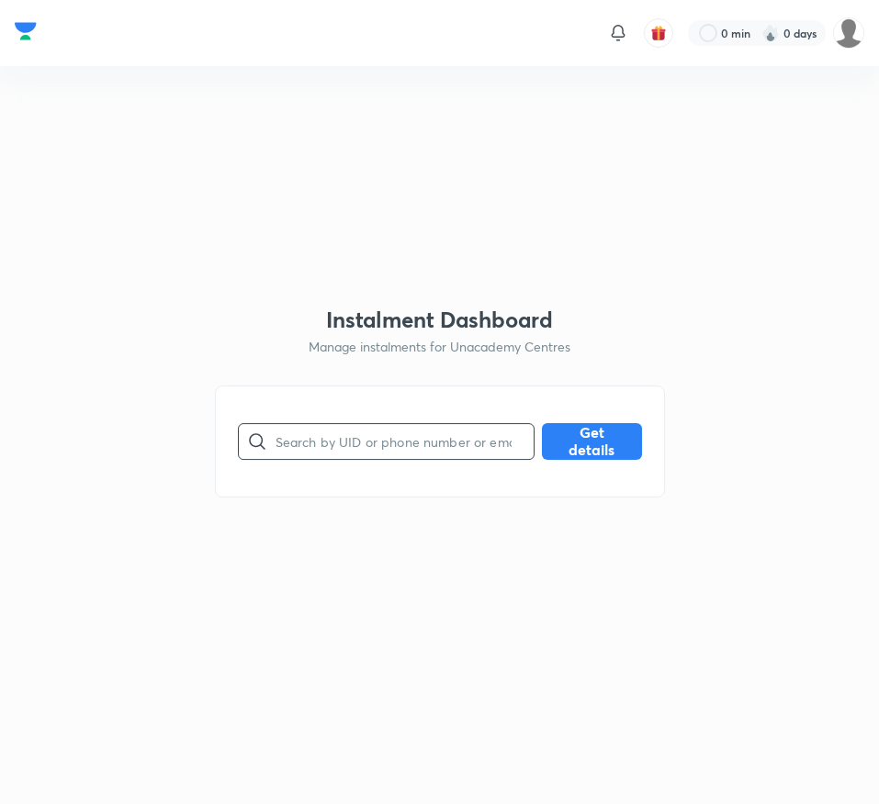
click at [309, 442] on input "text" at bounding box center [404, 441] width 258 height 47
paste input "BGUESEYNYP"
type input "BGUESEYNYP"
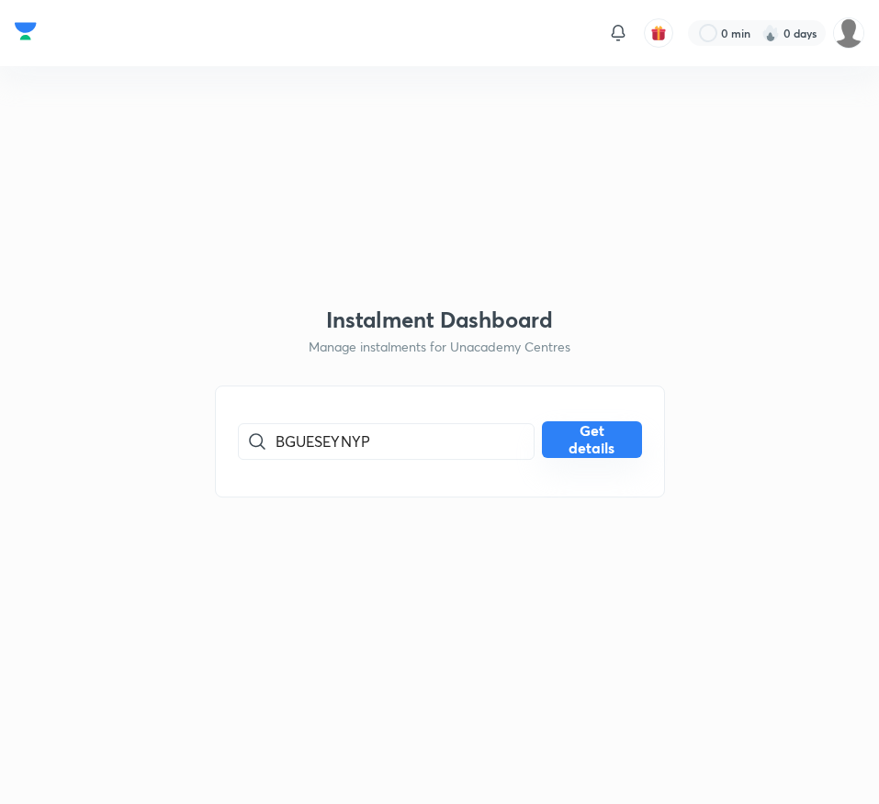
click at [612, 427] on button "Get details" at bounding box center [592, 440] width 100 height 37
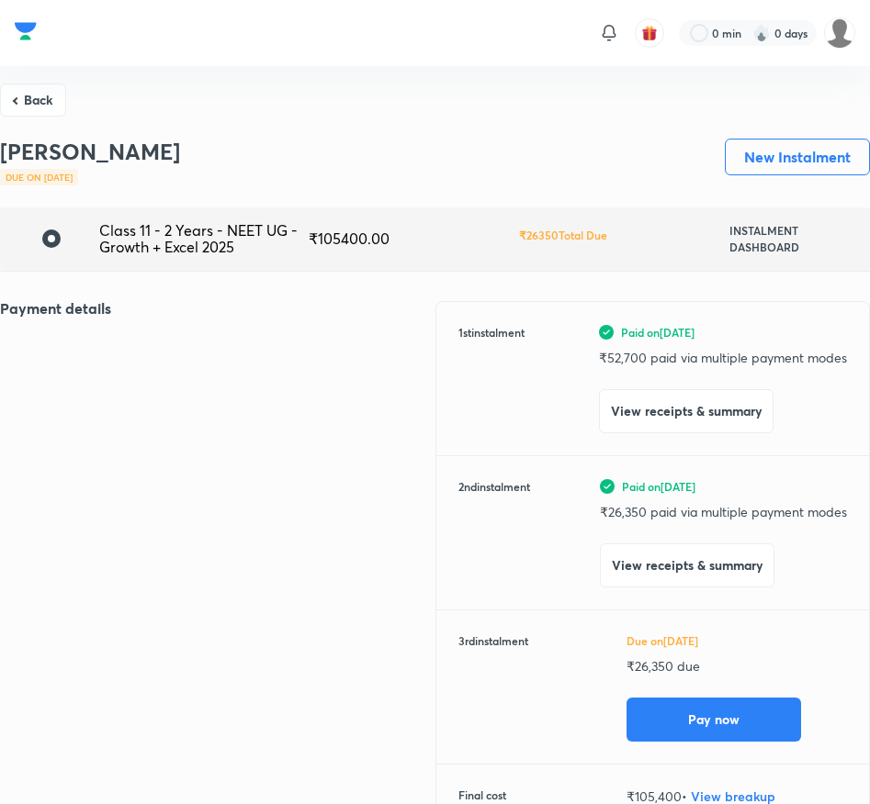
scroll to position [9, 0]
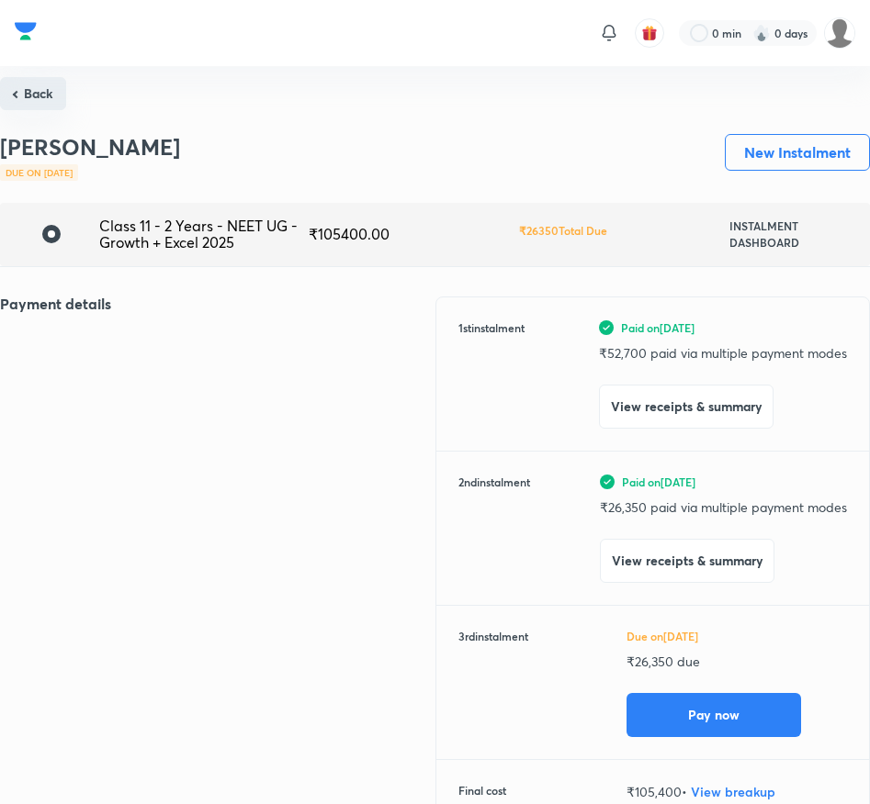
click at [39, 96] on button "Back" at bounding box center [33, 93] width 66 height 33
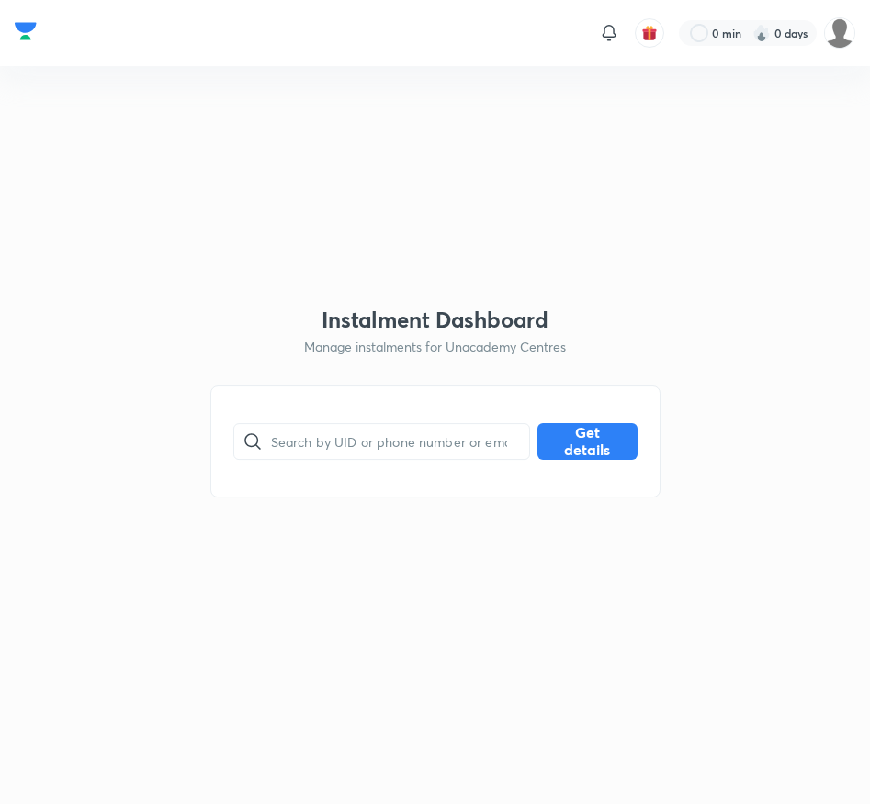
scroll to position [0, 0]
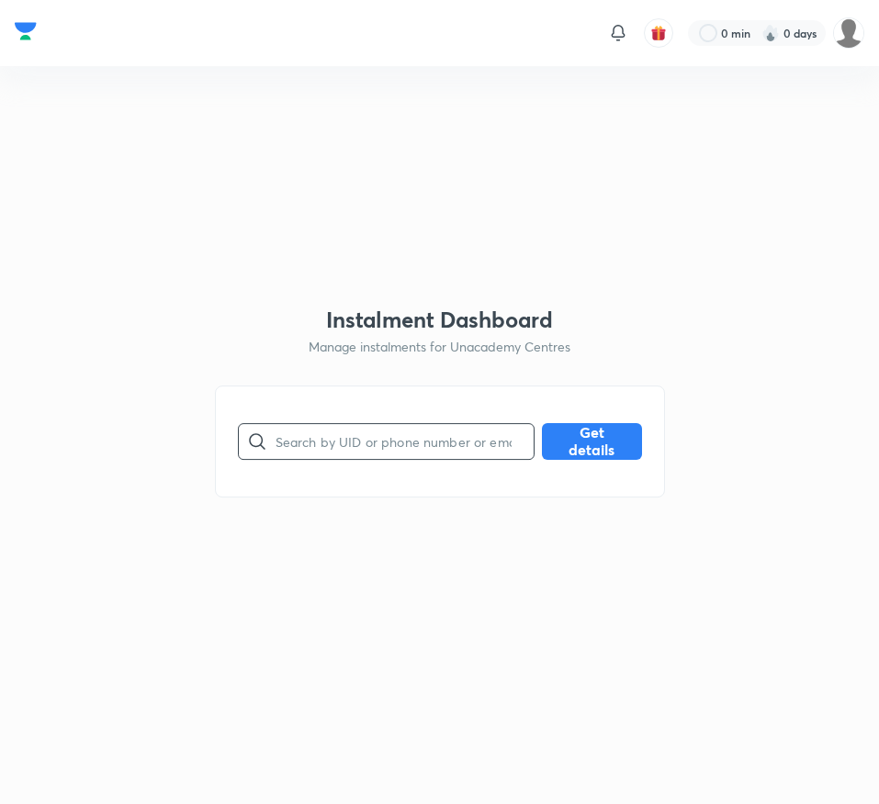
click at [287, 449] on input "text" at bounding box center [404, 441] width 258 height 47
paste input "BS5YZYKZ61"
type input "BS5YZYKZ61"
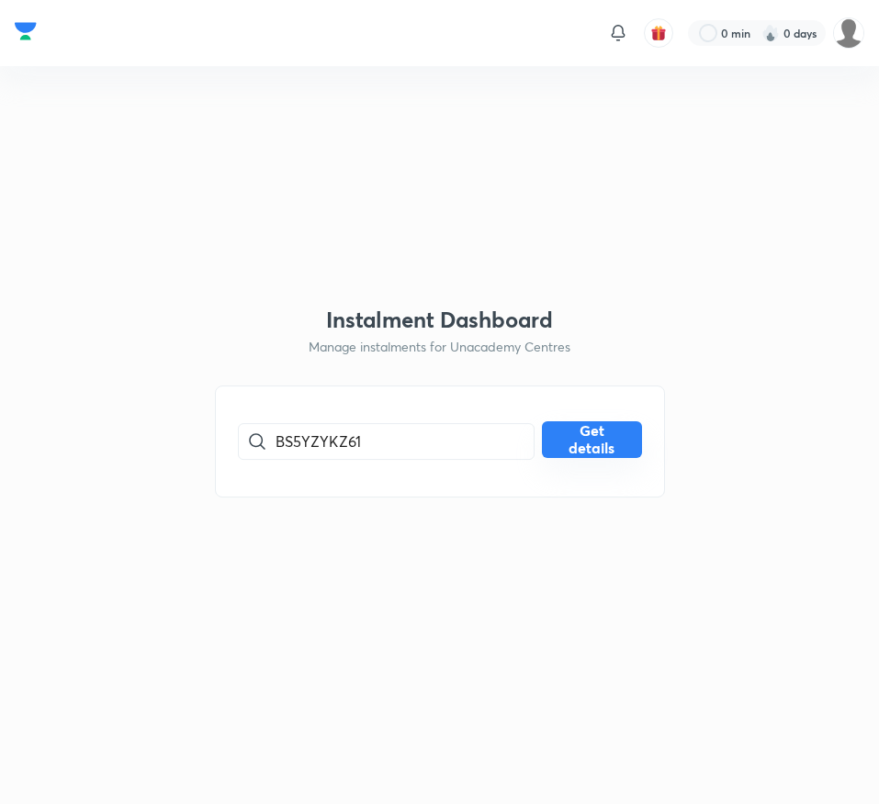
click at [621, 430] on button "Get details" at bounding box center [592, 440] width 100 height 37
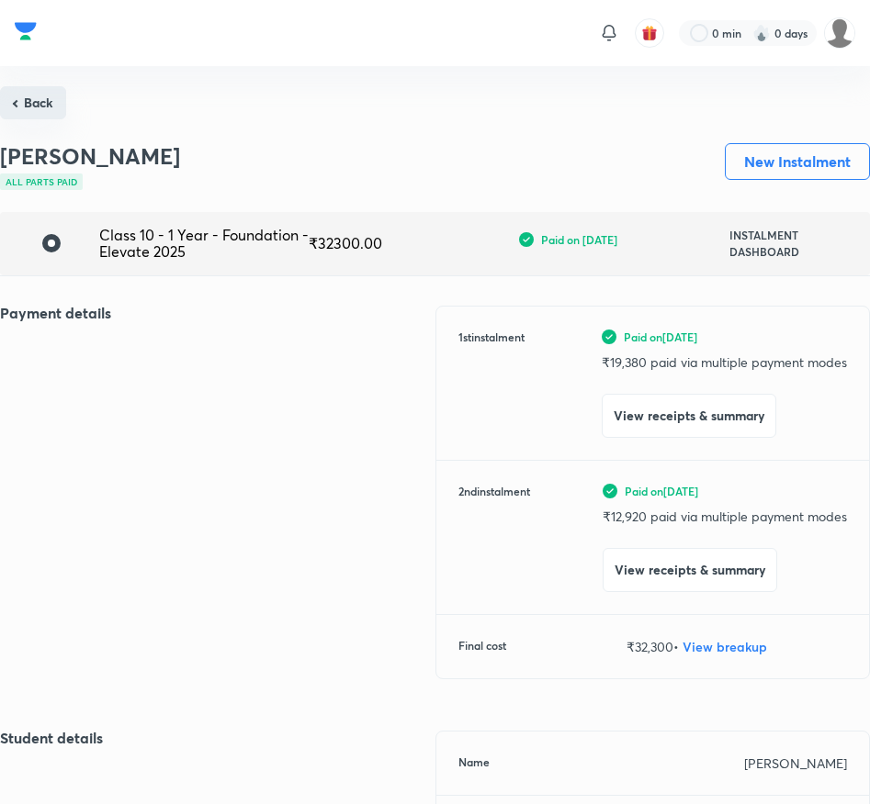
click at [39, 106] on button "Back" at bounding box center [33, 102] width 66 height 33
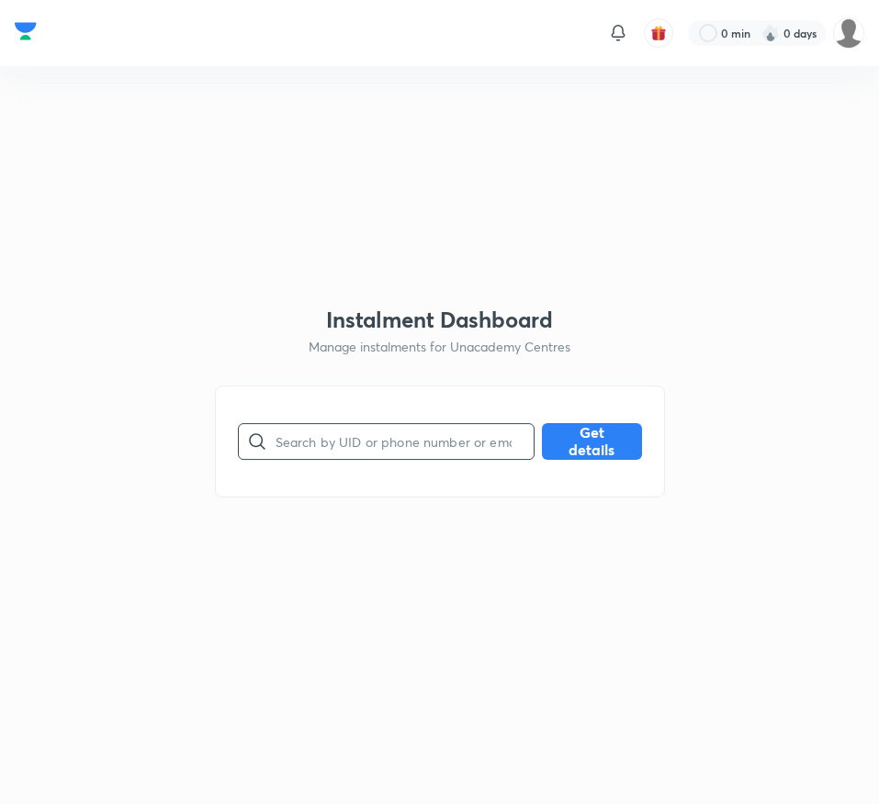
click at [326, 439] on input "text" at bounding box center [404, 441] width 258 height 47
paste input "BSH0NMT1CT"
type input "BSH0NMT1CT"
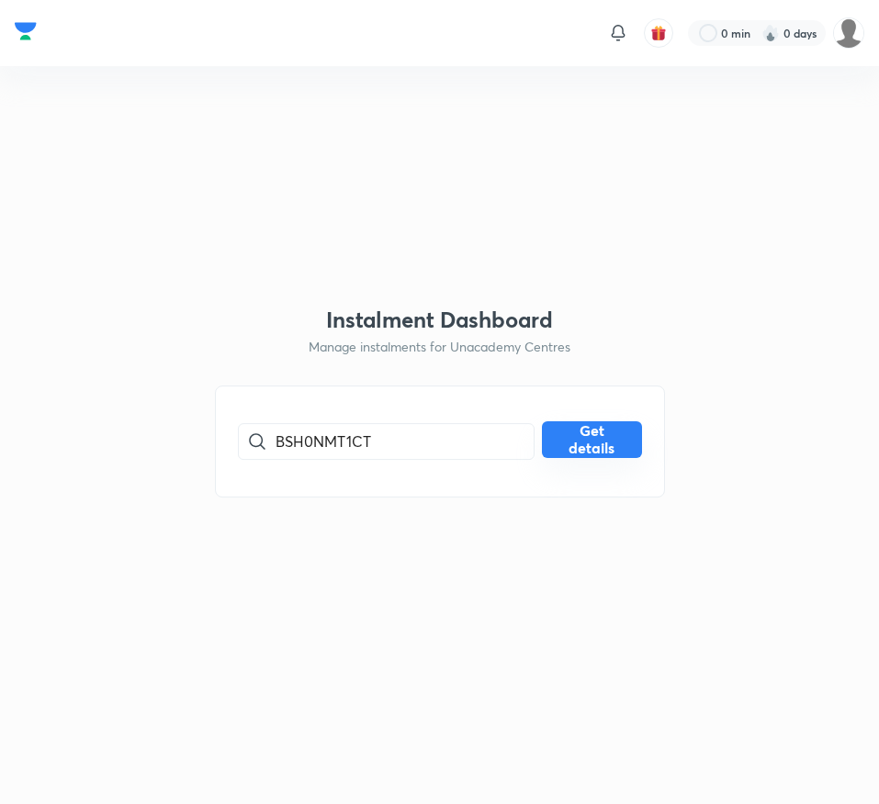
click at [610, 442] on button "Get details" at bounding box center [592, 440] width 100 height 37
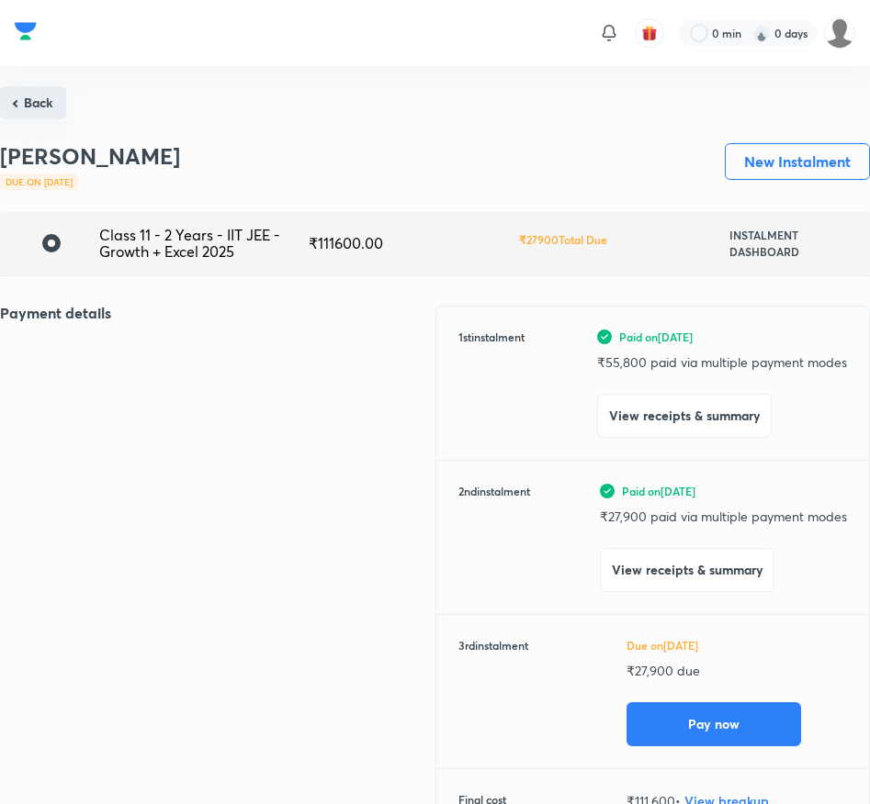
click at [23, 96] on button "Back" at bounding box center [33, 102] width 66 height 33
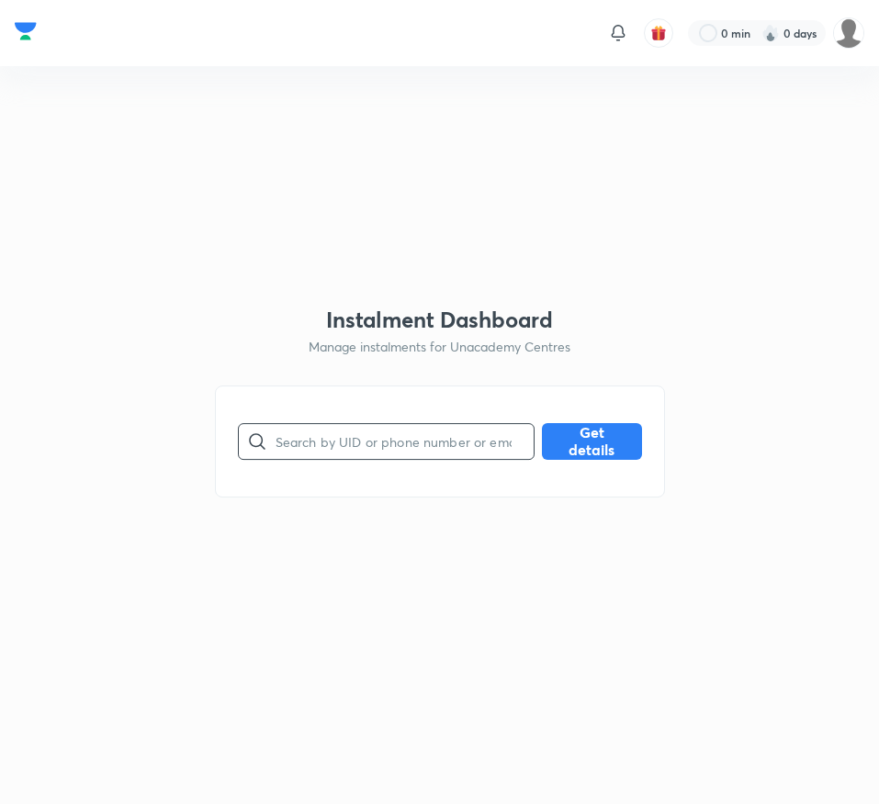
click at [353, 436] on input "text" at bounding box center [404, 441] width 258 height 47
paste input "CT0PM33ZRS"
type input "CT0PM33ZRS"
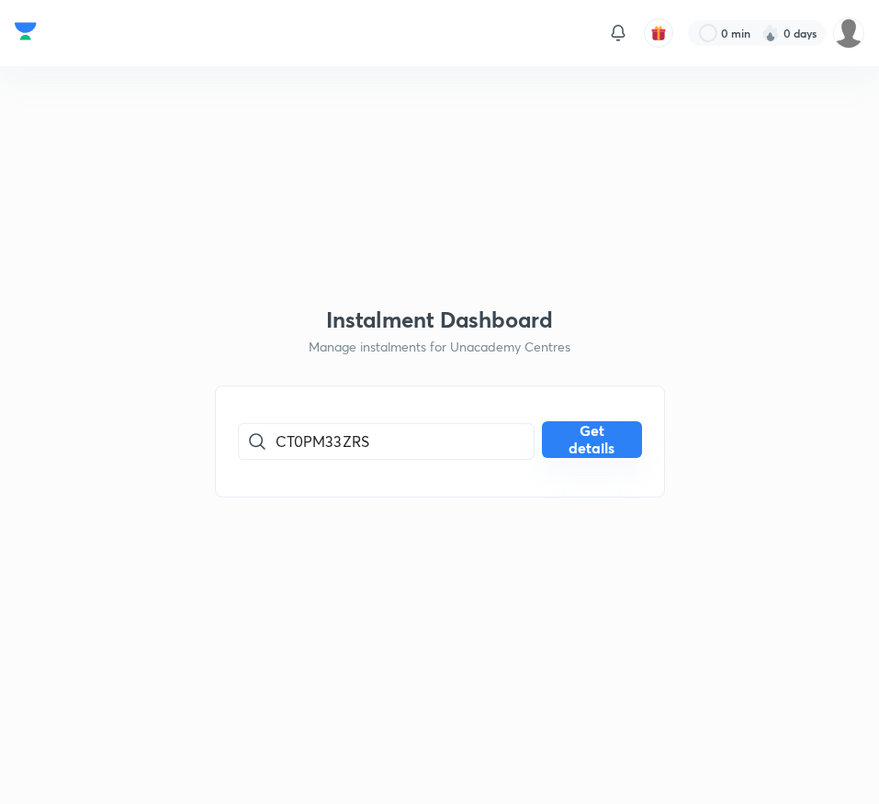
click at [601, 446] on button "Get details" at bounding box center [592, 440] width 100 height 37
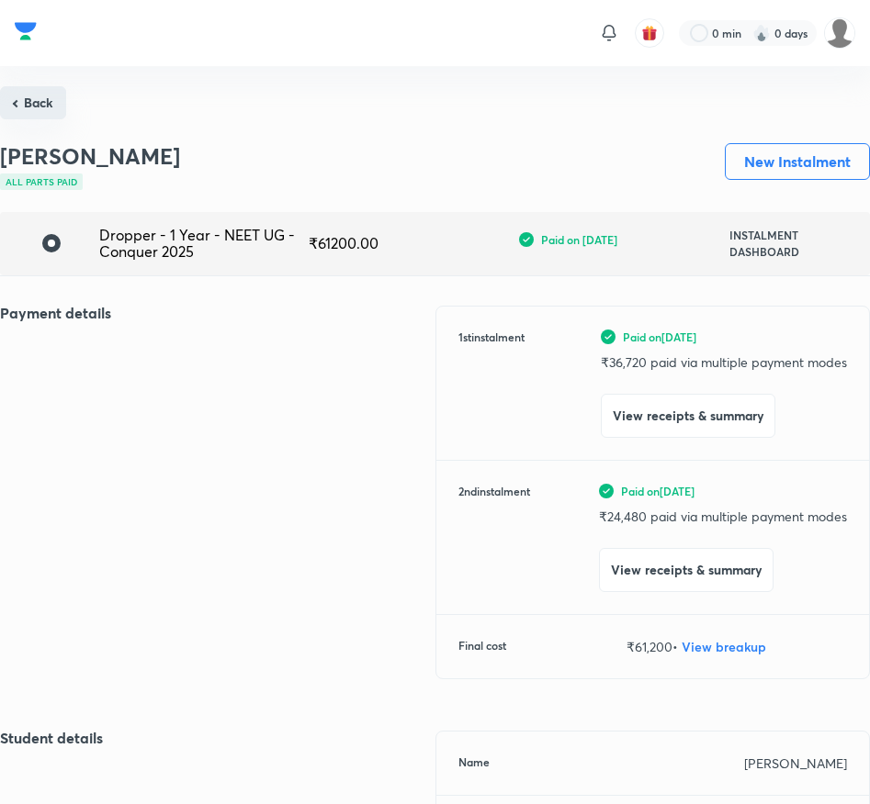
click at [46, 96] on button "Back" at bounding box center [33, 102] width 66 height 33
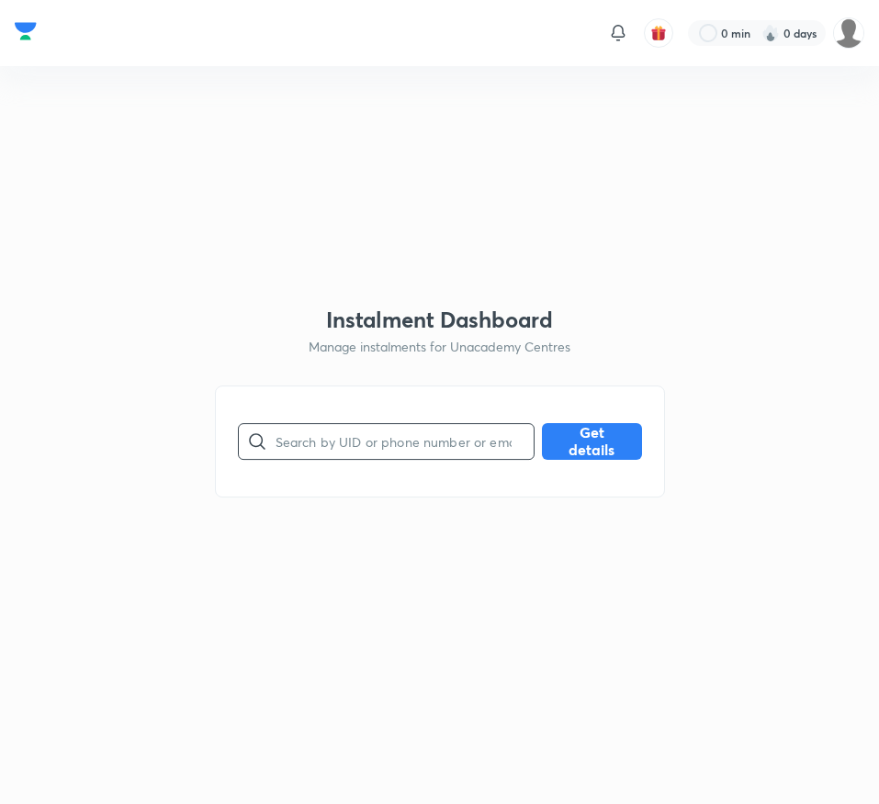
click at [327, 437] on input "text" at bounding box center [404, 441] width 258 height 47
paste input "EH7LCWE7ZL"
type input "EH7LCWE7ZL"
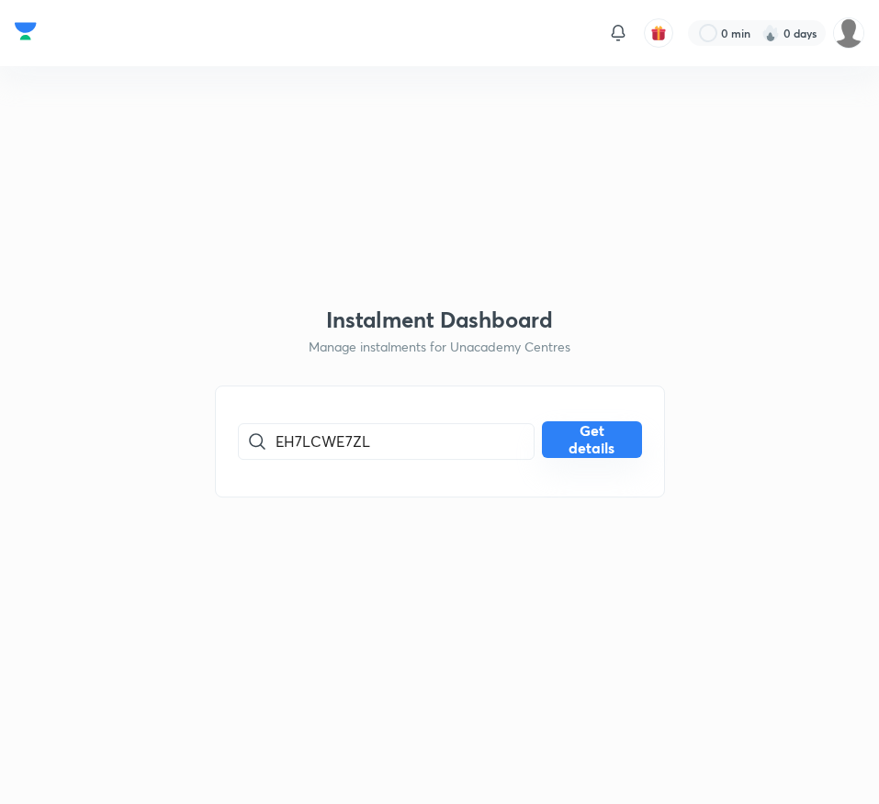
click at [570, 438] on button "Get details" at bounding box center [592, 440] width 100 height 37
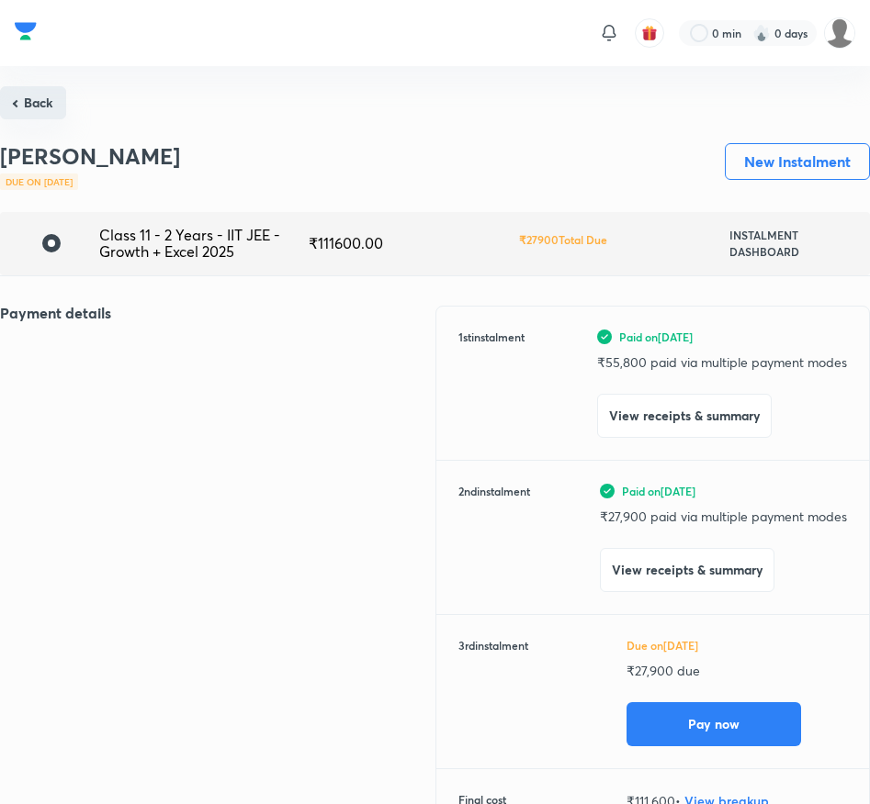
click at [39, 114] on button "Back" at bounding box center [33, 102] width 66 height 33
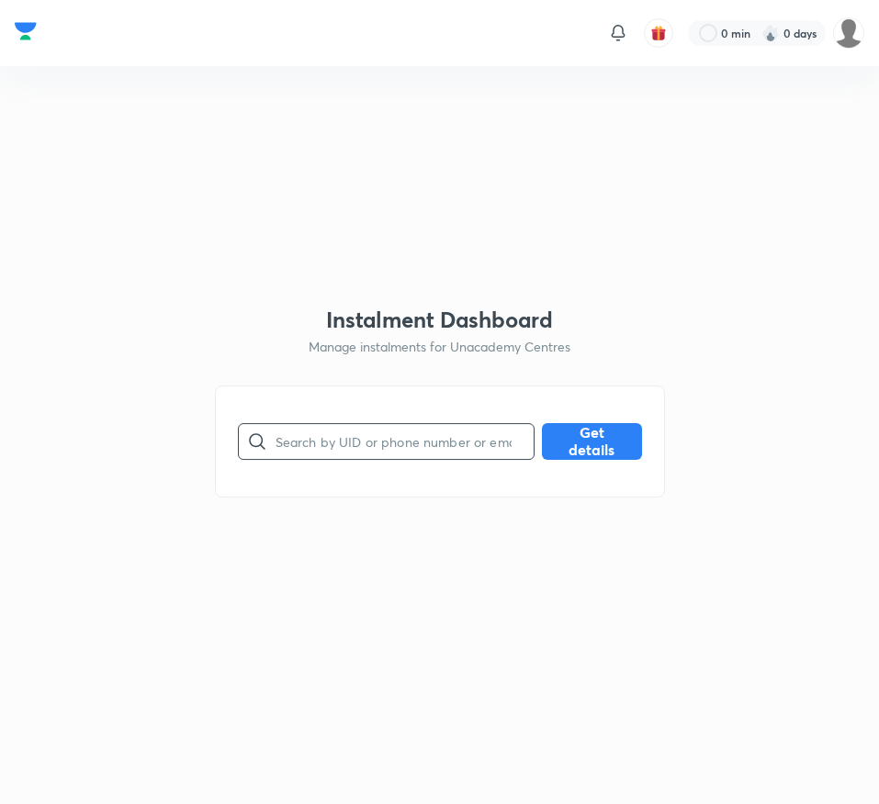
click at [311, 438] on input "text" at bounding box center [404, 441] width 258 height 47
paste input "EZCW7PQB3X"
type input "EZCW7PQB3X"
click at [577, 458] on div "EZCW7PQB3X ​ Get details" at bounding box center [440, 441] width 404 height 37
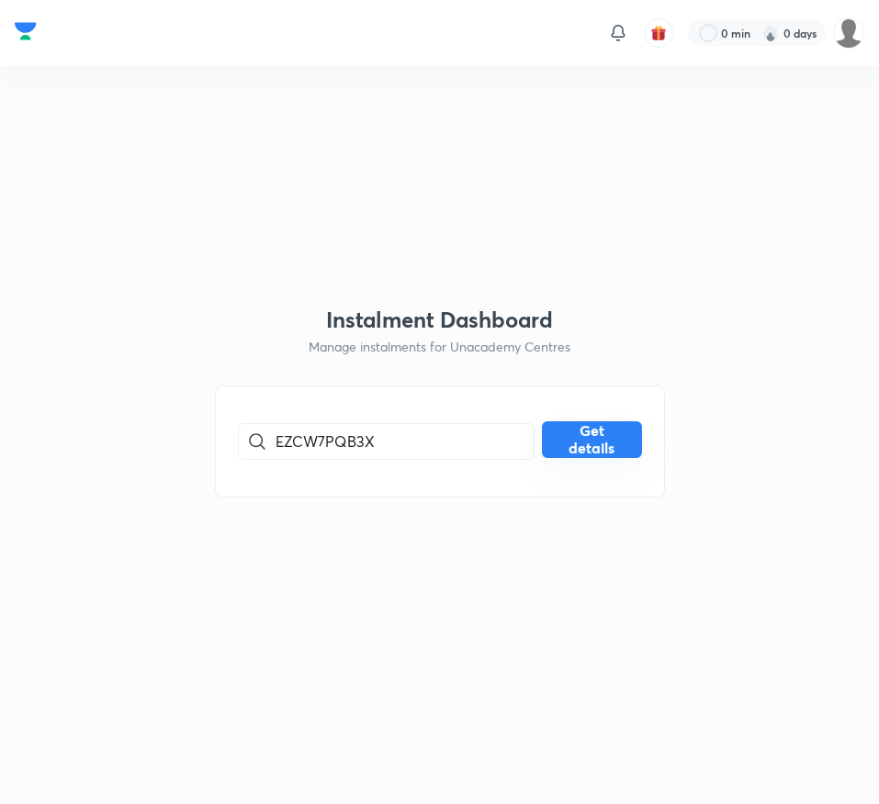
click at [577, 450] on button "Get details" at bounding box center [592, 440] width 100 height 37
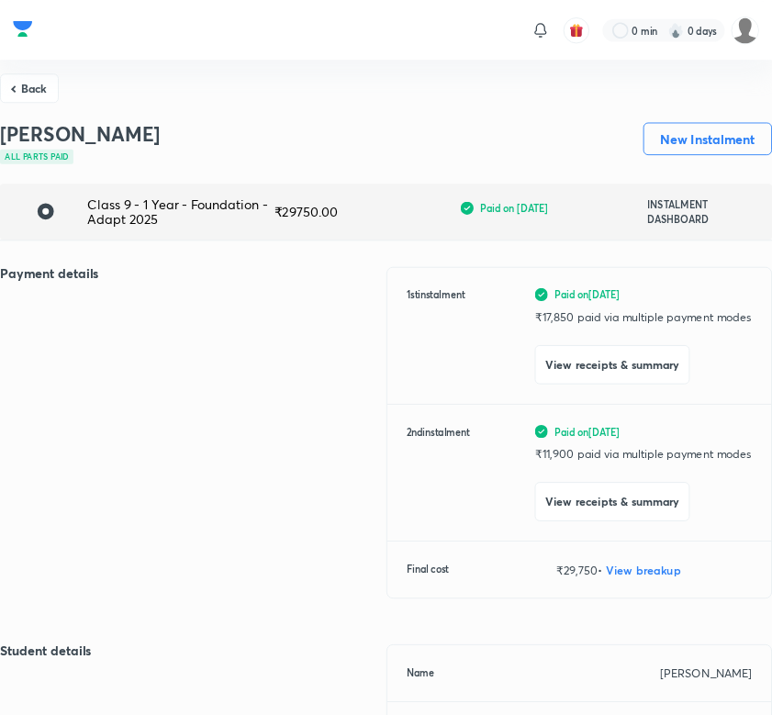
scroll to position [37, 0]
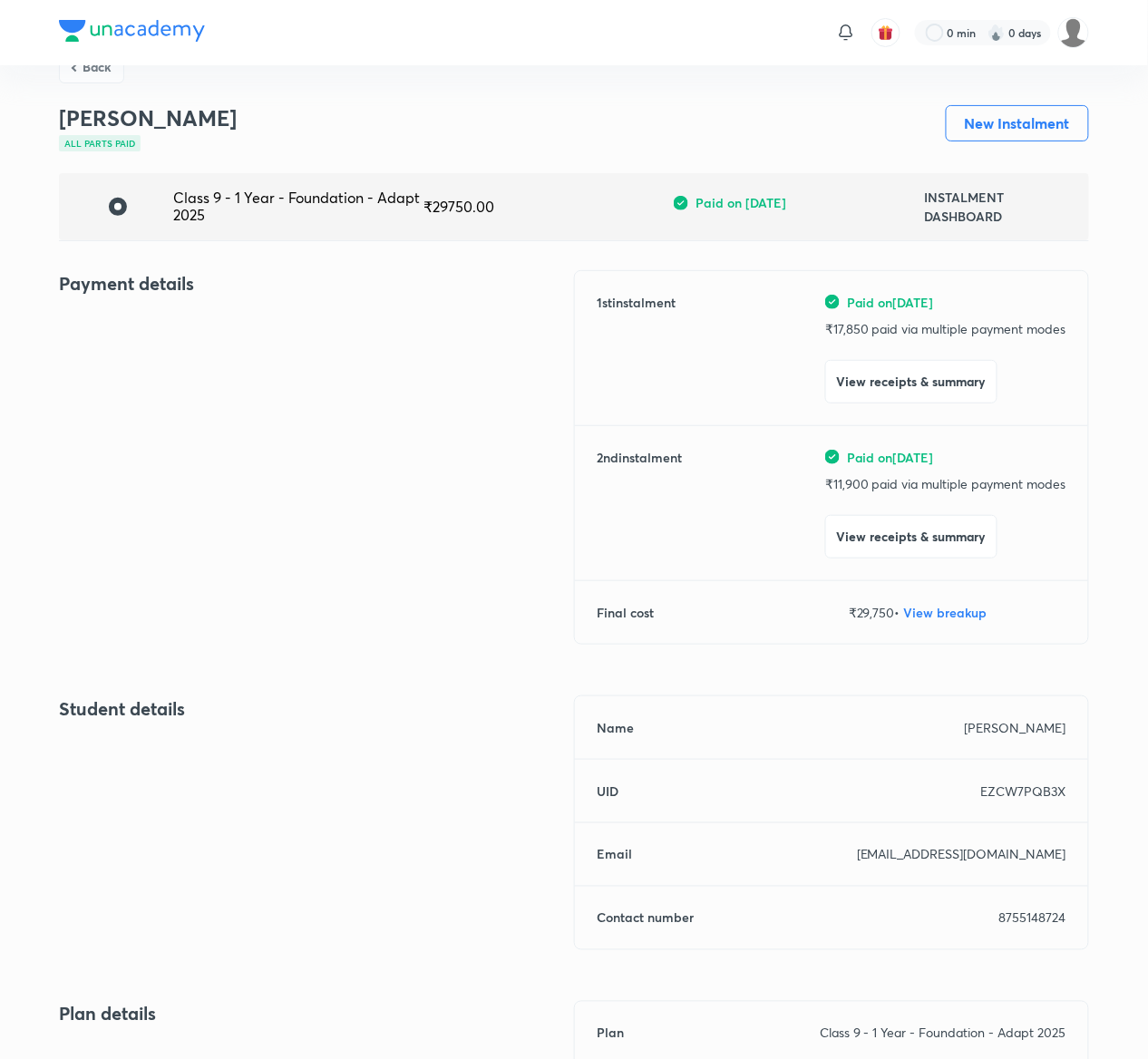
click at [416, 416] on div "Payment details" at bounding box center [317, 468] width 515 height 396
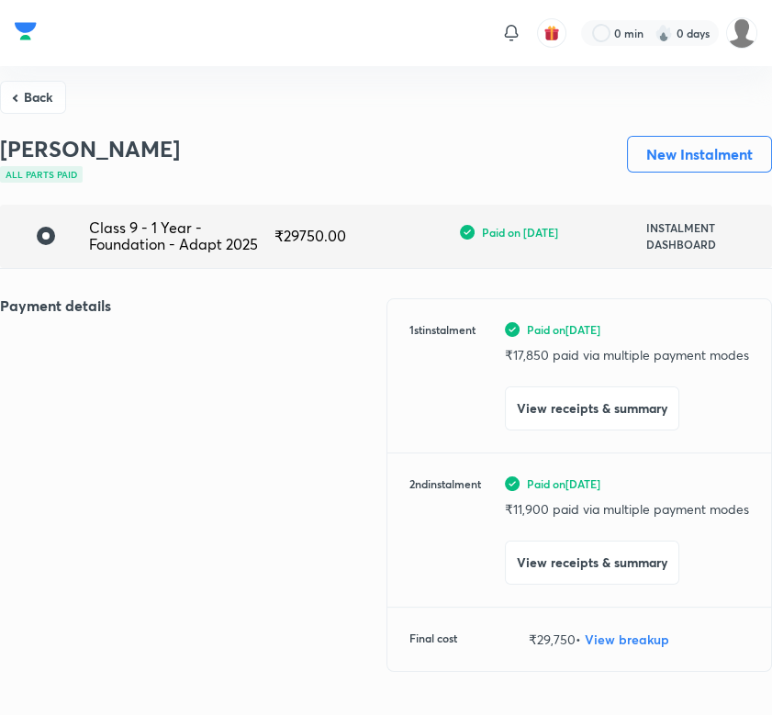
scroll to position [0, 0]
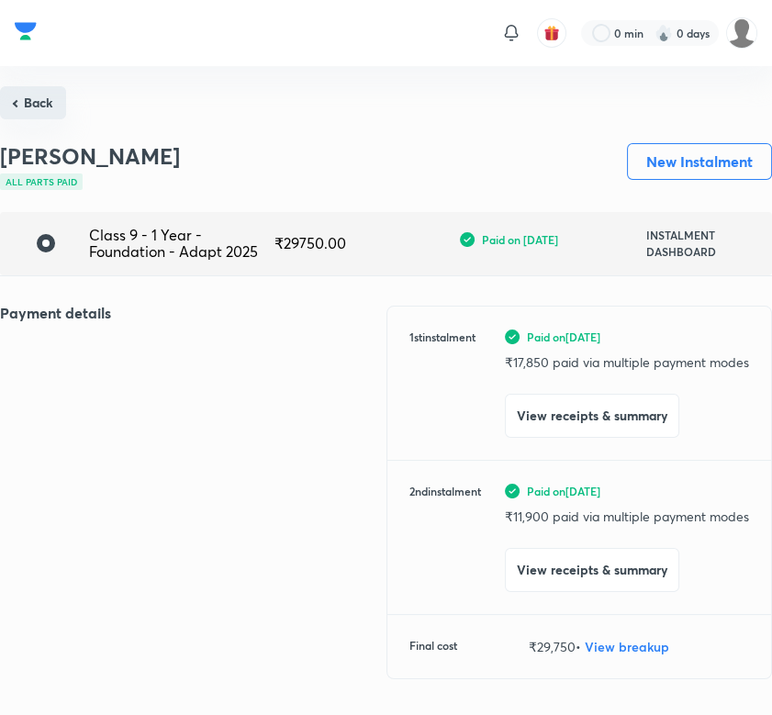
click at [56, 106] on button "Back" at bounding box center [33, 102] width 66 height 33
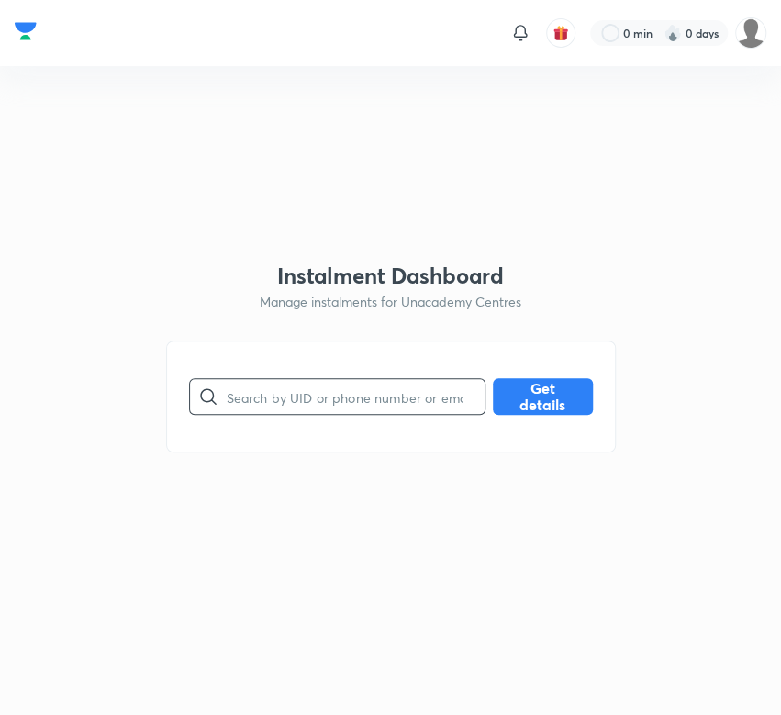
click at [272, 393] on input "text" at bounding box center [356, 397] width 258 height 47
paste input "GQCPN1GRBH"
type input "GQCPN1GRBH"
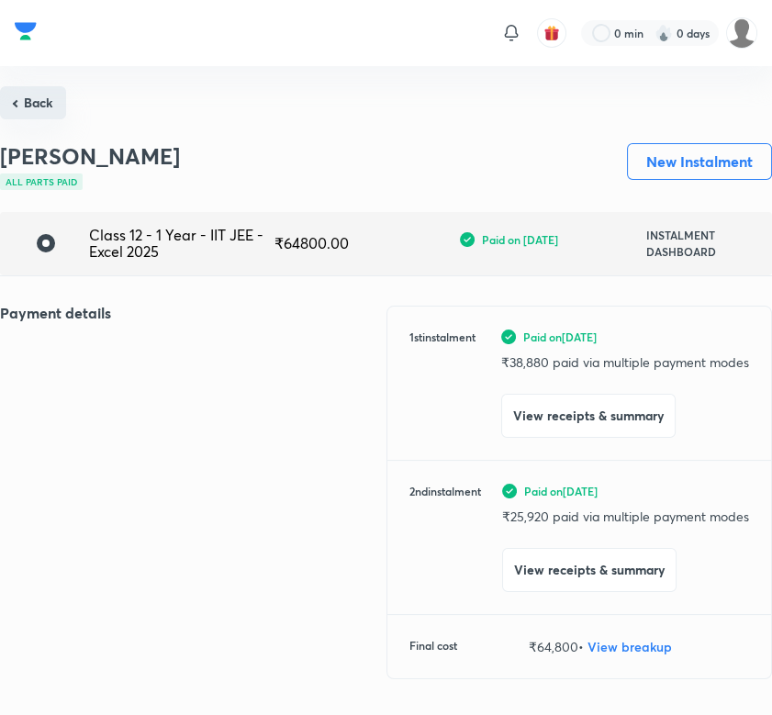
click at [53, 103] on button "Back" at bounding box center [33, 102] width 66 height 33
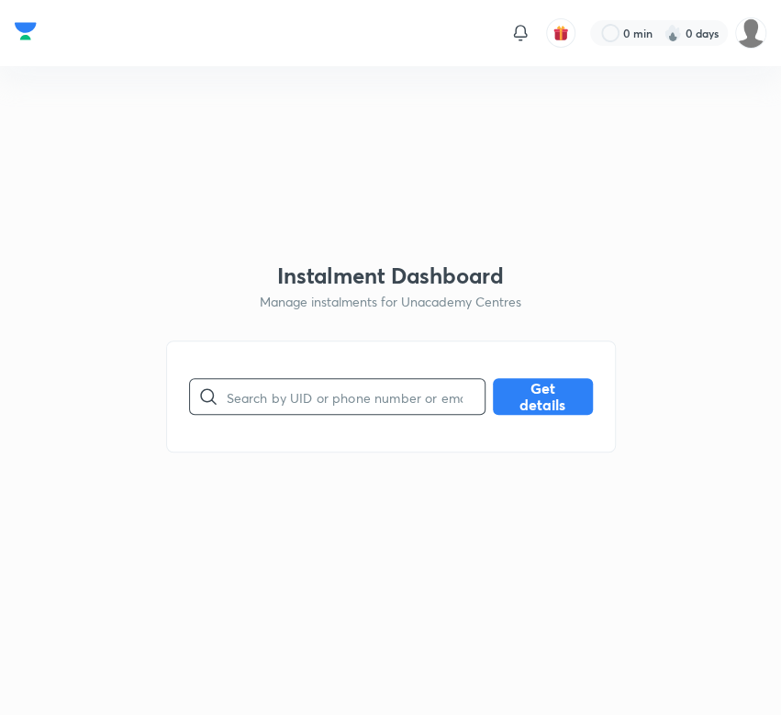
click at [277, 403] on input "text" at bounding box center [356, 397] width 258 height 47
paste input "HX0PE1ATGH"
type input "HX0PE1ATGH"
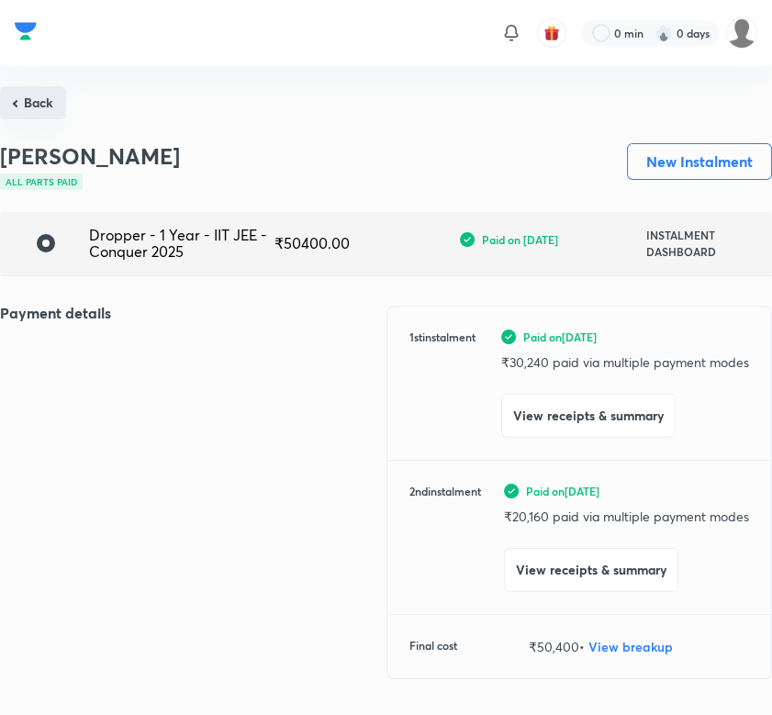
click at [21, 109] on button "Back" at bounding box center [33, 102] width 66 height 33
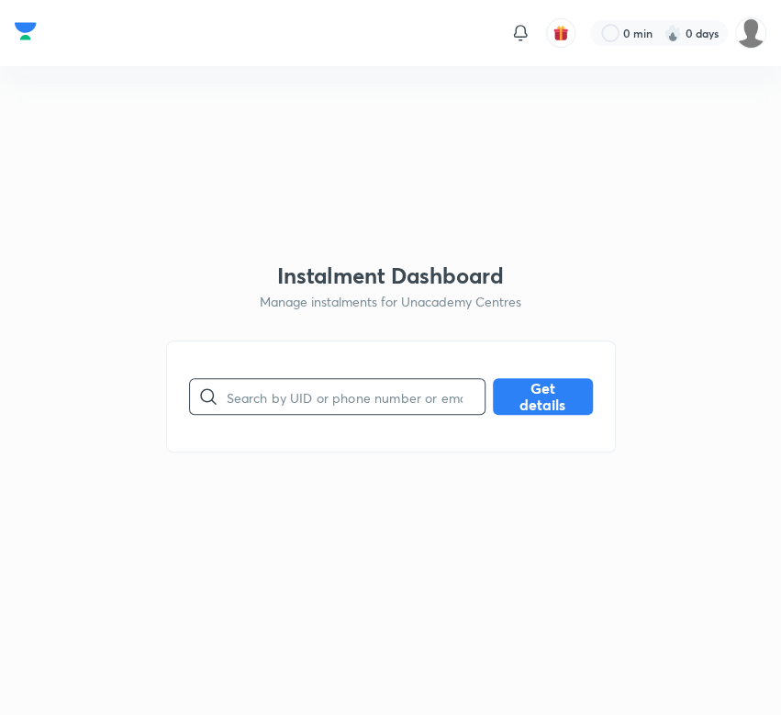
click at [241, 401] on input "text" at bounding box center [356, 397] width 258 height 47
paste input "IOIEODZN5N"
type input "IOIEODZN5N"
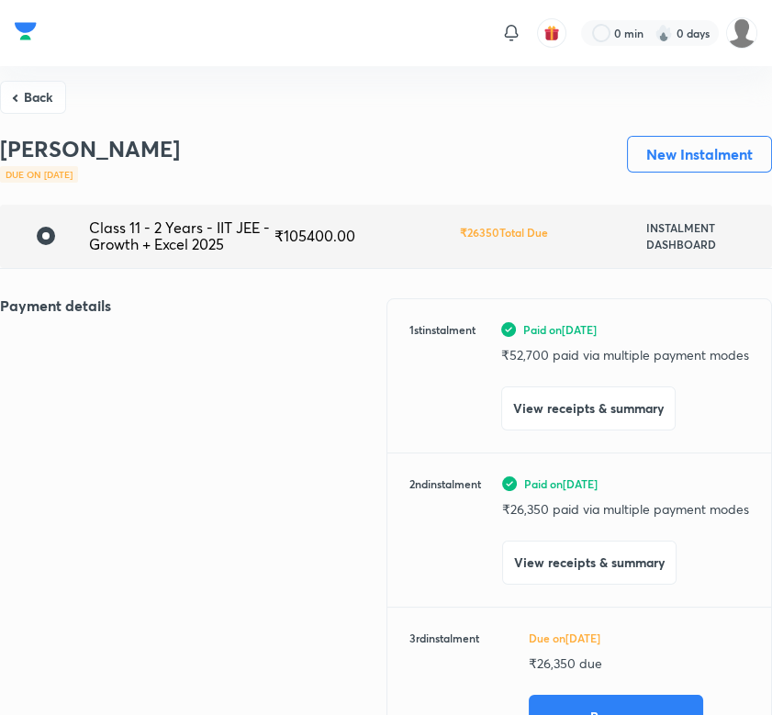
scroll to position [7, 0]
click at [18, 96] on button "Back" at bounding box center [33, 95] width 66 height 33
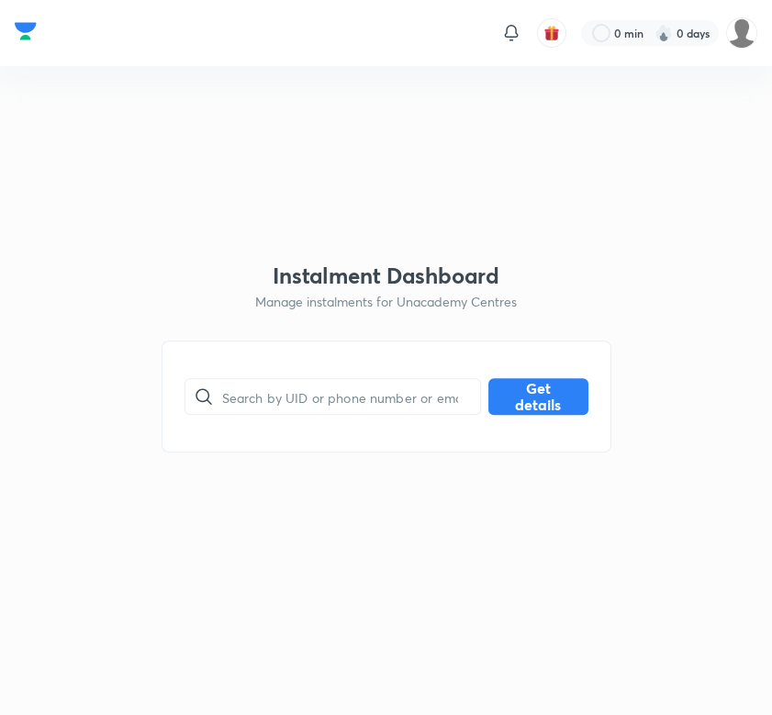
scroll to position [0, 0]
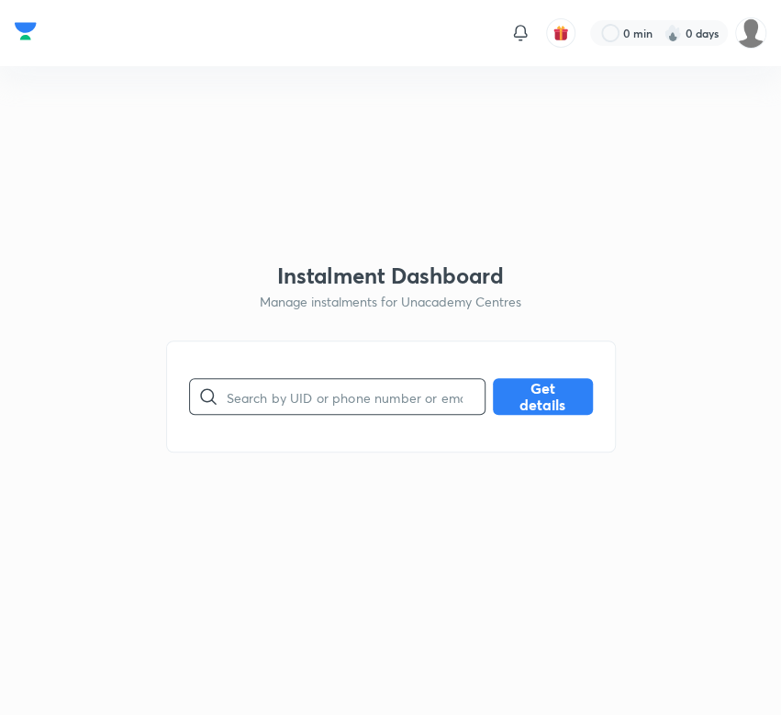
click at [287, 397] on input "text" at bounding box center [356, 397] width 258 height 47
paste input "J1CRZJ2S03"
type input "J1CRZJ2S03"
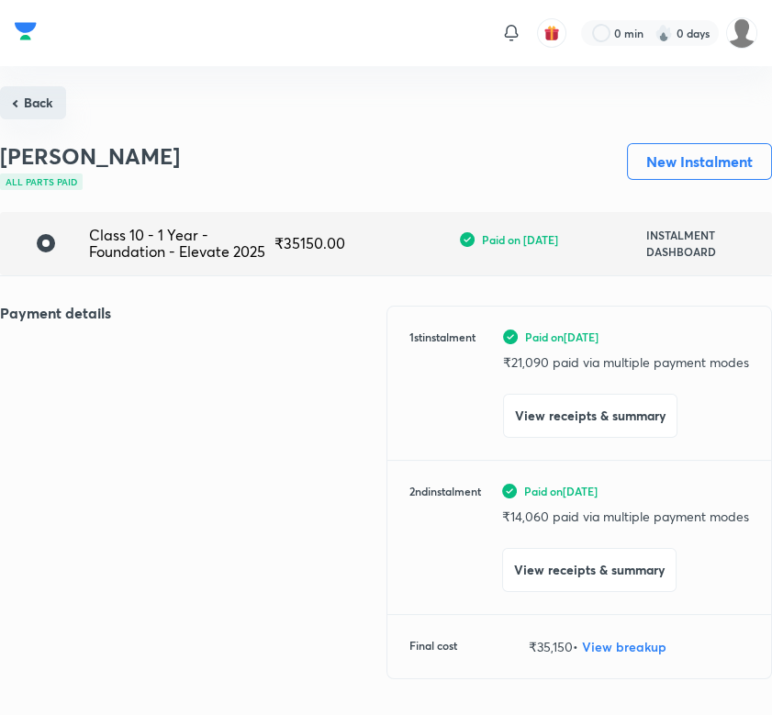
click at [28, 102] on button "Back" at bounding box center [33, 102] width 66 height 33
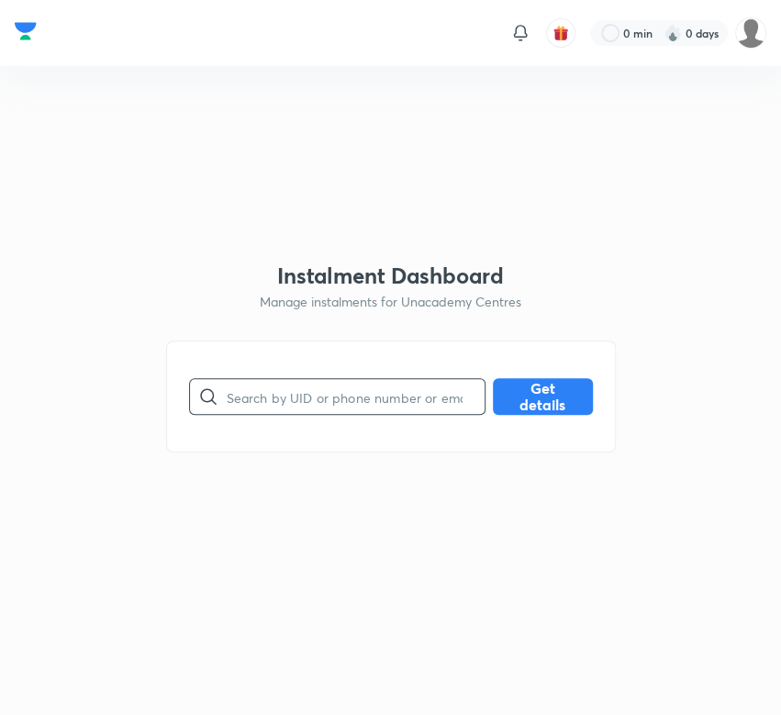
click at [263, 405] on input "text" at bounding box center [356, 397] width 258 height 47
paste input "K3G01V8DDA"
type input "K3G01V8DDA"
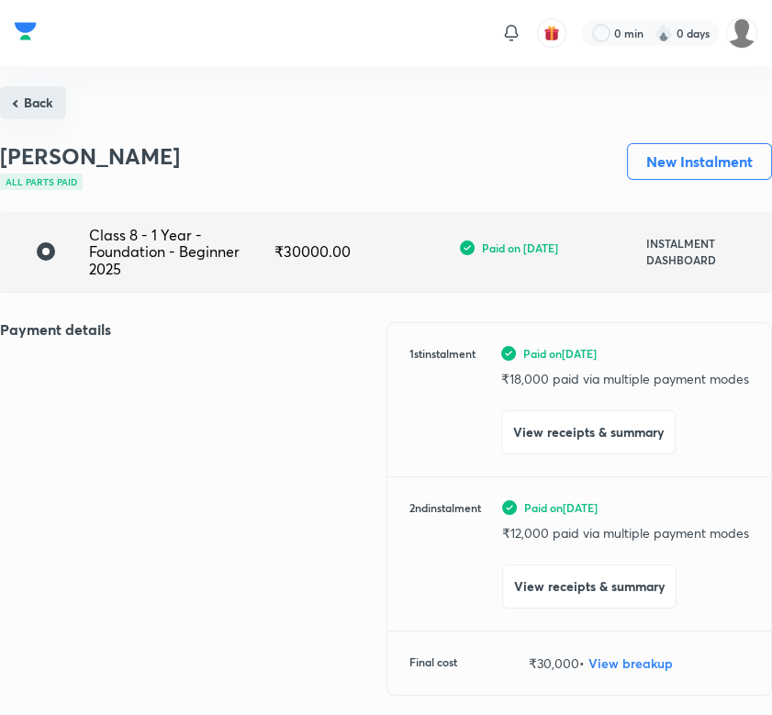
click at [41, 100] on button "Back" at bounding box center [33, 102] width 66 height 33
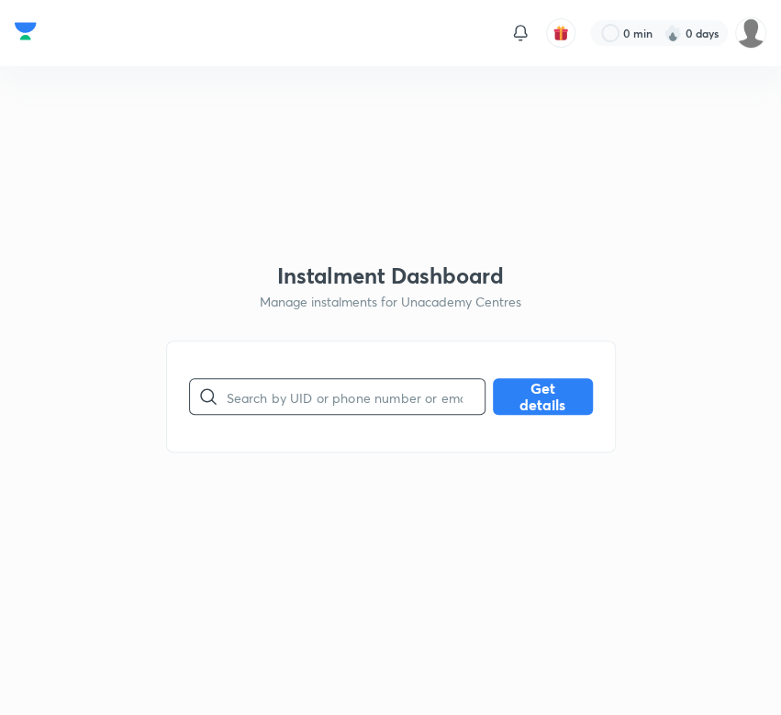
click at [331, 393] on input "text" at bounding box center [356, 397] width 258 height 47
paste input "KY2C5XDME3"
type input "KY2C5XDME3"
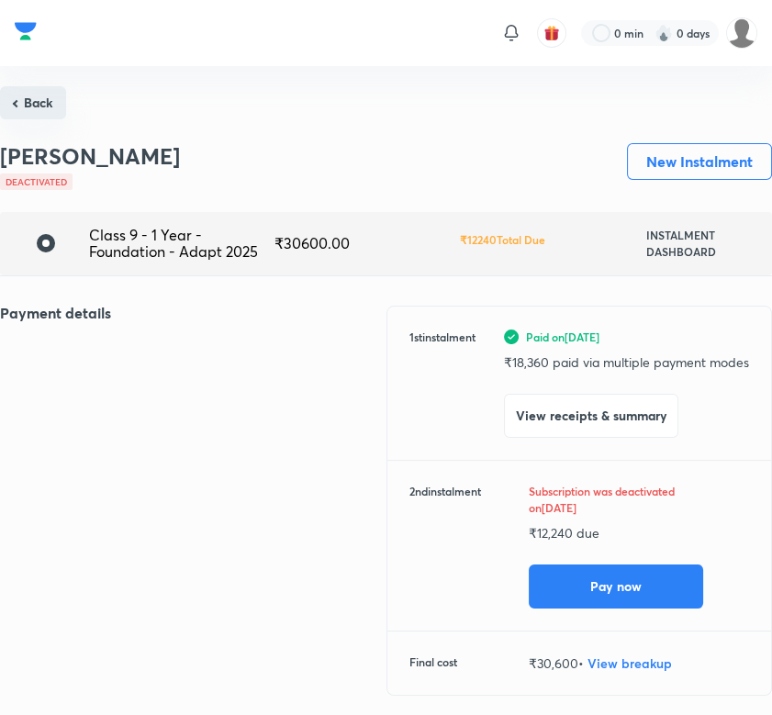
click at [44, 111] on button "Back" at bounding box center [33, 102] width 66 height 33
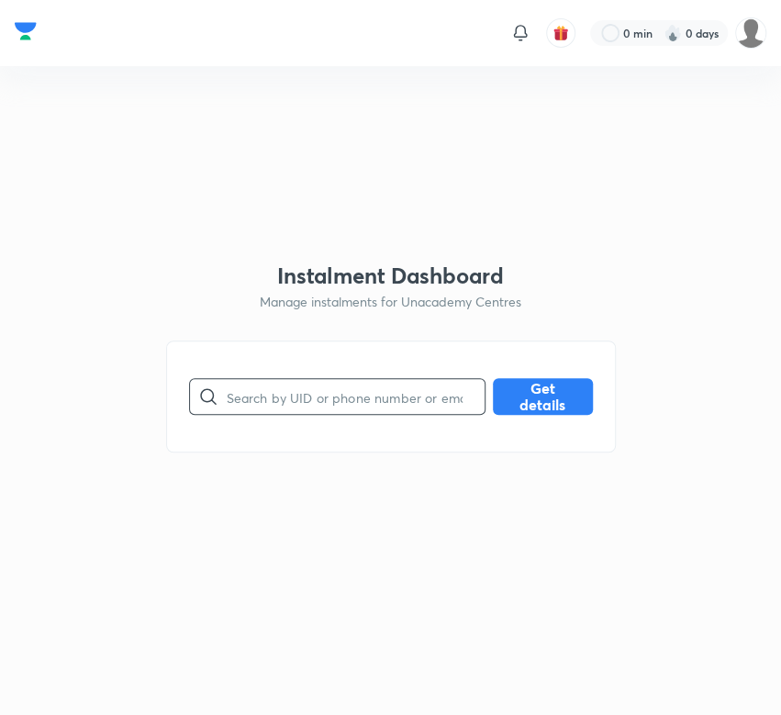
click at [310, 391] on input "text" at bounding box center [356, 397] width 258 height 47
paste input "KY74DZYTBW"
type input "KY74DZYTBW"
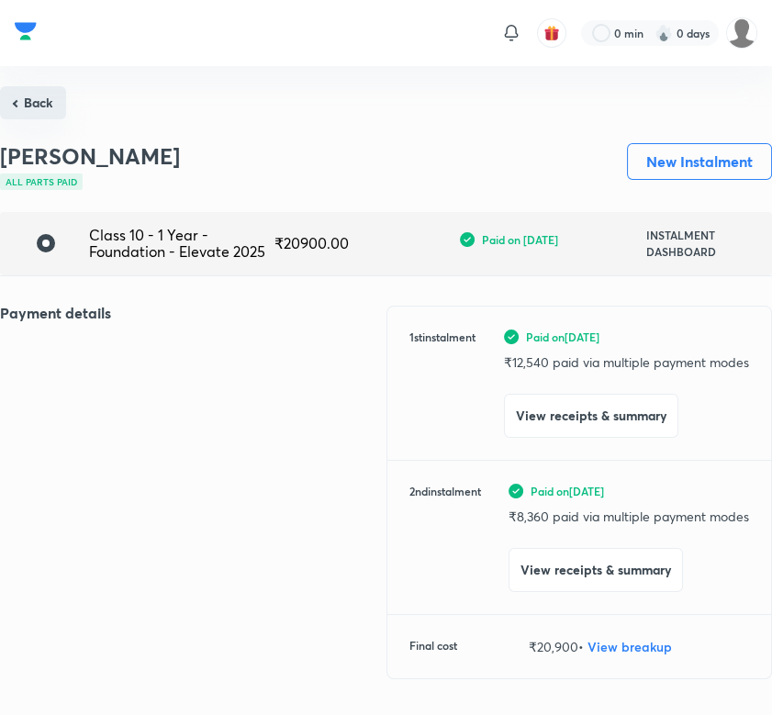
click at [57, 108] on button "Back" at bounding box center [33, 102] width 66 height 33
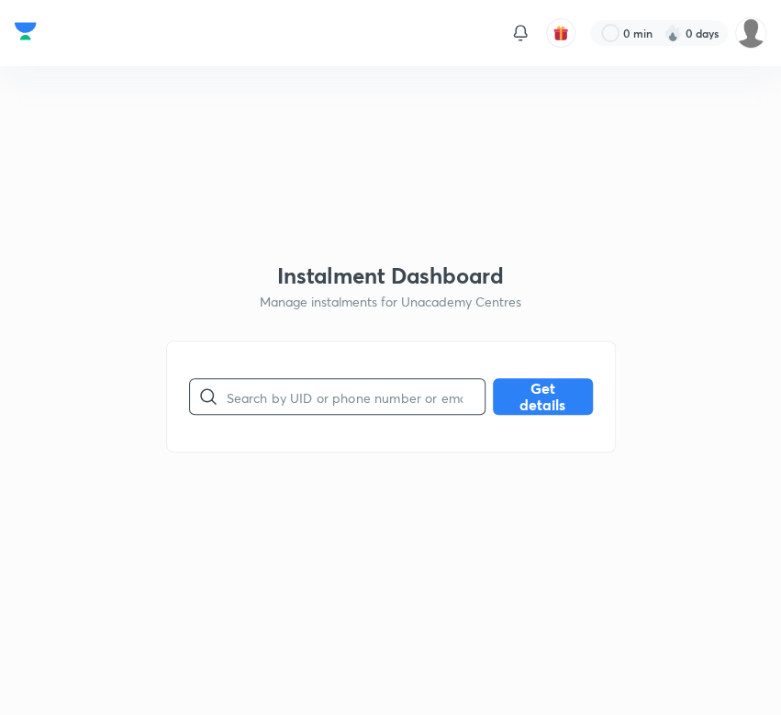
click at [340, 393] on input "text" at bounding box center [356, 397] width 258 height 47
paste input "LM67JCVUPG"
type input "LM67JCVUPG"
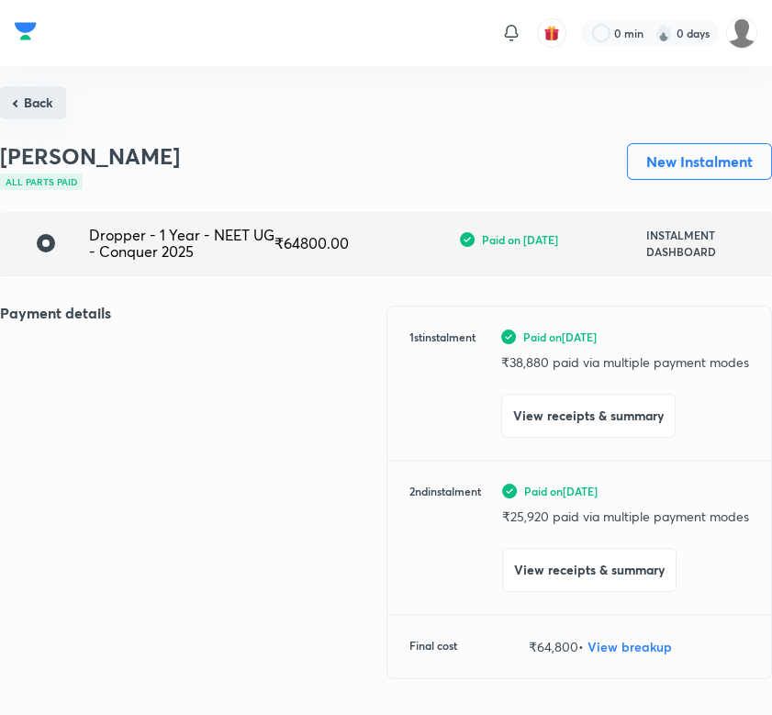
click at [44, 96] on button "Back" at bounding box center [33, 102] width 66 height 33
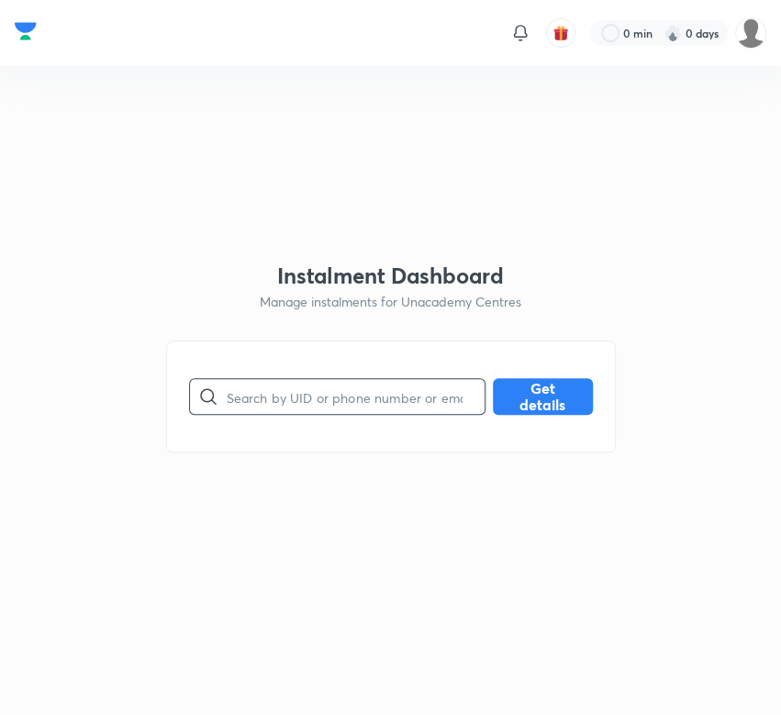
click at [250, 398] on input "text" at bounding box center [356, 397] width 258 height 47
paste
type input "LNO9881AK3"
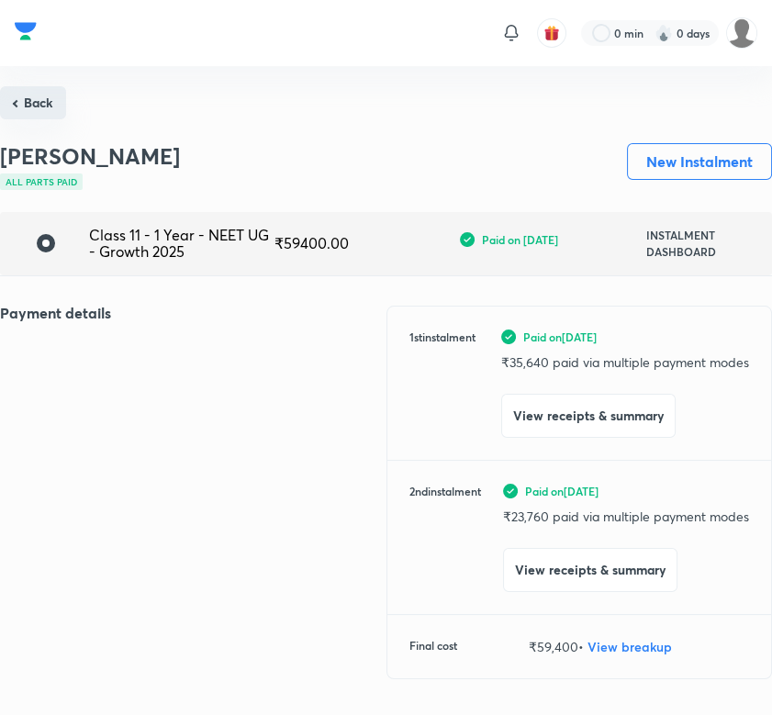
click at [24, 92] on button "Back" at bounding box center [33, 102] width 66 height 33
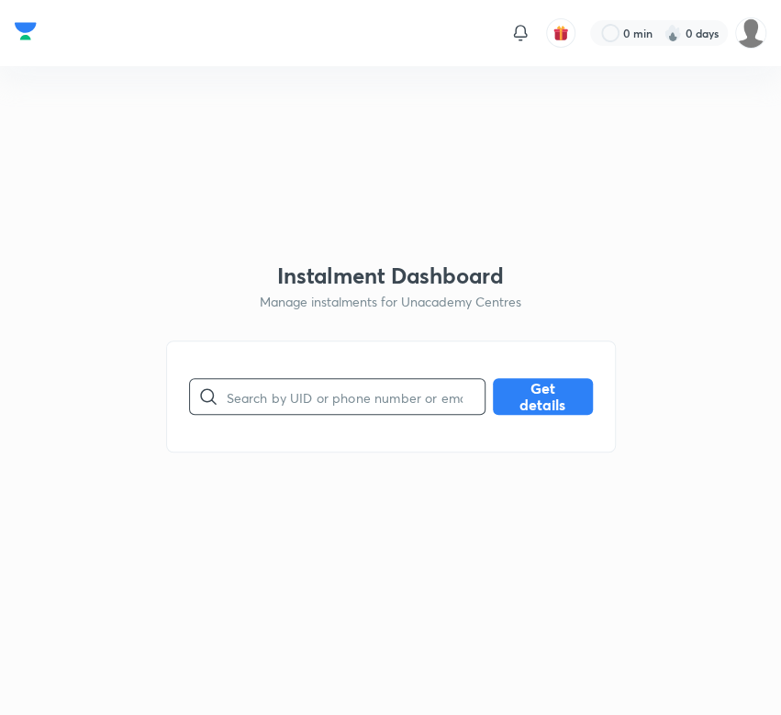
click at [347, 398] on input "text" at bounding box center [356, 397] width 258 height 47
type input "M8EALFUI5K"
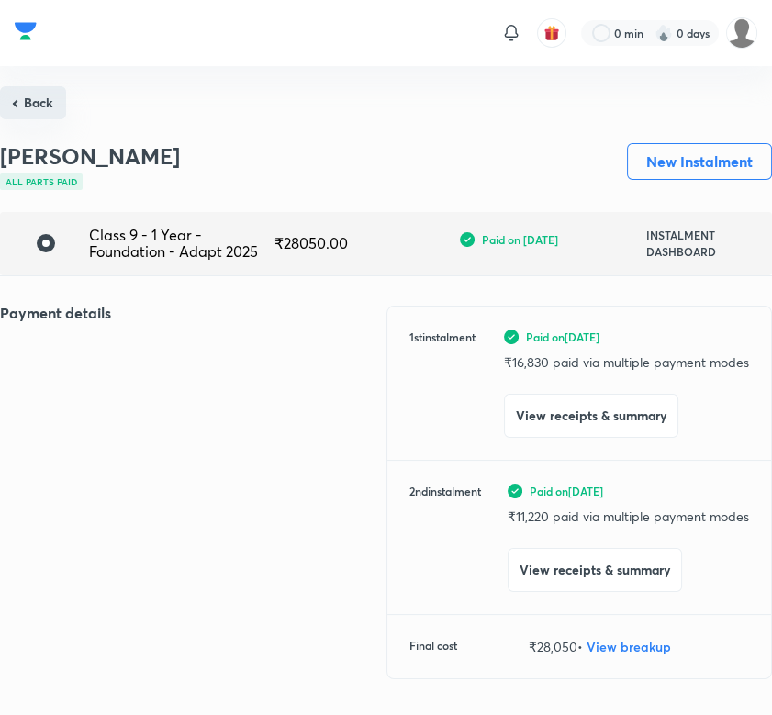
click at [39, 100] on button "Back" at bounding box center [33, 102] width 66 height 33
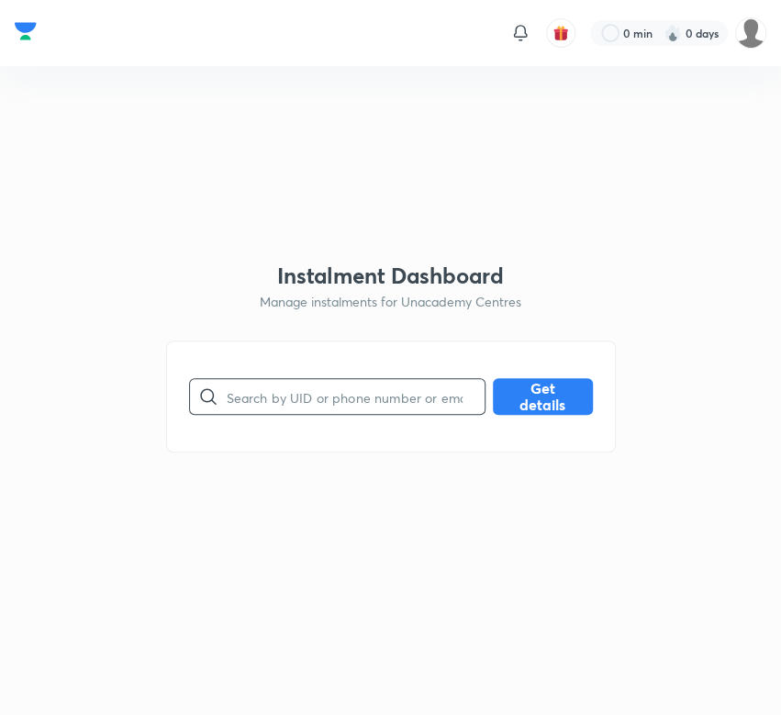
click at [289, 399] on input "text" at bounding box center [356, 397] width 258 height 47
type input "N8YN5F57FR"
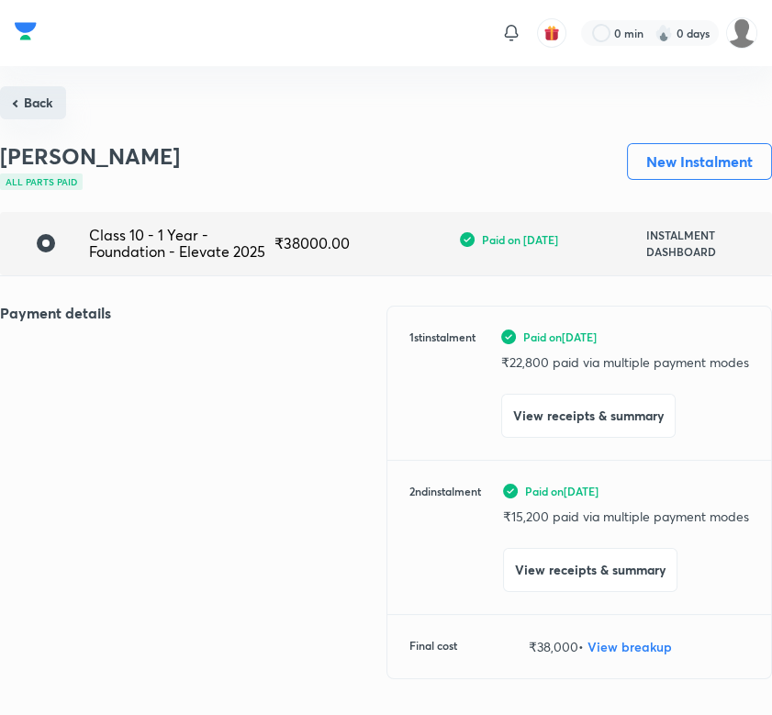
click at [48, 105] on button "Back" at bounding box center [33, 102] width 66 height 33
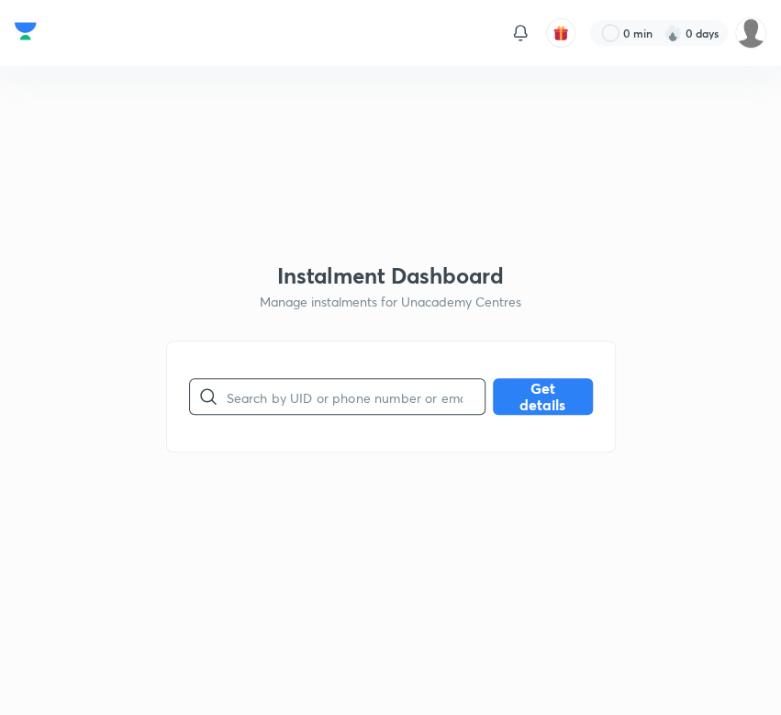
click at [279, 391] on input "text" at bounding box center [356, 397] width 258 height 47
type input "NJNIPCU5N0"
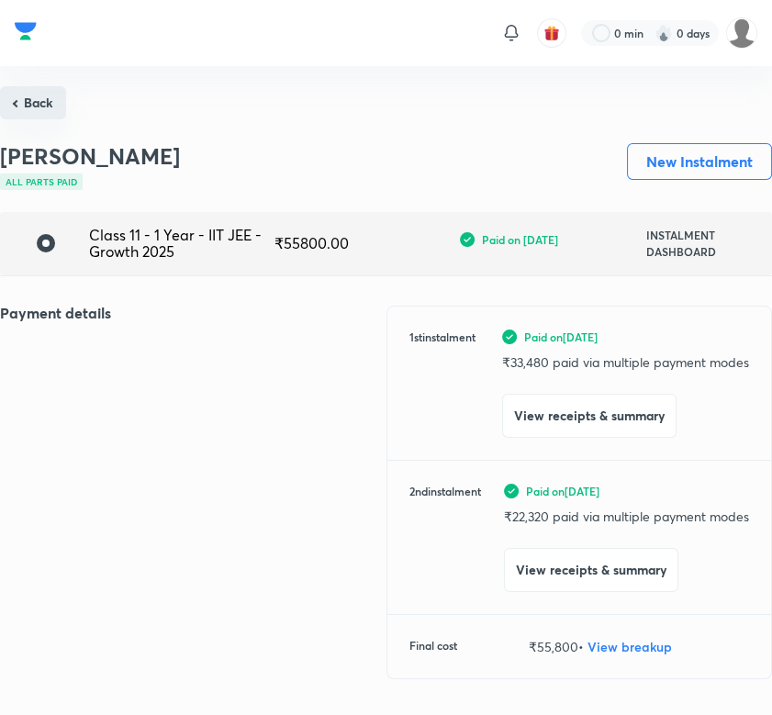
click at [16, 110] on button "Back" at bounding box center [33, 102] width 66 height 33
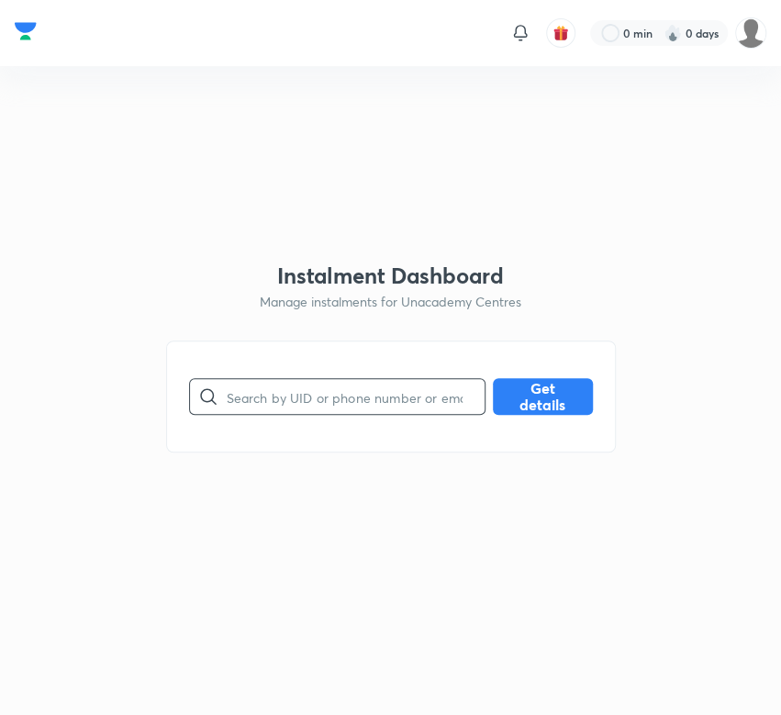
click at [364, 399] on input "text" at bounding box center [356, 397] width 258 height 47
type input "NY5EXDH5WM"
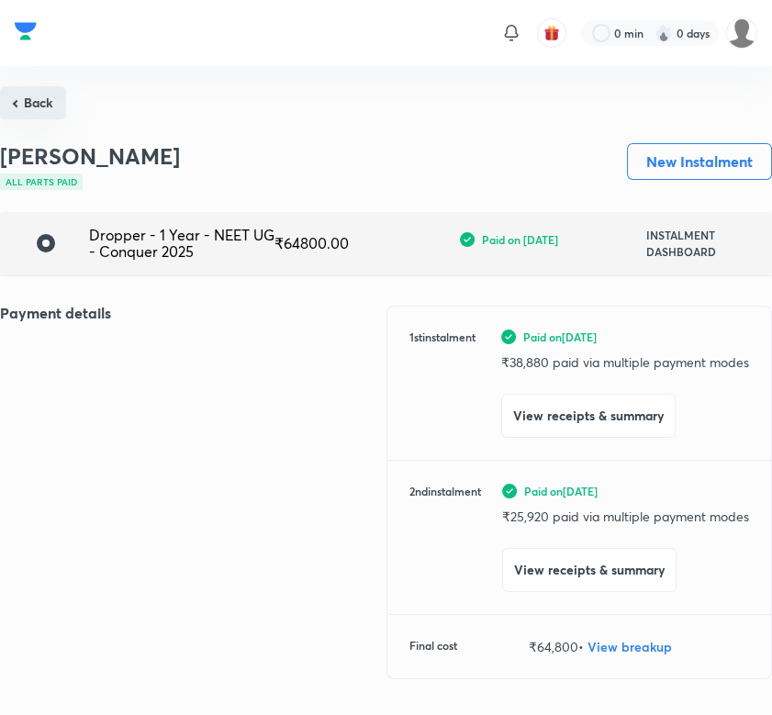
click at [37, 93] on button "Back" at bounding box center [33, 102] width 66 height 33
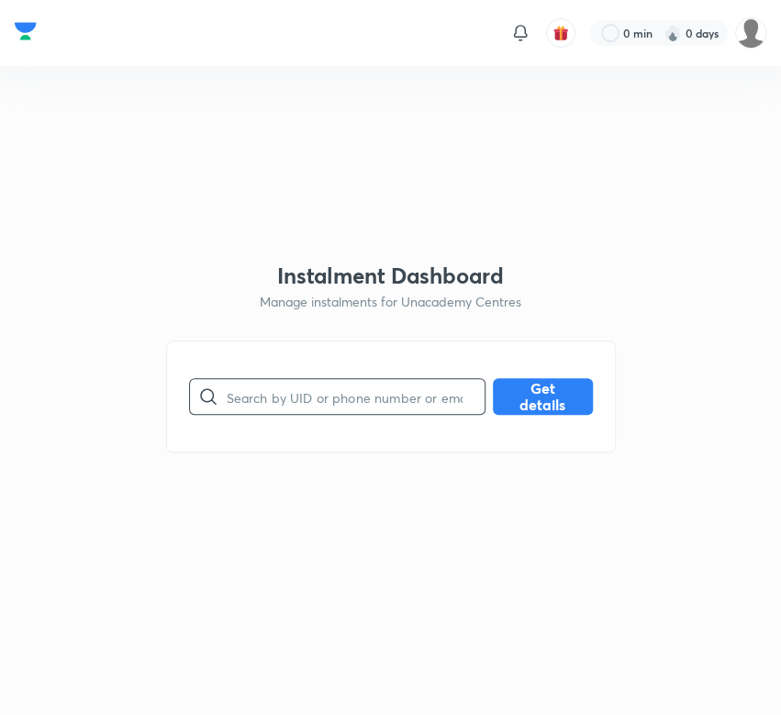
click at [339, 401] on input "text" at bounding box center [356, 397] width 258 height 47
type input "O54EV2FLQR"
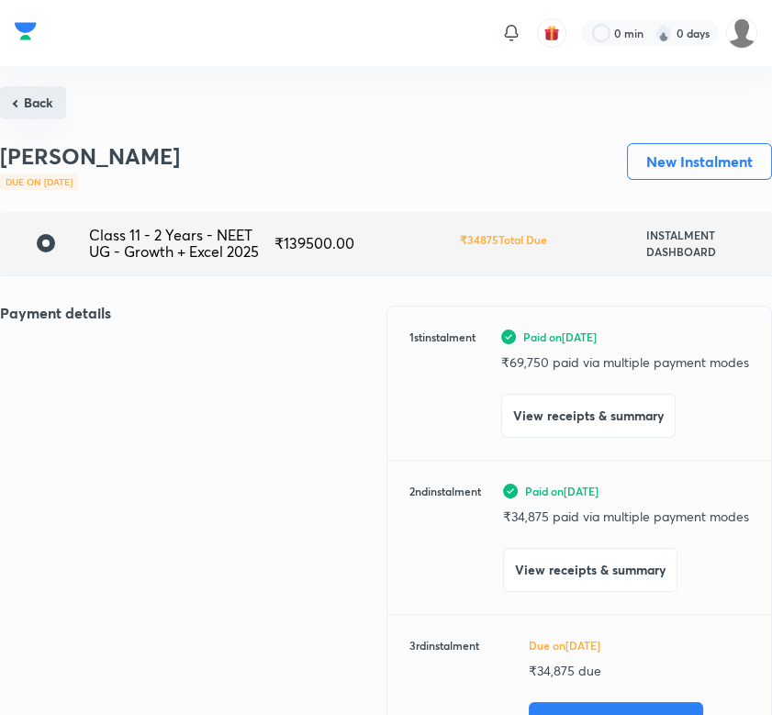
click at [25, 95] on button "Back" at bounding box center [33, 102] width 66 height 33
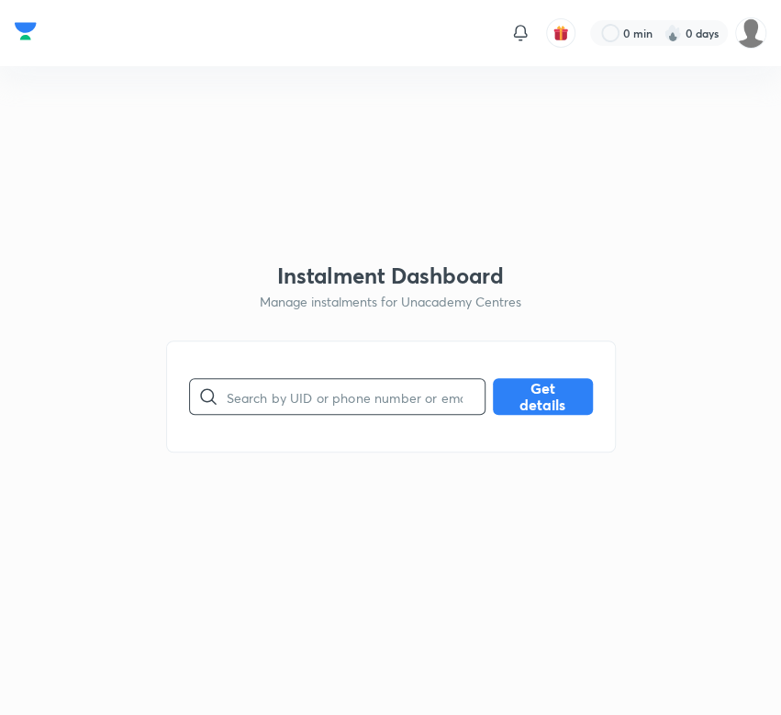
click at [350, 395] on input "text" at bounding box center [356, 397] width 258 height 47
type input "O5BBBNX6MI"
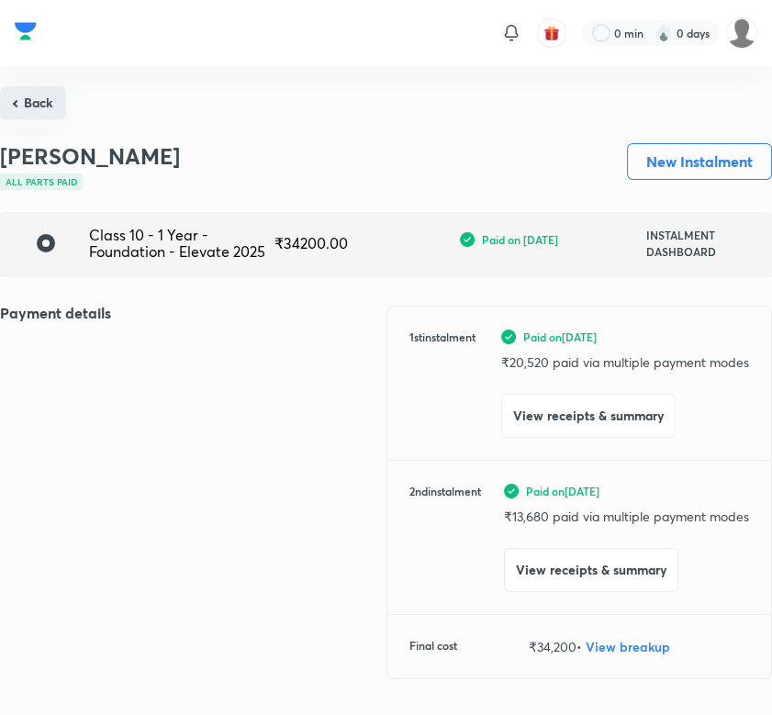
click at [34, 105] on button "Back" at bounding box center [33, 102] width 66 height 33
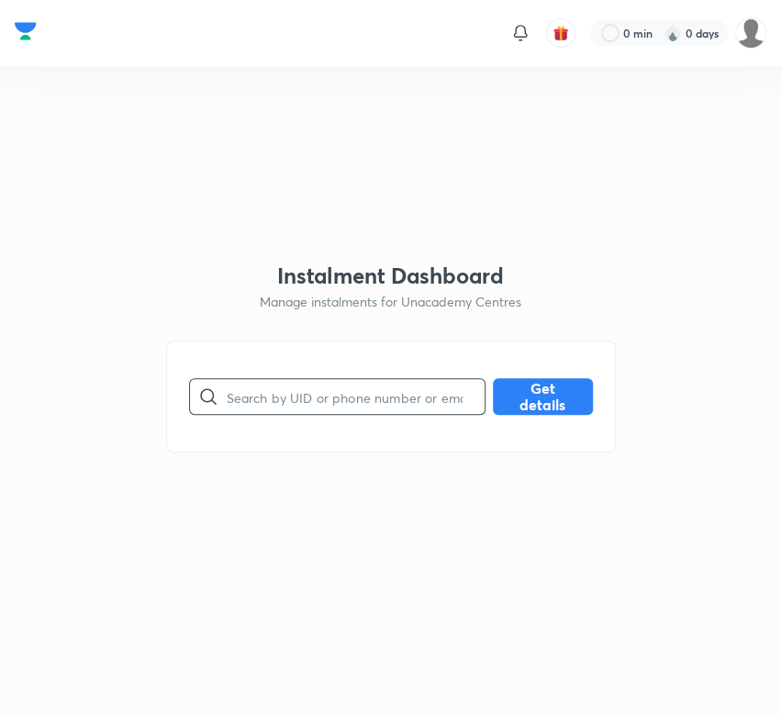
click at [327, 395] on input "text" at bounding box center [356, 397] width 258 height 47
type input "OWN7Y7HDJH"
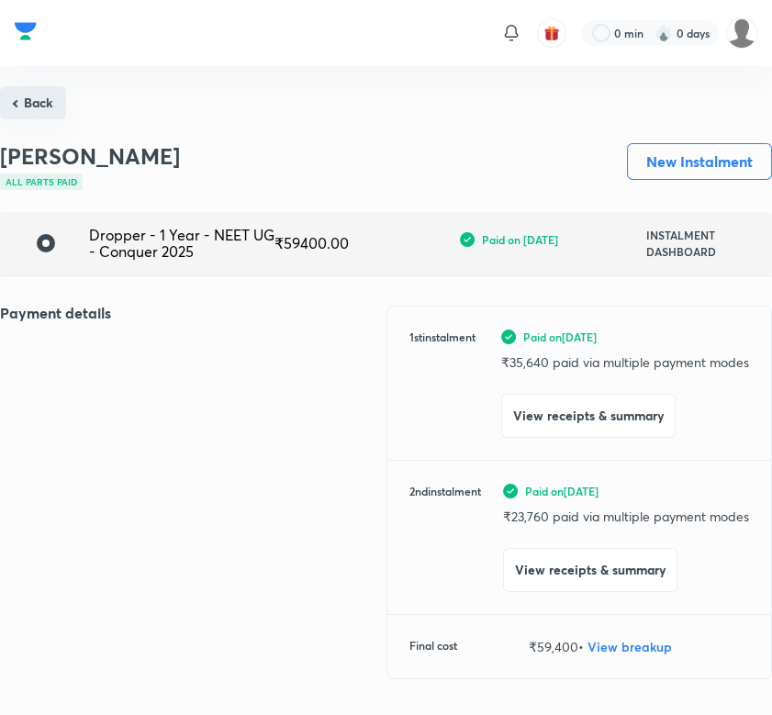
click at [35, 94] on button "Back" at bounding box center [33, 102] width 66 height 33
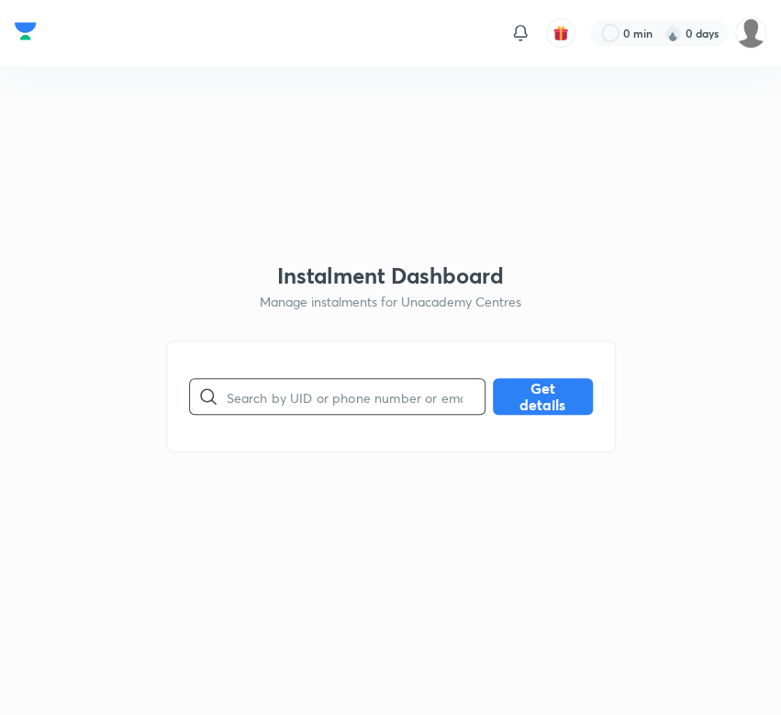
click at [386, 390] on input "text" at bounding box center [356, 397] width 258 height 47
type input "PC9GNIYZN7"
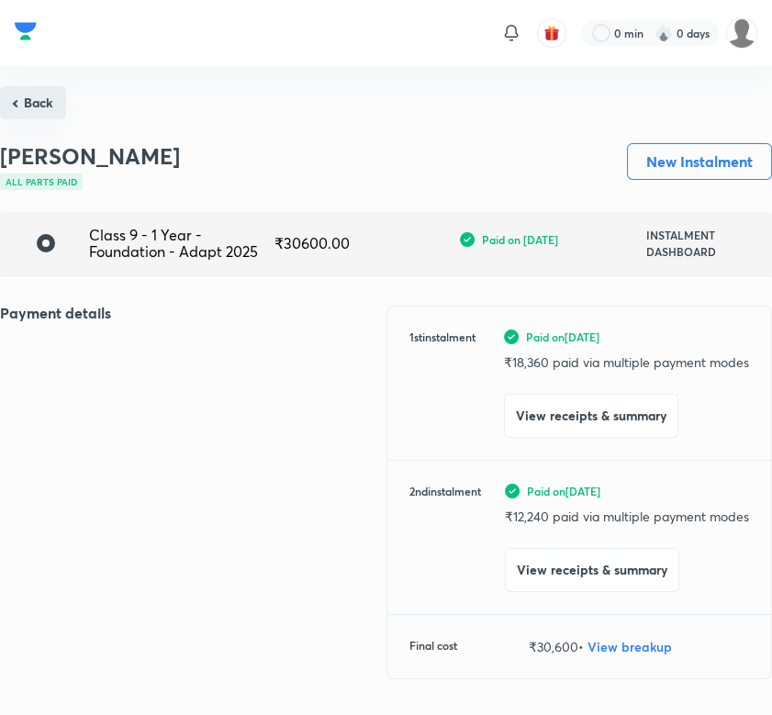
click at [51, 107] on button "Back" at bounding box center [33, 102] width 66 height 33
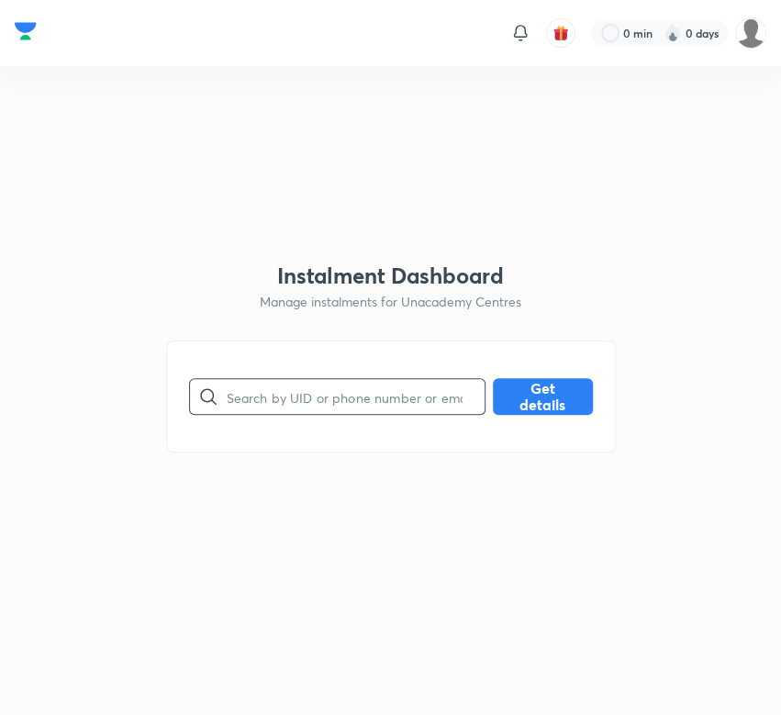
click at [240, 400] on input "text" at bounding box center [356, 397] width 258 height 47
type input "R61Q6ABSGB"
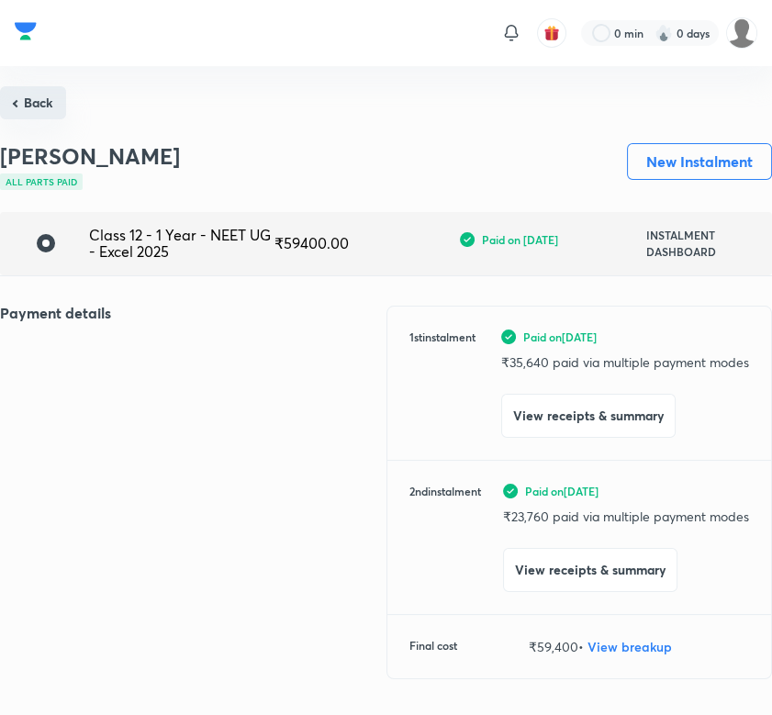
click at [38, 105] on button "Back" at bounding box center [33, 102] width 66 height 33
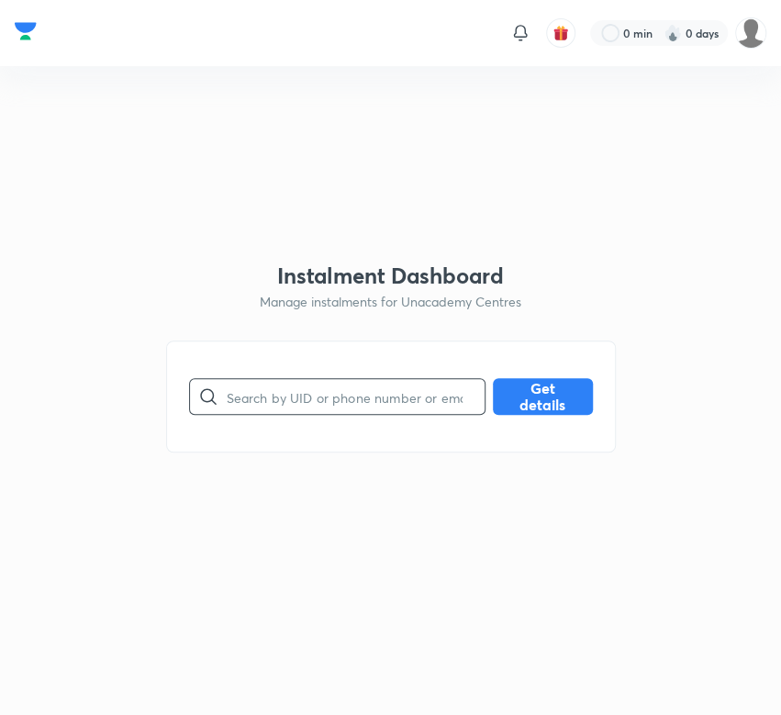
click at [354, 399] on input "text" at bounding box center [356, 397] width 258 height 47
type input "RICHALHKQL"
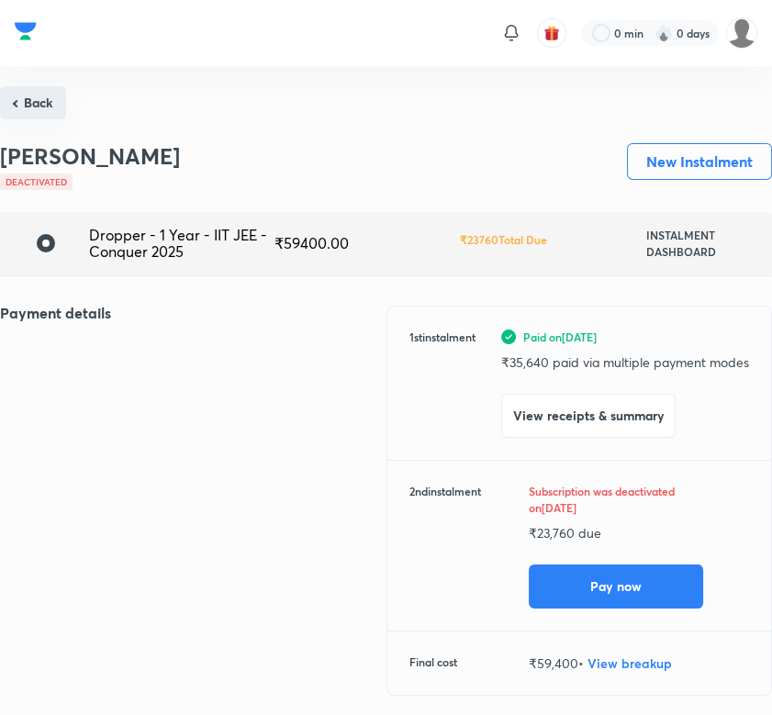
click at [32, 107] on button "Back" at bounding box center [33, 102] width 66 height 33
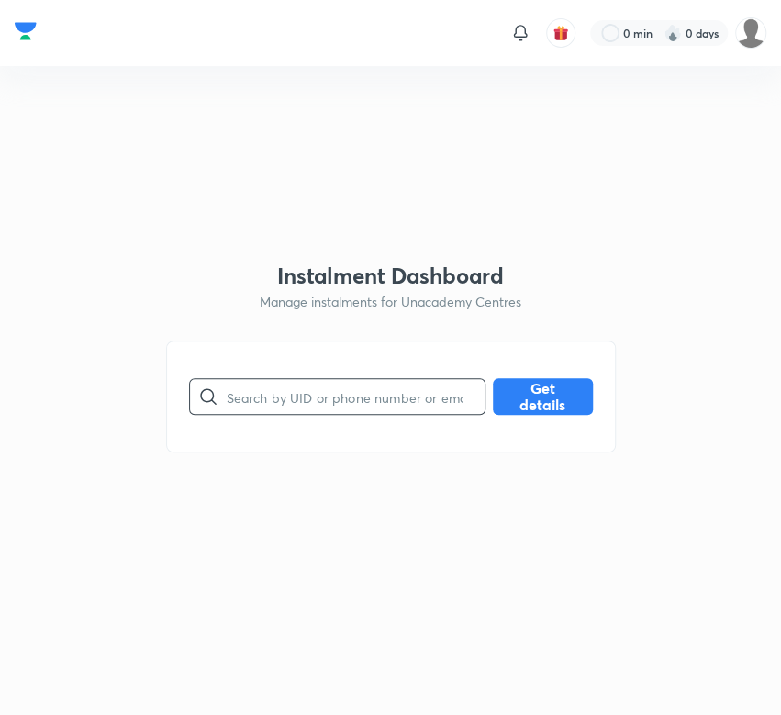
click at [284, 394] on input "text" at bounding box center [356, 397] width 258 height 47
type input "RMBC7IA85N"
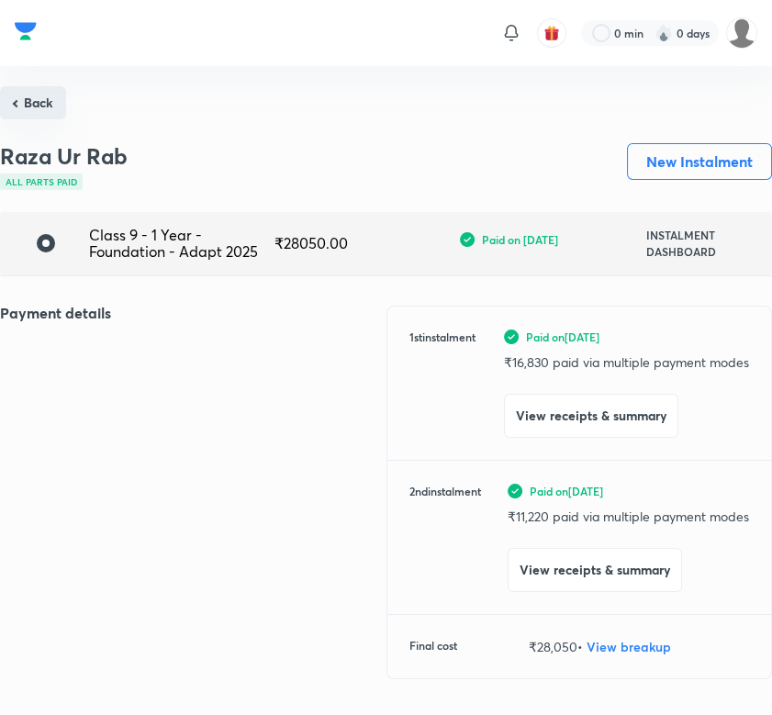
click at [57, 107] on button "Back" at bounding box center [33, 102] width 66 height 33
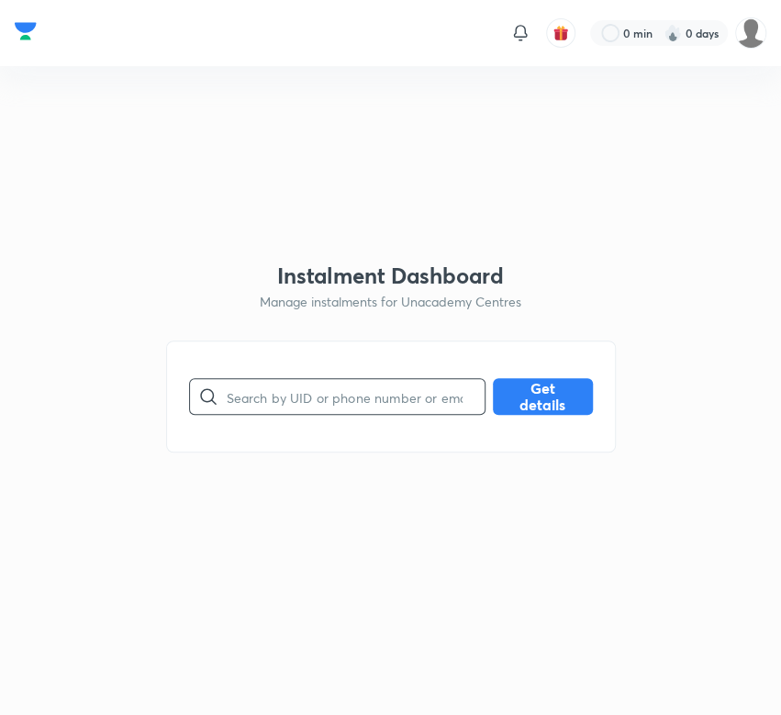
click at [418, 402] on input "text" at bounding box center [356, 397] width 258 height 47
type input "SC9RN6WKUW"
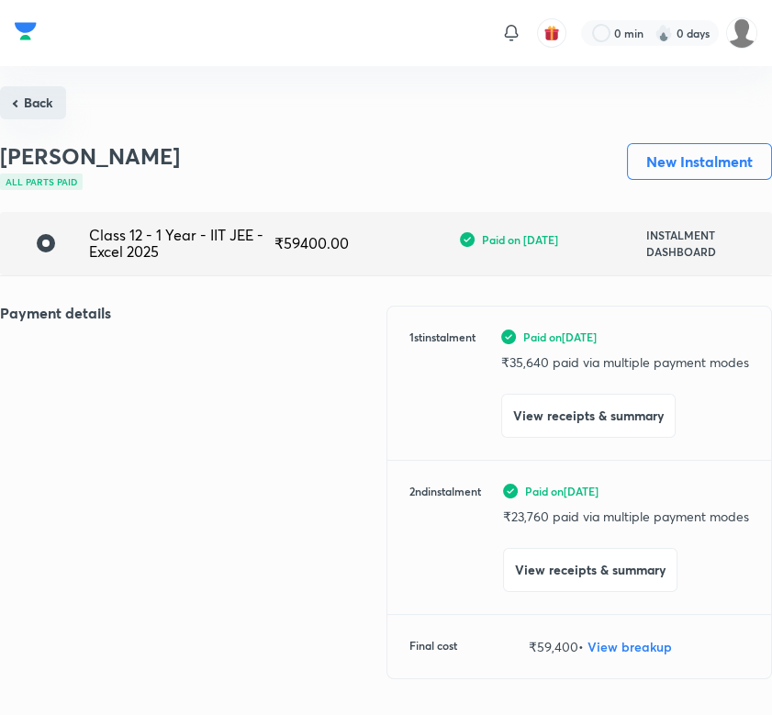
click at [28, 114] on button "Back" at bounding box center [33, 102] width 66 height 33
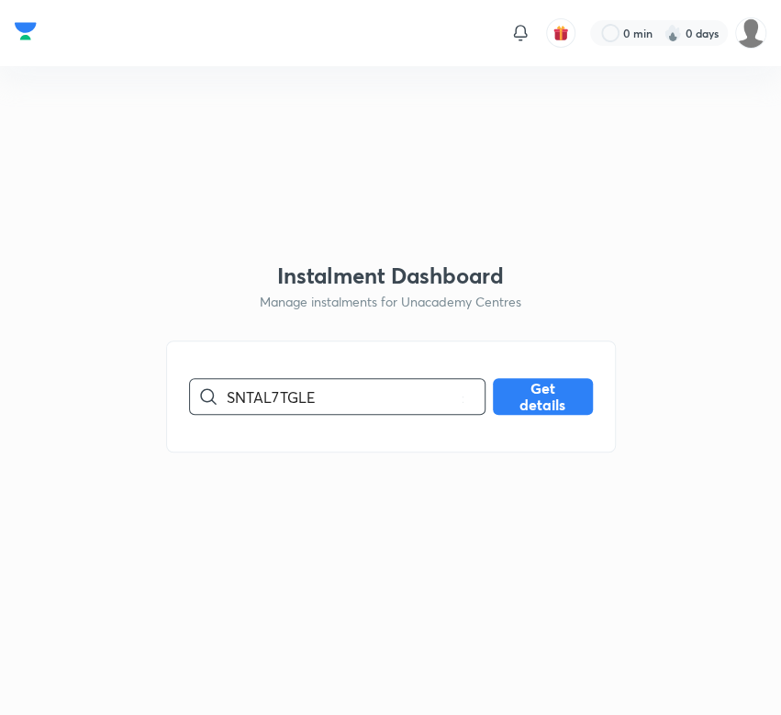
click at [373, 389] on input "SNTAL7TGLE" at bounding box center [356, 397] width 258 height 47
type input "SNTAL7TGLE"
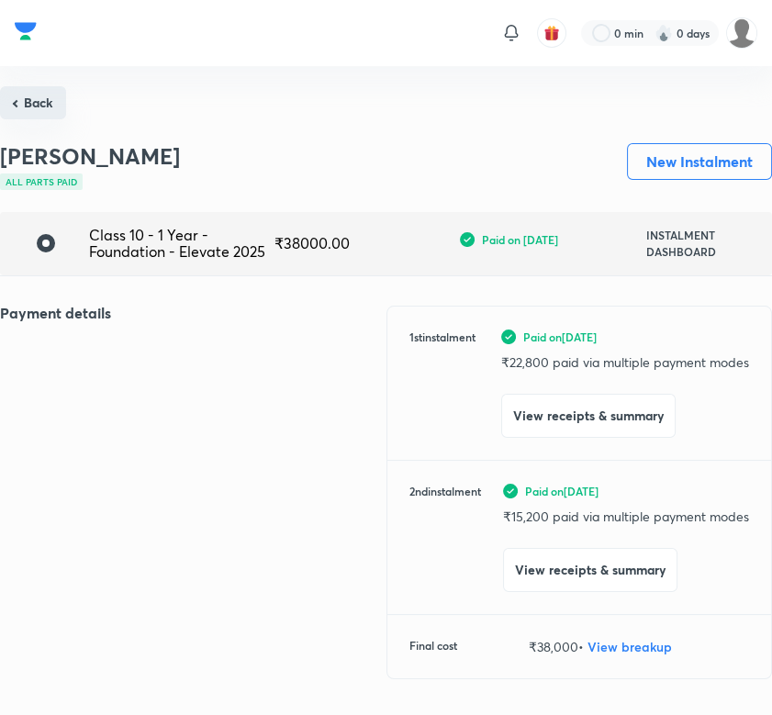
click at [50, 99] on button "Back" at bounding box center [33, 102] width 66 height 33
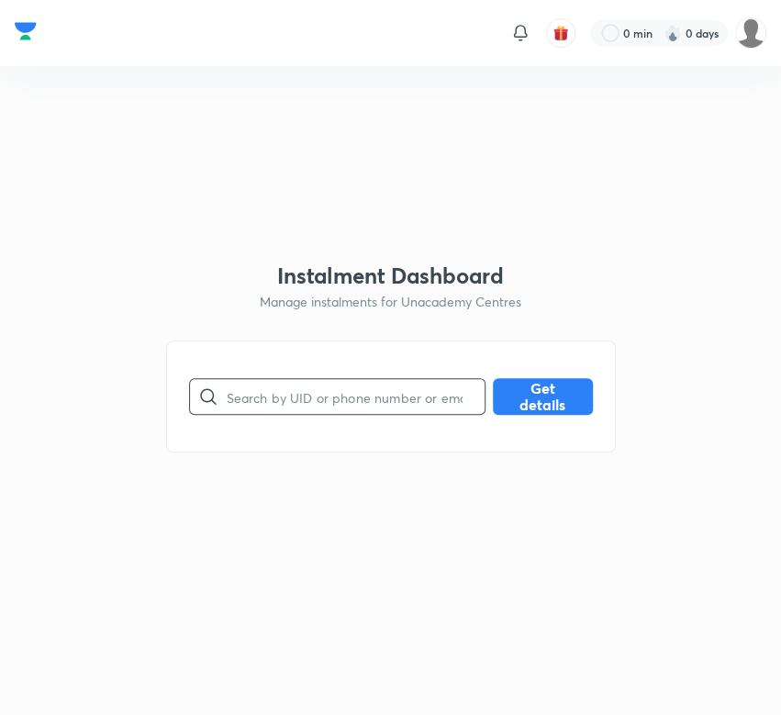
click at [267, 406] on input "text" at bounding box center [356, 397] width 258 height 47
type input "SPEK1C4MNJ"
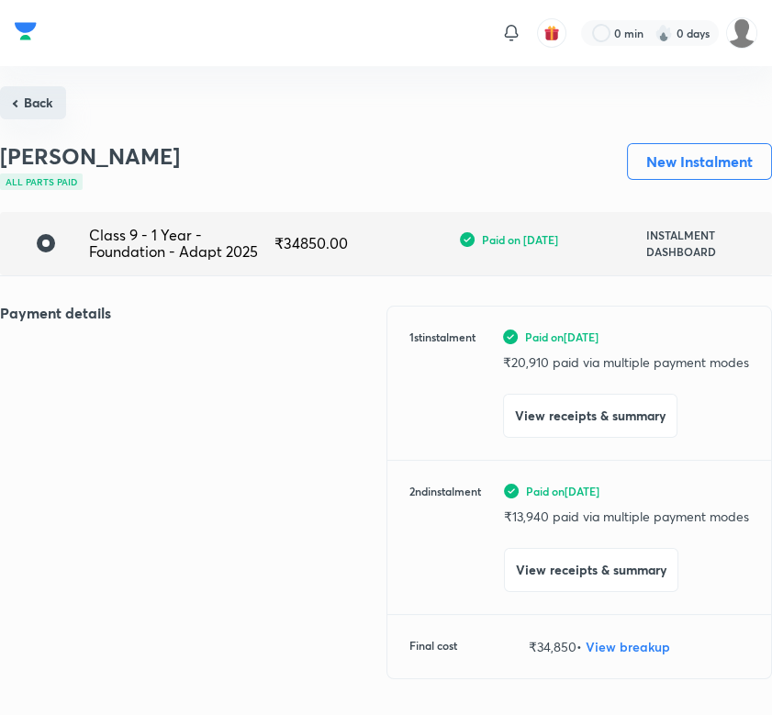
click at [29, 107] on button "Back" at bounding box center [33, 102] width 66 height 33
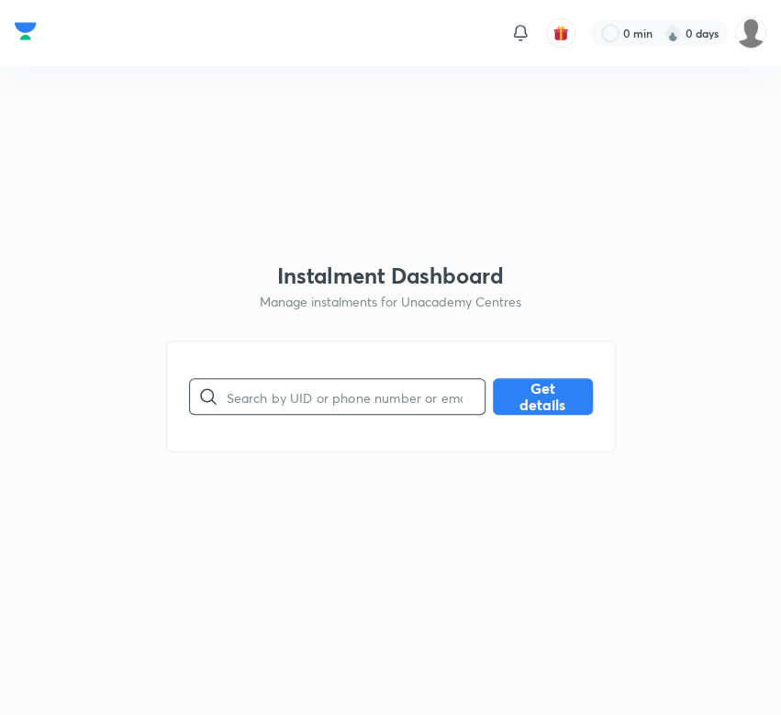
click at [308, 394] on input "text" at bounding box center [356, 397] width 258 height 47
type input "SQIHWXRHYE"
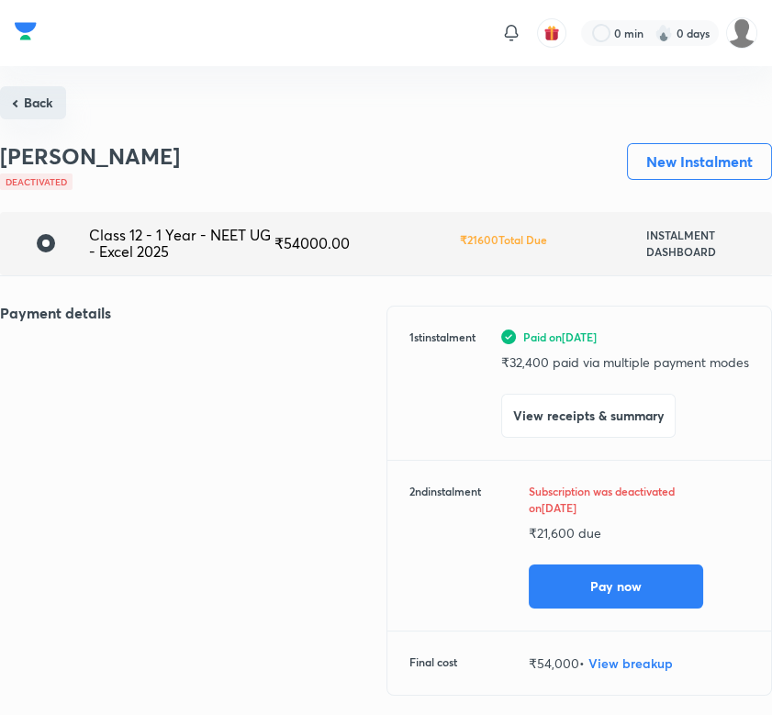
click at [50, 96] on button "Back" at bounding box center [33, 102] width 66 height 33
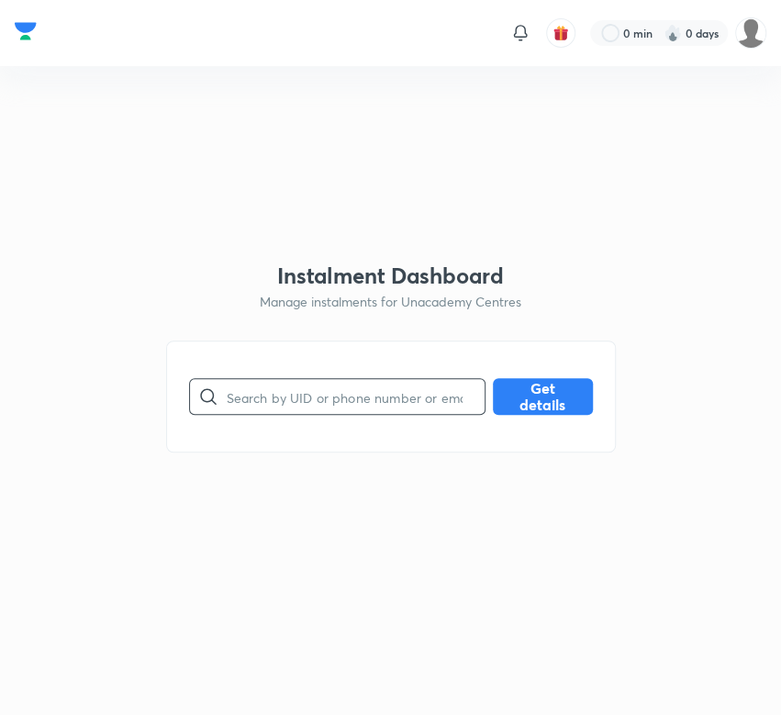
click at [318, 393] on input "text" at bounding box center [356, 397] width 258 height 47
type input "SQIHWXRHYE"
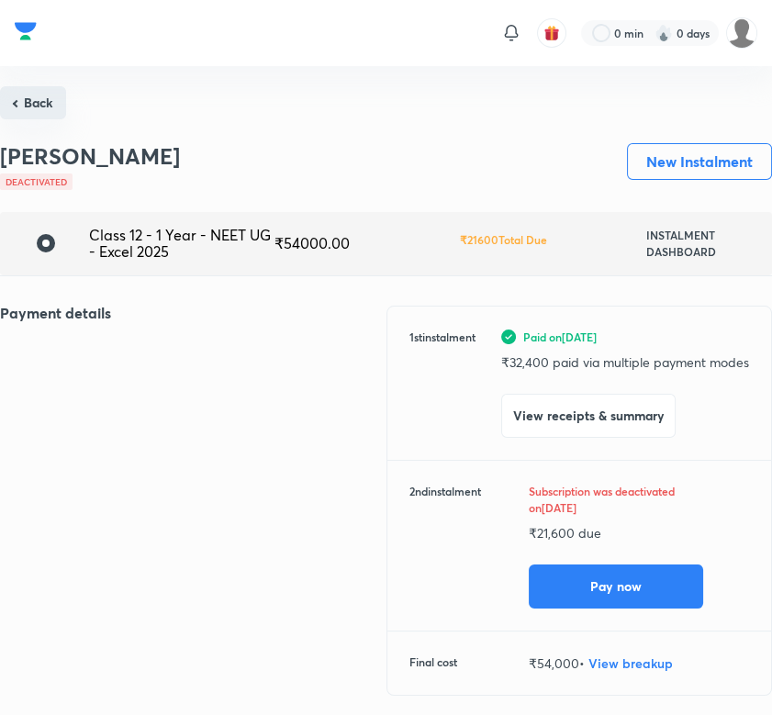
click at [60, 102] on button "Back" at bounding box center [33, 102] width 66 height 33
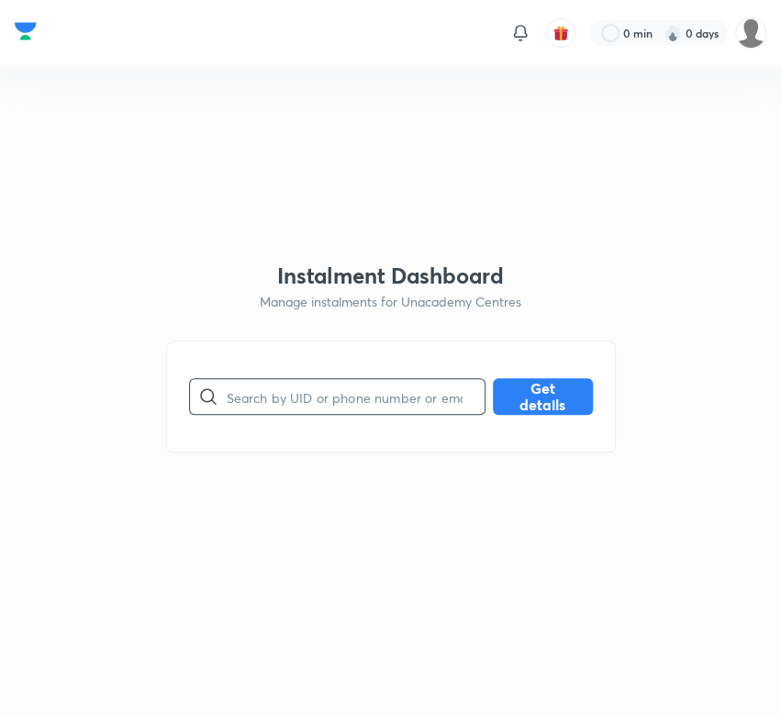
click at [338, 399] on input "text" at bounding box center [356, 397] width 258 height 47
type input "SW9WEHHQ00"
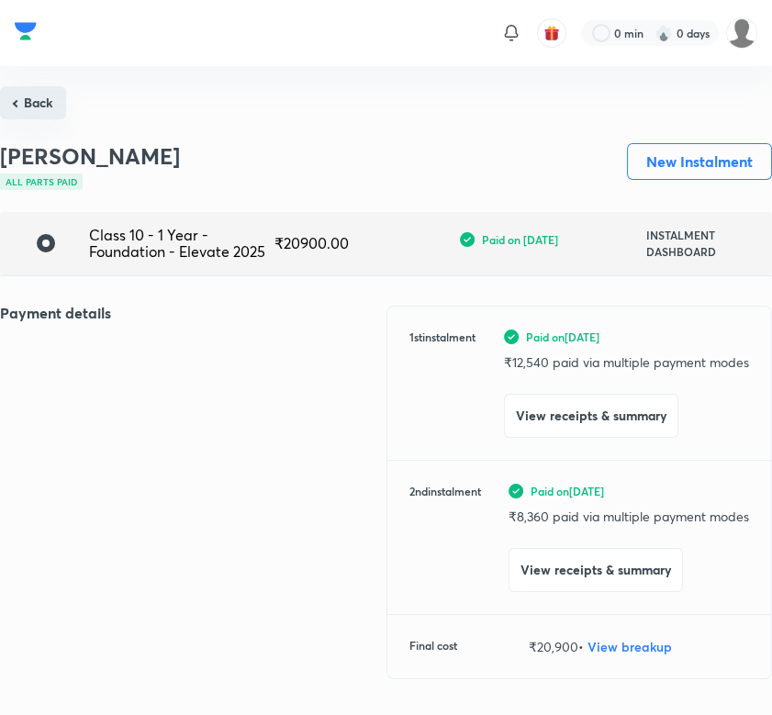
click at [44, 104] on button "Back" at bounding box center [33, 102] width 66 height 33
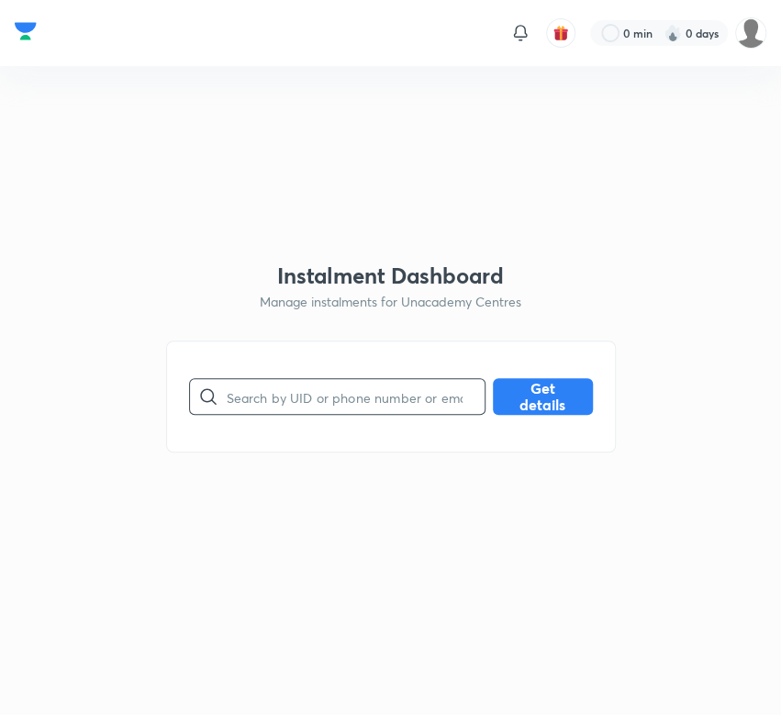
click at [297, 395] on input "text" at bounding box center [356, 397] width 258 height 47
type input "U3X0VBWXQG"
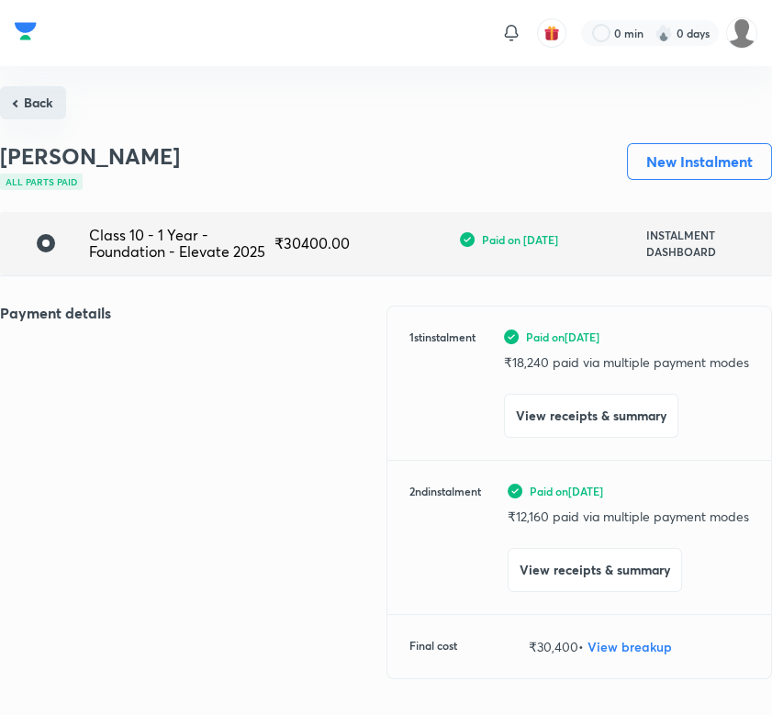
click at [29, 114] on button "Back" at bounding box center [33, 102] width 66 height 33
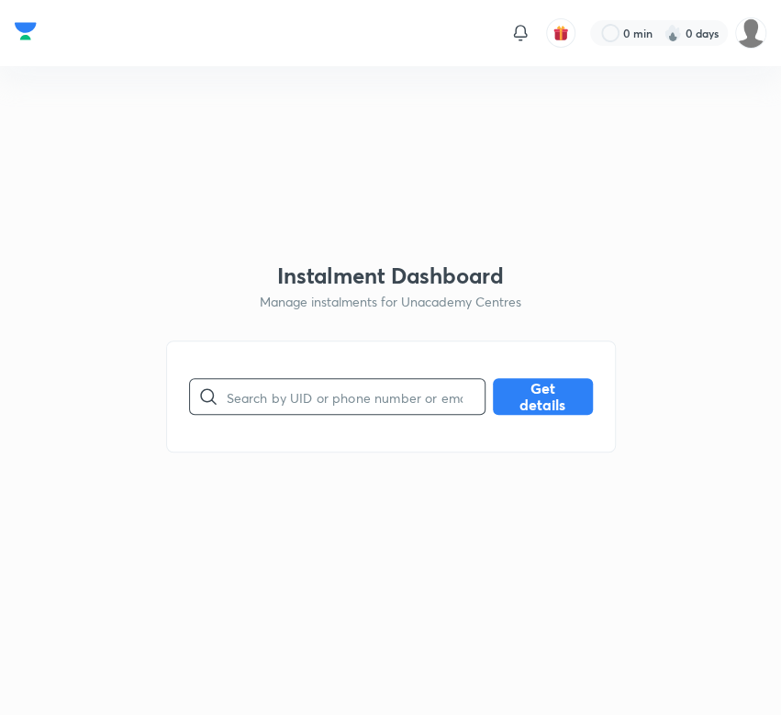
click at [261, 399] on input "text" at bounding box center [356, 397] width 258 height 47
type input "U7V9JHXCMY"
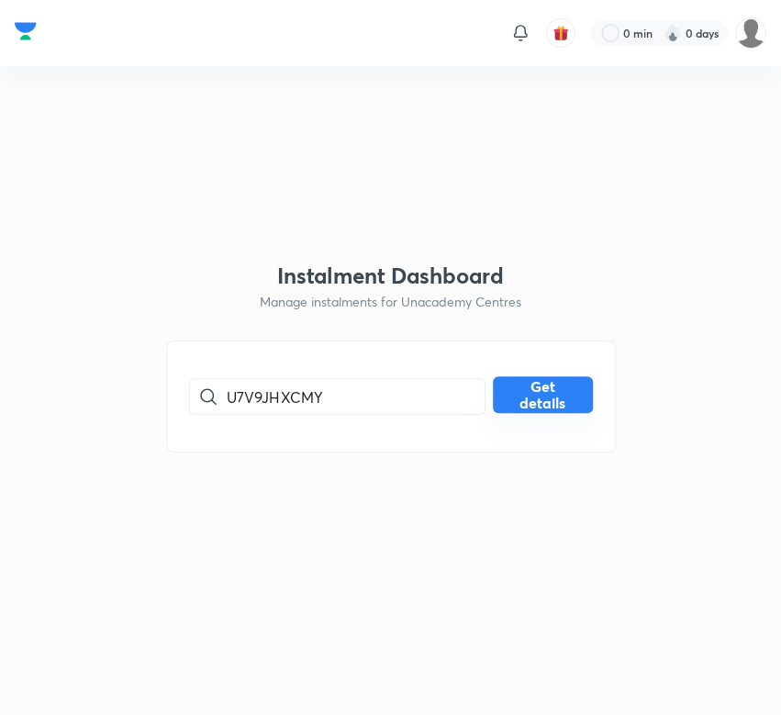
click at [538, 393] on button "Get details" at bounding box center [543, 395] width 100 height 37
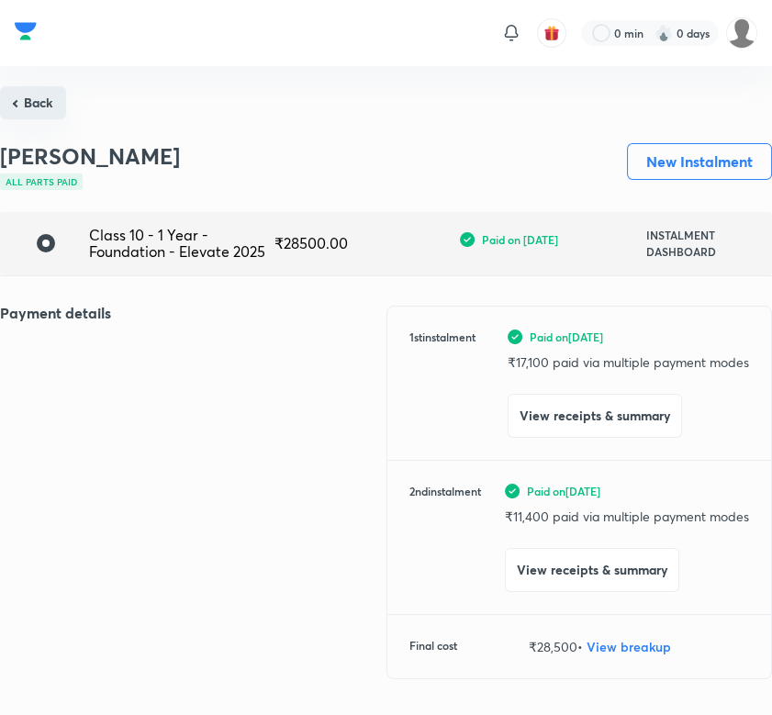
click at [39, 113] on button "Back" at bounding box center [33, 102] width 66 height 33
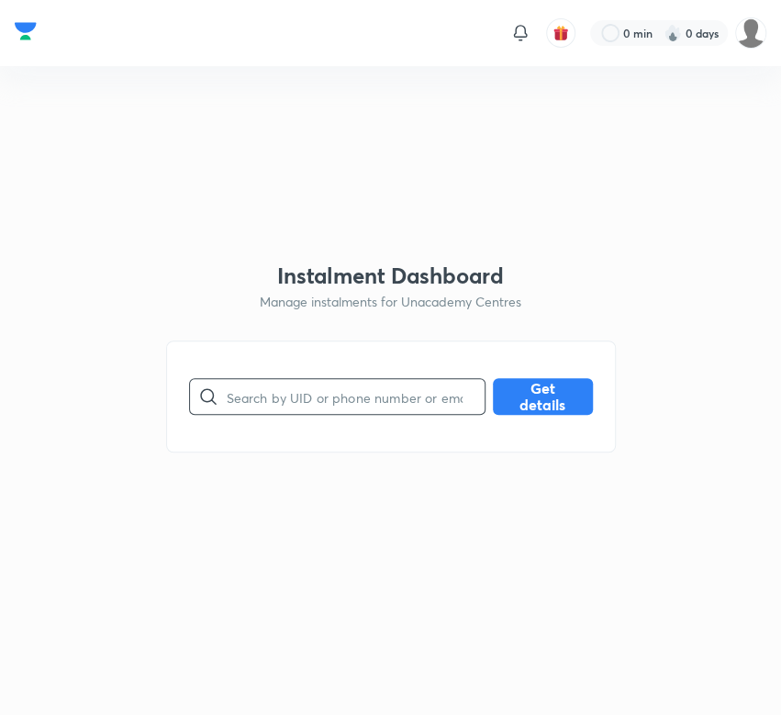
click at [300, 397] on input "text" at bounding box center [356, 397] width 258 height 47
type input "WMJKRISCTZ"
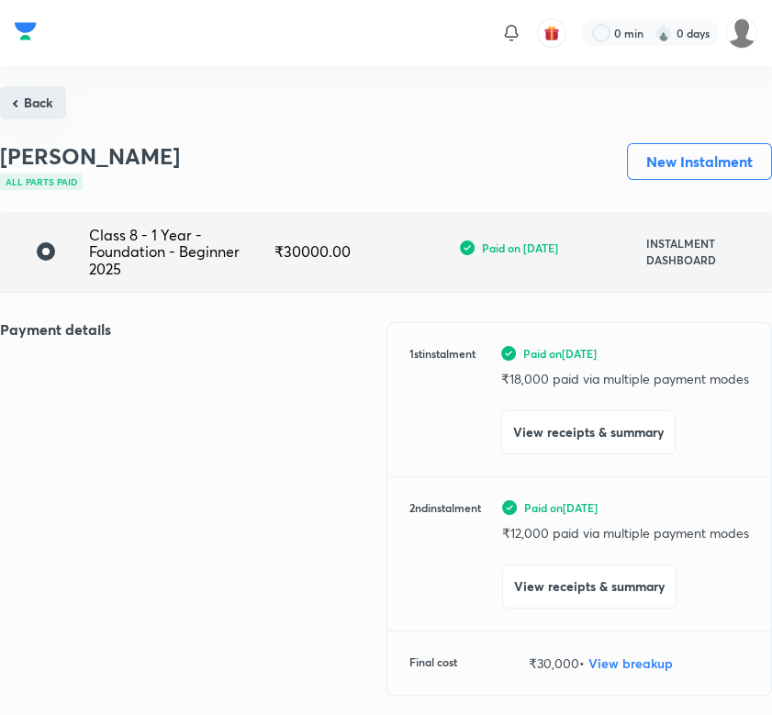
click at [17, 107] on button "Back" at bounding box center [33, 102] width 66 height 33
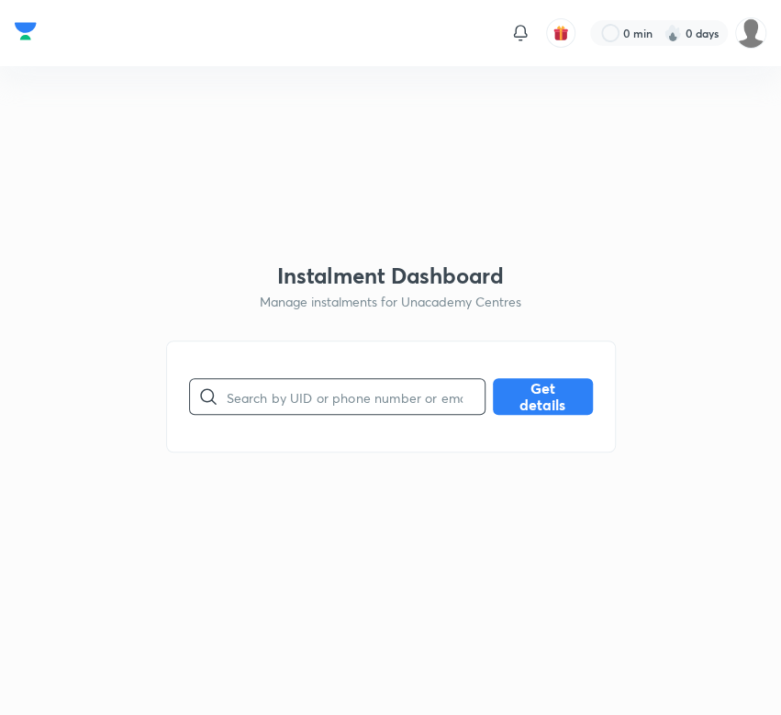
click at [264, 397] on input "text" at bounding box center [356, 397] width 258 height 47
type input "XULCCBF9R8"
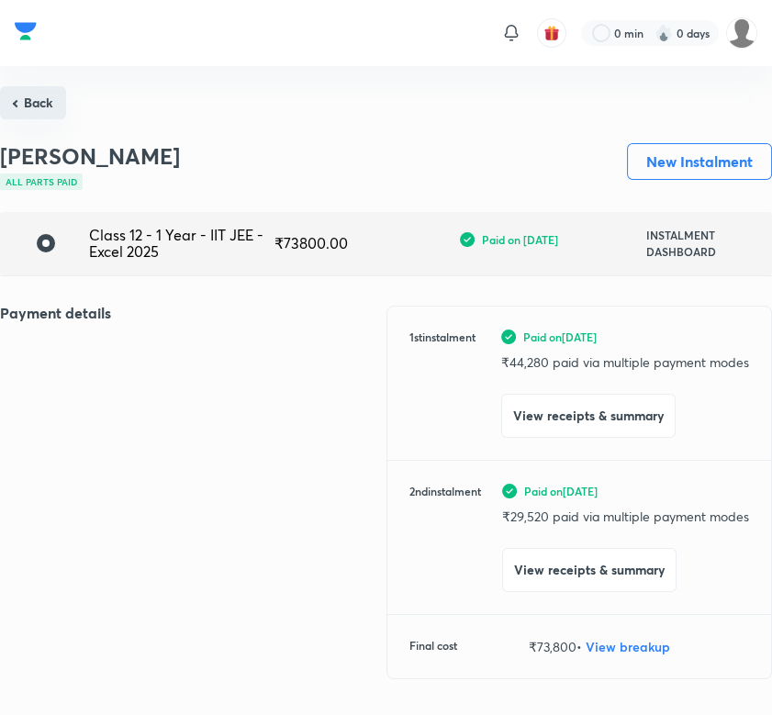
click at [29, 107] on button "Back" at bounding box center [33, 102] width 66 height 33
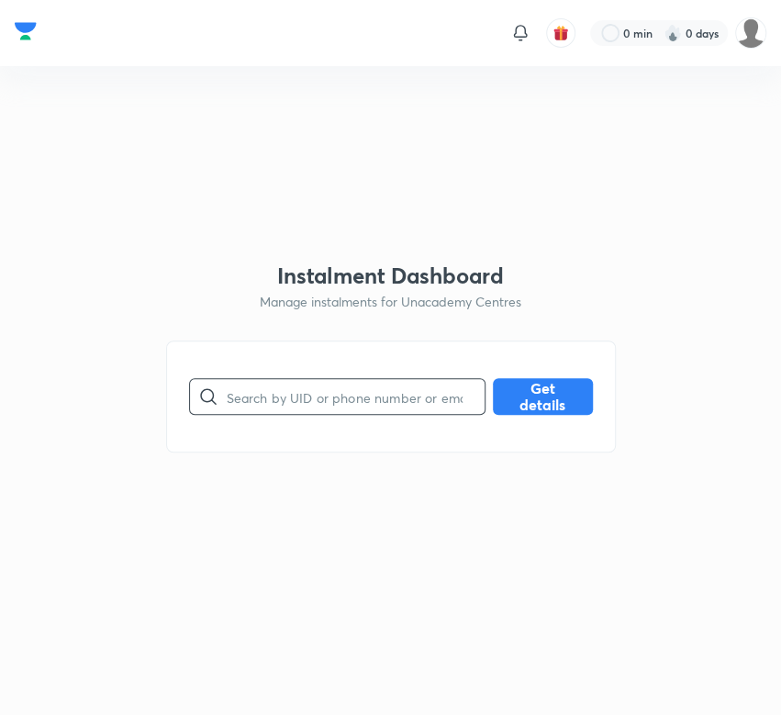
click at [330, 404] on input "text" at bounding box center [356, 397] width 258 height 47
type input "YO7MZ9WF3O"
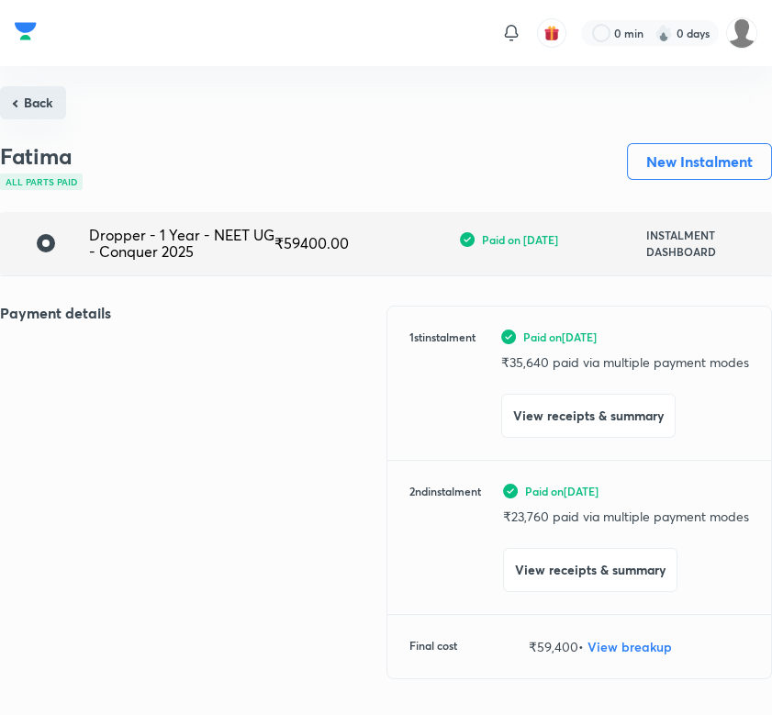
click at [47, 107] on button "Back" at bounding box center [33, 102] width 66 height 33
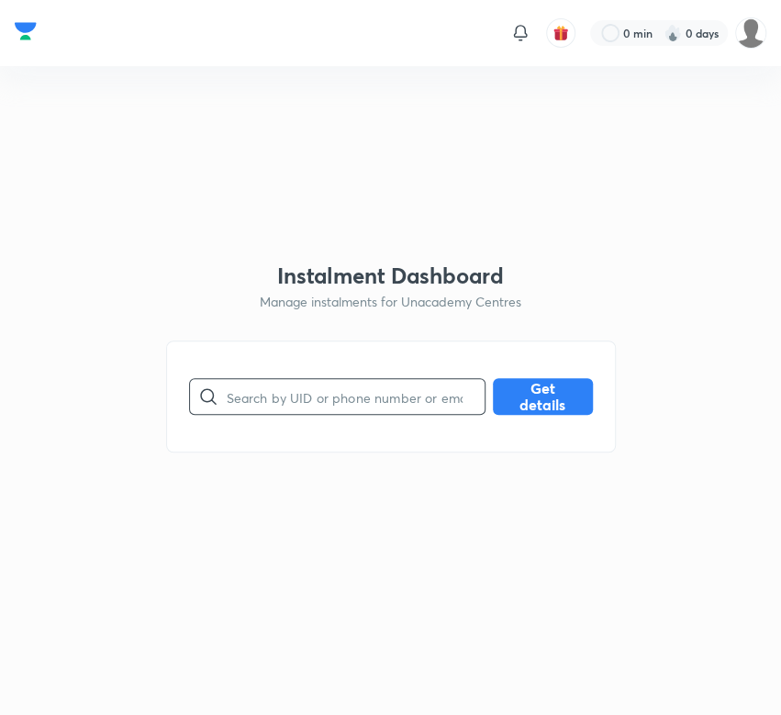
click at [311, 396] on input "text" at bounding box center [356, 397] width 258 height 47
type input "YTWA58F8P2"
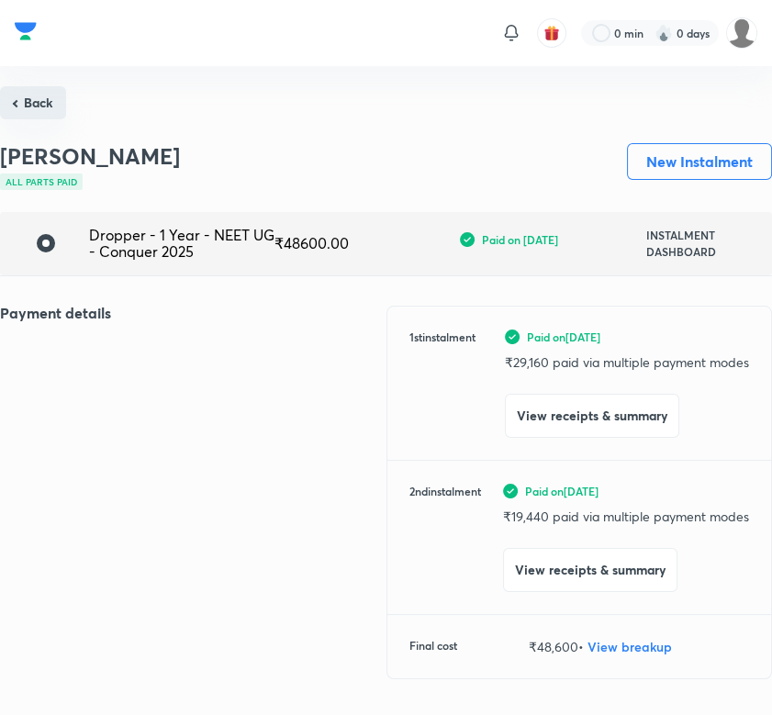
click at [52, 107] on button "Back" at bounding box center [33, 102] width 66 height 33
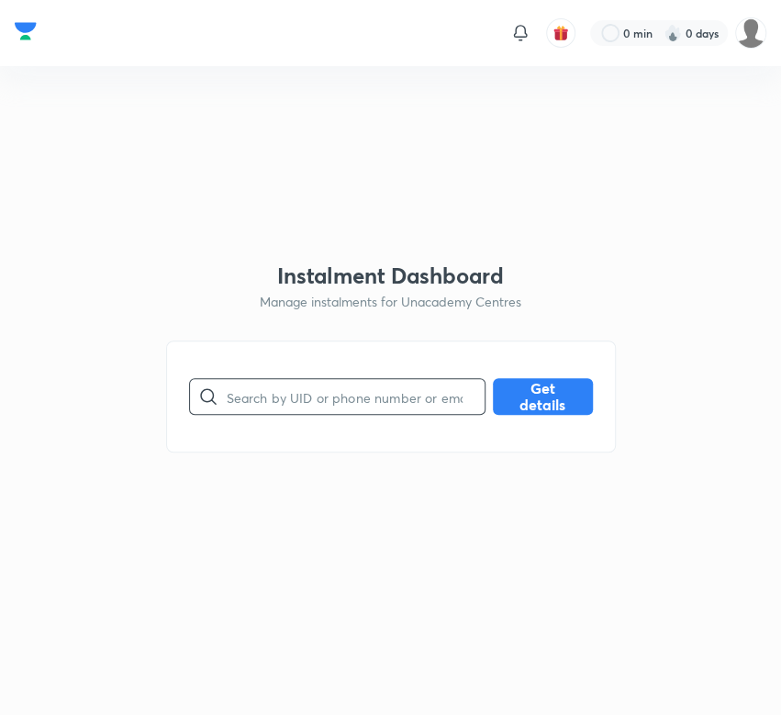
click at [365, 396] on input "text" at bounding box center [356, 397] width 258 height 47
type input "ZWBVZ3U568"
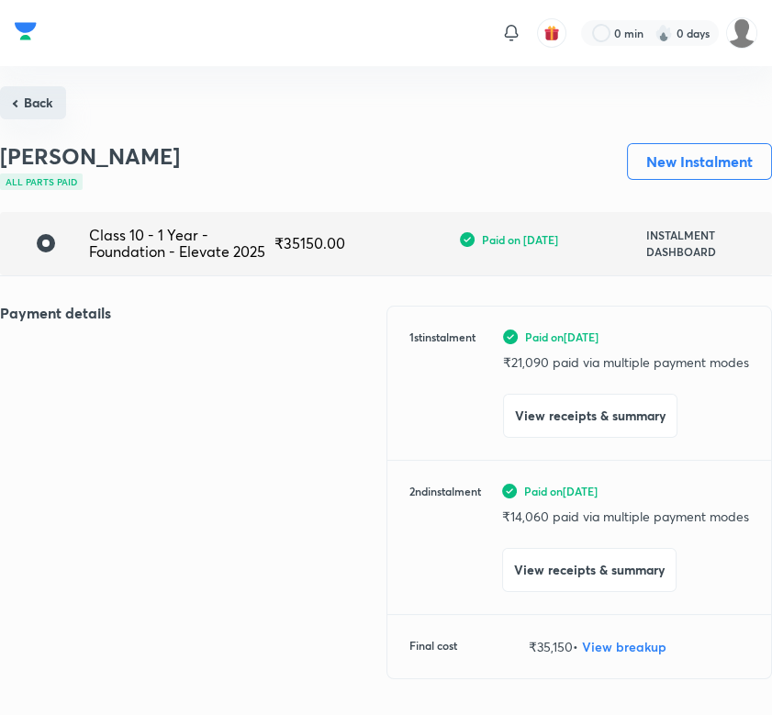
click at [33, 109] on button "Back" at bounding box center [33, 102] width 66 height 33
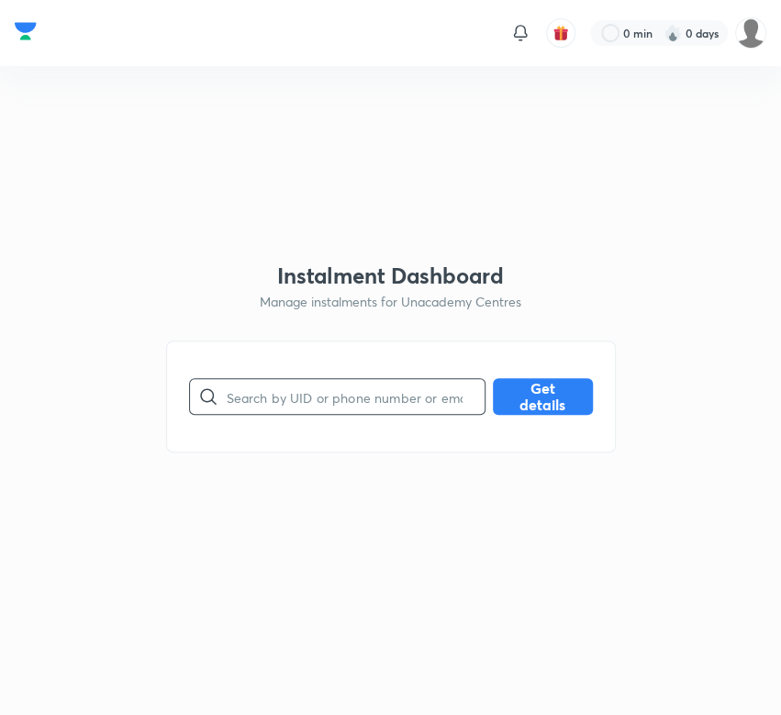
click at [315, 404] on input "text" at bounding box center [356, 397] width 258 height 47
type input "F1H62LKYCX"
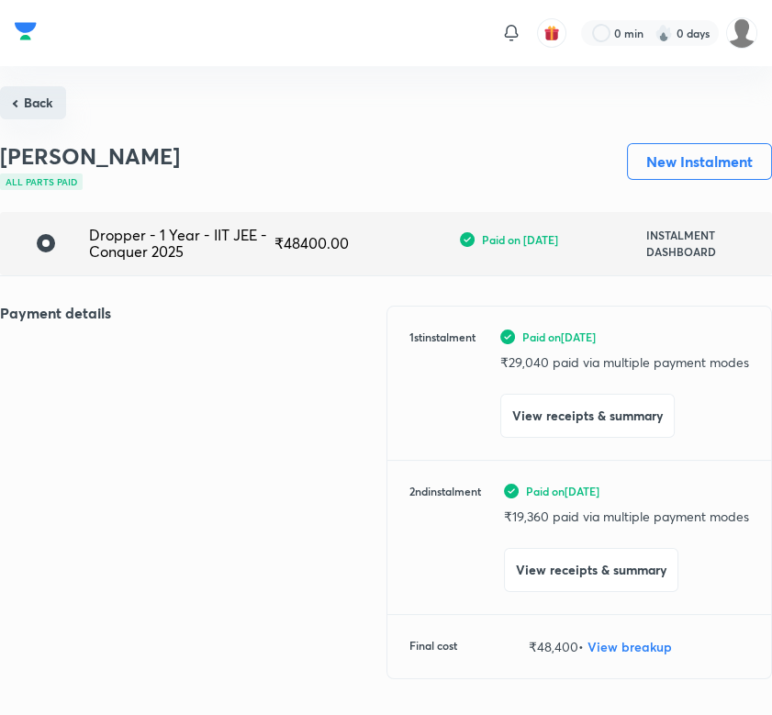
click at [32, 110] on button "Back" at bounding box center [33, 102] width 66 height 33
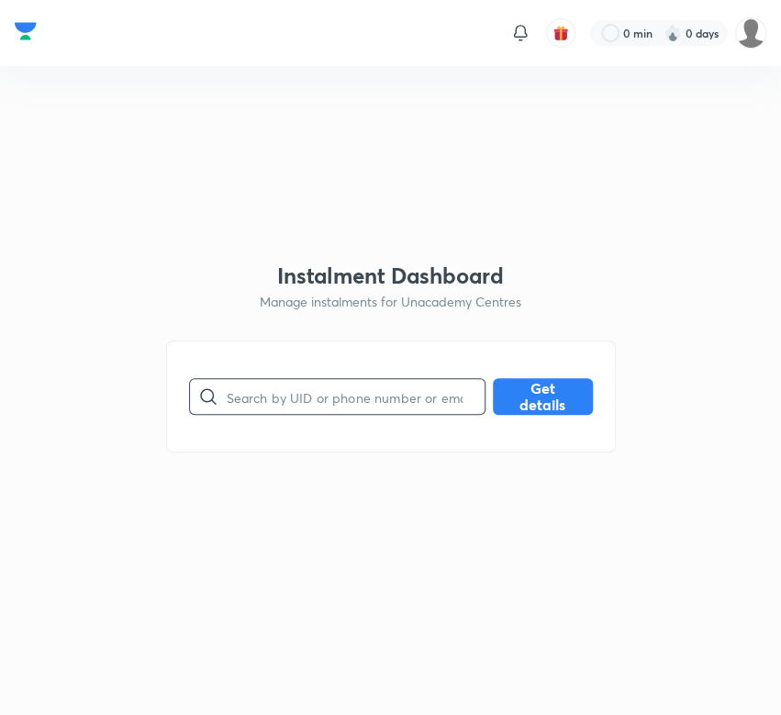
click at [301, 389] on input "text" at bounding box center [356, 397] width 258 height 47
type input "ME1TXMXW7W"
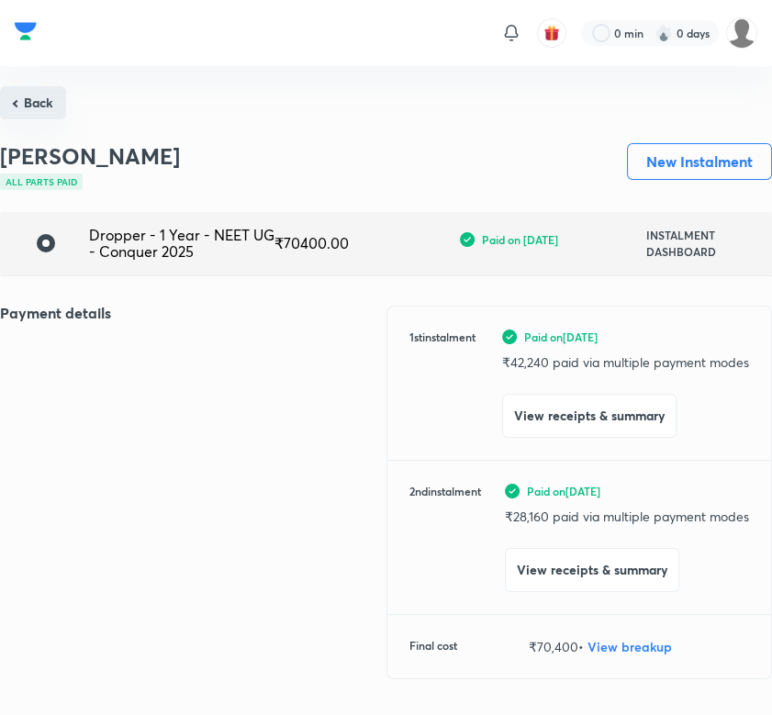
click at [42, 110] on button "Back" at bounding box center [33, 102] width 66 height 33
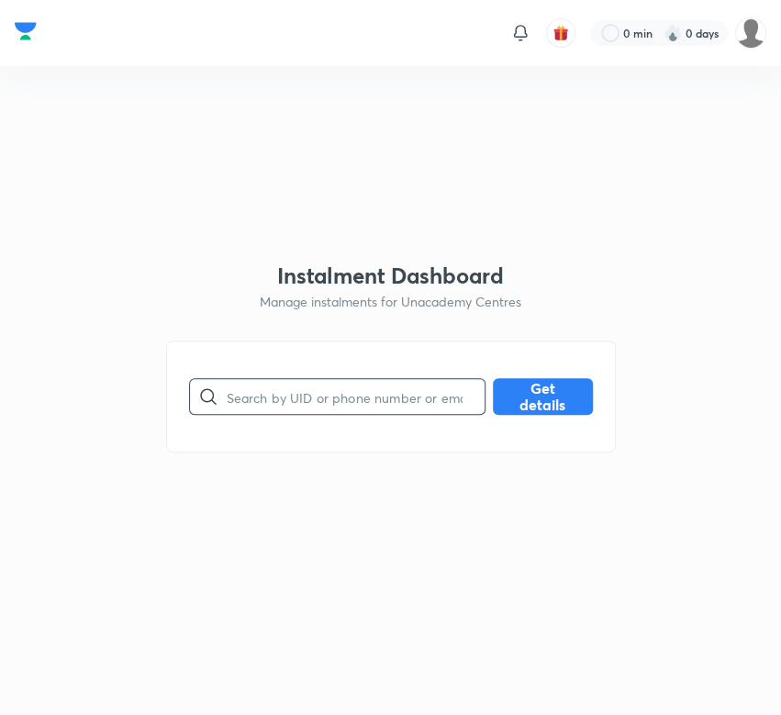
click at [304, 386] on input "text" at bounding box center [356, 397] width 258 height 47
type input "FFAH6ERG6U"
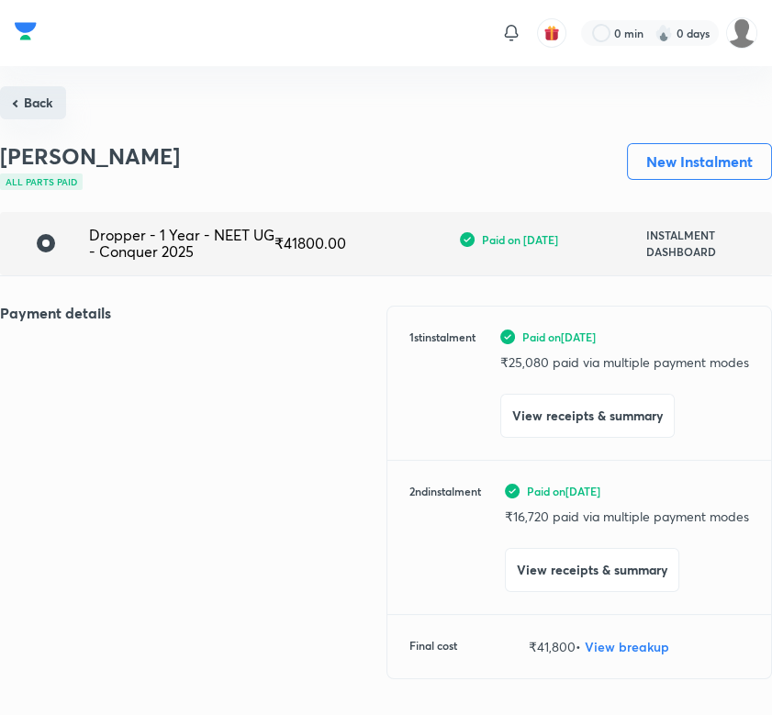
click at [35, 109] on button "Back" at bounding box center [33, 102] width 66 height 33
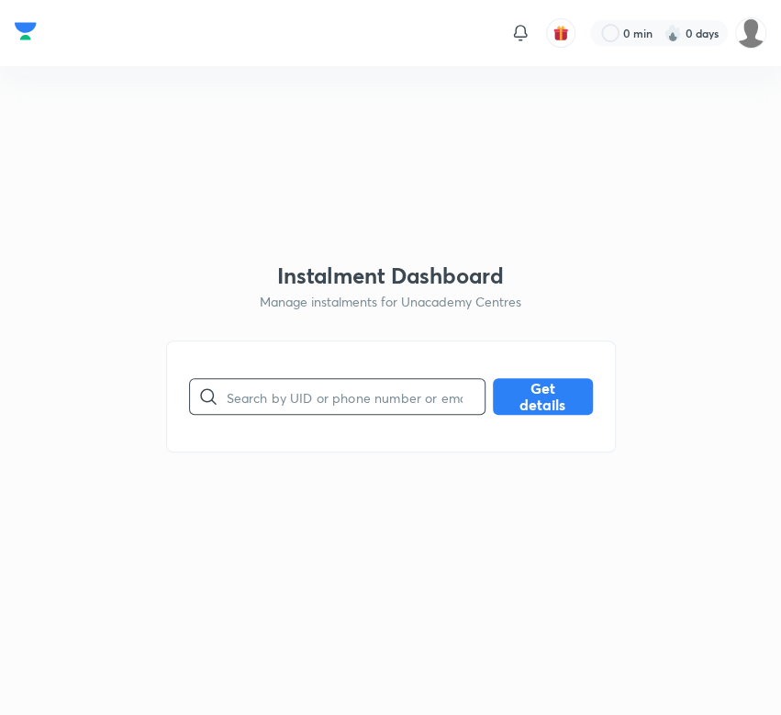
click at [345, 403] on input "text" at bounding box center [356, 397] width 258 height 47
type input "X51WQT4ESG"
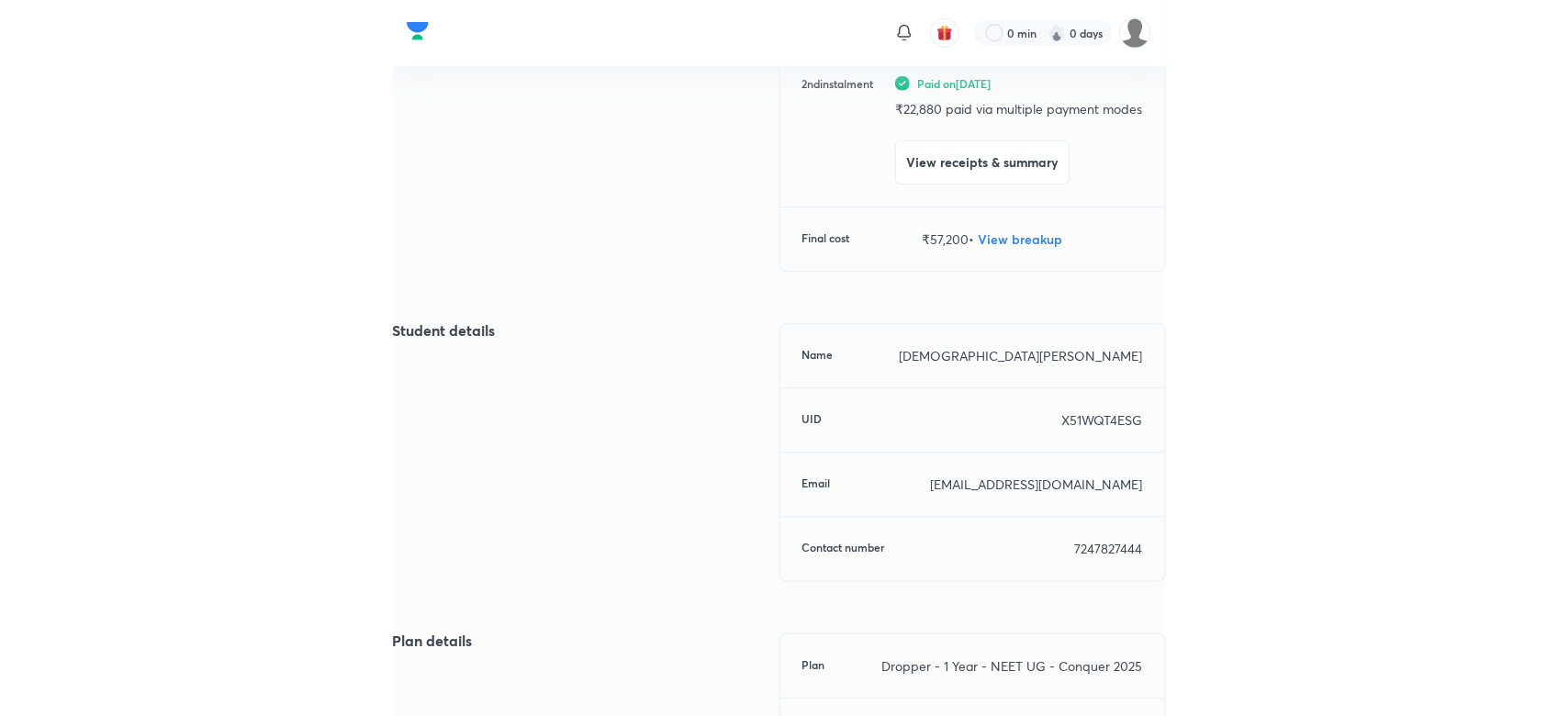
scroll to position [412, 0]
